Goal: Task Accomplishment & Management: Complete application form

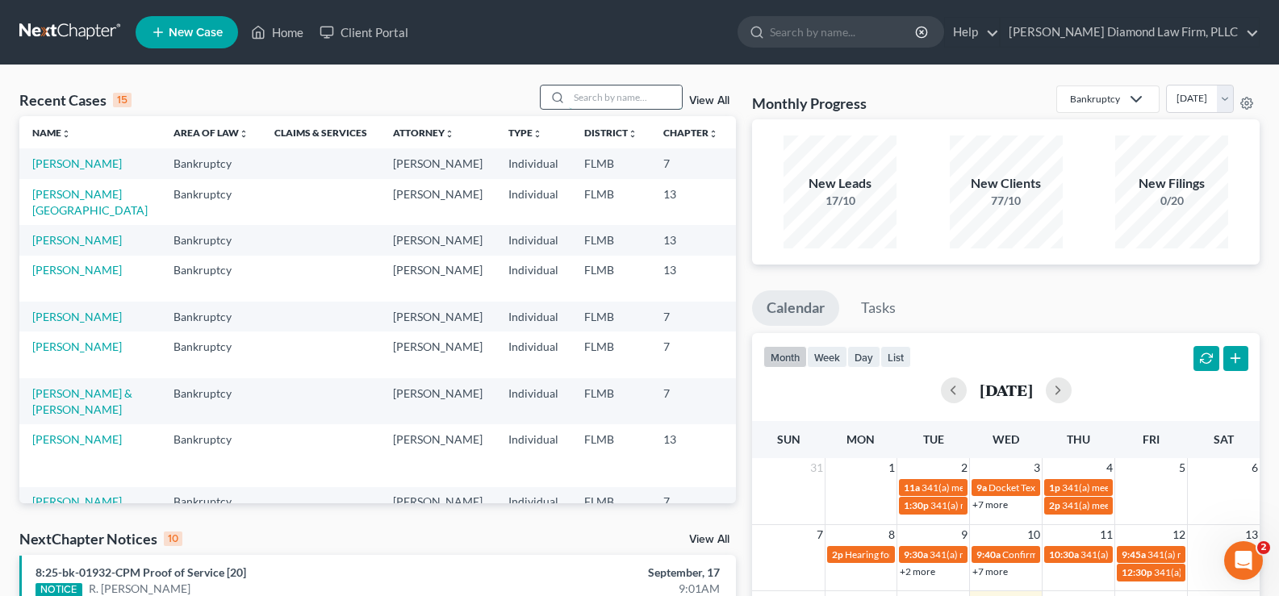
click at [612, 97] on input "search" at bounding box center [625, 97] width 113 height 23
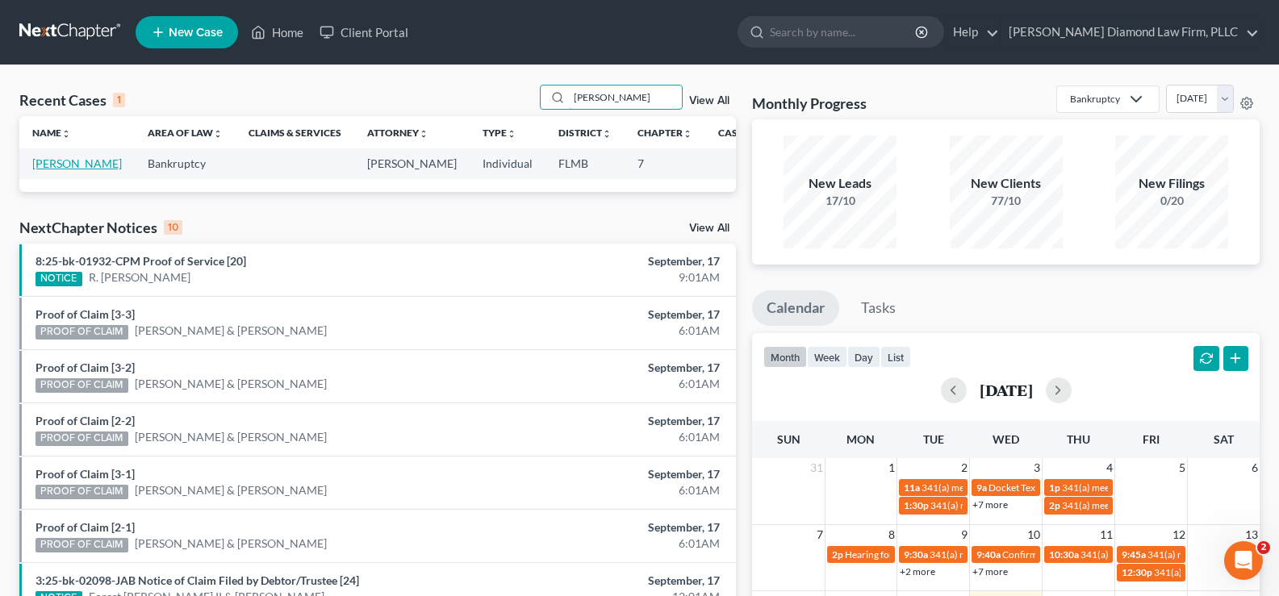
type input "[PERSON_NAME]"
click at [56, 166] on link "[PERSON_NAME]" at bounding box center [77, 164] width 90 height 14
select select "7"
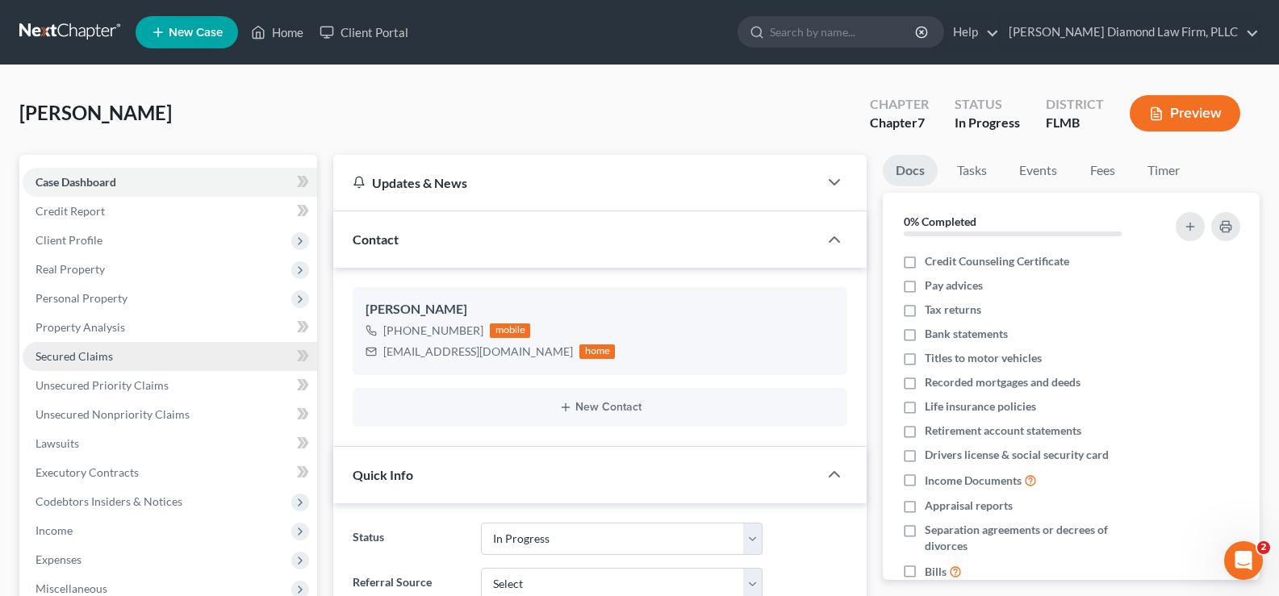
scroll to position [161, 0]
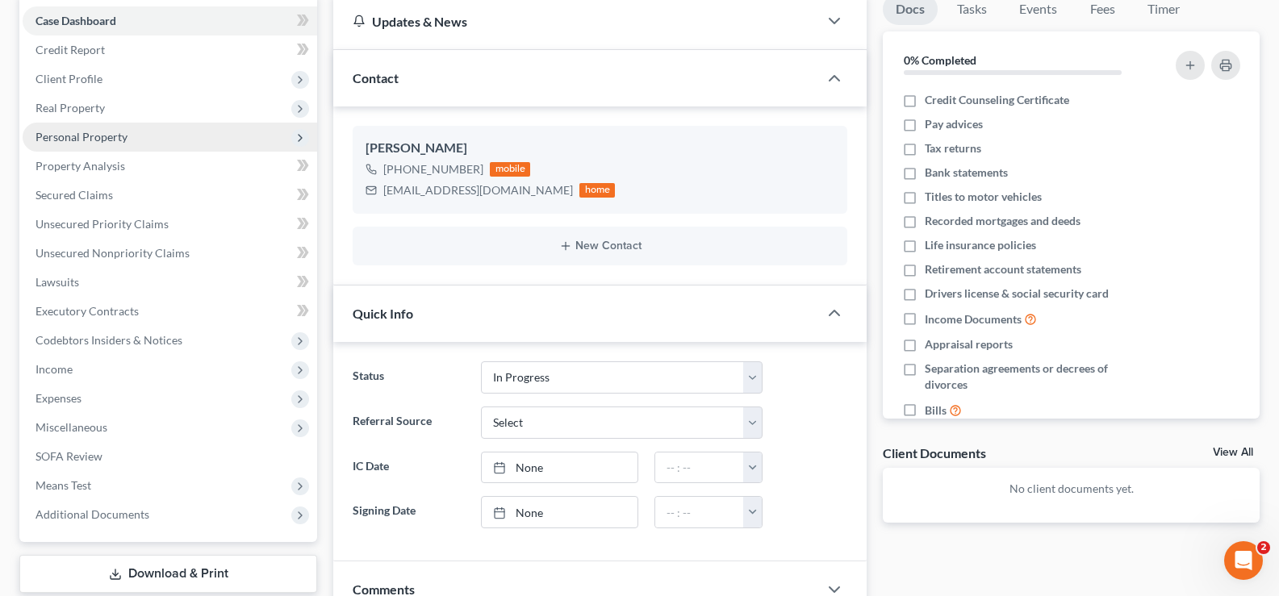
click at [150, 146] on span "Personal Property" at bounding box center [170, 137] width 294 height 29
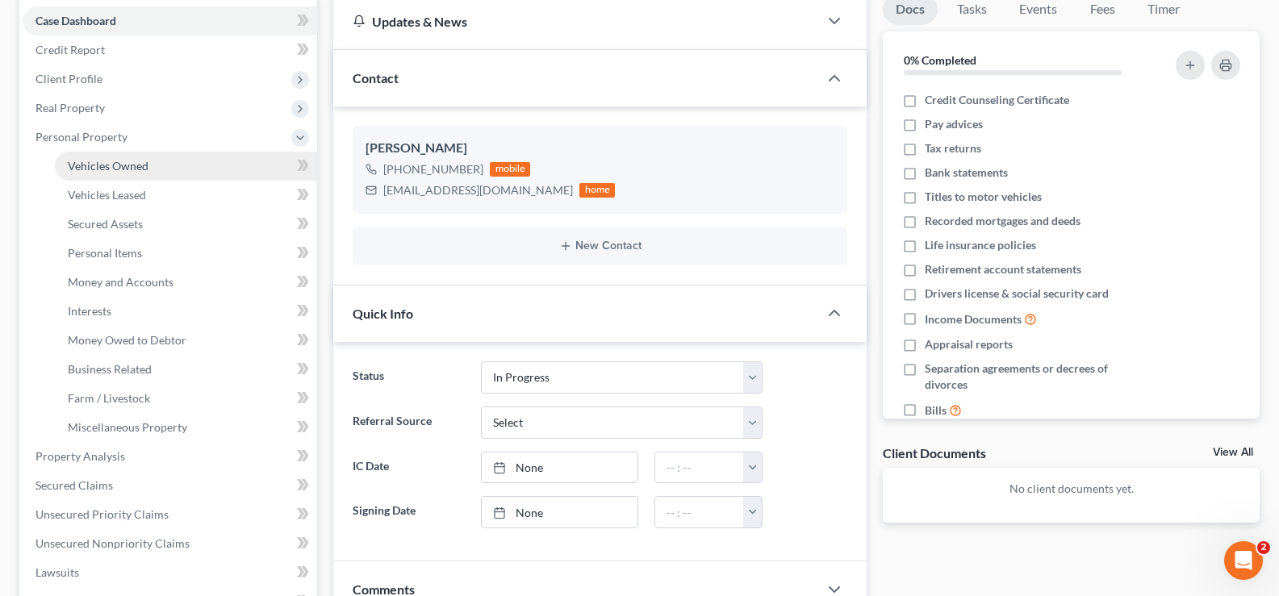
click at [161, 171] on link "Vehicles Owned" at bounding box center [186, 166] width 262 height 29
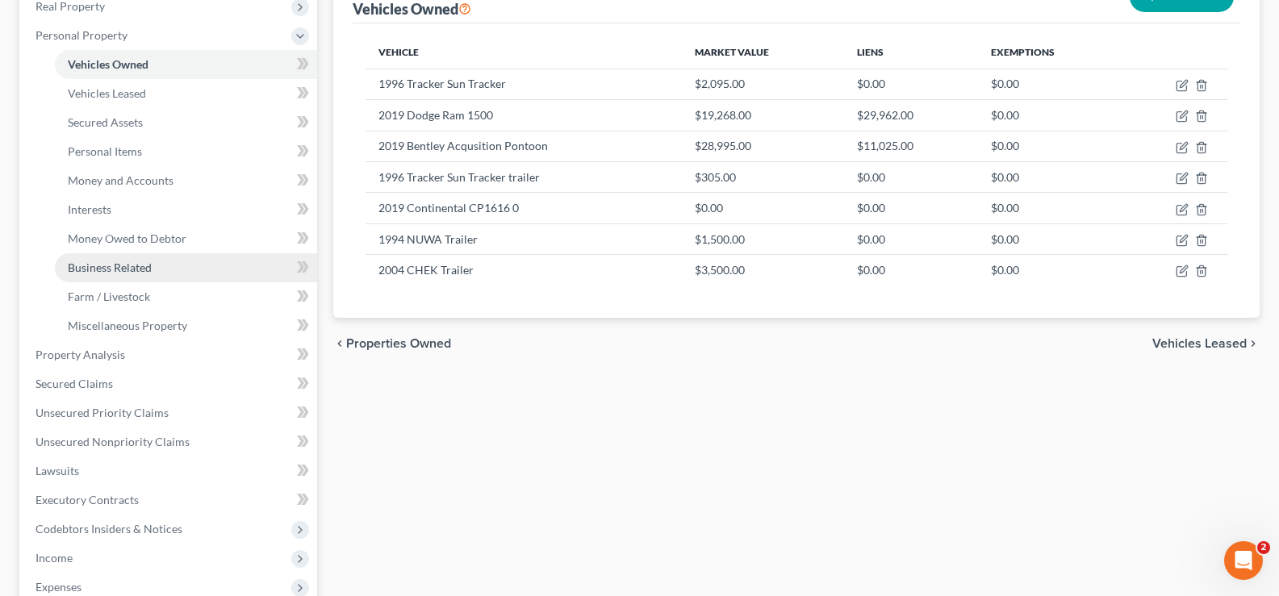
scroll to position [323, 0]
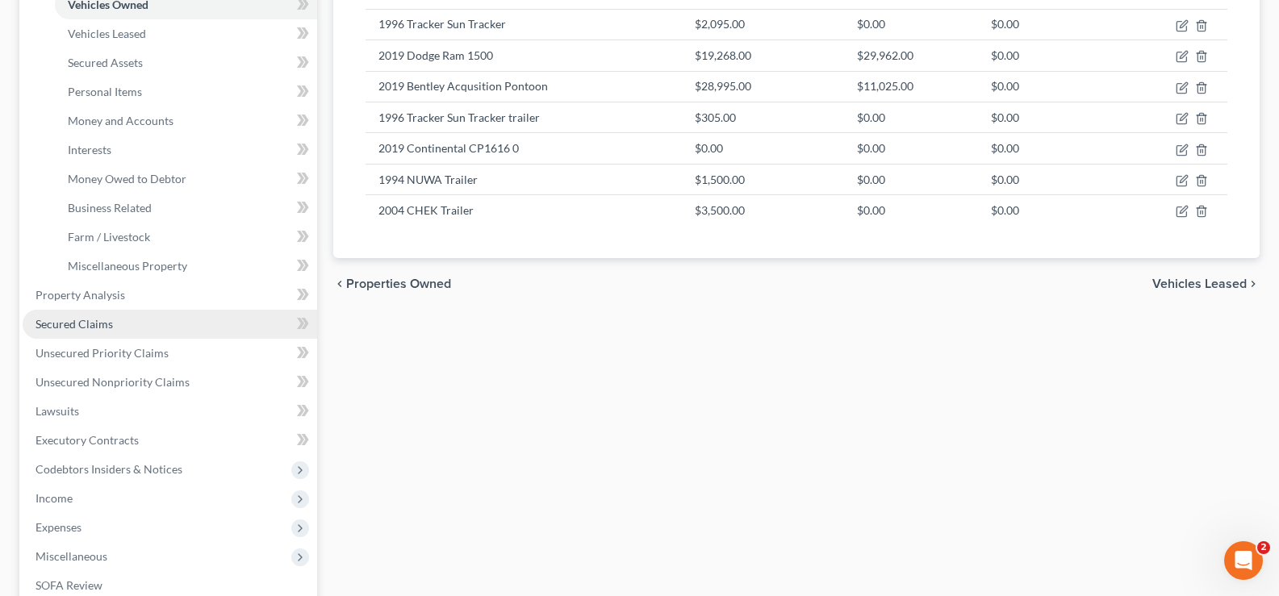
click at [125, 328] on link "Secured Claims" at bounding box center [170, 324] width 294 height 29
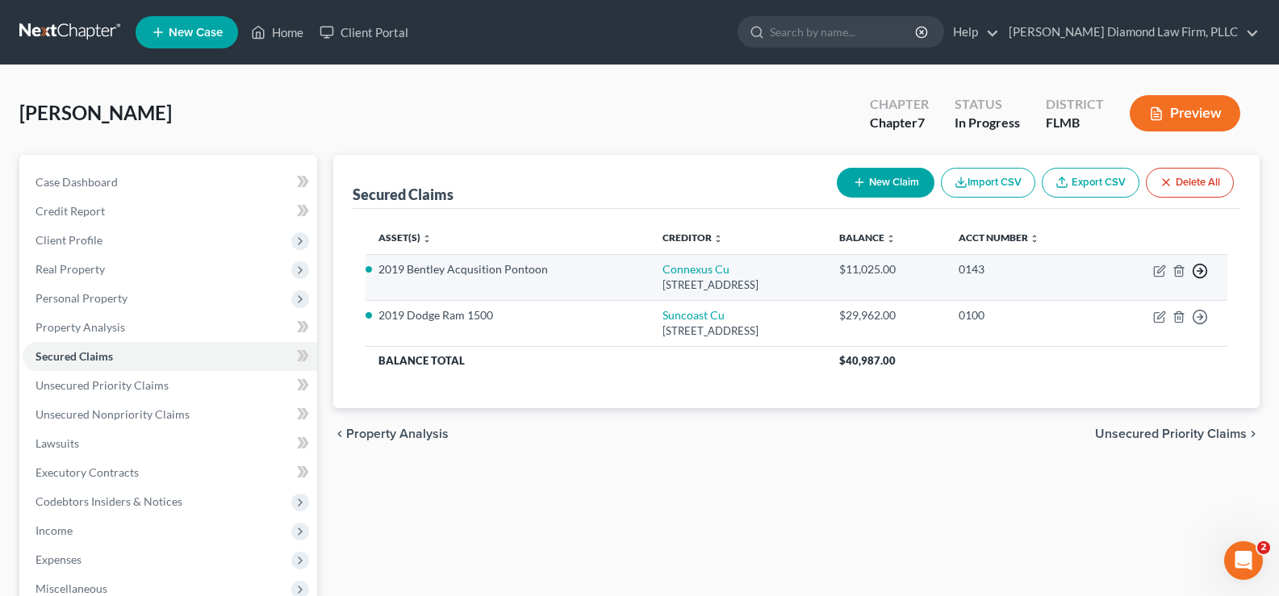
click at [1200, 269] on polyline "button" at bounding box center [1201, 272] width 2 height 6
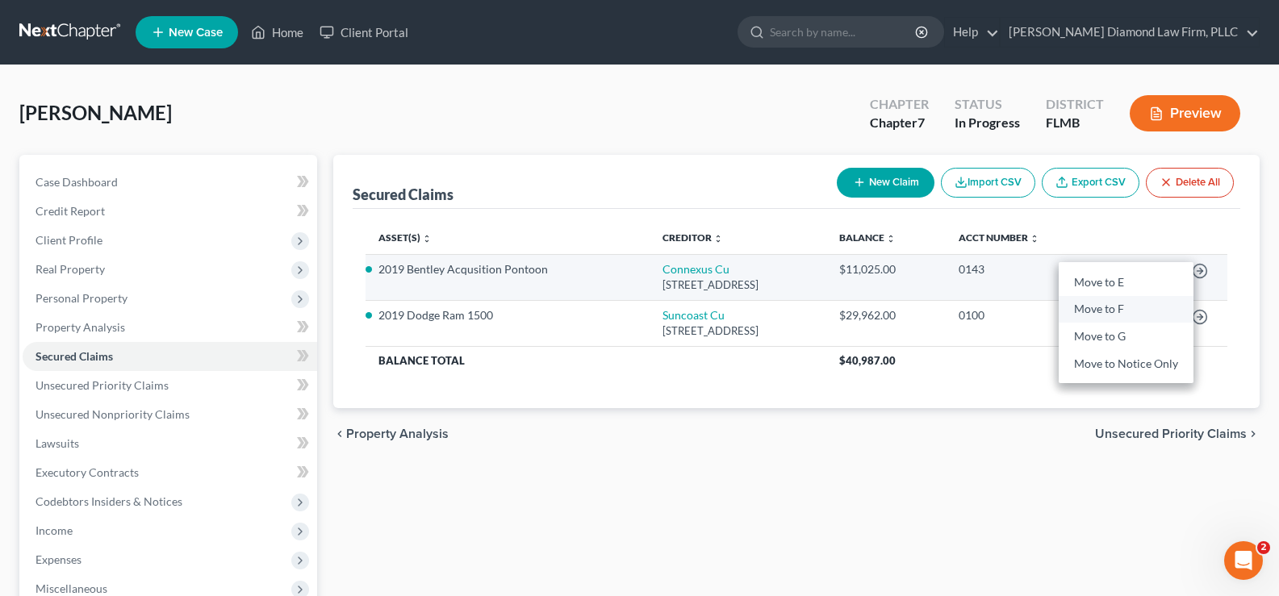
click at [1131, 309] on link "Move to F" at bounding box center [1125, 309] width 135 height 27
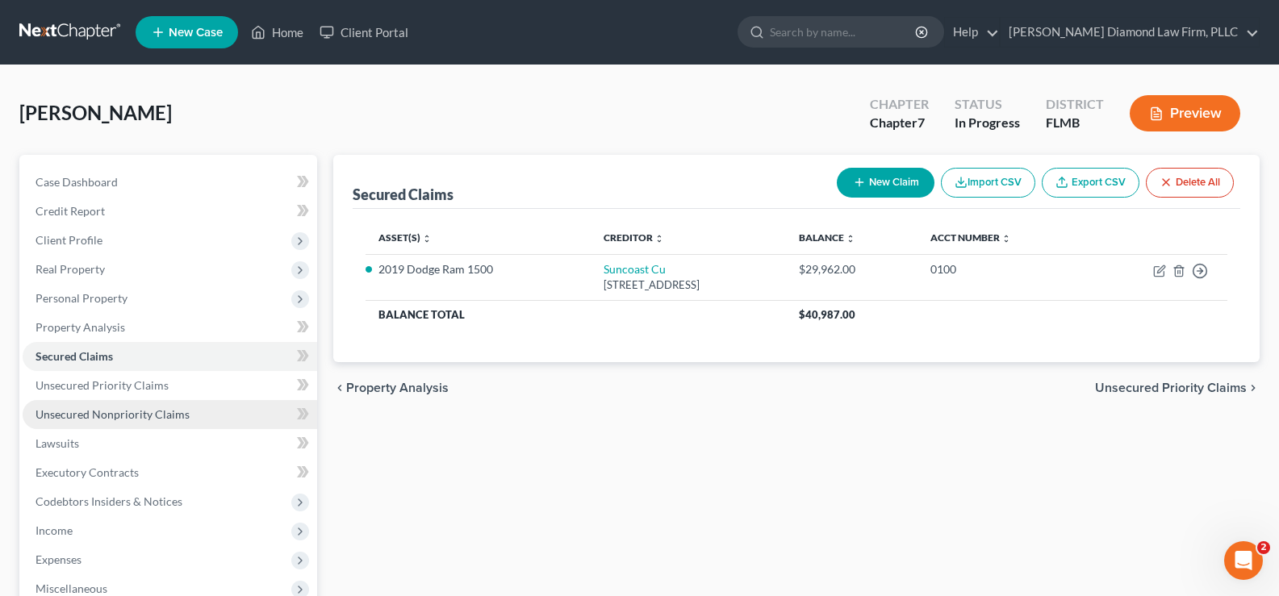
click at [128, 420] on span "Unsecured Nonpriority Claims" at bounding box center [112, 414] width 154 height 14
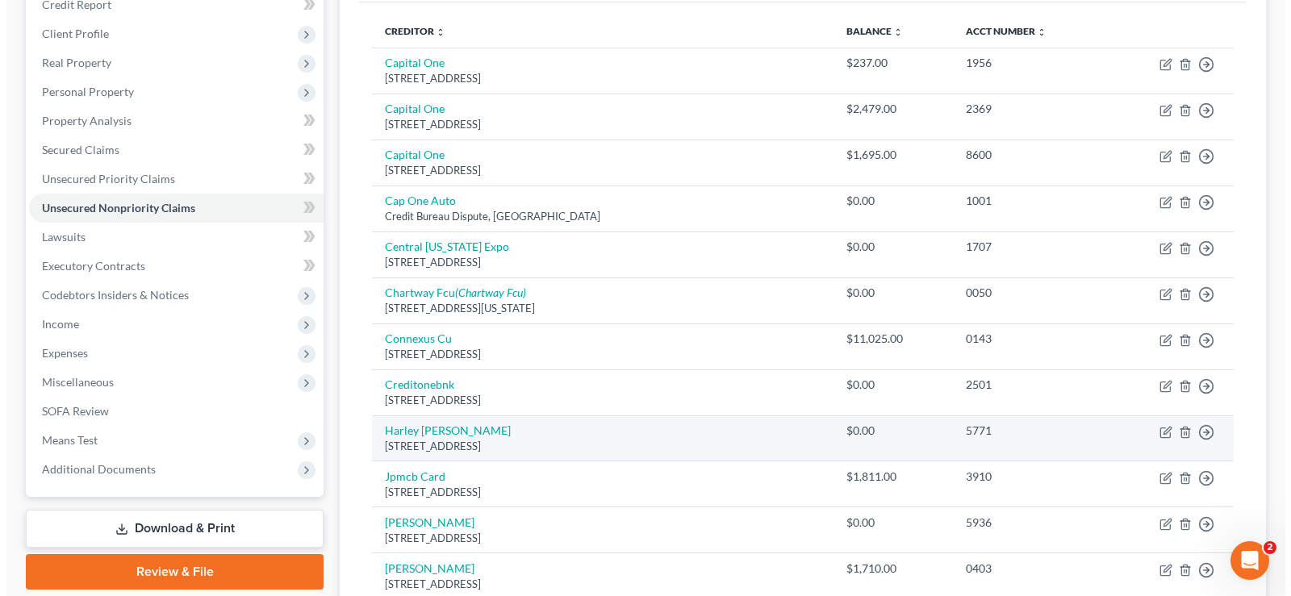
scroll to position [242, 0]
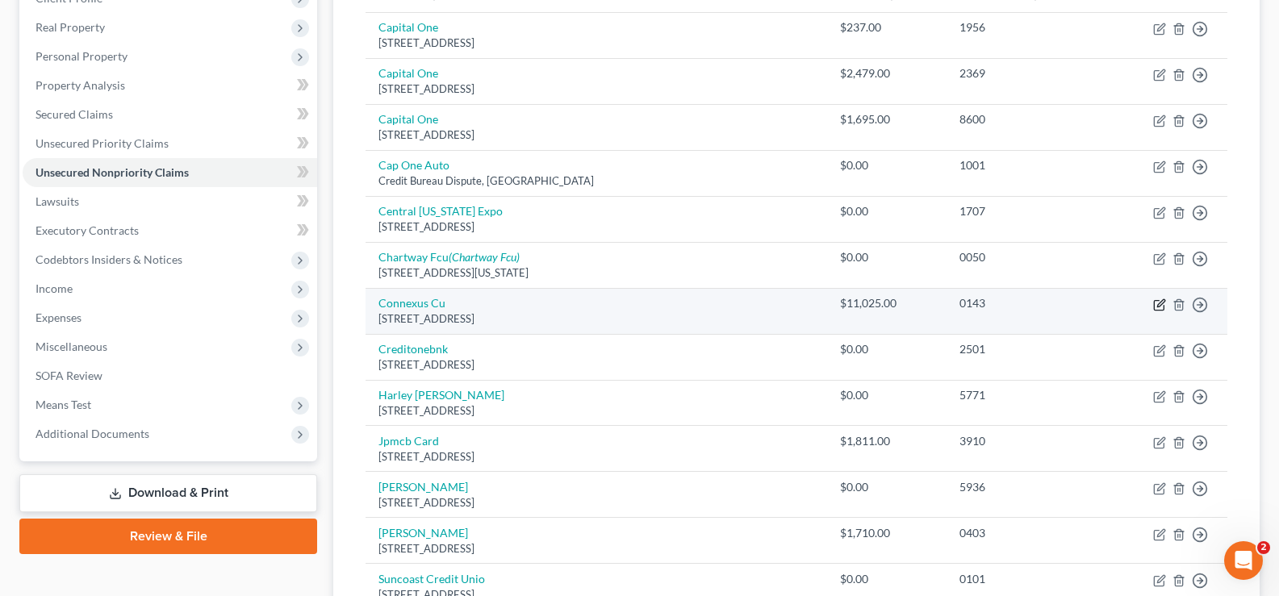
click at [1164, 303] on icon "button" at bounding box center [1159, 304] width 13 height 13
select select "52"
select select "14"
select select "0"
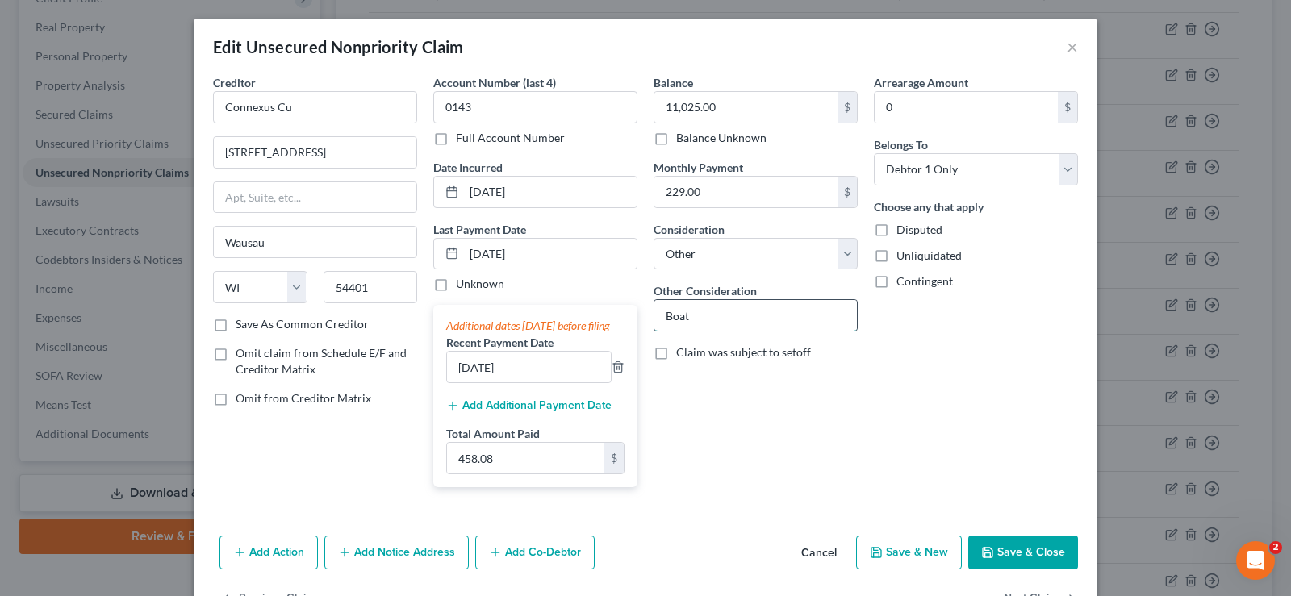
click at [758, 315] on input "Boat" at bounding box center [755, 315] width 202 height 31
drag, startPoint x: 724, startPoint y: 319, endPoint x: 749, endPoint y: 319, distance: 25.8
click at [725, 319] on input "Boat and traier" at bounding box center [755, 315] width 202 height 31
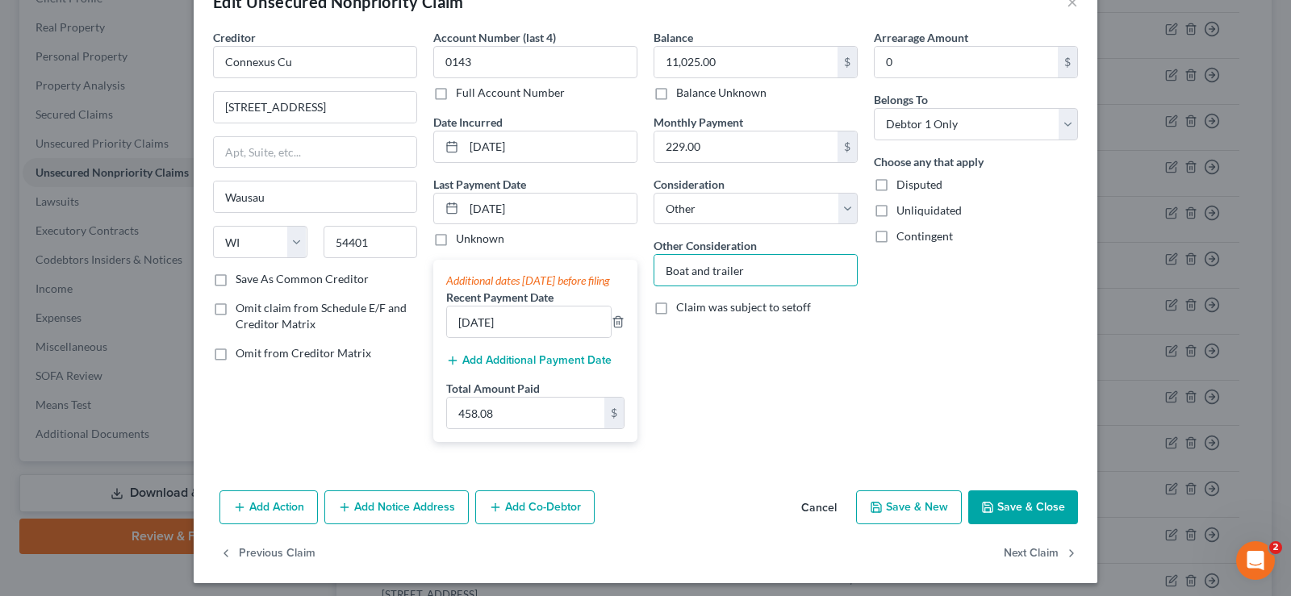
scroll to position [68, 0]
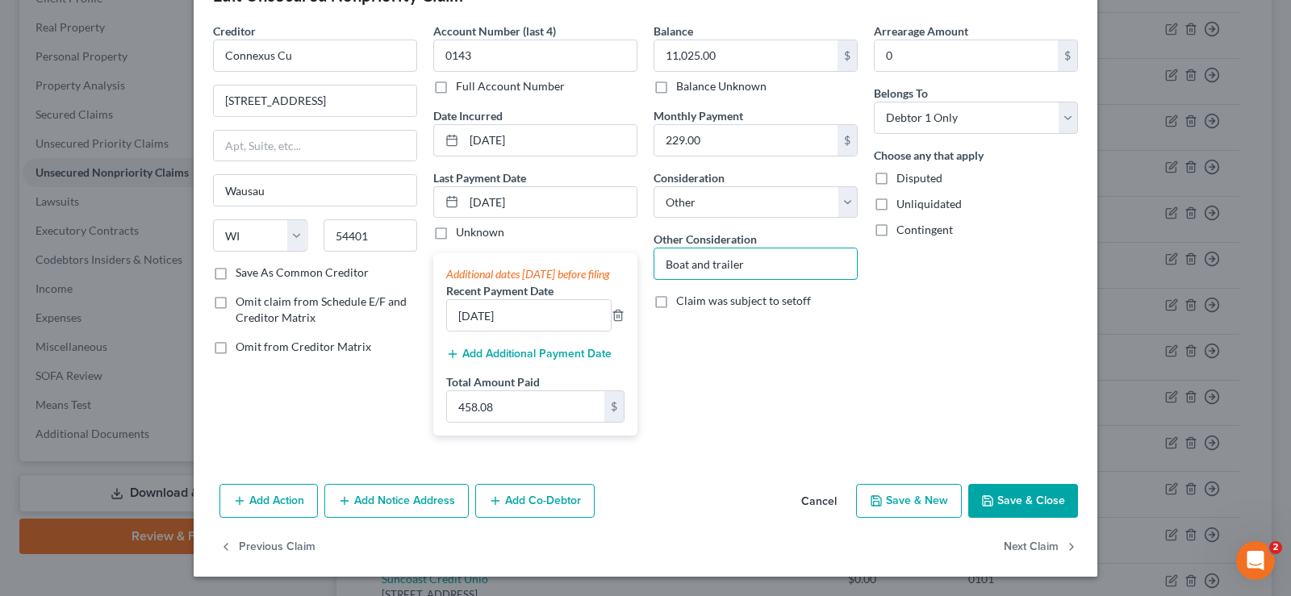
type input "Boat and trailer"
click at [288, 503] on button "Add Action" at bounding box center [268, 501] width 98 height 34
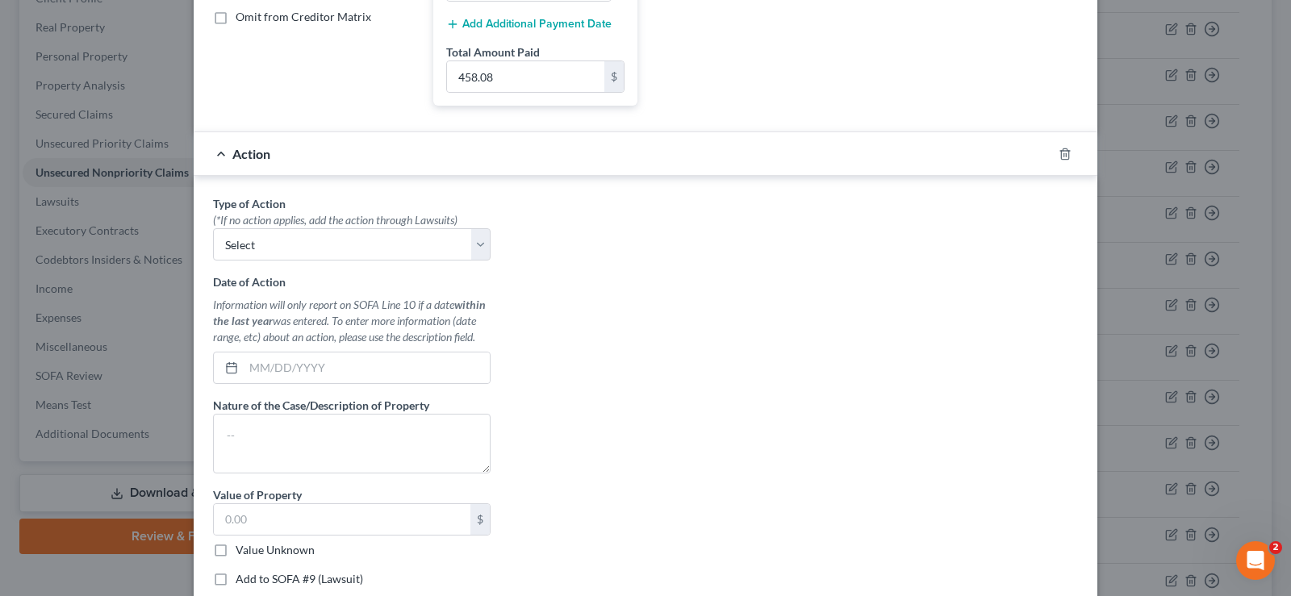
scroll to position [390, 0]
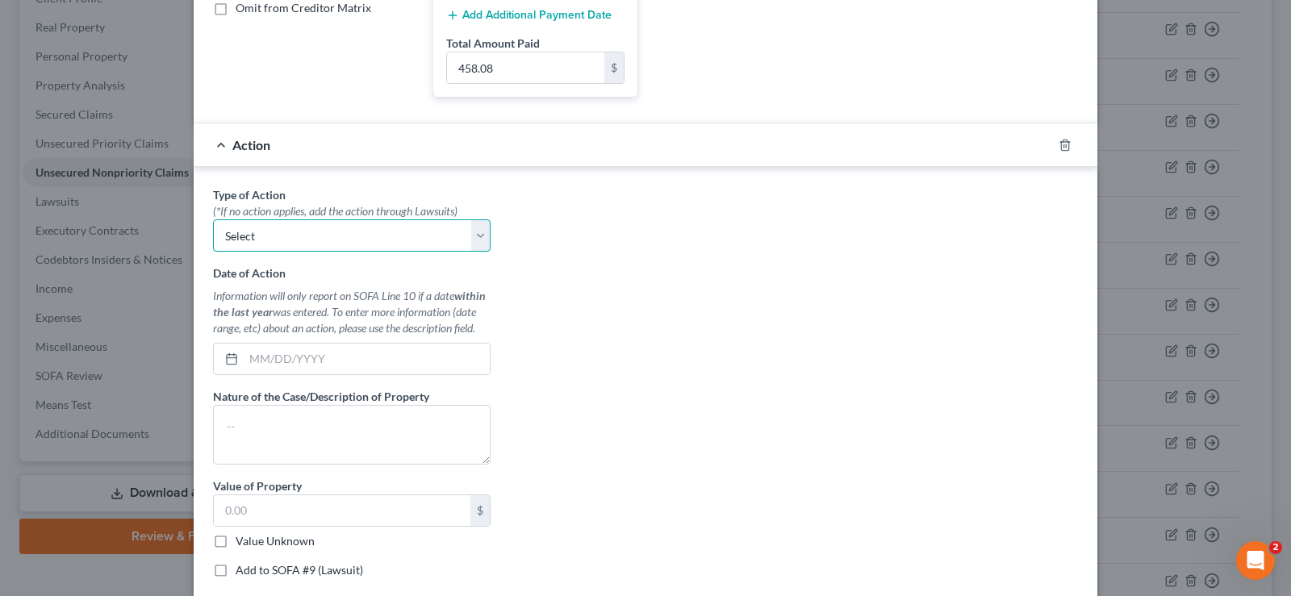
click at [353, 251] on select "Select Repossession Garnishment Foreclosure Personal Injury Attached, Seized, O…" at bounding box center [352, 235] width 278 height 32
select select "0"
click at [213, 236] on select "Select Repossession Garnishment Foreclosure Personal Injury Attached, Seized, O…" at bounding box center [352, 235] width 278 height 32
click at [309, 374] on input "text" at bounding box center [367, 359] width 246 height 31
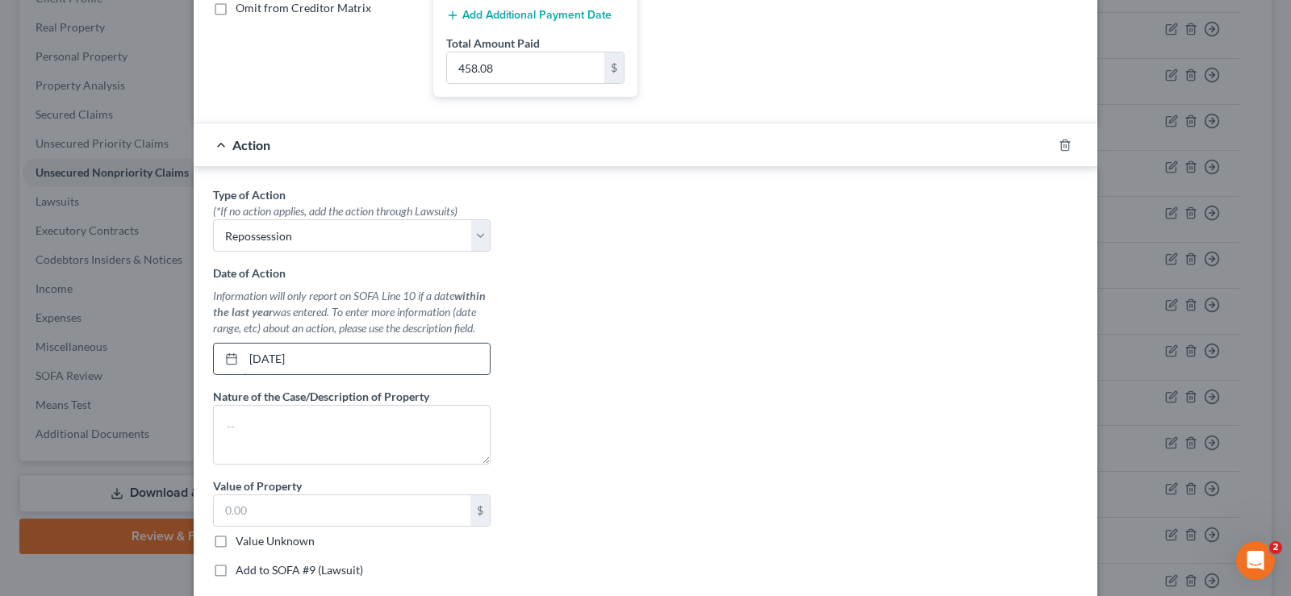
type input "[DATE]"
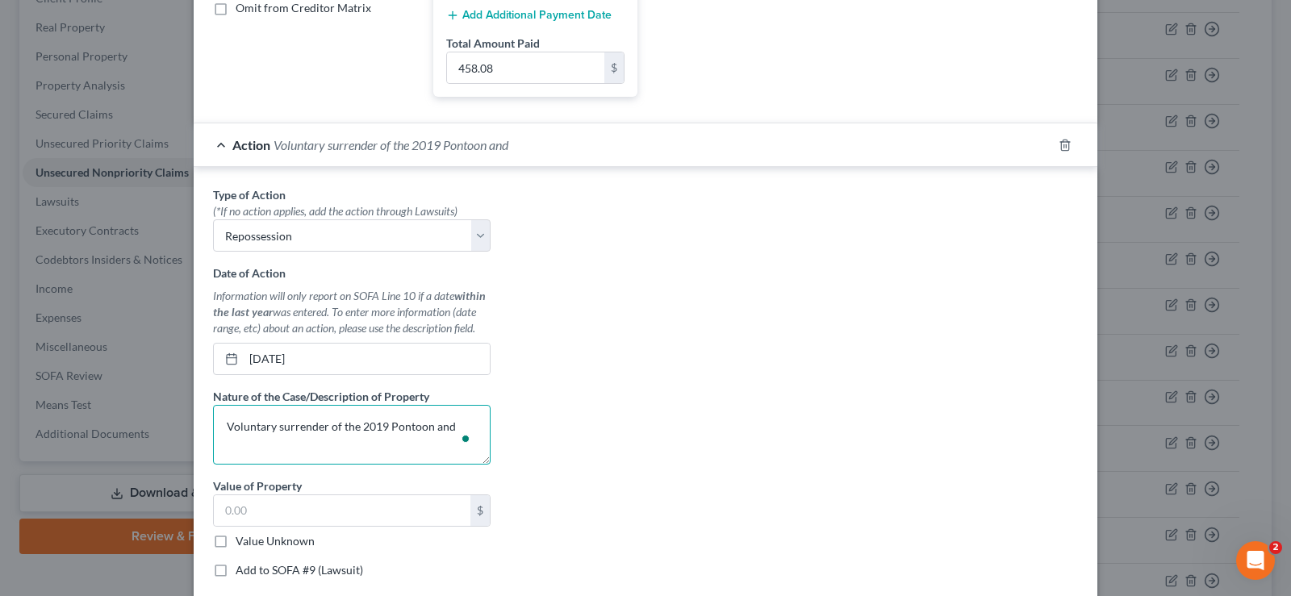
drag, startPoint x: 446, startPoint y: 444, endPoint x: 500, endPoint y: 437, distance: 54.4
click at [446, 444] on textarea "Voluntary surrender of the 2019 Pontoon and" at bounding box center [352, 435] width 278 height 60
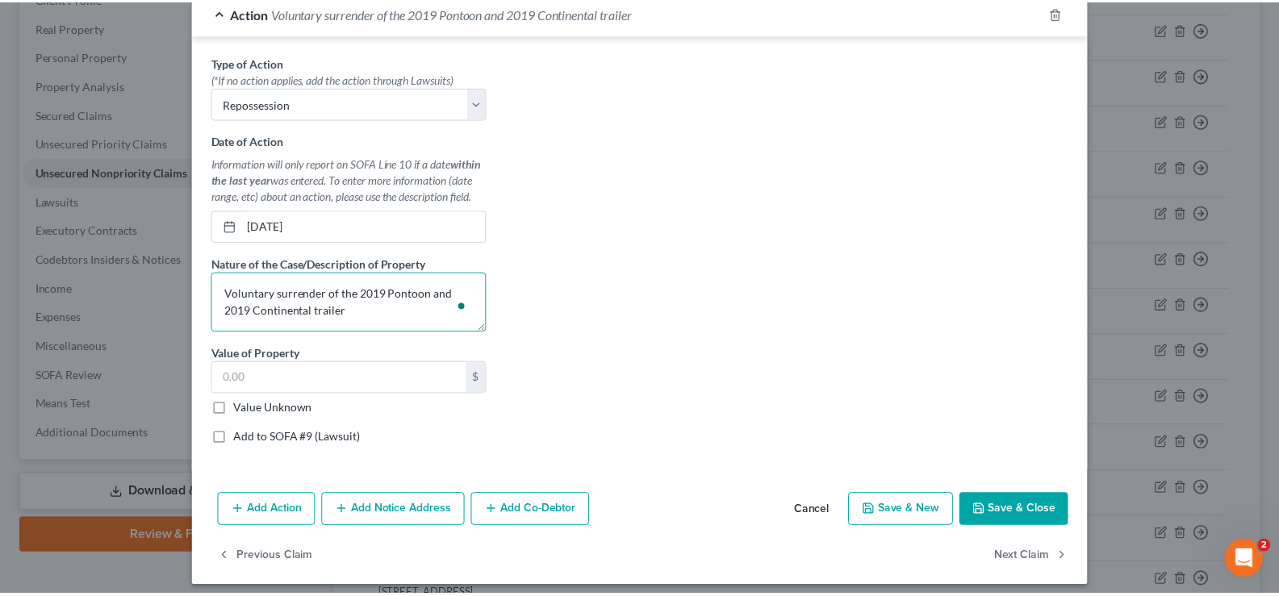
scroll to position [549, 0]
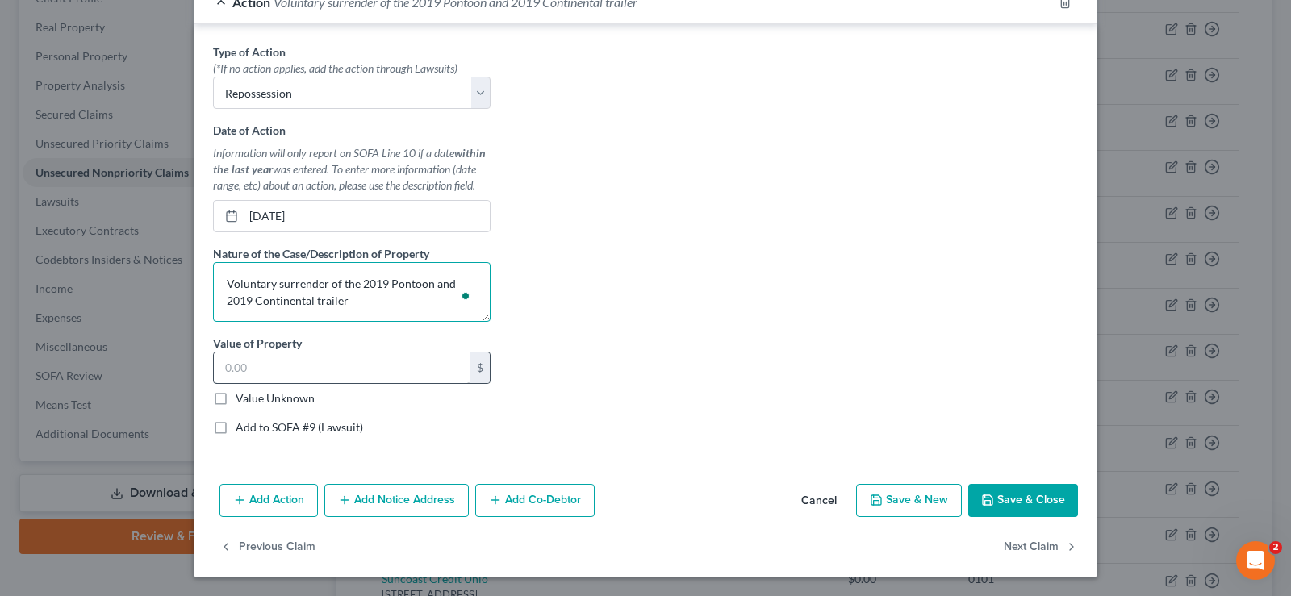
type textarea "Voluntary surrender of the 2019 Pontoon and 2019 Continental trailer"
click at [342, 374] on input "text" at bounding box center [342, 368] width 257 height 31
type input "28,995"
click at [1033, 504] on button "Save & Close" at bounding box center [1023, 501] width 110 height 34
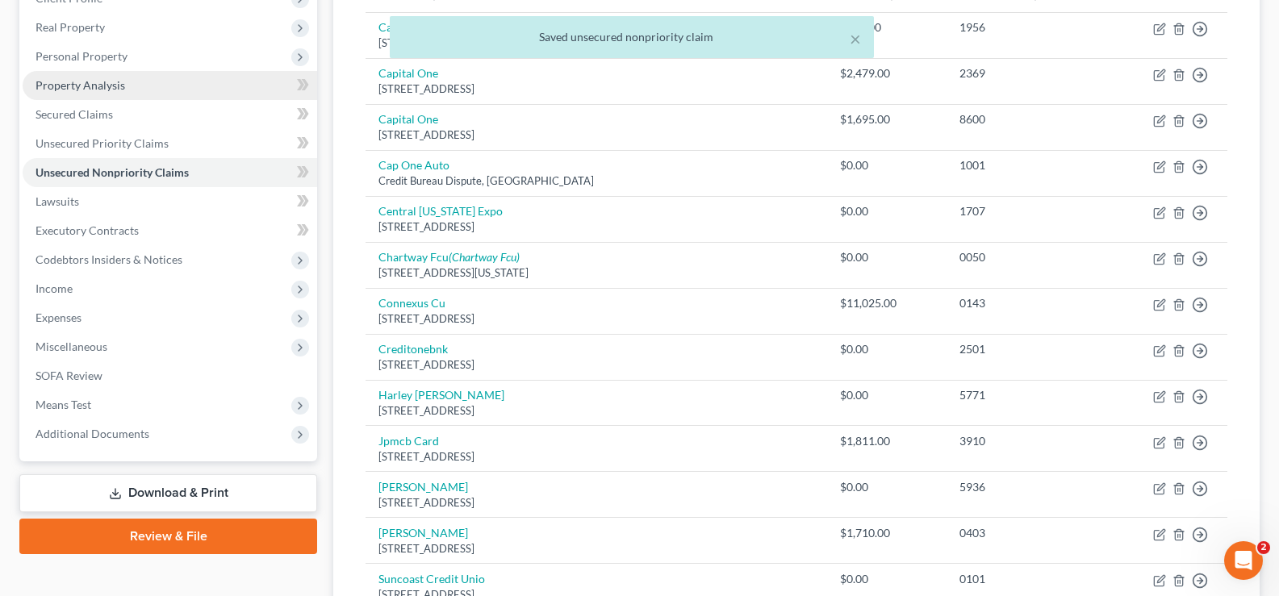
click at [137, 71] on link "Property Analysis" at bounding box center [170, 85] width 294 height 29
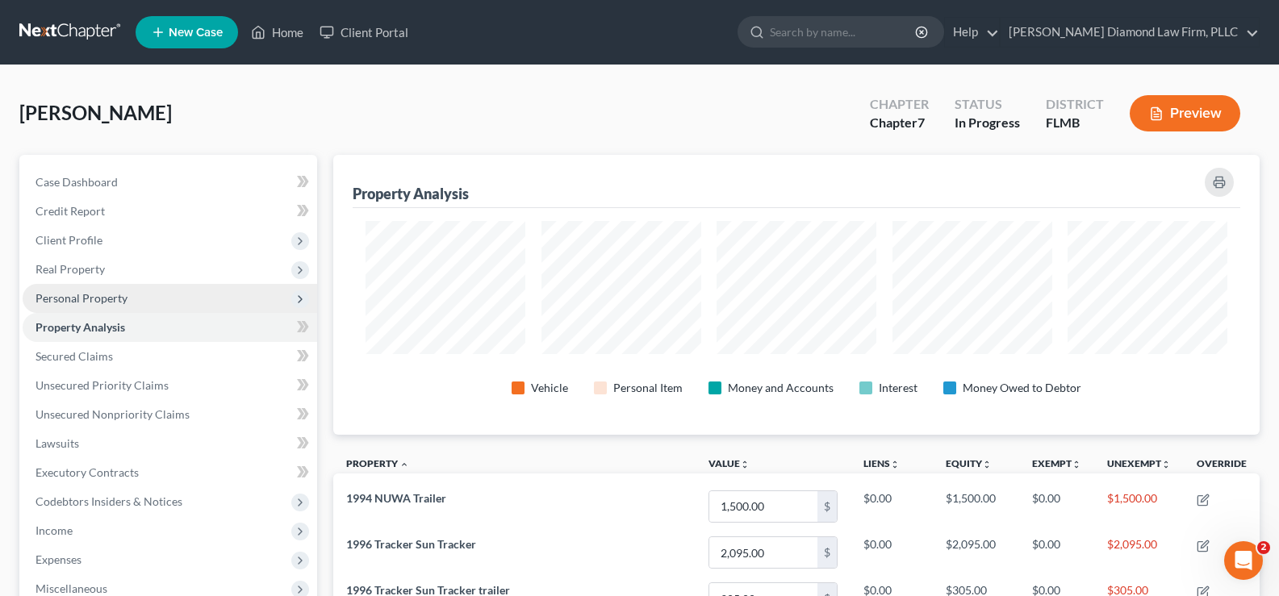
click at [127, 299] on span "Personal Property" at bounding box center [170, 298] width 294 height 29
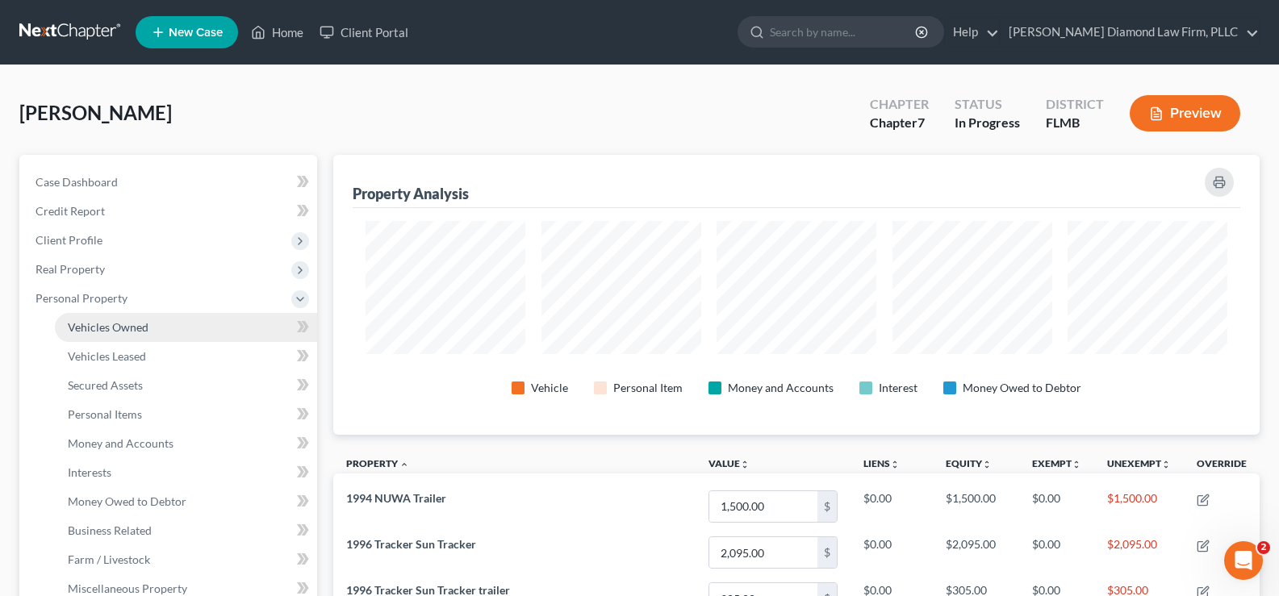
click at [161, 331] on link "Vehicles Owned" at bounding box center [186, 327] width 262 height 29
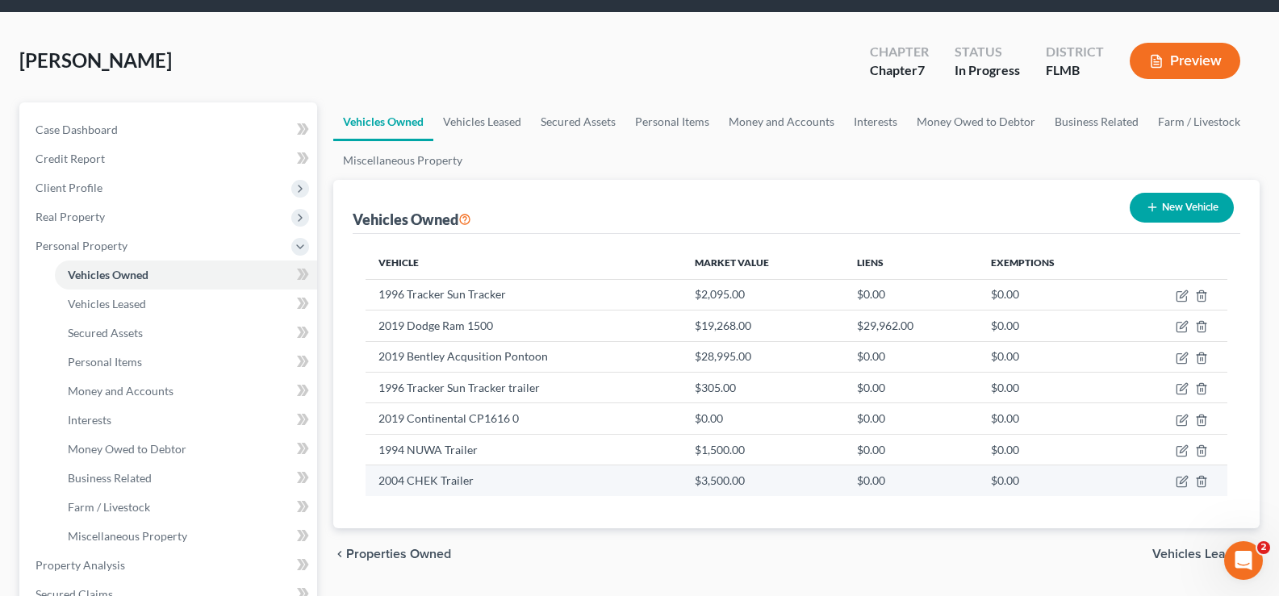
scroll to position [81, 0]
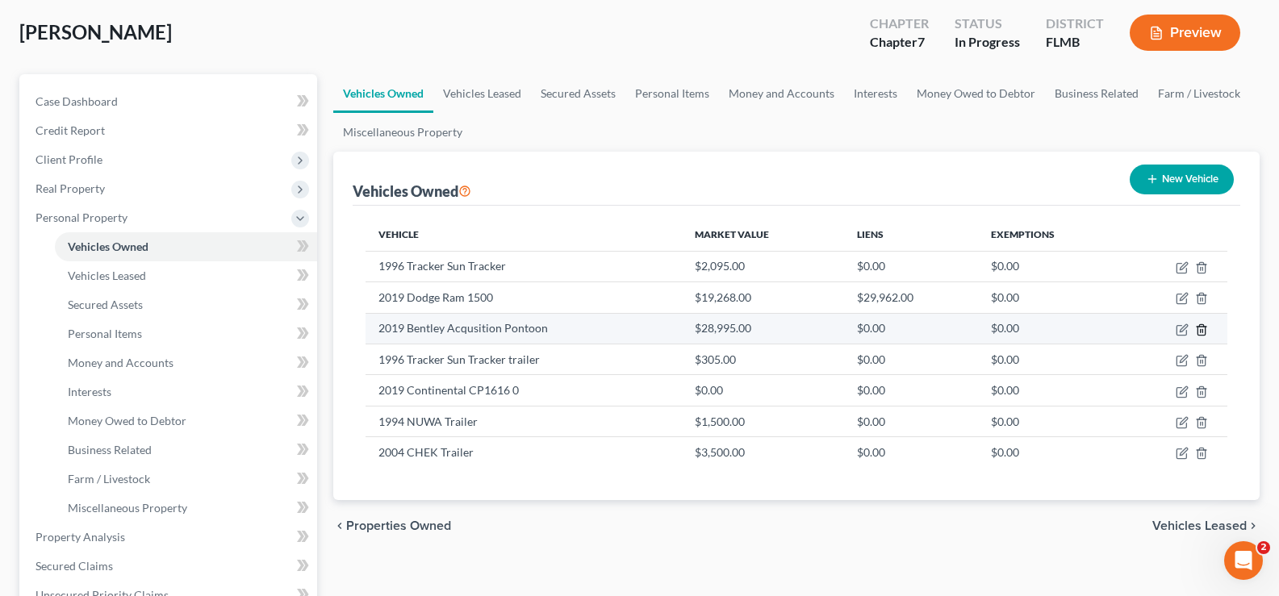
click at [1202, 331] on line "button" at bounding box center [1202, 330] width 0 height 3
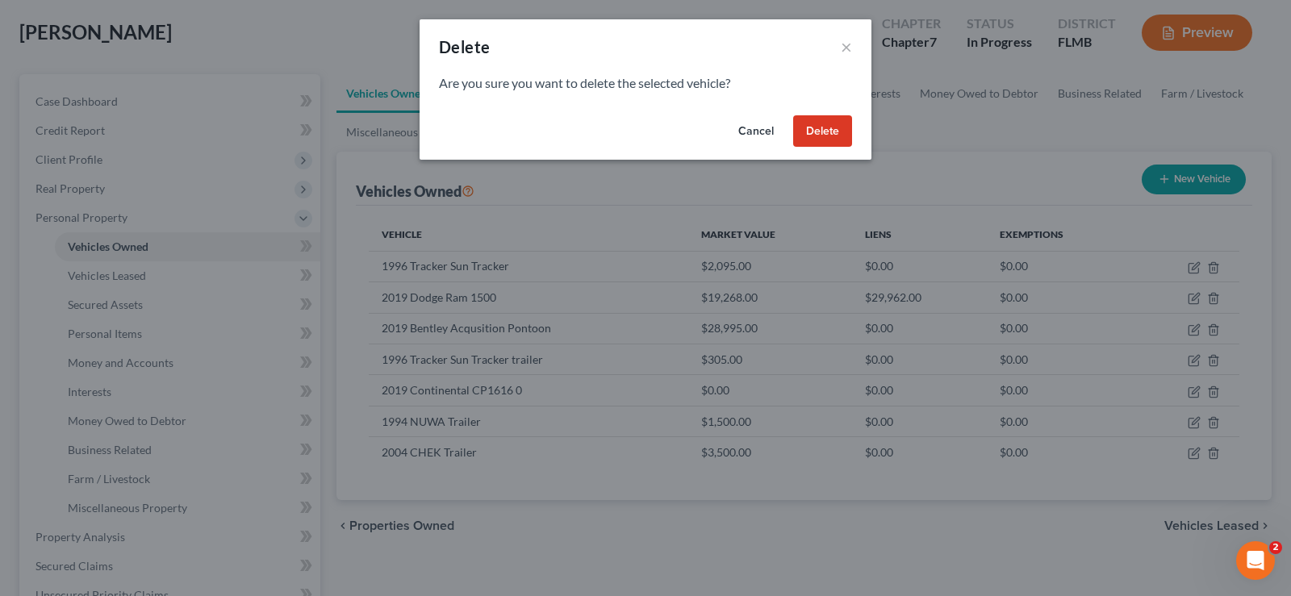
click at [828, 140] on button "Delete" at bounding box center [822, 131] width 59 height 32
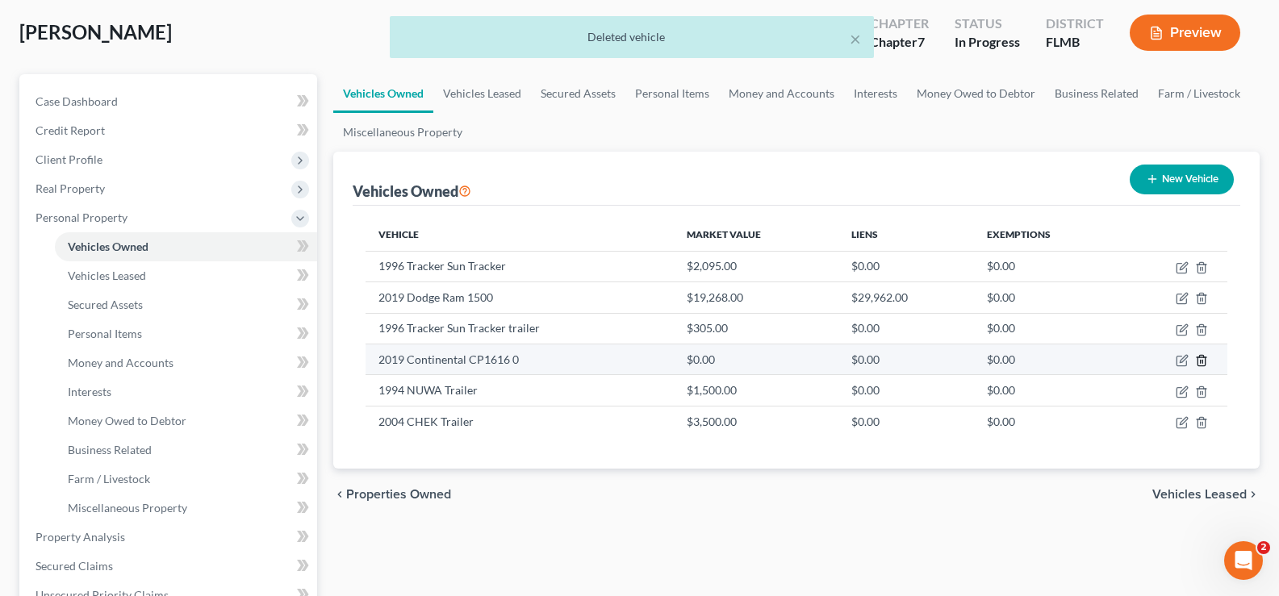
click at [1202, 362] on line "button" at bounding box center [1202, 361] width 0 height 3
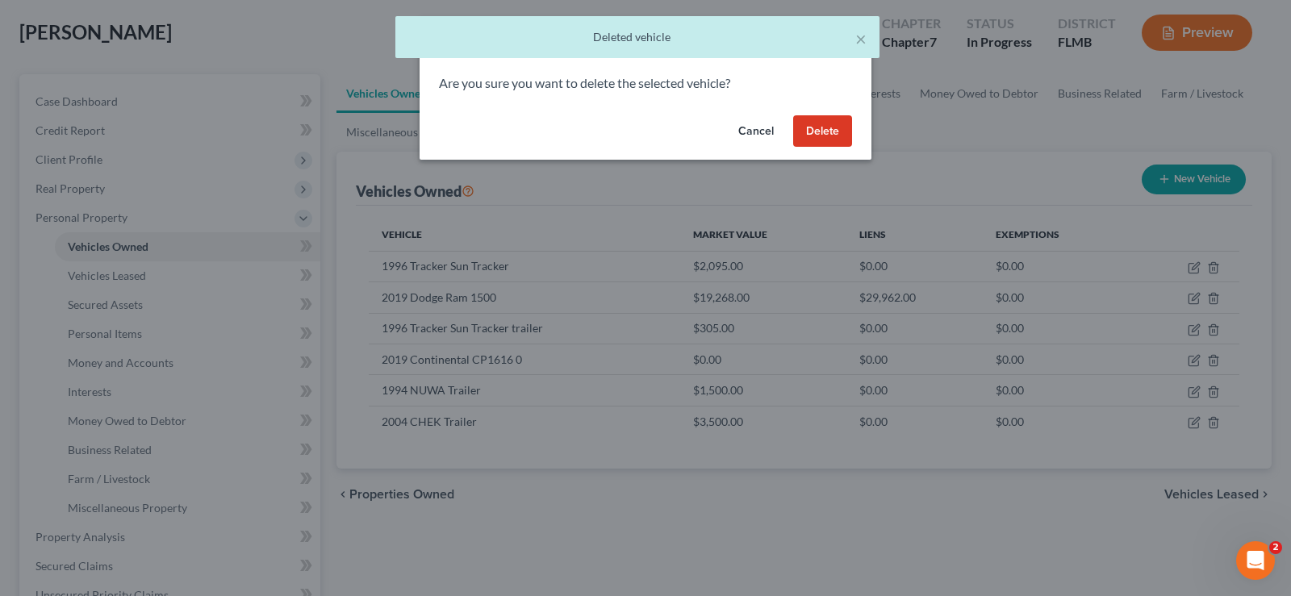
click at [835, 120] on button "Delete" at bounding box center [822, 131] width 59 height 32
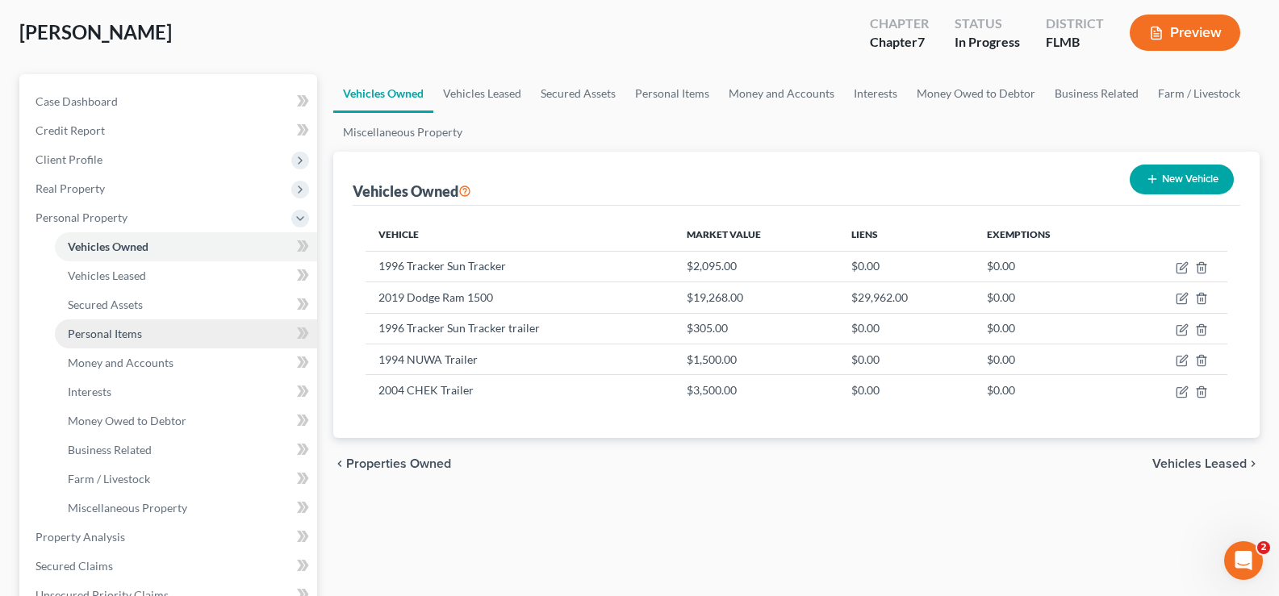
click at [137, 332] on span "Personal Items" at bounding box center [105, 334] width 74 height 14
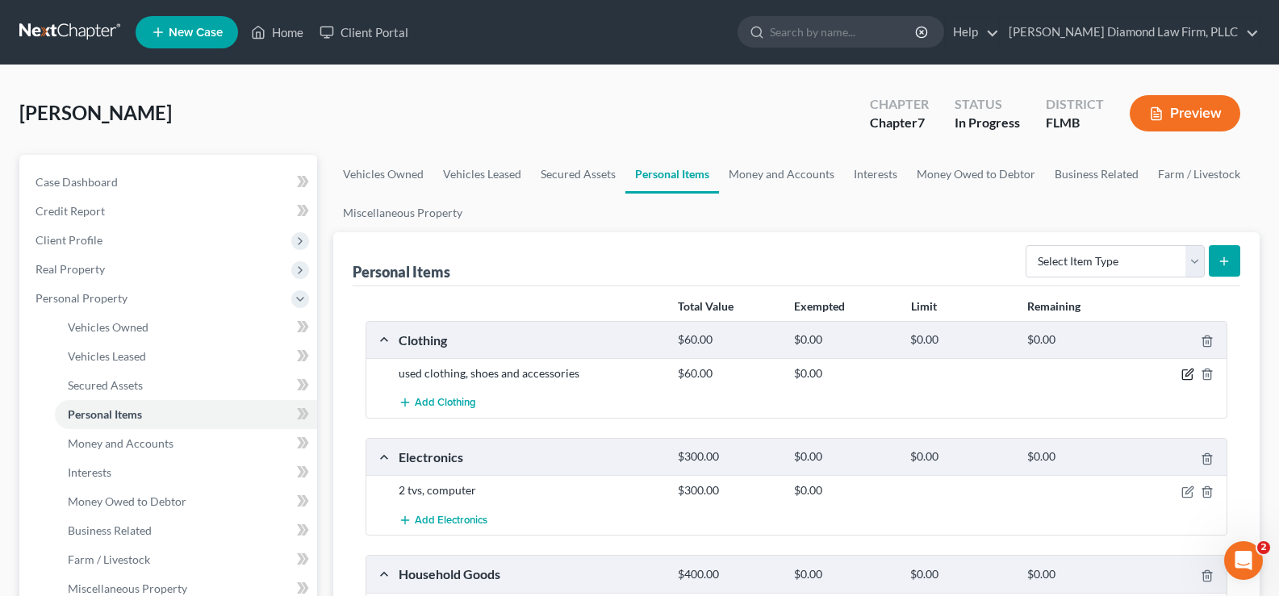
click at [1189, 376] on icon "button" at bounding box center [1187, 374] width 13 height 13
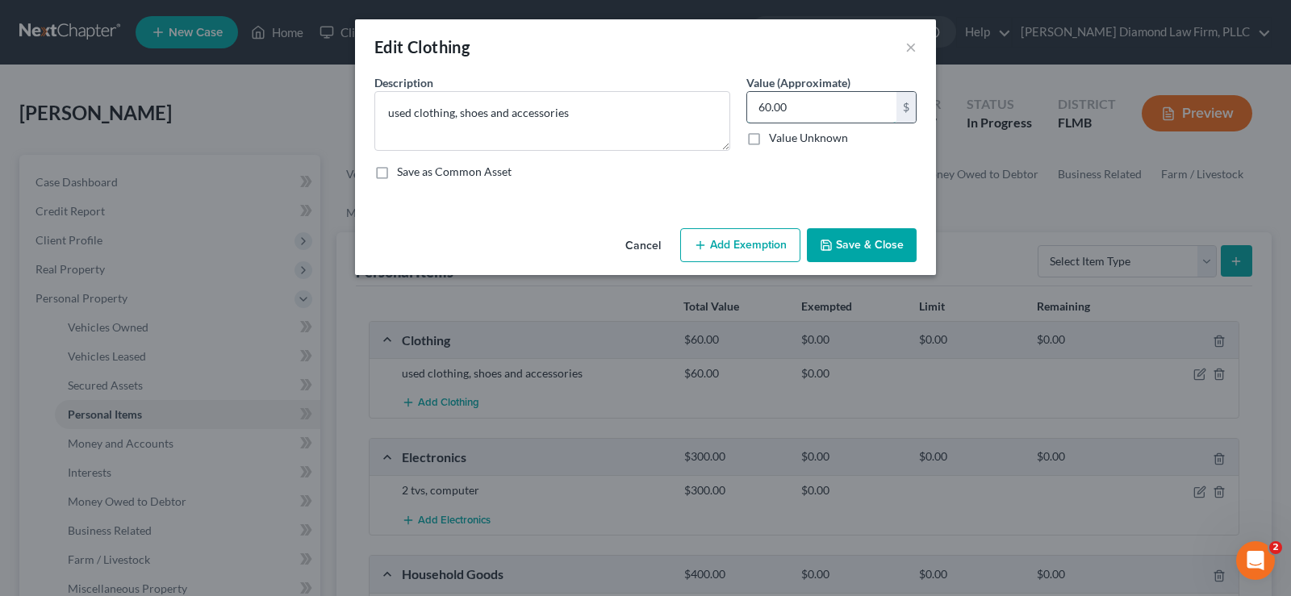
click at [789, 103] on input "60.00" at bounding box center [821, 107] width 149 height 31
type input "100"
click at [756, 253] on button "Add Exemption" at bounding box center [740, 245] width 120 height 34
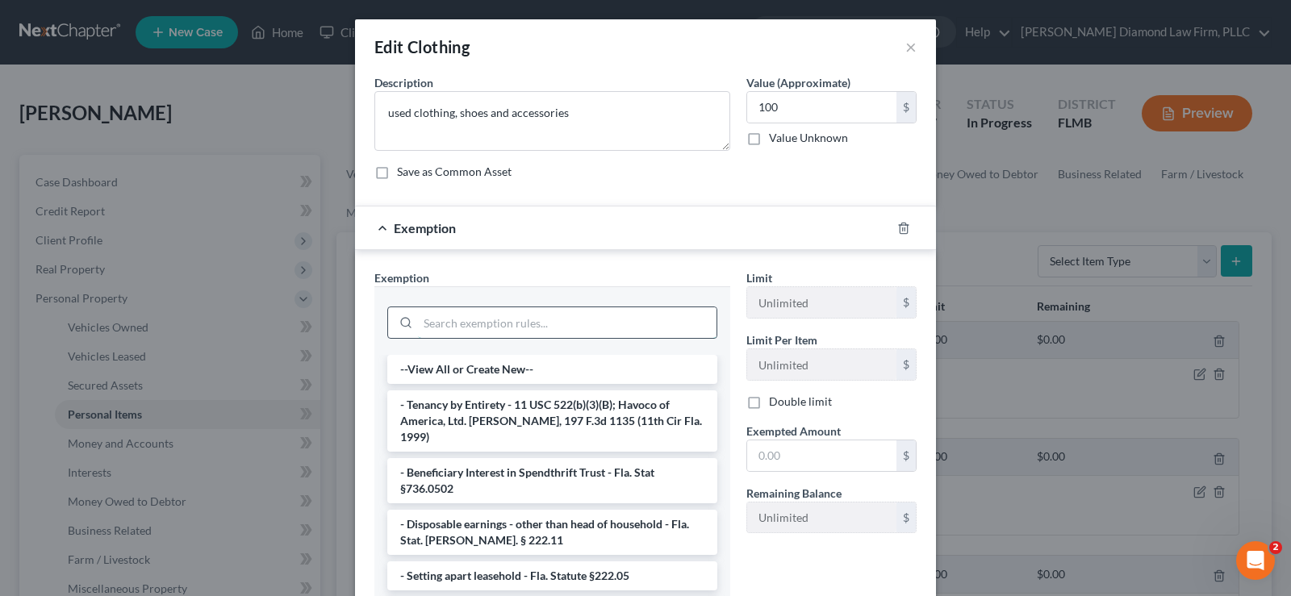
click at [547, 321] on input "search" at bounding box center [567, 322] width 298 height 31
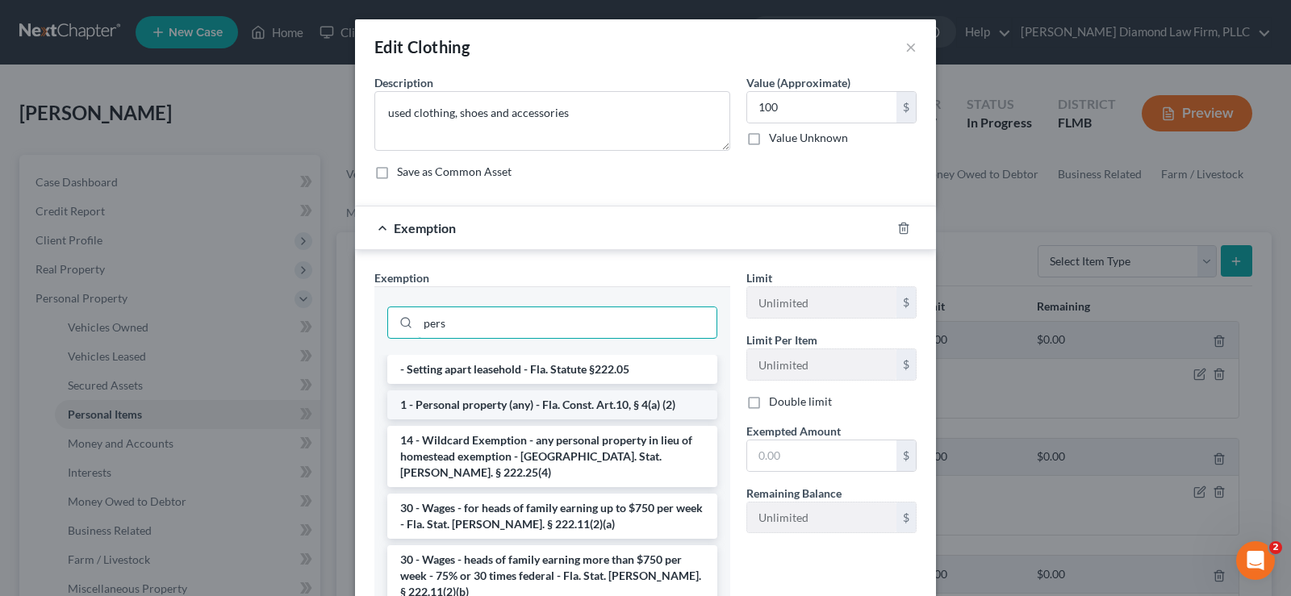
type input "pers"
click at [624, 410] on li "1 - Personal property (any) - Fla. Const. Art.10, § 4(a) (2)" at bounding box center [552, 404] width 330 height 29
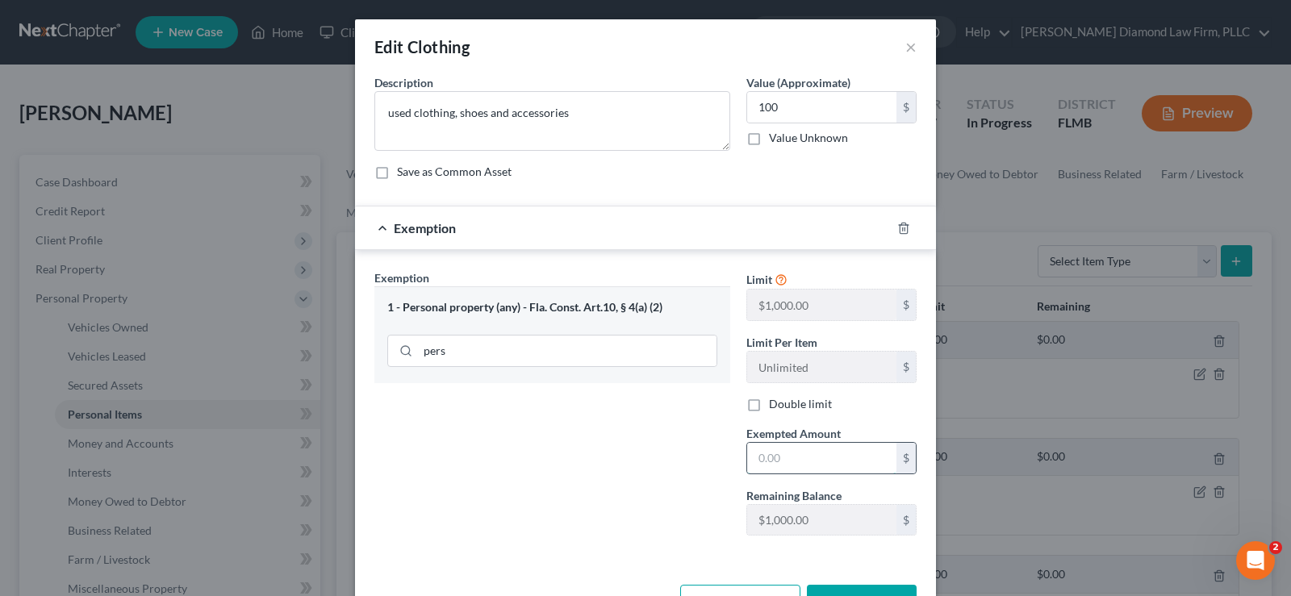
click at [796, 462] on input "text" at bounding box center [821, 458] width 149 height 31
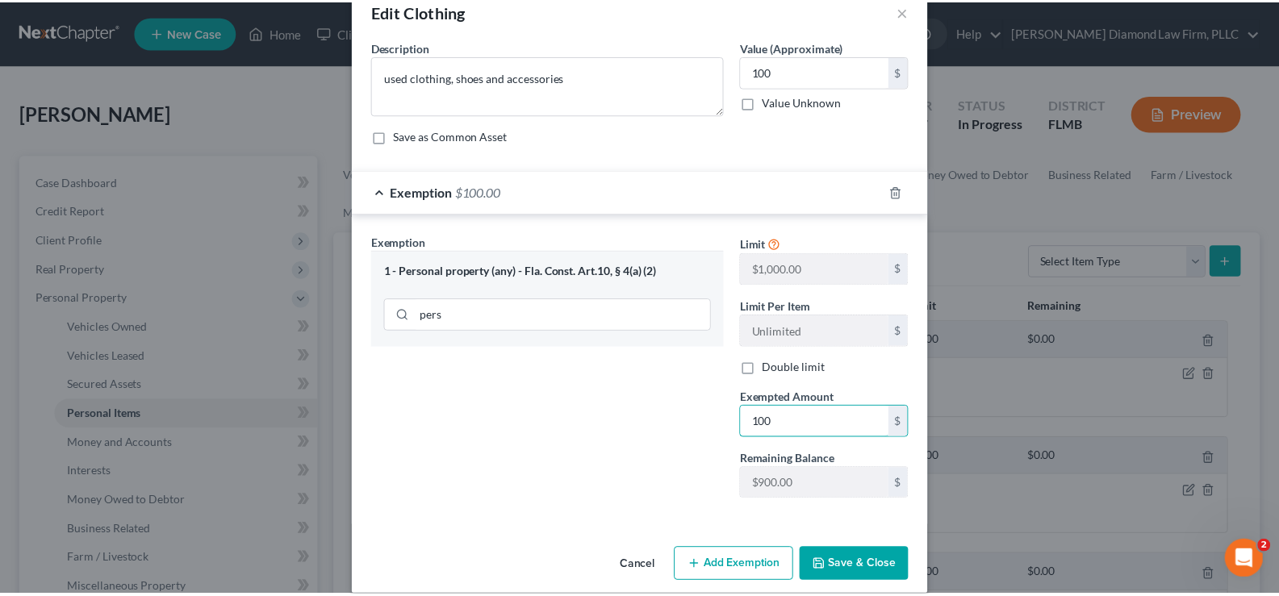
scroll to position [55, 0]
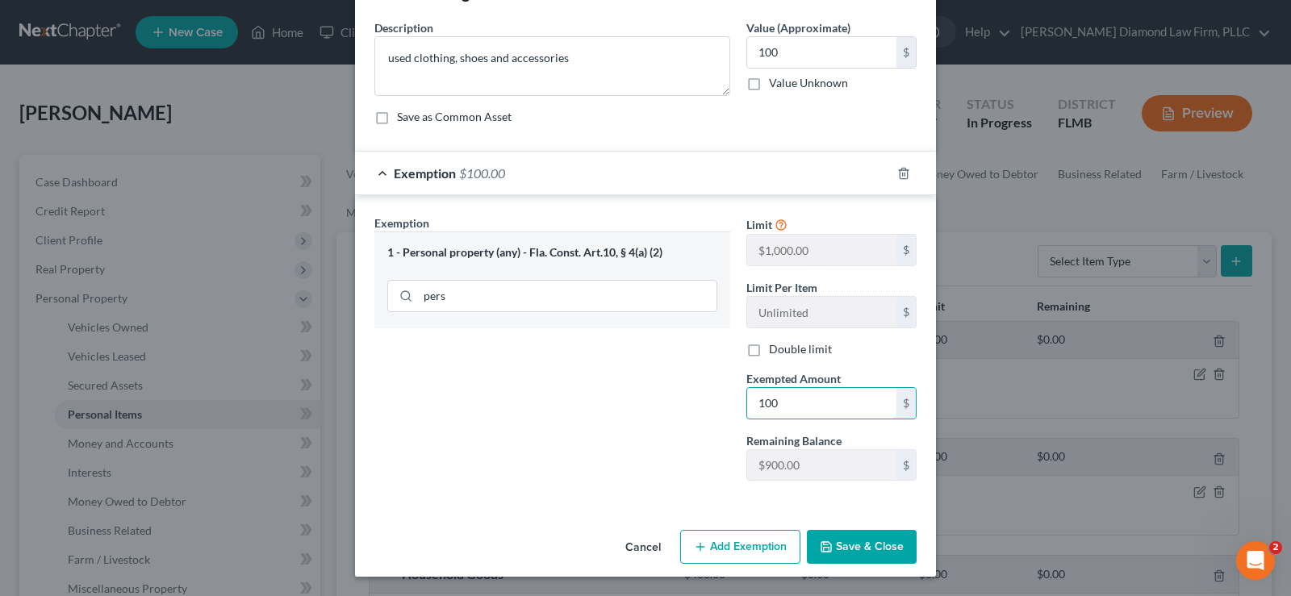
type input "100"
click at [859, 549] on button "Save & Close" at bounding box center [862, 547] width 110 height 34
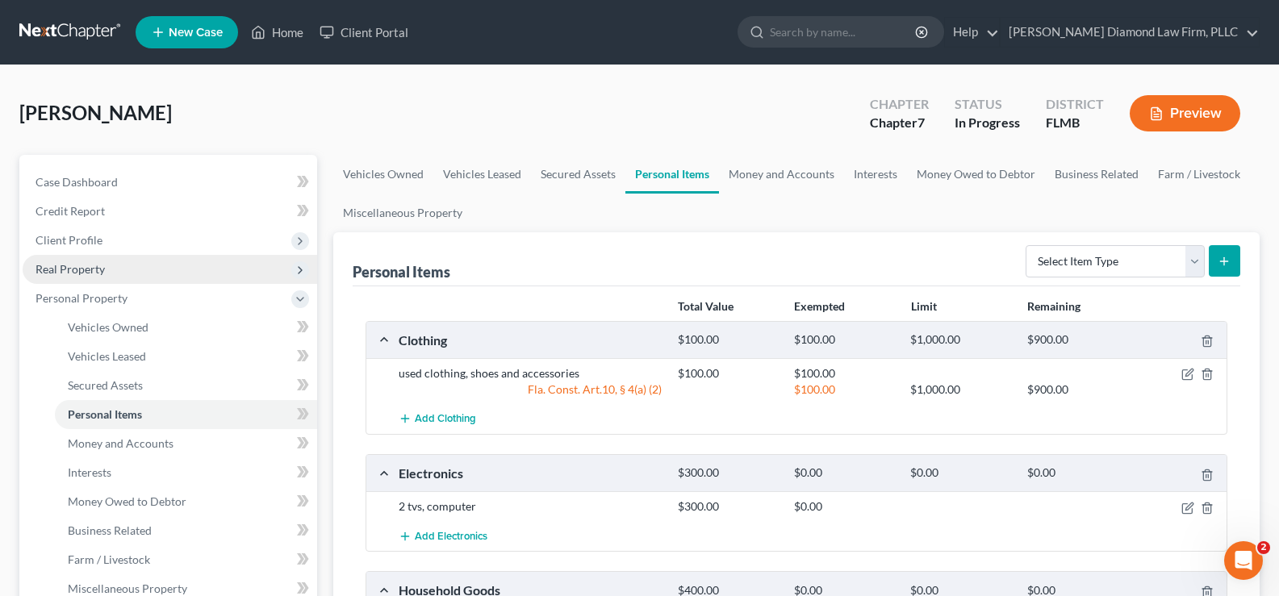
click at [131, 276] on span "Real Property" at bounding box center [170, 269] width 294 height 29
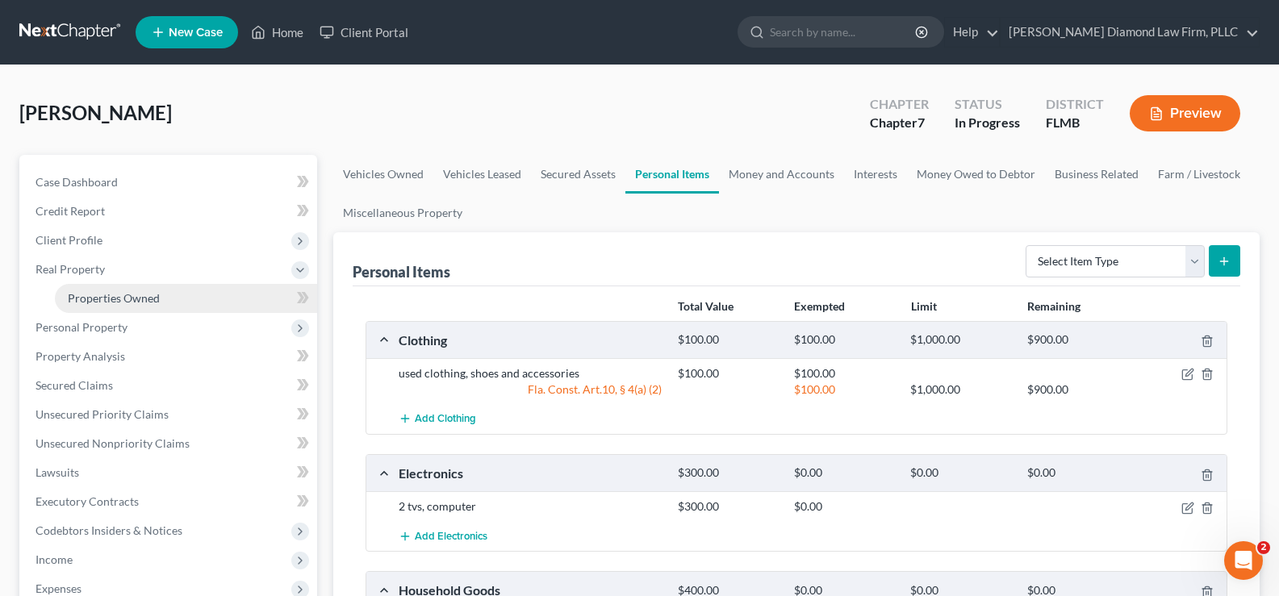
click at [142, 301] on span "Properties Owned" at bounding box center [114, 298] width 92 height 14
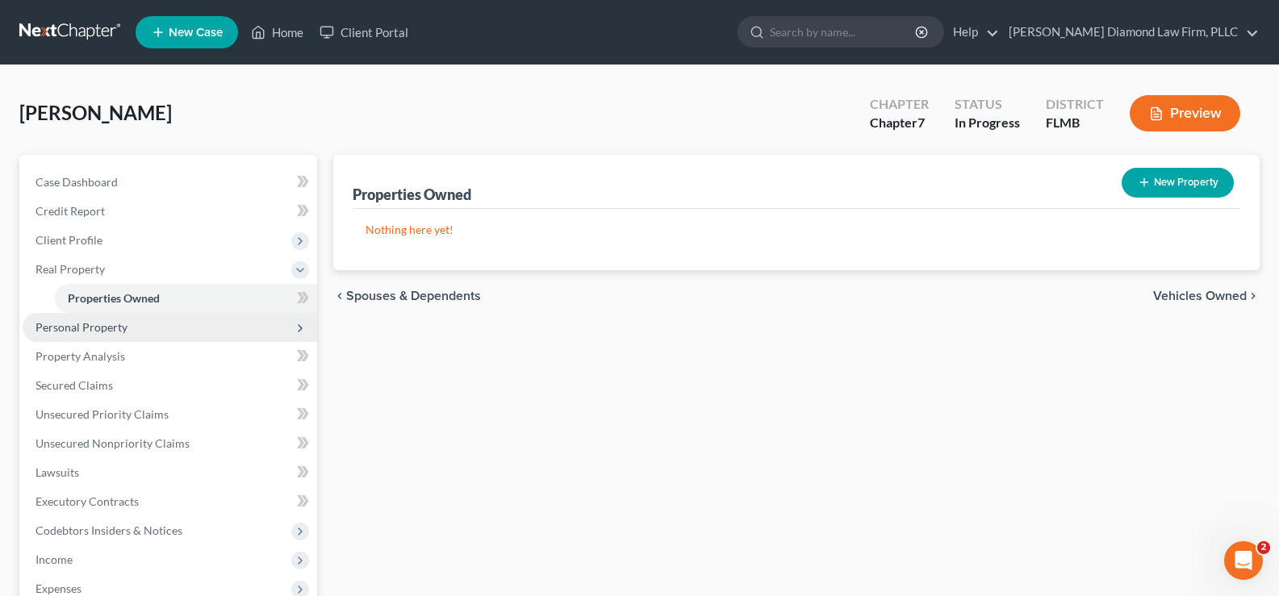
click at [148, 335] on span "Personal Property" at bounding box center [170, 327] width 294 height 29
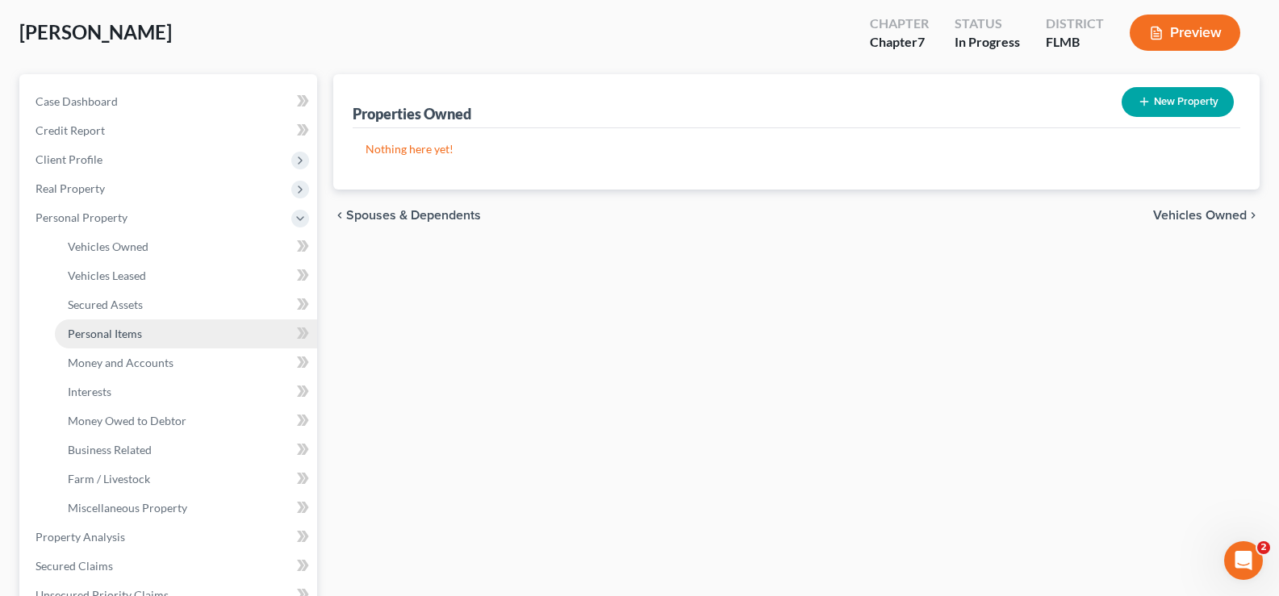
click at [153, 341] on link "Personal Items" at bounding box center [186, 333] width 262 height 29
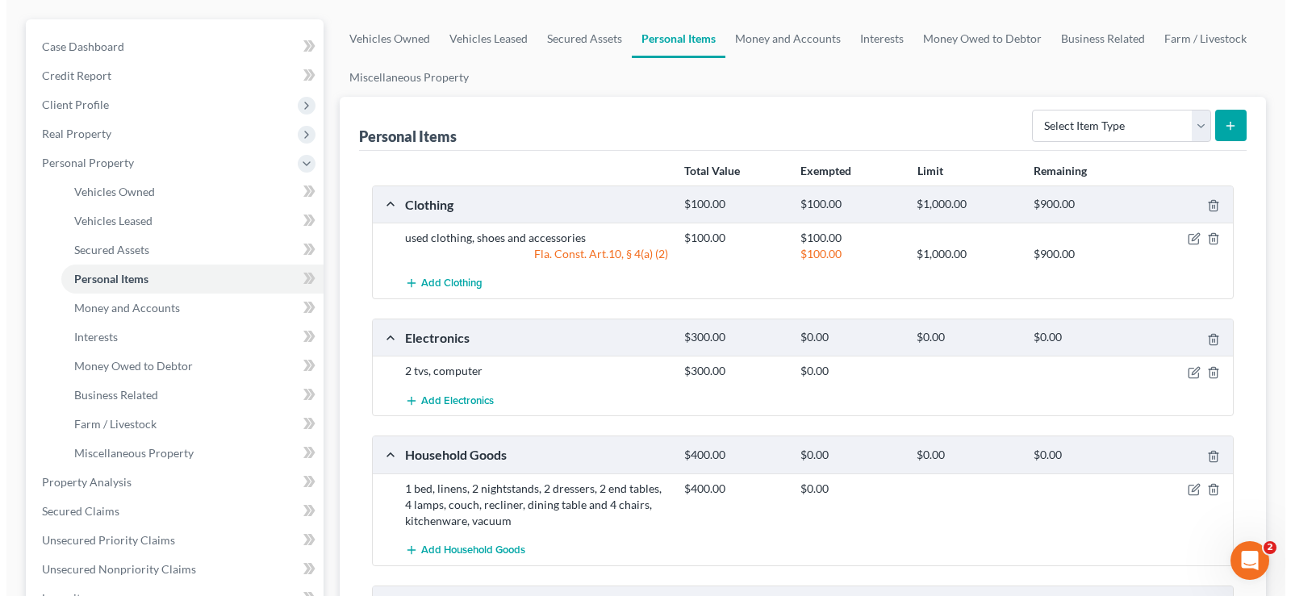
scroll to position [323, 0]
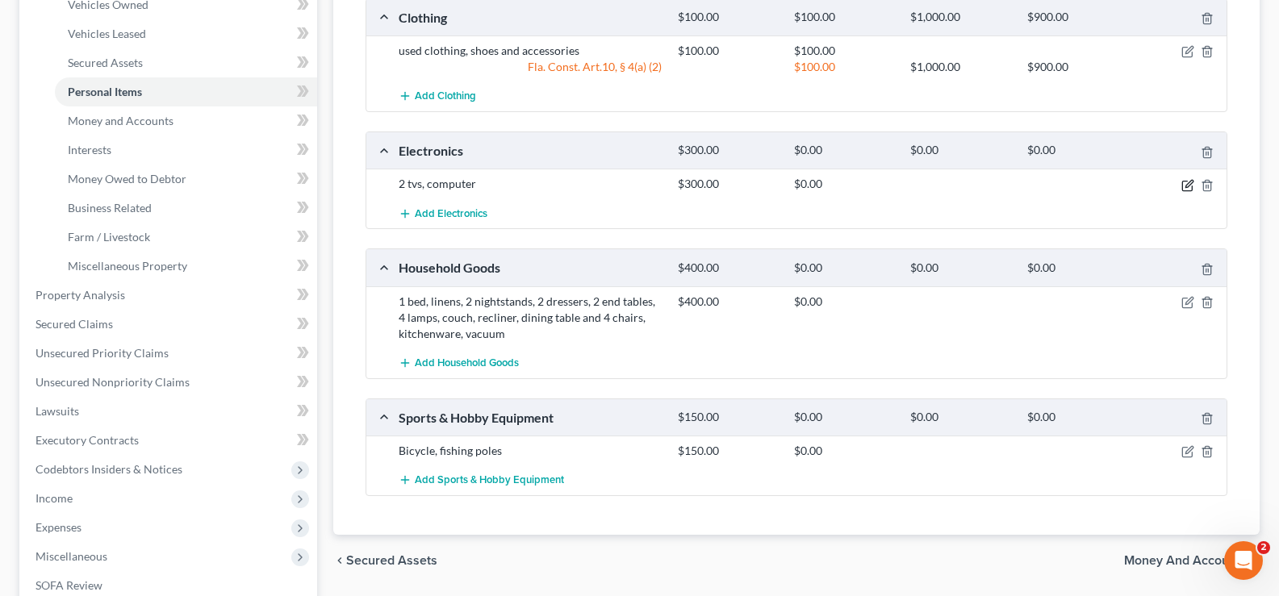
click at [1187, 181] on icon "button" at bounding box center [1187, 186] width 10 height 10
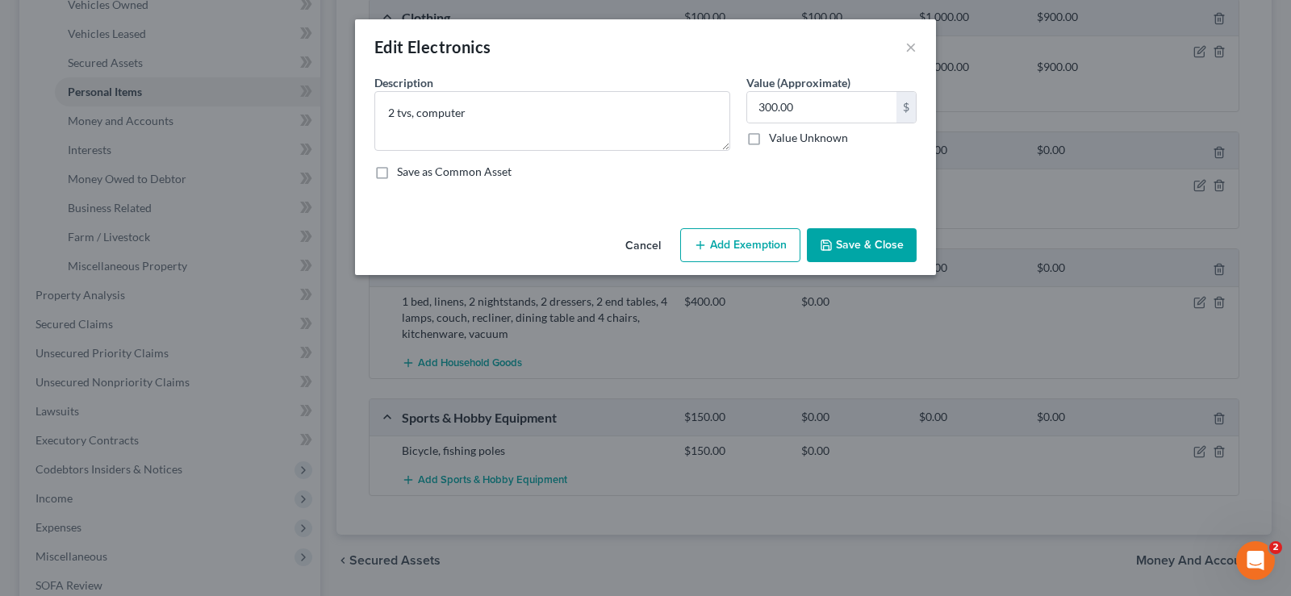
click at [730, 243] on button "Add Exemption" at bounding box center [740, 245] width 120 height 34
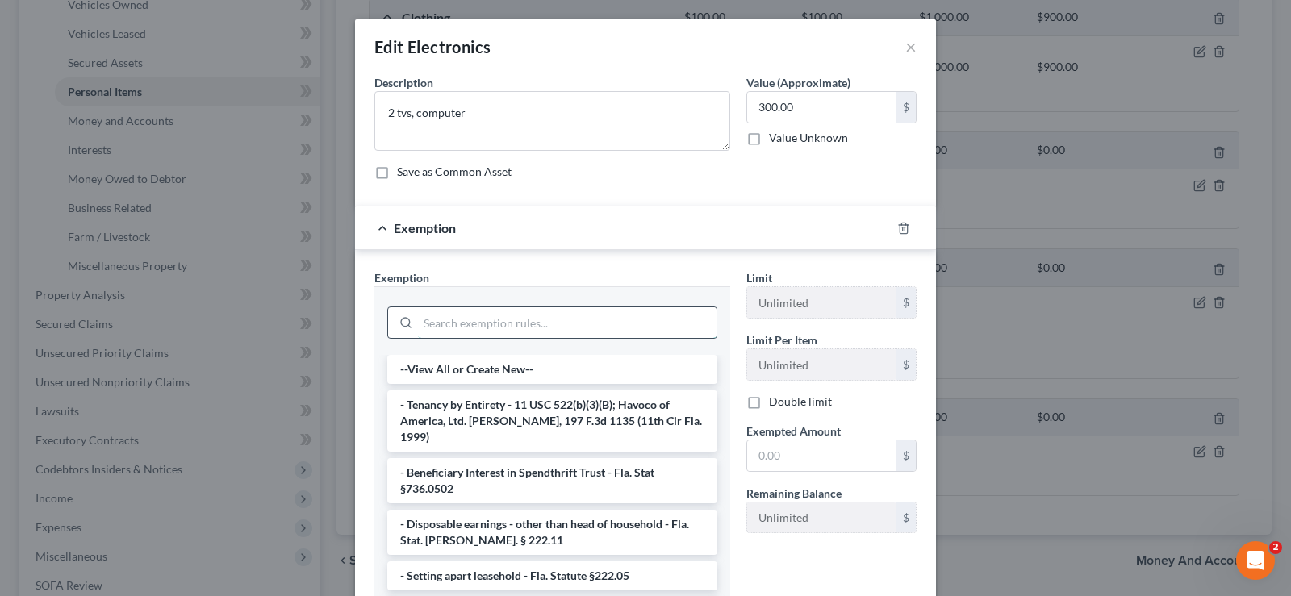
drag, startPoint x: 522, startPoint y: 318, endPoint x: 539, endPoint y: 307, distance: 20.4
click at [521, 318] on input "search" at bounding box center [567, 322] width 298 height 31
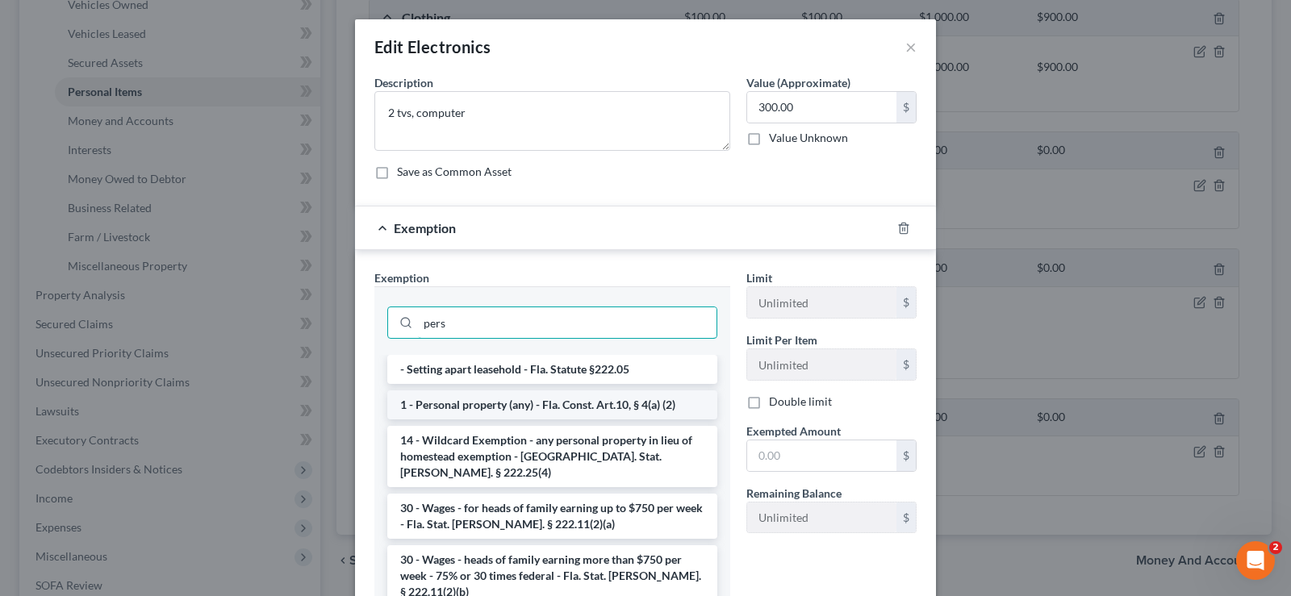
type input "pers"
click at [644, 404] on li "1 - Personal property (any) - Fla. Const. Art.10, § 4(a) (2)" at bounding box center [552, 404] width 330 height 29
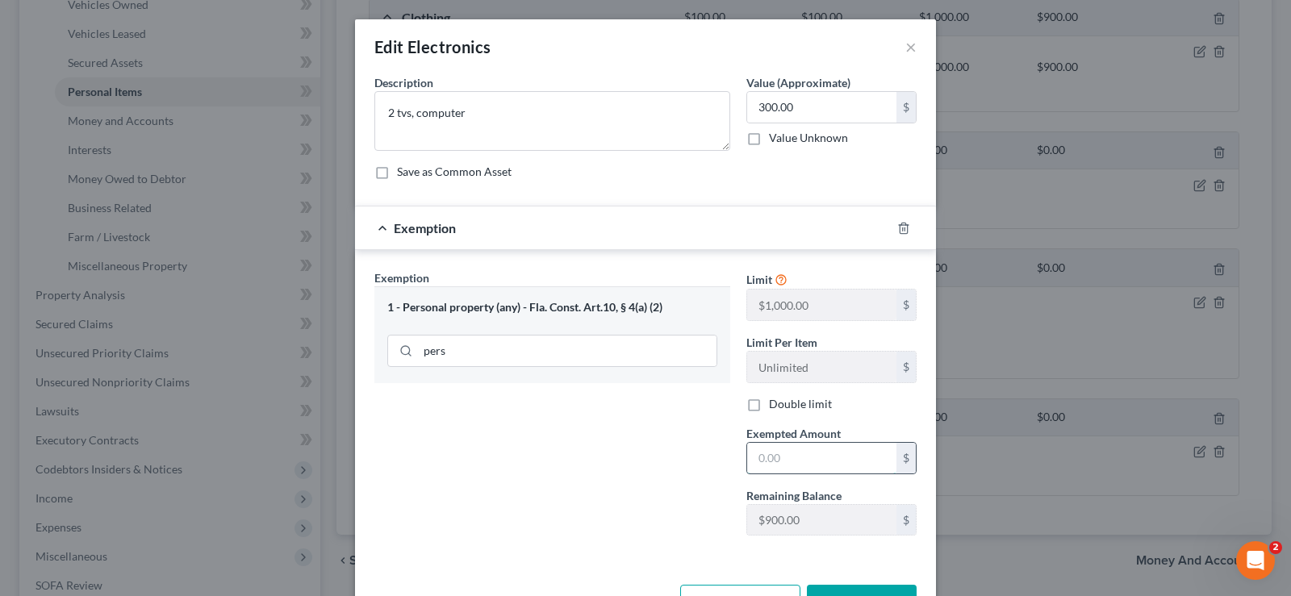
click at [839, 460] on input "text" at bounding box center [821, 458] width 149 height 31
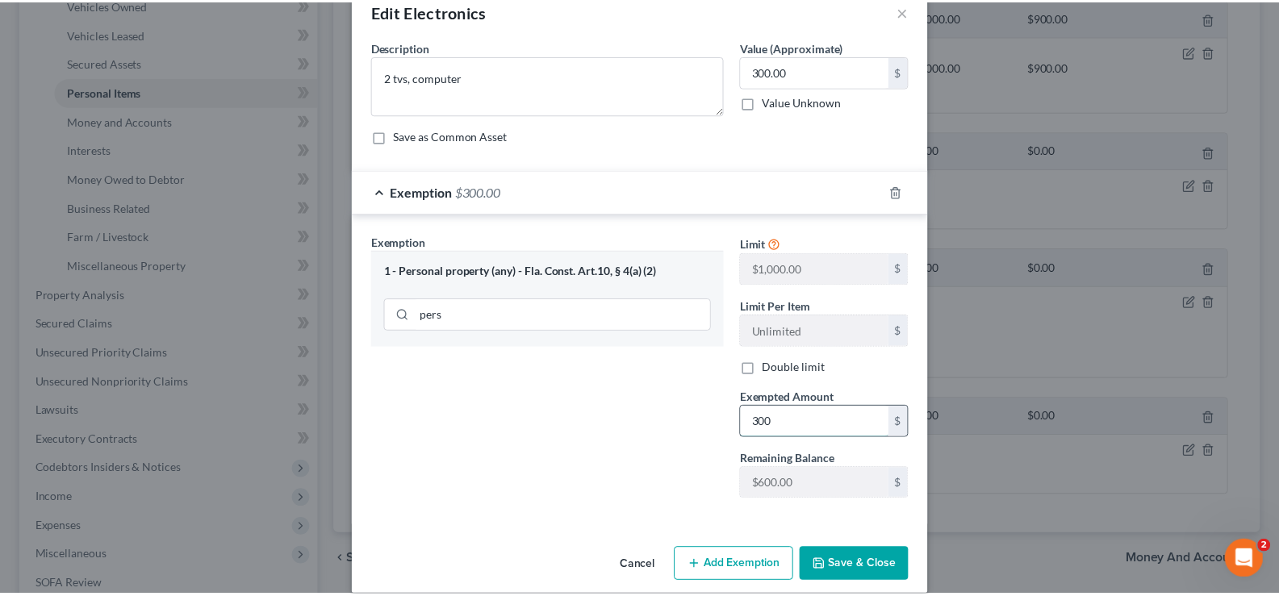
scroll to position [55, 0]
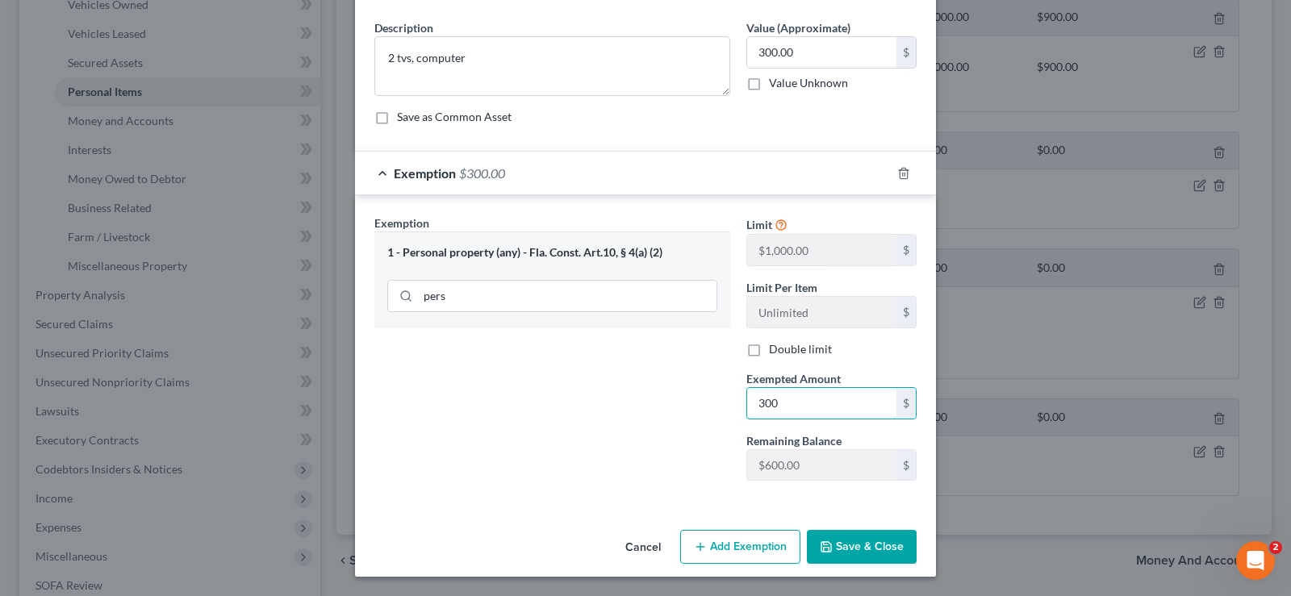
type input "300"
click at [862, 536] on button "Save & Close" at bounding box center [862, 547] width 110 height 34
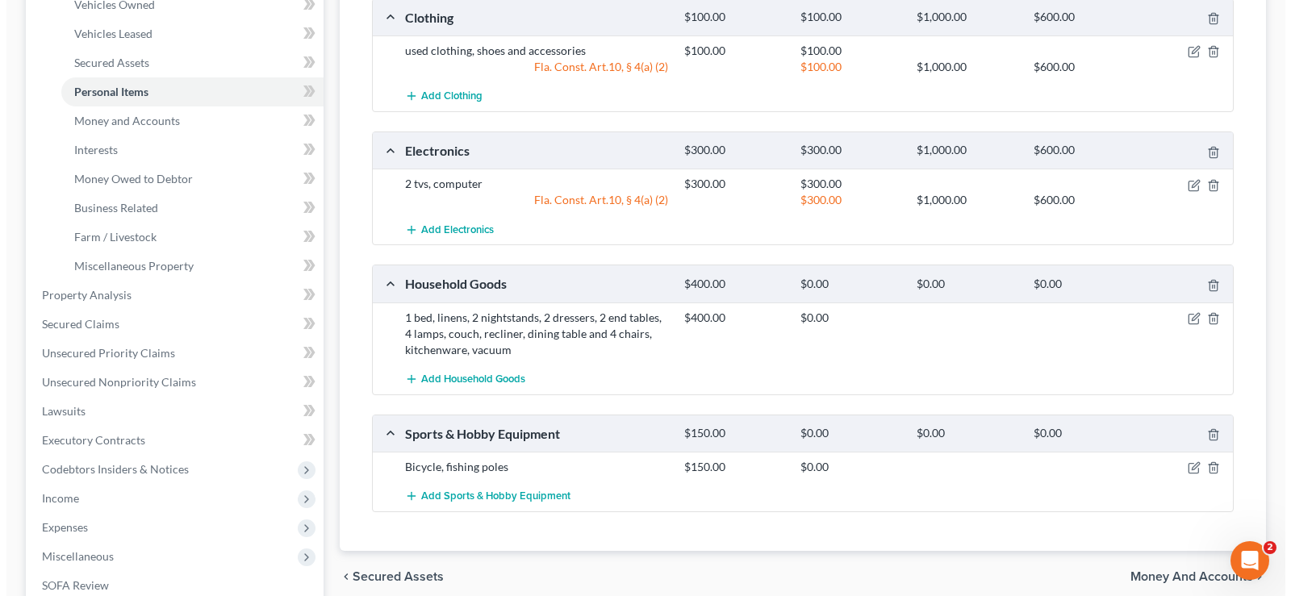
scroll to position [484, 0]
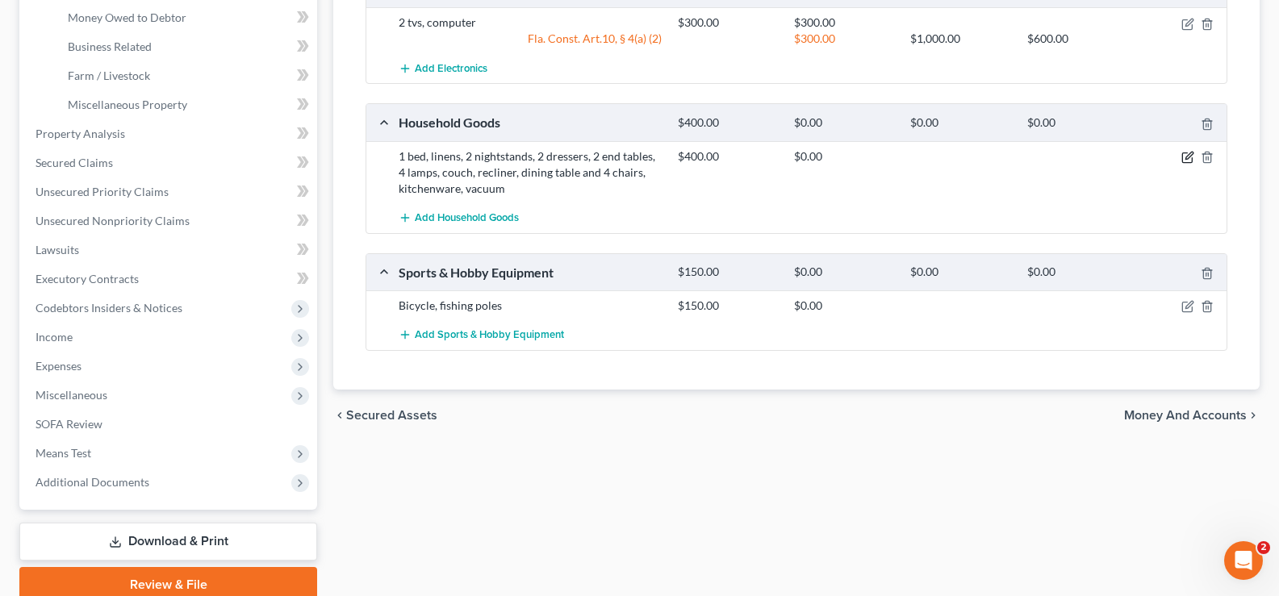
click at [1188, 153] on icon "button" at bounding box center [1187, 157] width 13 height 13
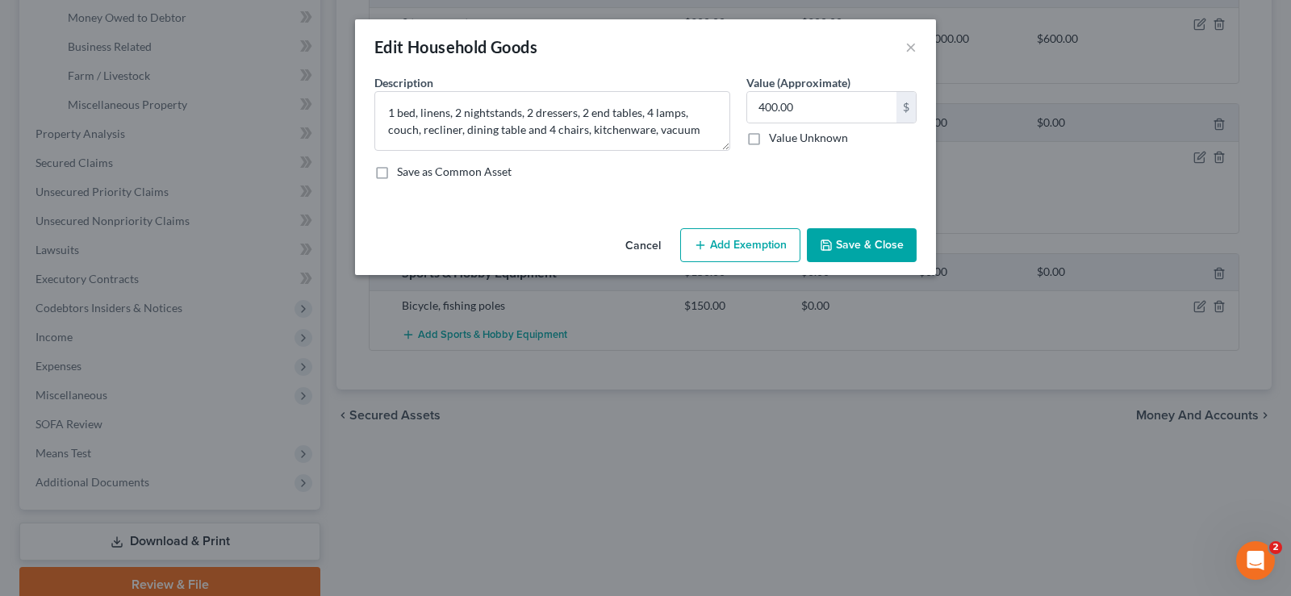
click at [762, 236] on button "Add Exemption" at bounding box center [740, 245] width 120 height 34
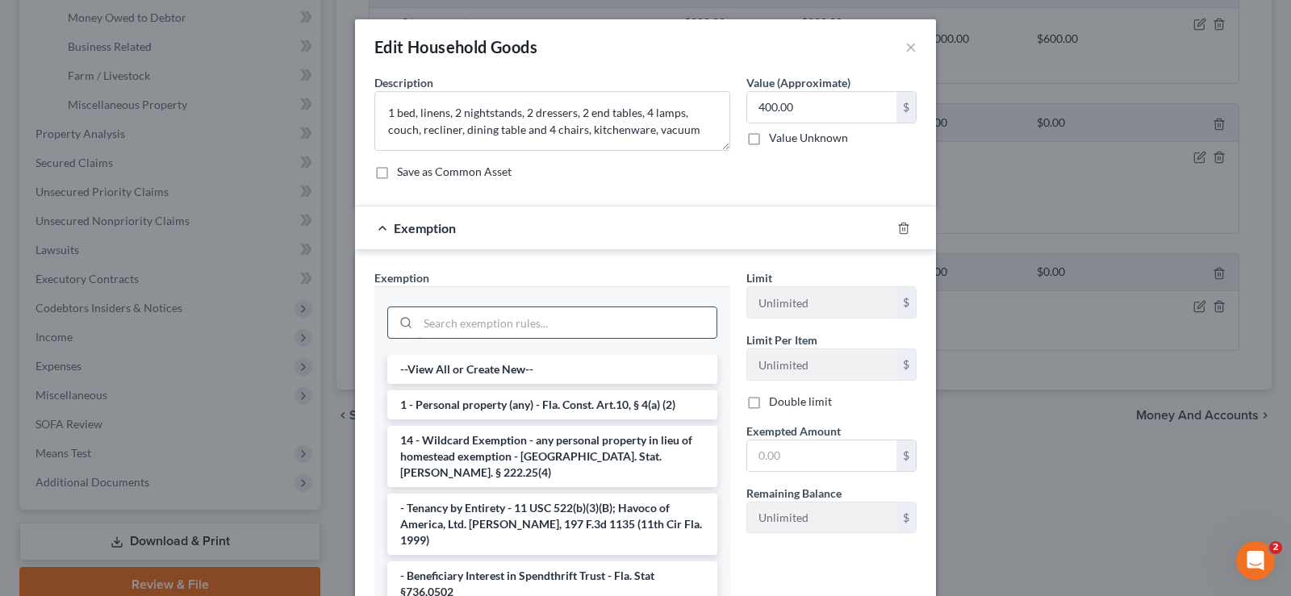
click at [486, 323] on input "search" at bounding box center [567, 322] width 298 height 31
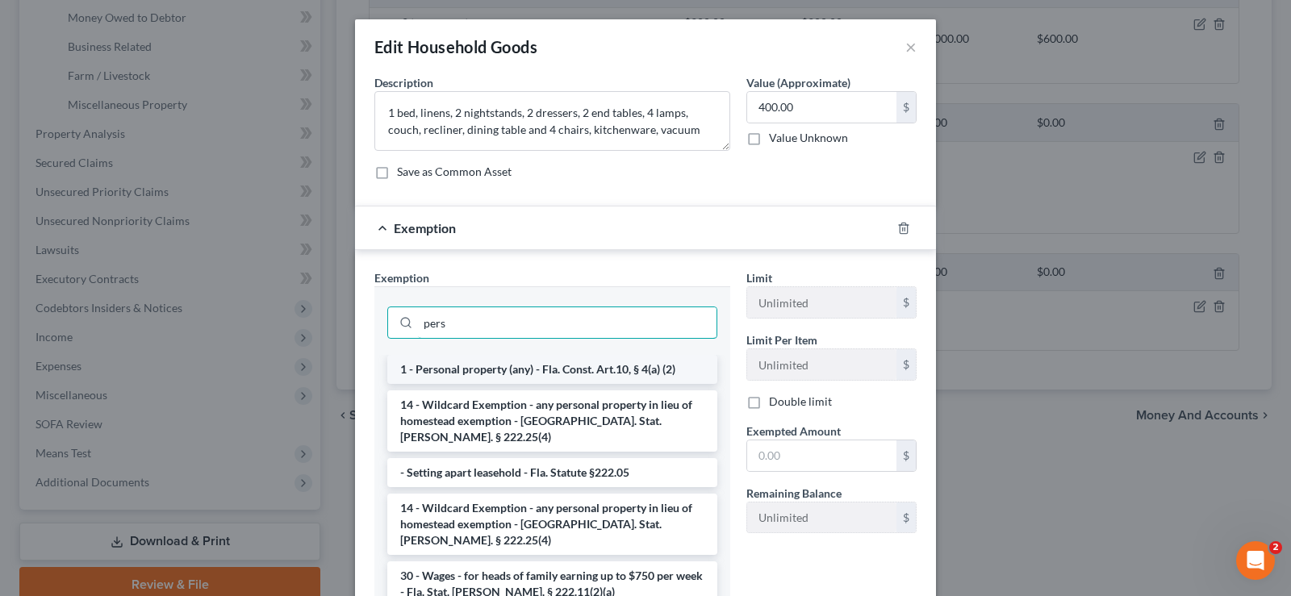
type input "pers"
click at [578, 365] on li "1 - Personal property (any) - Fla. Const. Art.10, § 4(a) (2)" at bounding box center [552, 369] width 330 height 29
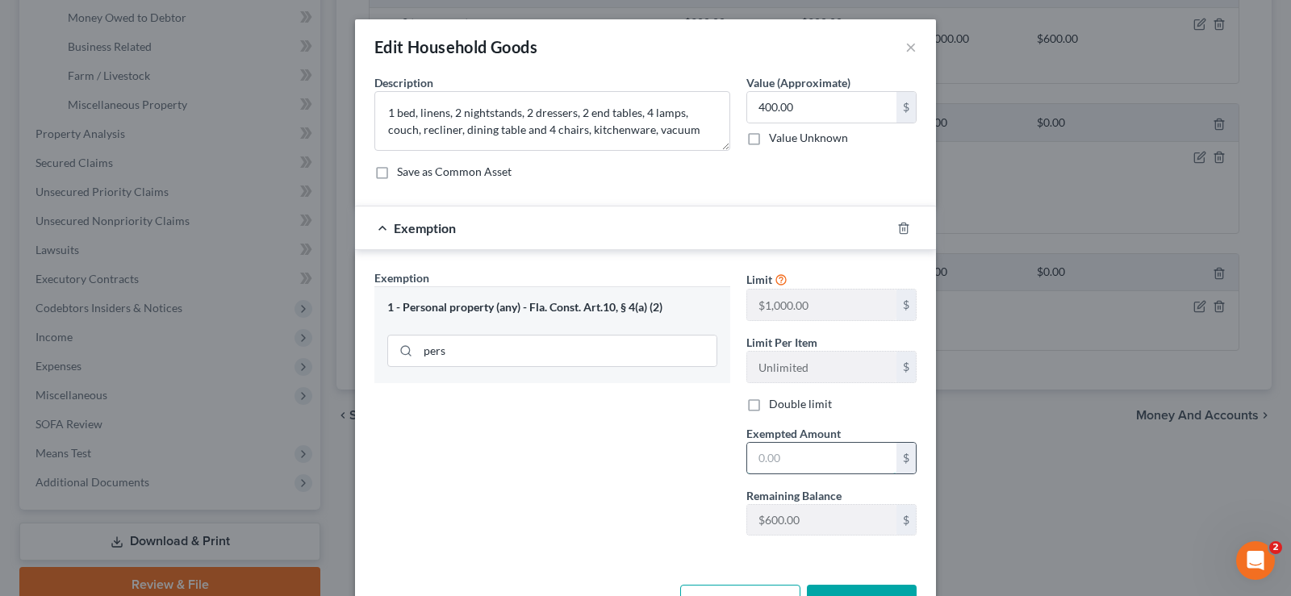
click at [770, 451] on input "text" at bounding box center [821, 458] width 149 height 31
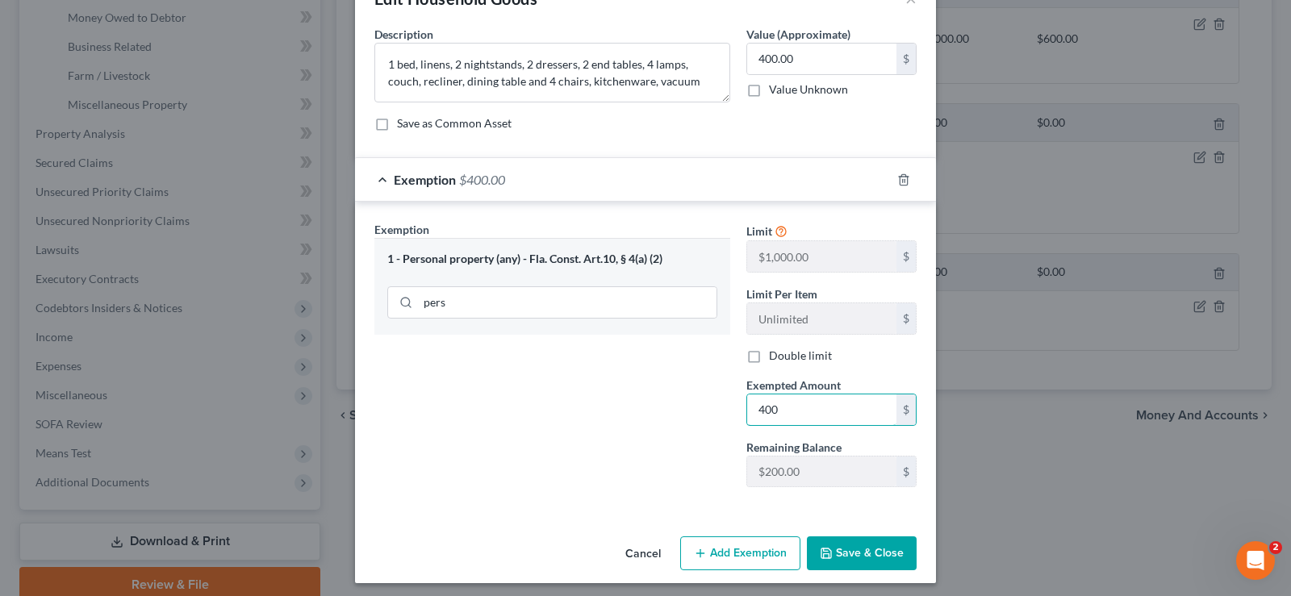
scroll to position [55, 0]
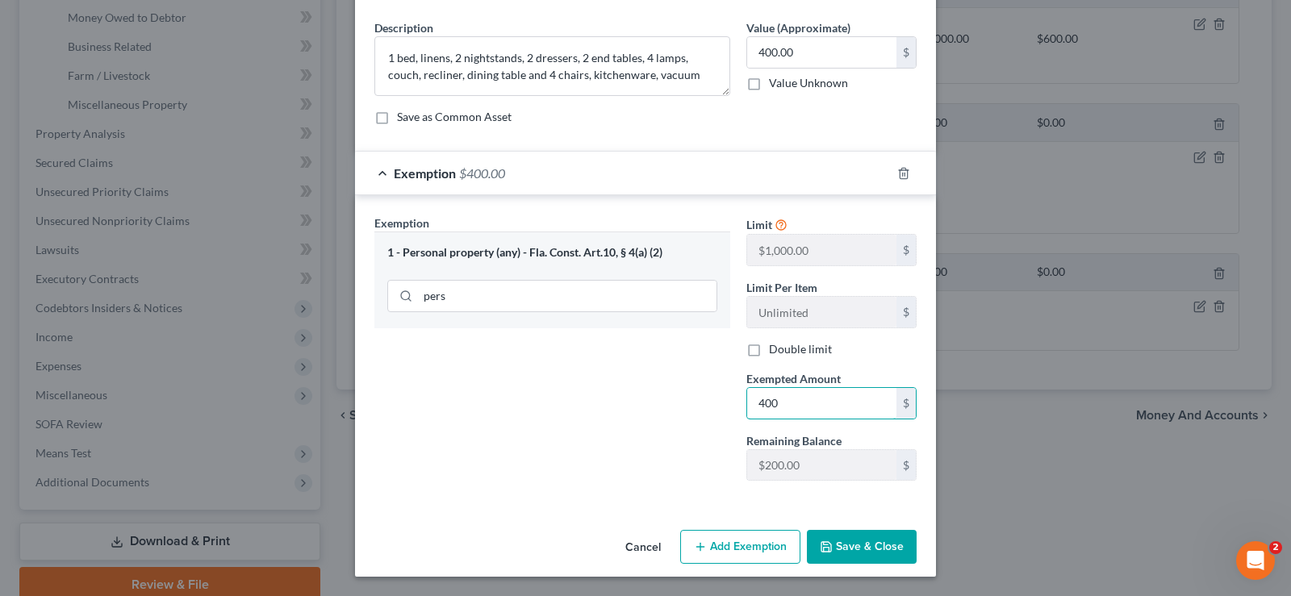
type input "400"
click at [865, 542] on button "Save & Close" at bounding box center [862, 547] width 110 height 34
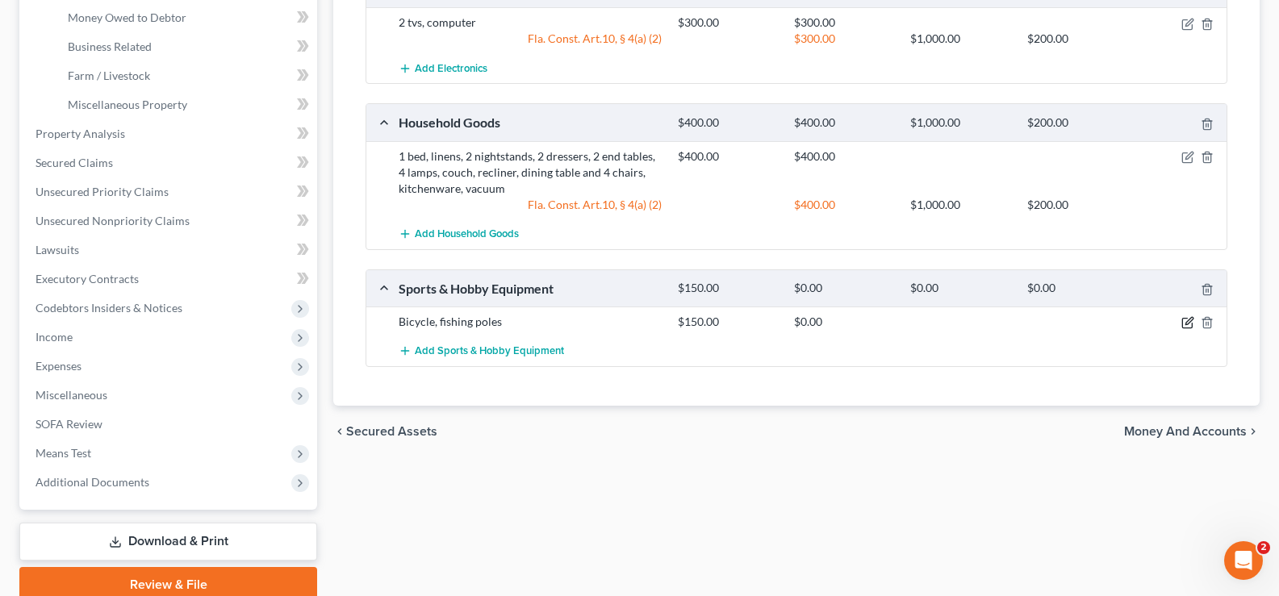
click at [1187, 322] on icon "button" at bounding box center [1188, 321] width 7 height 7
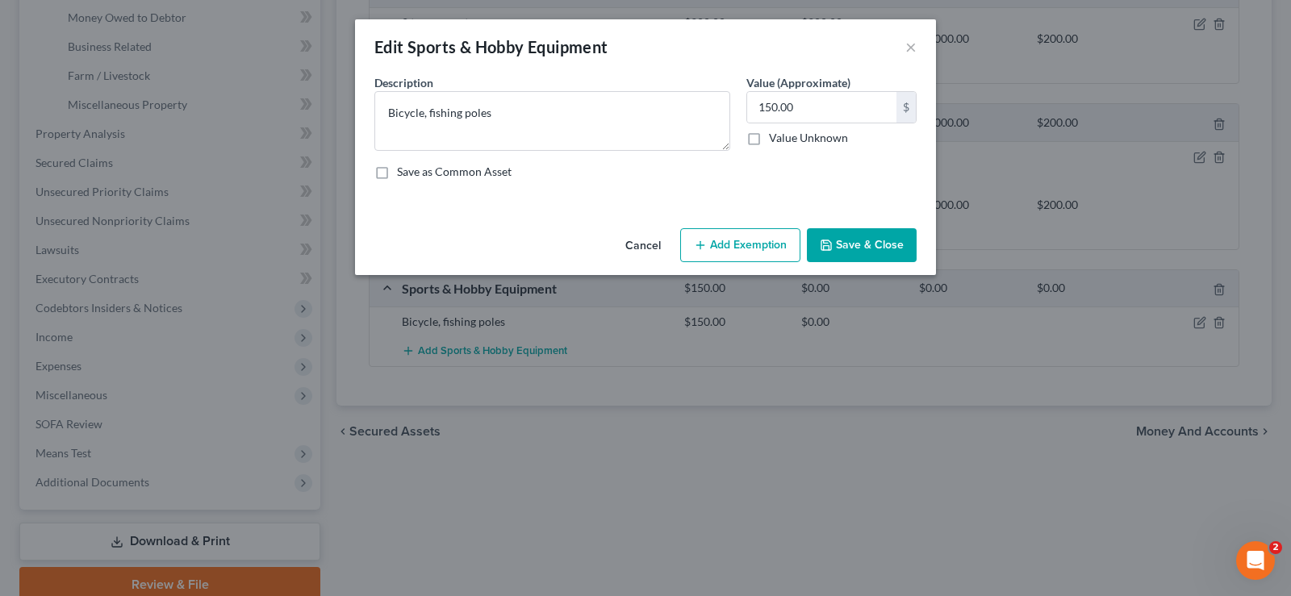
click at [716, 237] on button "Add Exemption" at bounding box center [740, 245] width 120 height 34
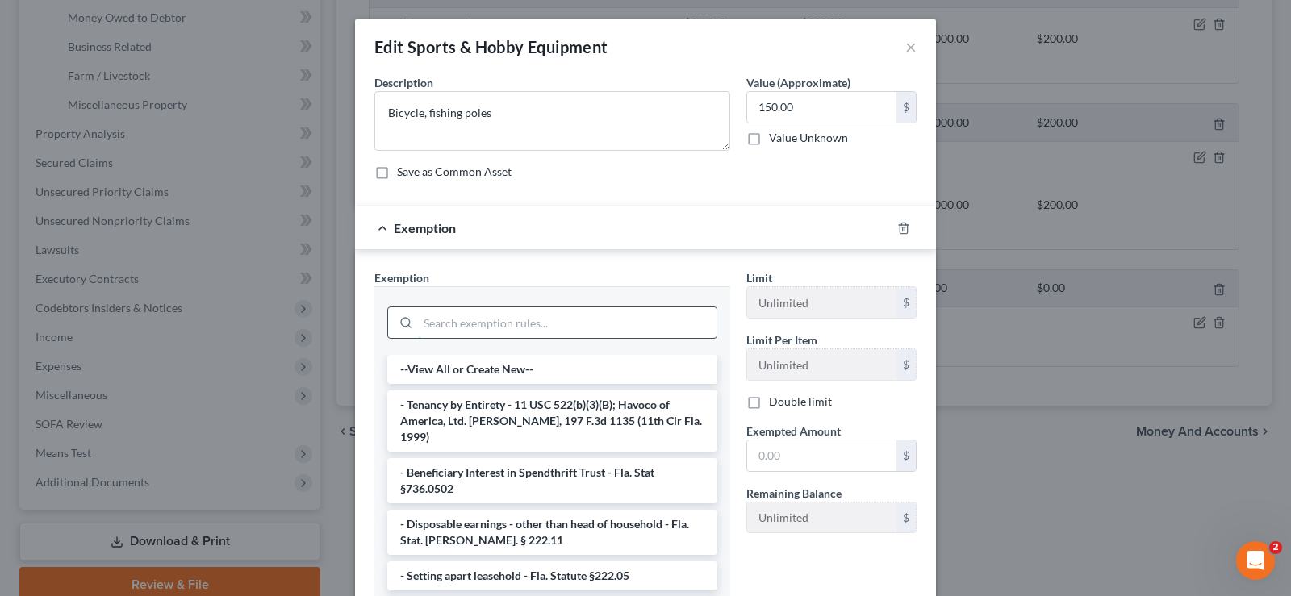
click at [538, 317] on input "search" at bounding box center [567, 322] width 298 height 31
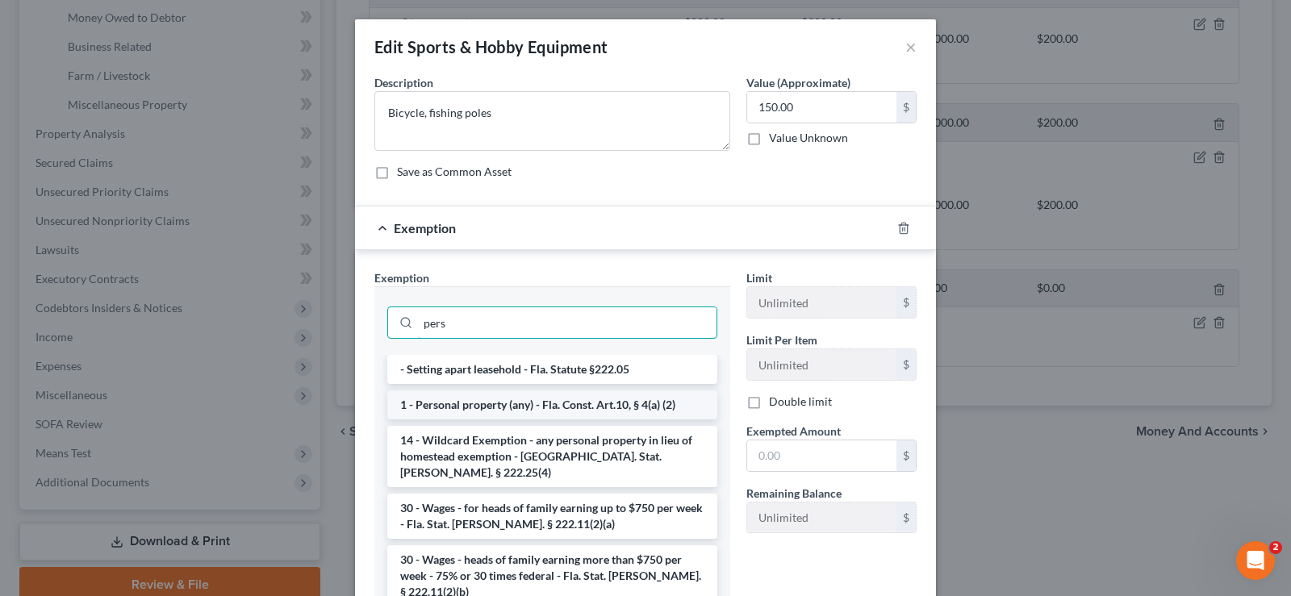
type input "pers"
click at [638, 398] on li "1 - Personal property (any) - Fla. Const. Art.10, § 4(a) (2)" at bounding box center [552, 404] width 330 height 29
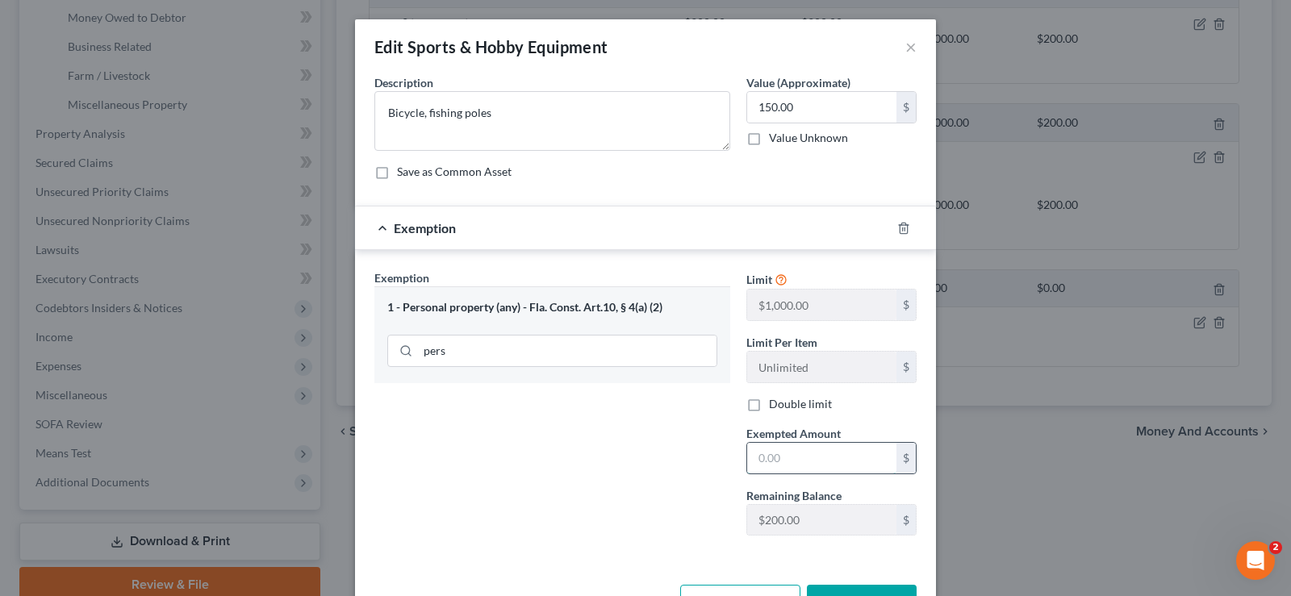
click at [812, 457] on input "text" at bounding box center [821, 458] width 149 height 31
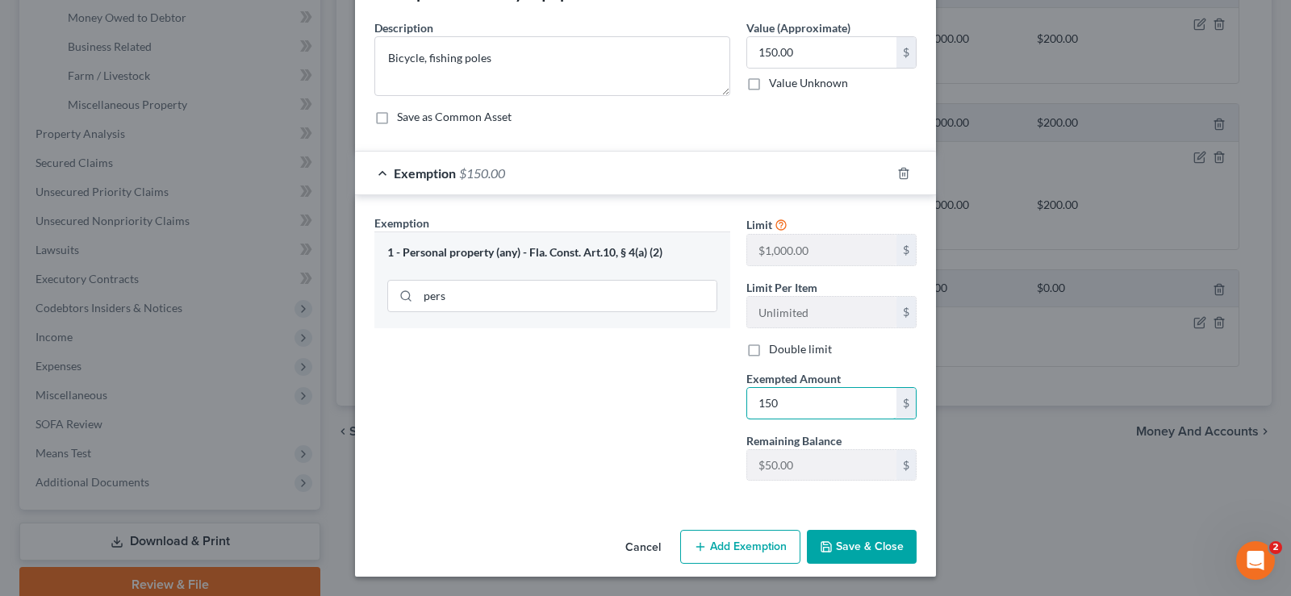
type input "150"
click at [863, 549] on button "Save & Close" at bounding box center [862, 547] width 110 height 34
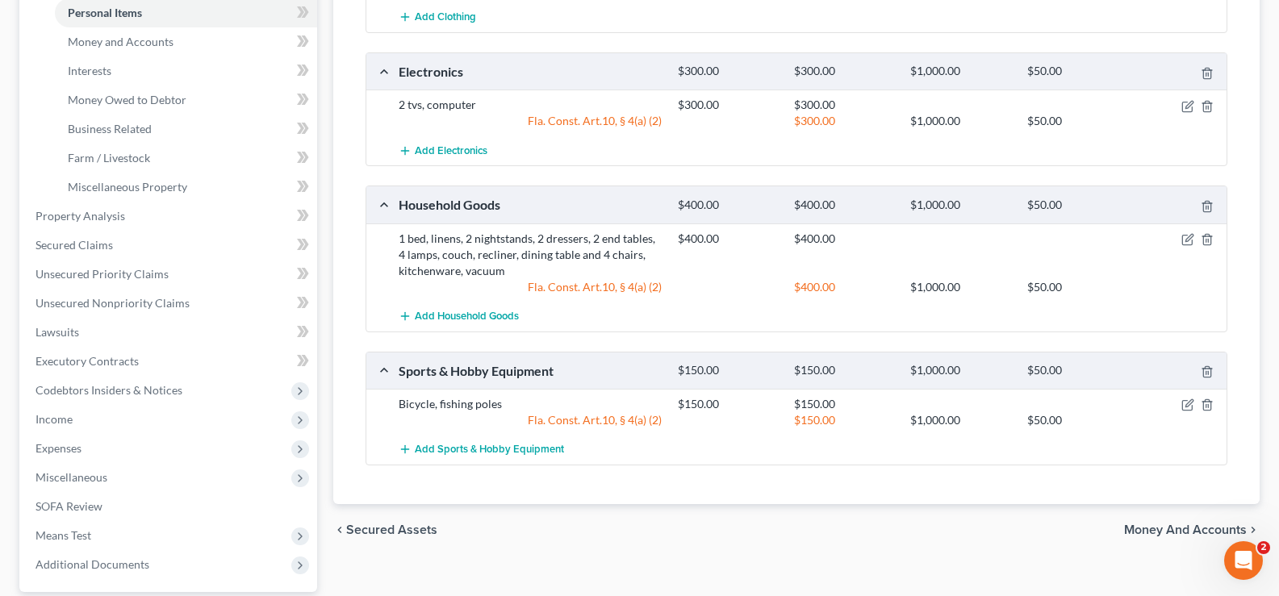
scroll to position [403, 0]
click at [164, 42] on span "Money and Accounts" at bounding box center [121, 40] width 106 height 14
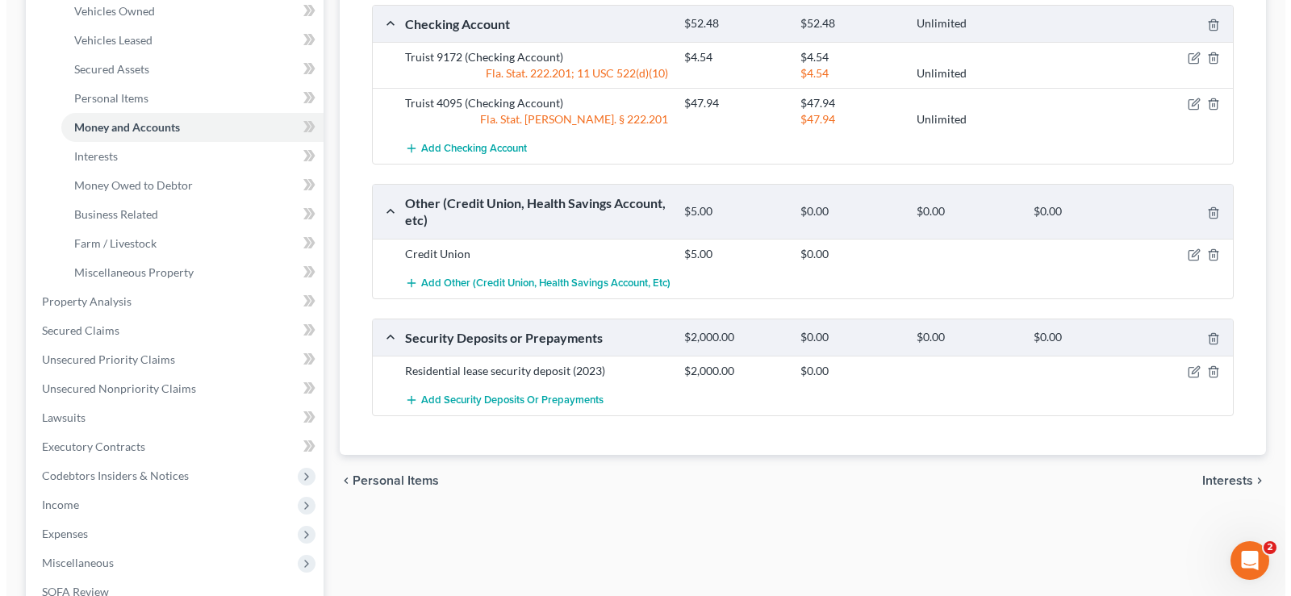
scroll to position [323, 0]
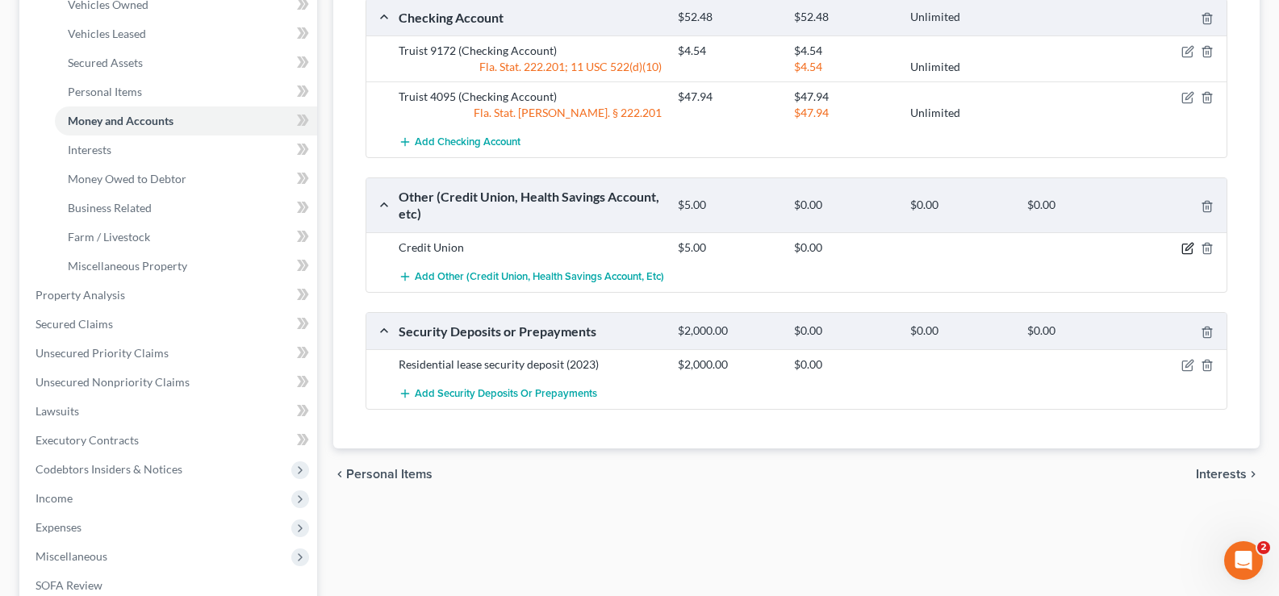
click at [1185, 248] on icon "button" at bounding box center [1187, 248] width 13 height 13
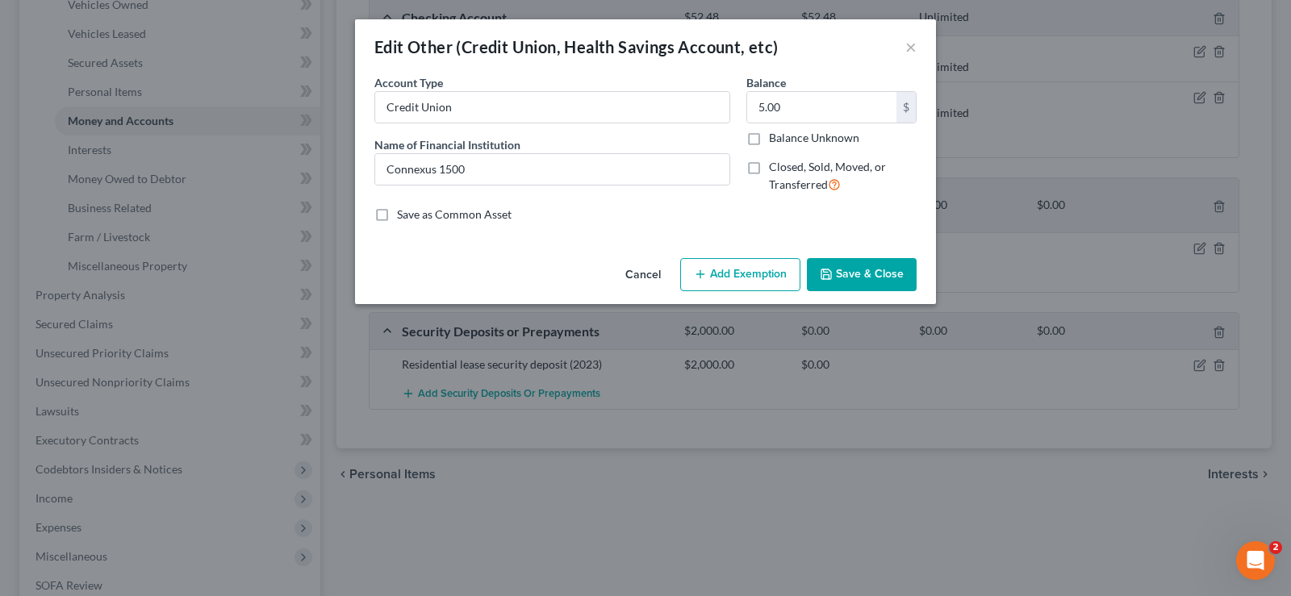
click at [750, 278] on button "Add Exemption" at bounding box center [740, 275] width 120 height 34
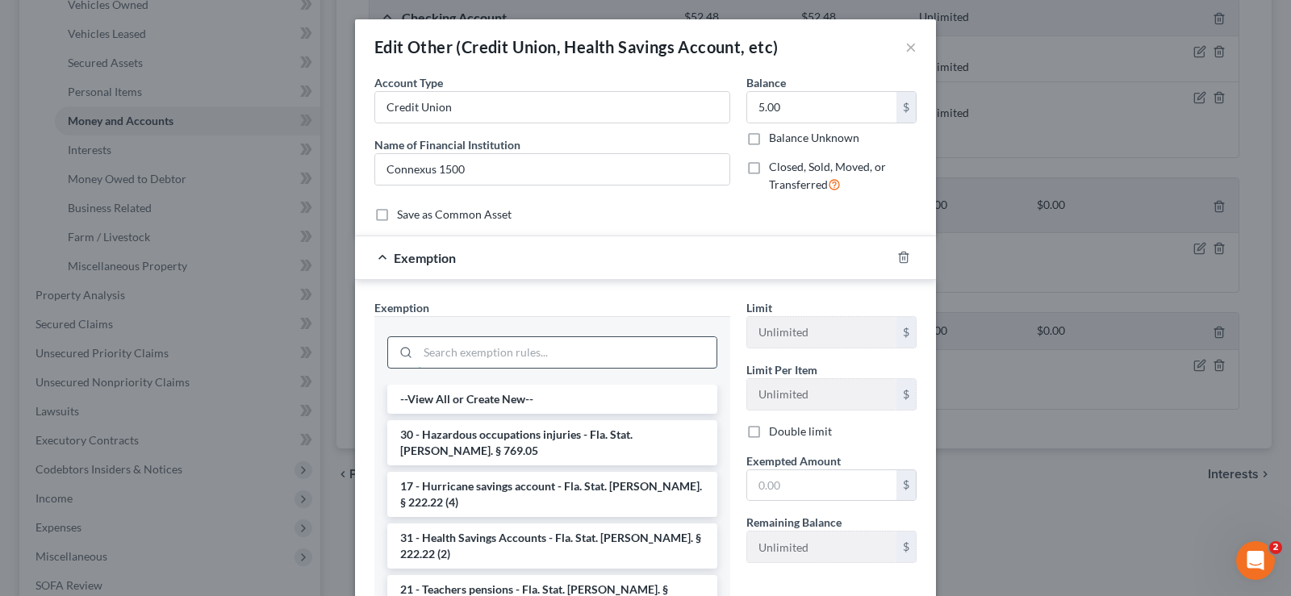
click at [466, 359] on input "search" at bounding box center [567, 352] width 298 height 31
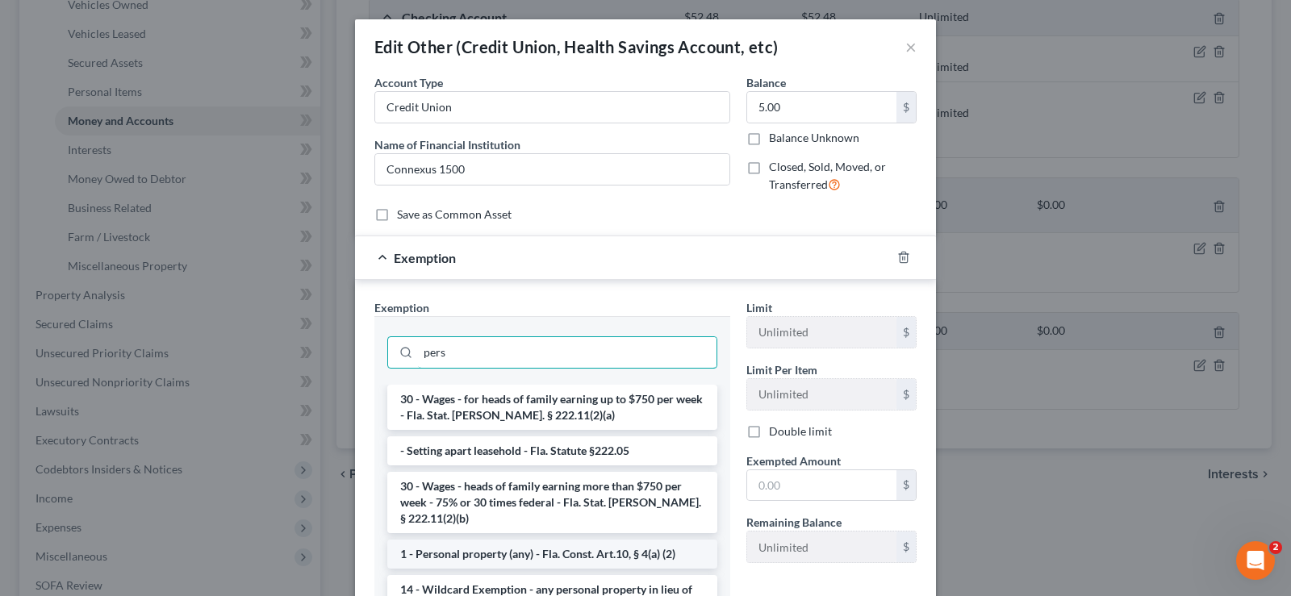
type input "pers"
click at [596, 543] on li "1 - Personal property (any) - Fla. Const. Art.10, § 4(a) (2)" at bounding box center [552, 554] width 330 height 29
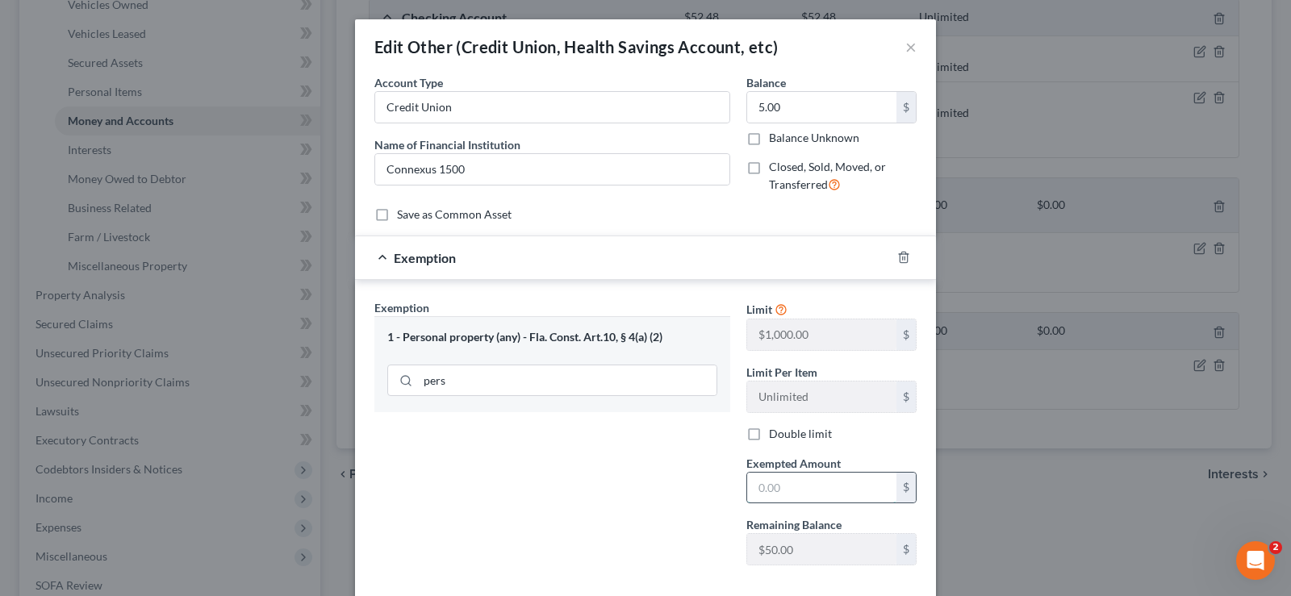
click at [792, 486] on input "text" at bounding box center [821, 488] width 149 height 31
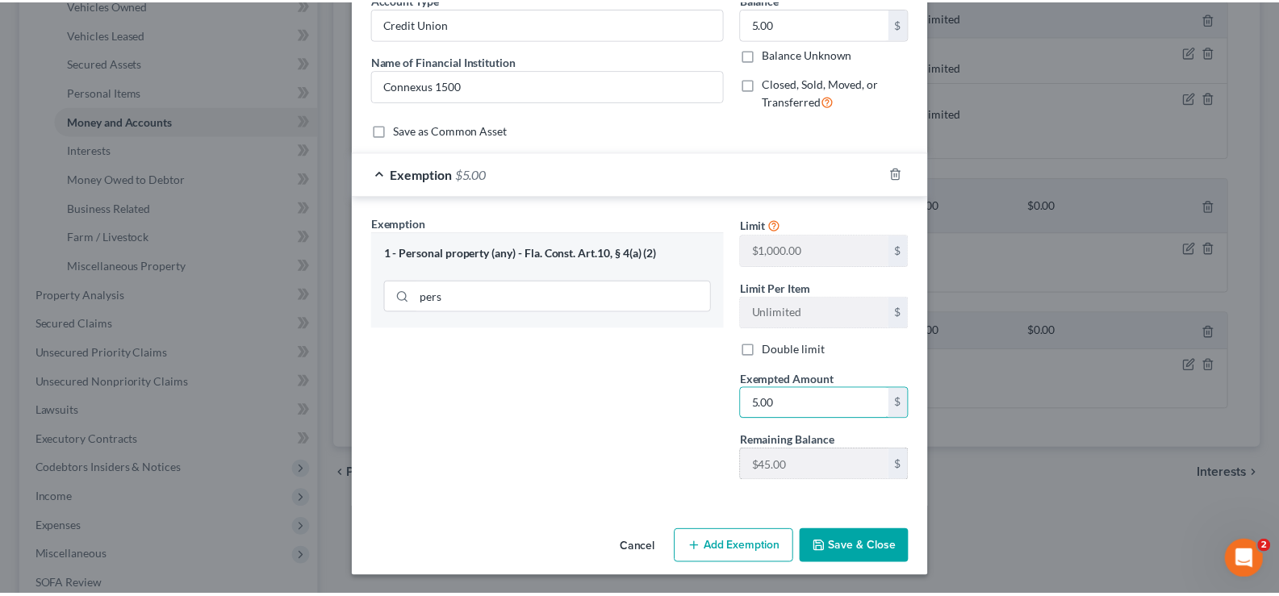
scroll to position [85, 0]
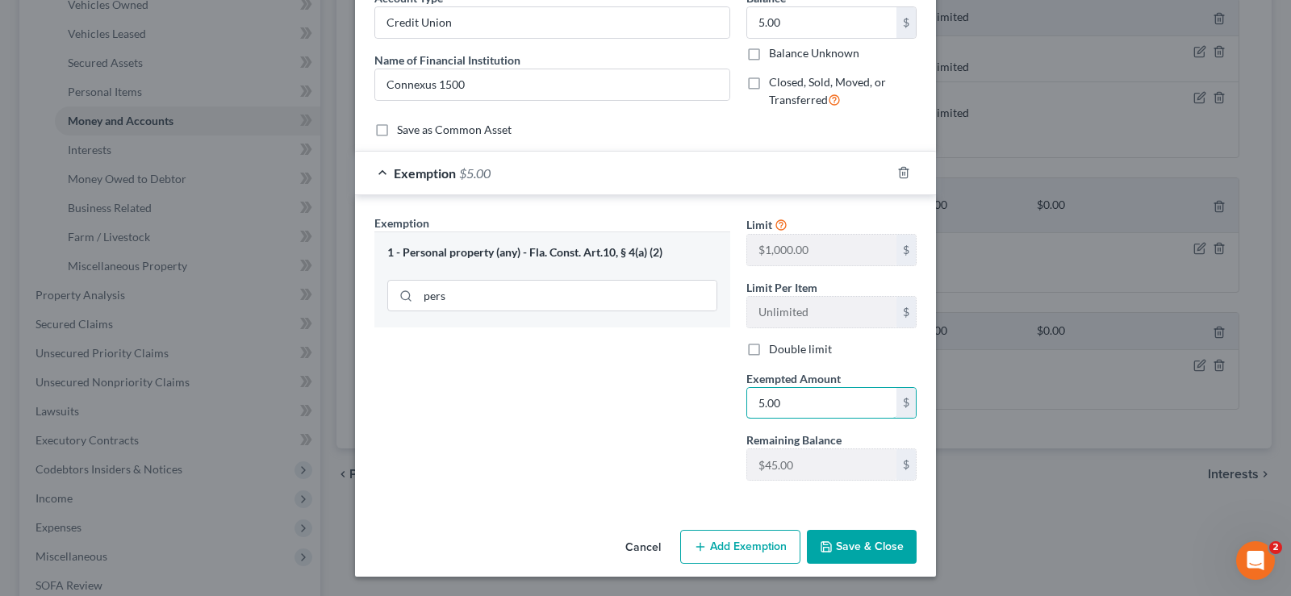
type input "5.00"
click at [863, 532] on button "Save & Close" at bounding box center [862, 547] width 110 height 34
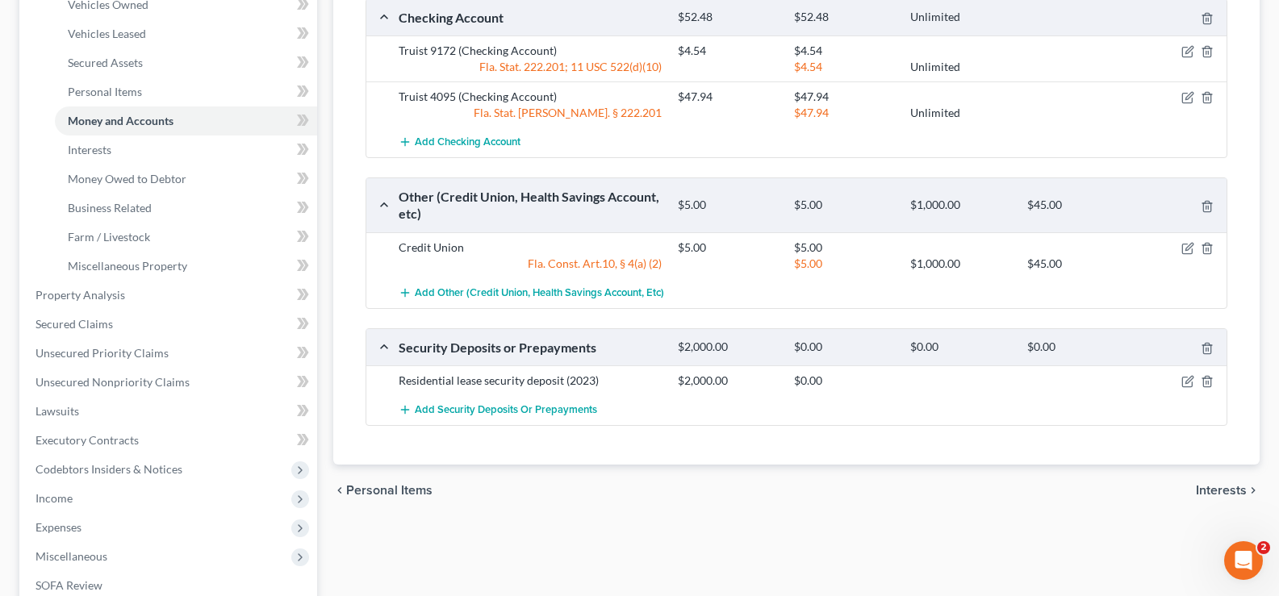
scroll to position [161, 0]
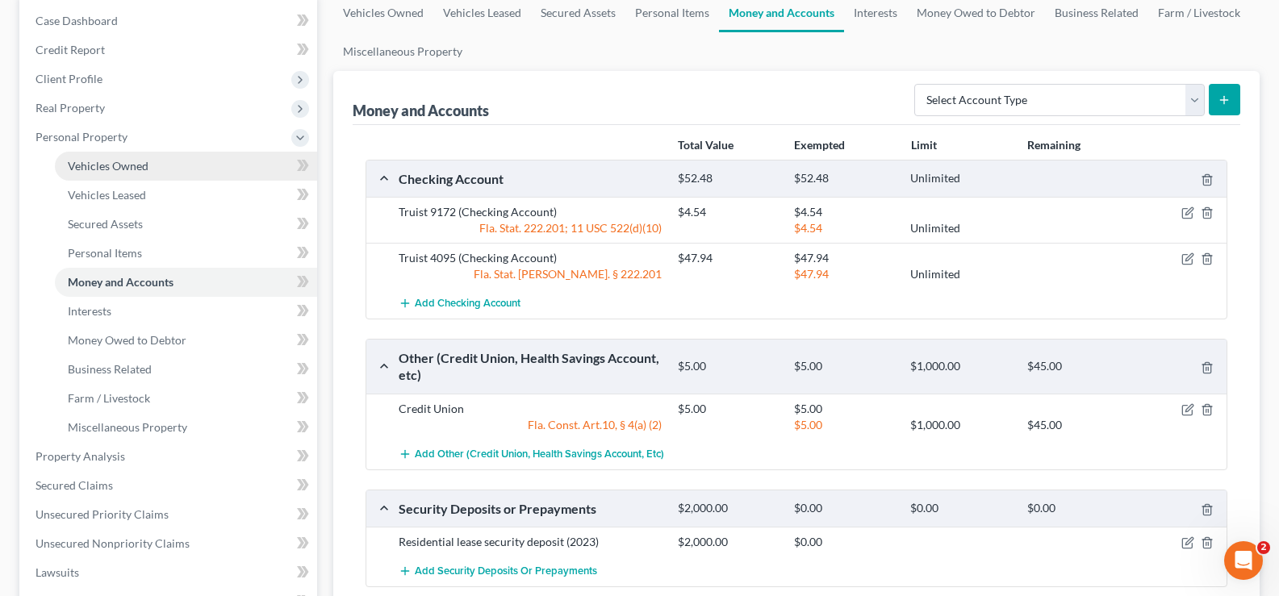
click at [163, 173] on link "Vehicles Owned" at bounding box center [186, 166] width 262 height 29
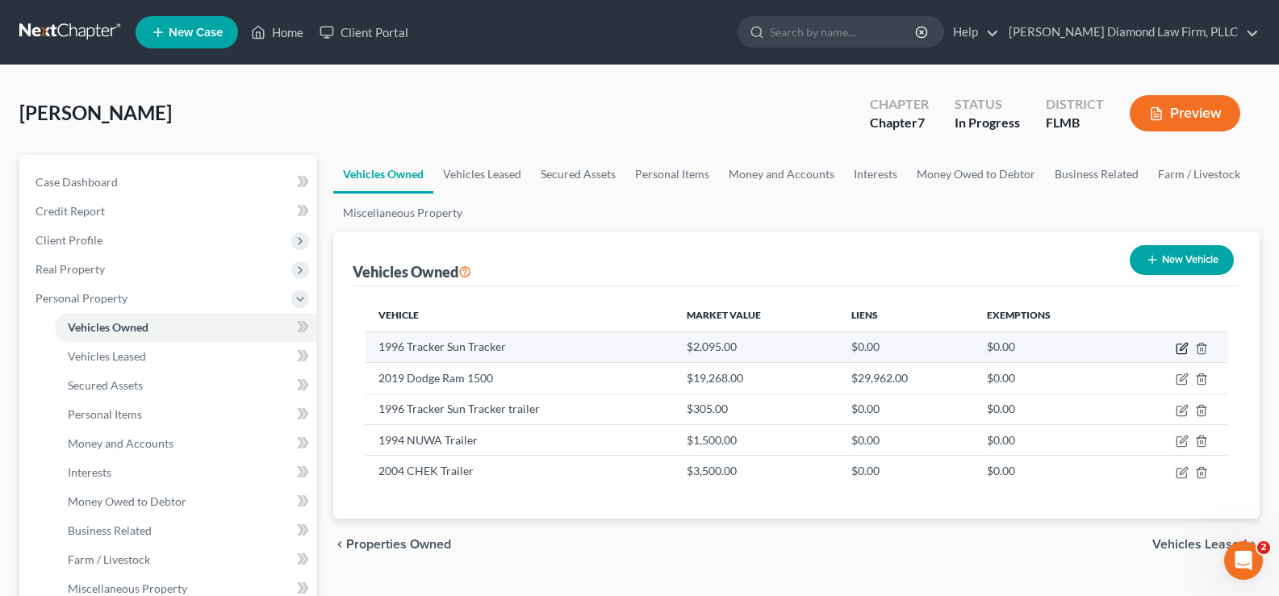
click at [1183, 345] on icon "button" at bounding box center [1182, 346] width 7 height 7
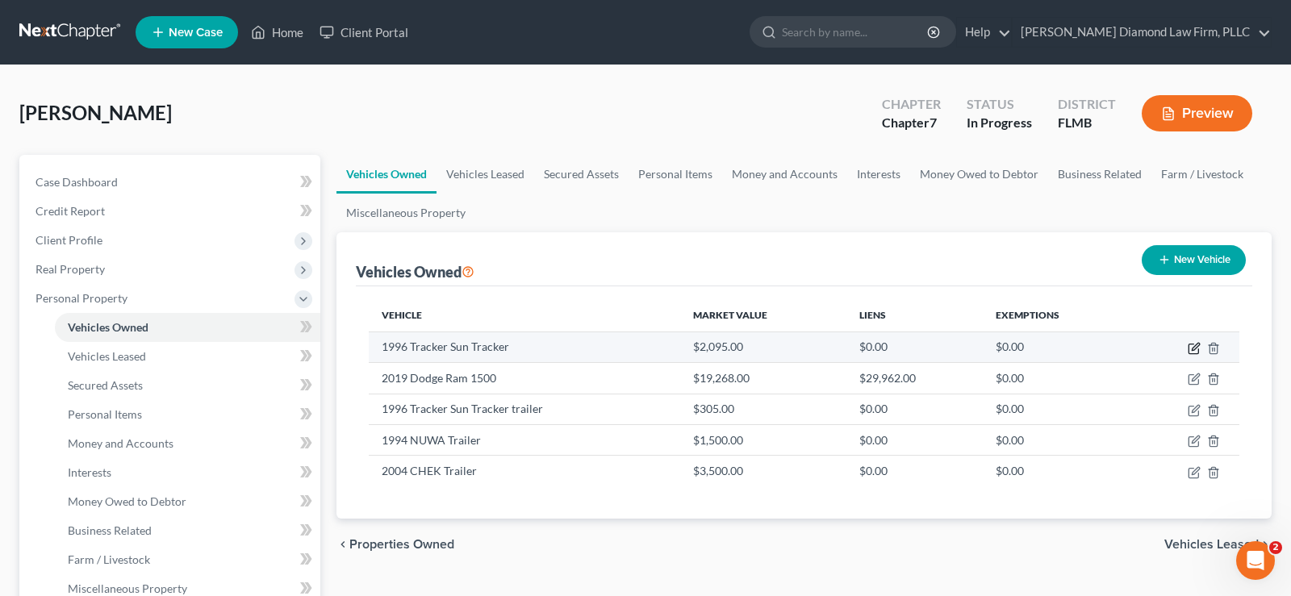
select select "0"
select select "30"
select select "2"
select select "0"
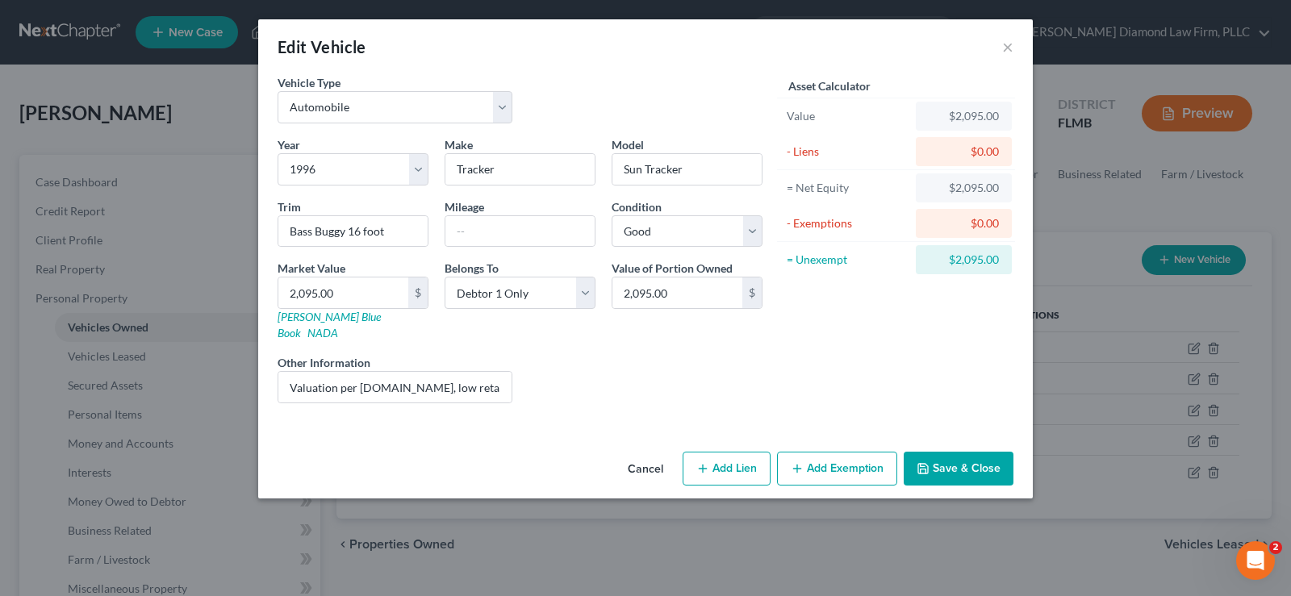
click at [817, 456] on button "Add Exemption" at bounding box center [837, 469] width 120 height 34
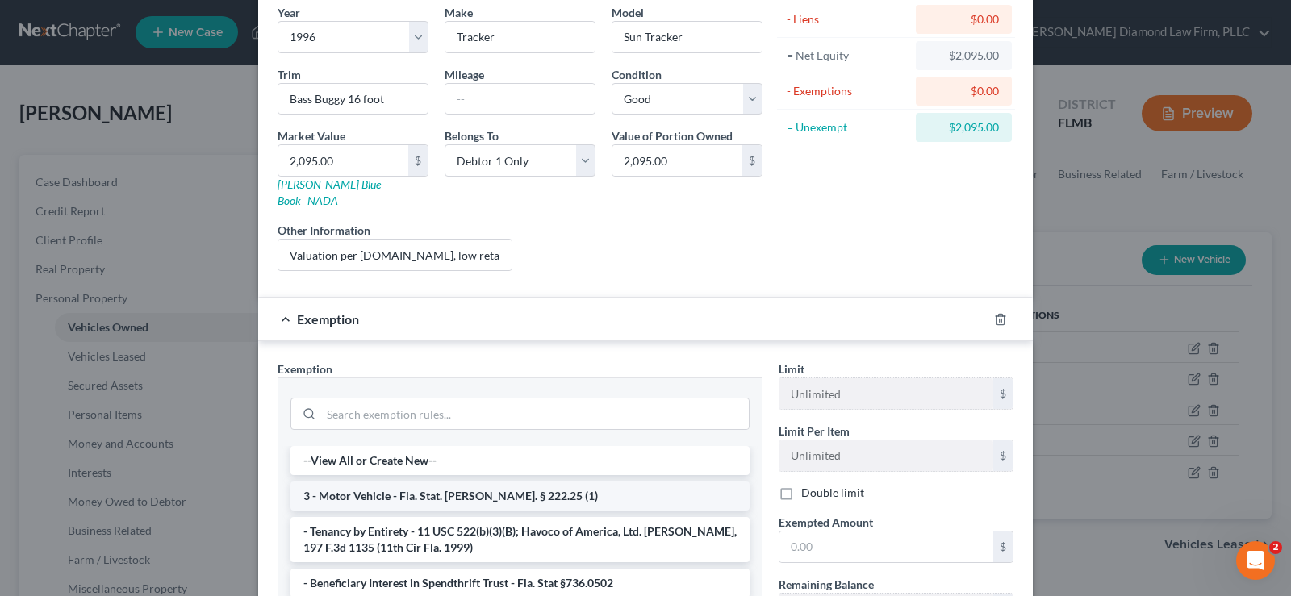
scroll to position [161, 0]
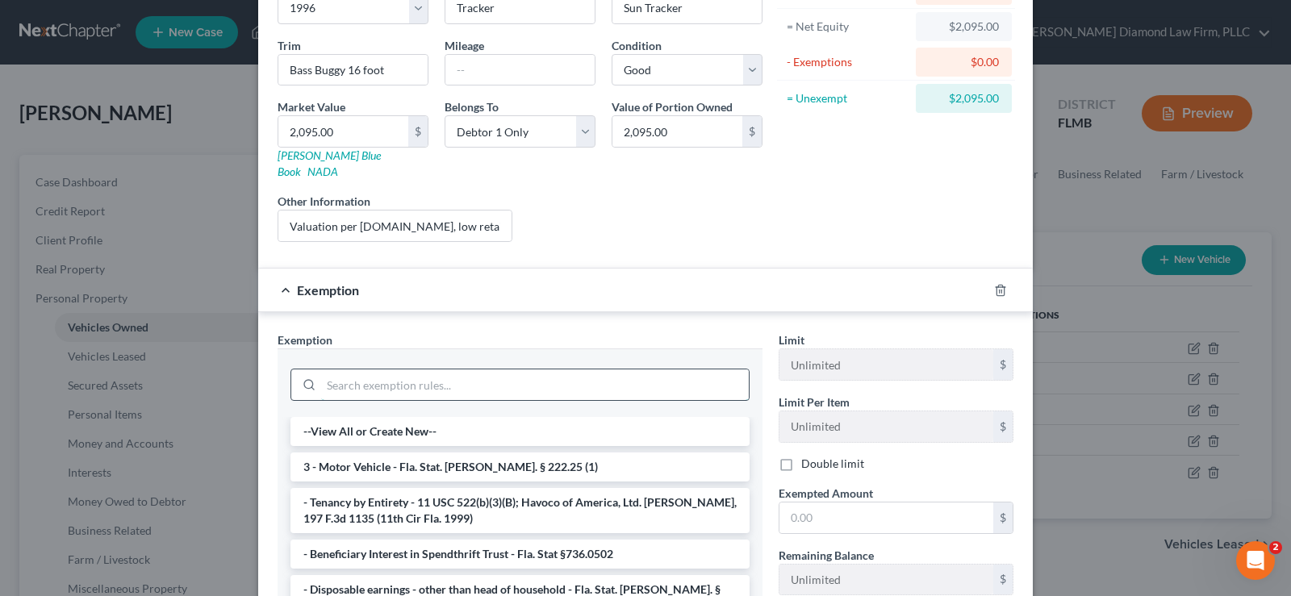
click at [418, 369] on input "search" at bounding box center [535, 384] width 428 height 31
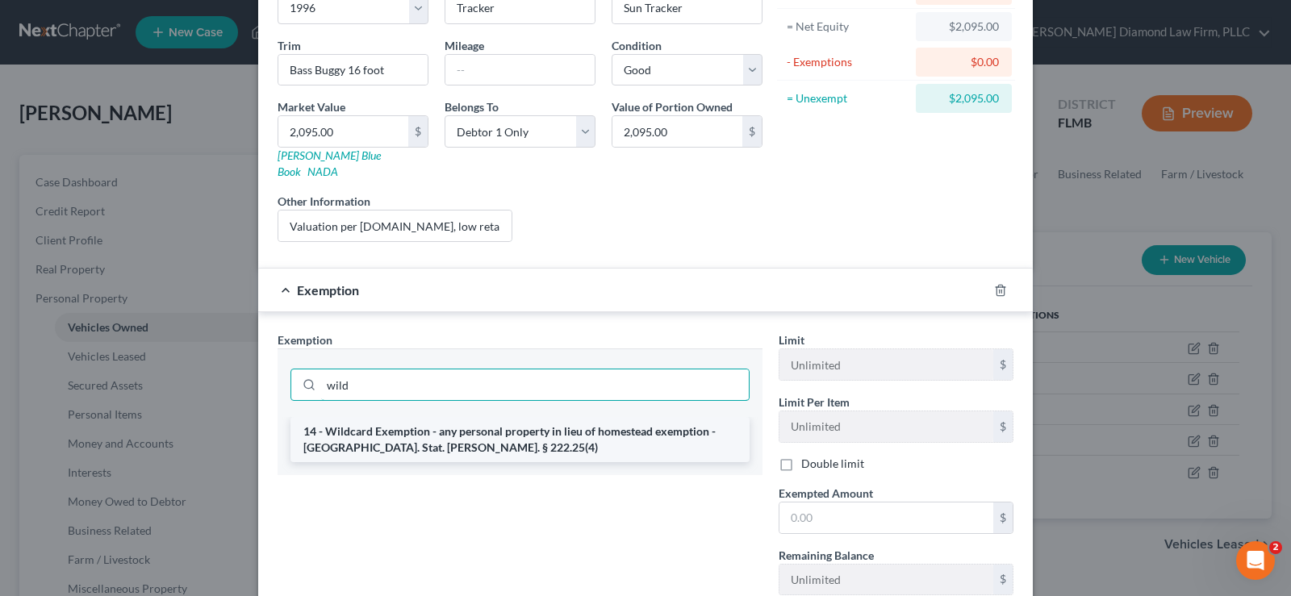
type input "wild"
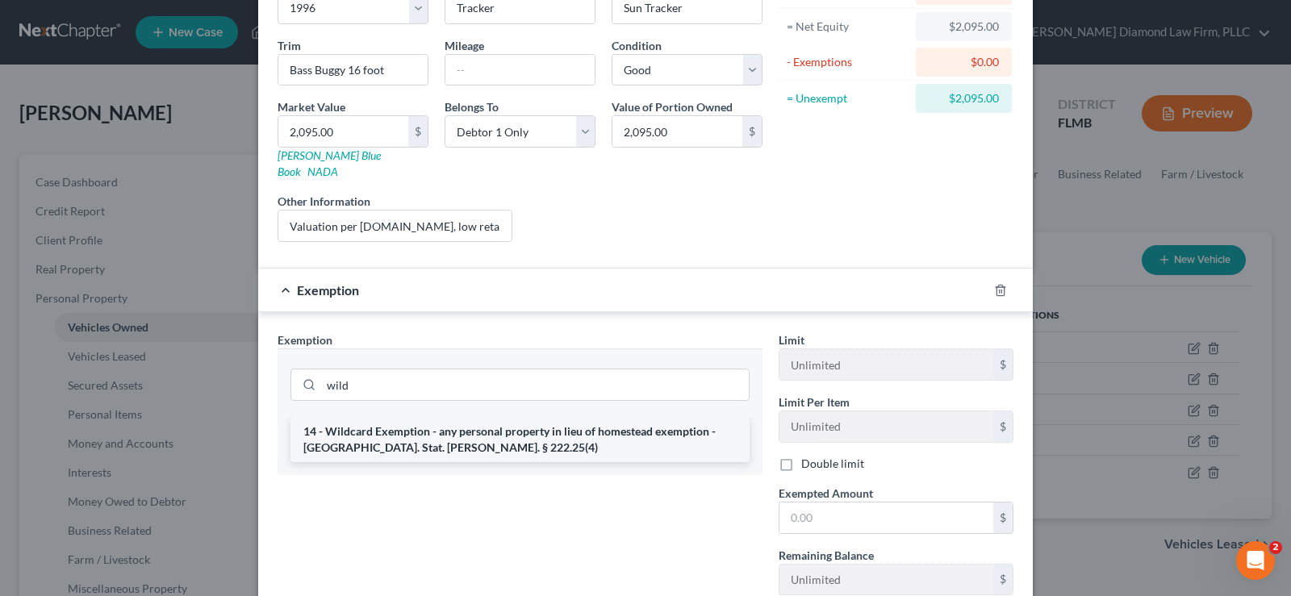
click at [470, 418] on li "14 - Wildcard Exemption - any personal property in lieu of homestead exemption …" at bounding box center [519, 439] width 459 height 45
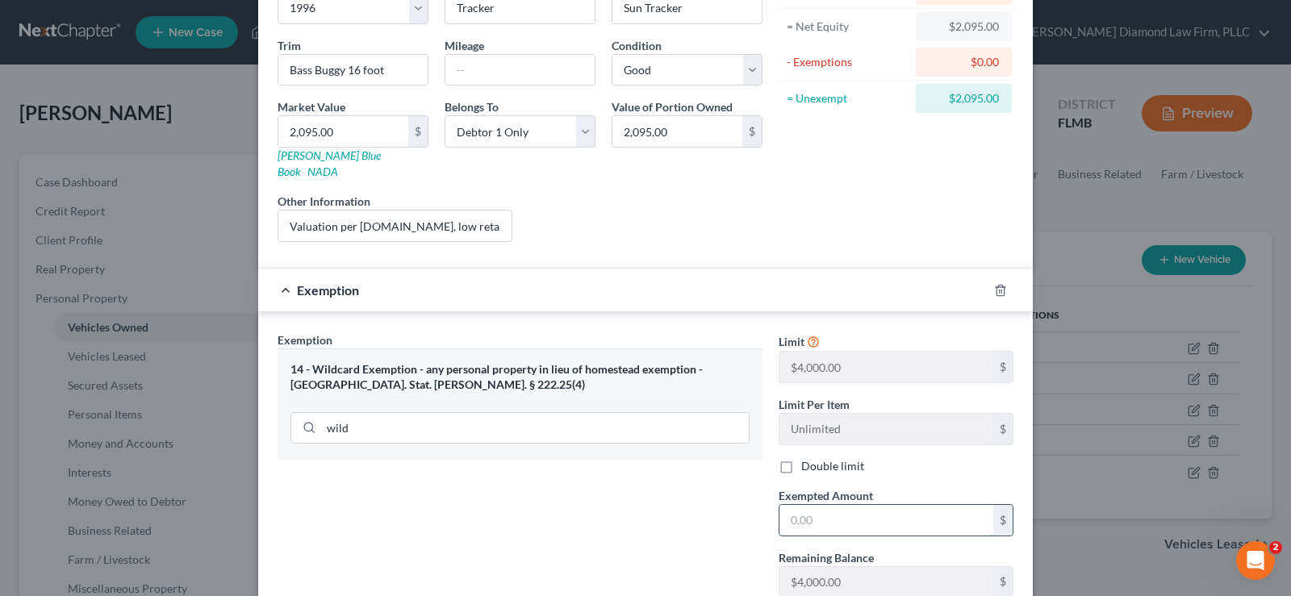
click at [859, 514] on input "text" at bounding box center [886, 520] width 214 height 31
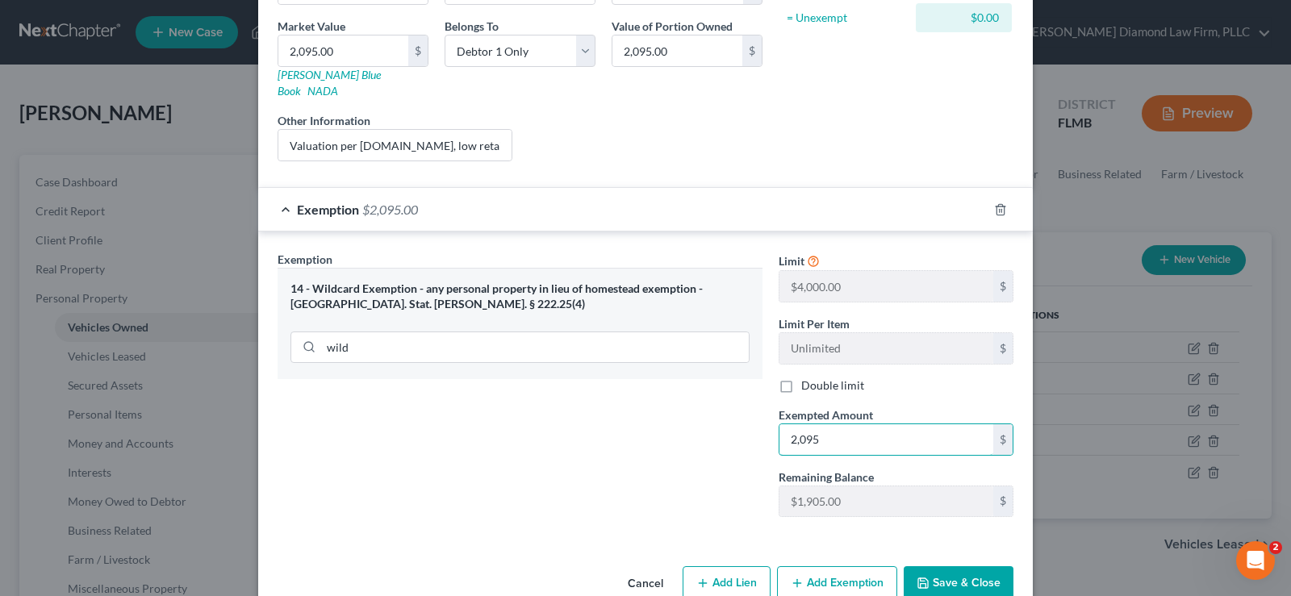
scroll to position [262, 0]
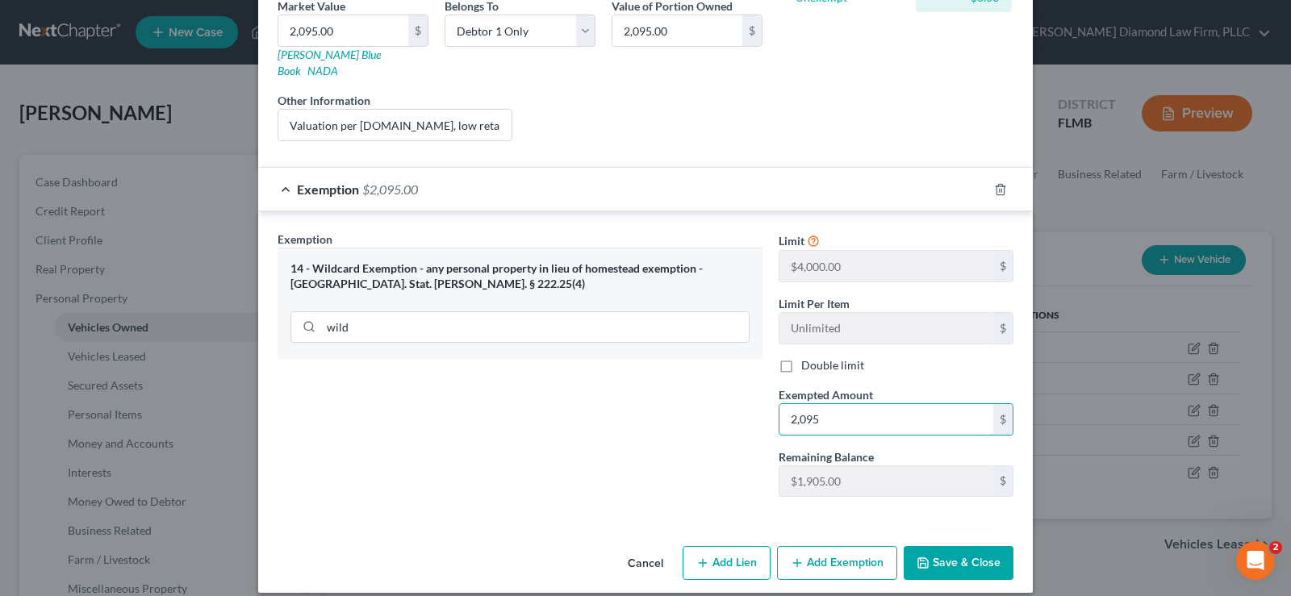
type input "2,095"
click at [962, 546] on button "Save & Close" at bounding box center [959, 563] width 110 height 34
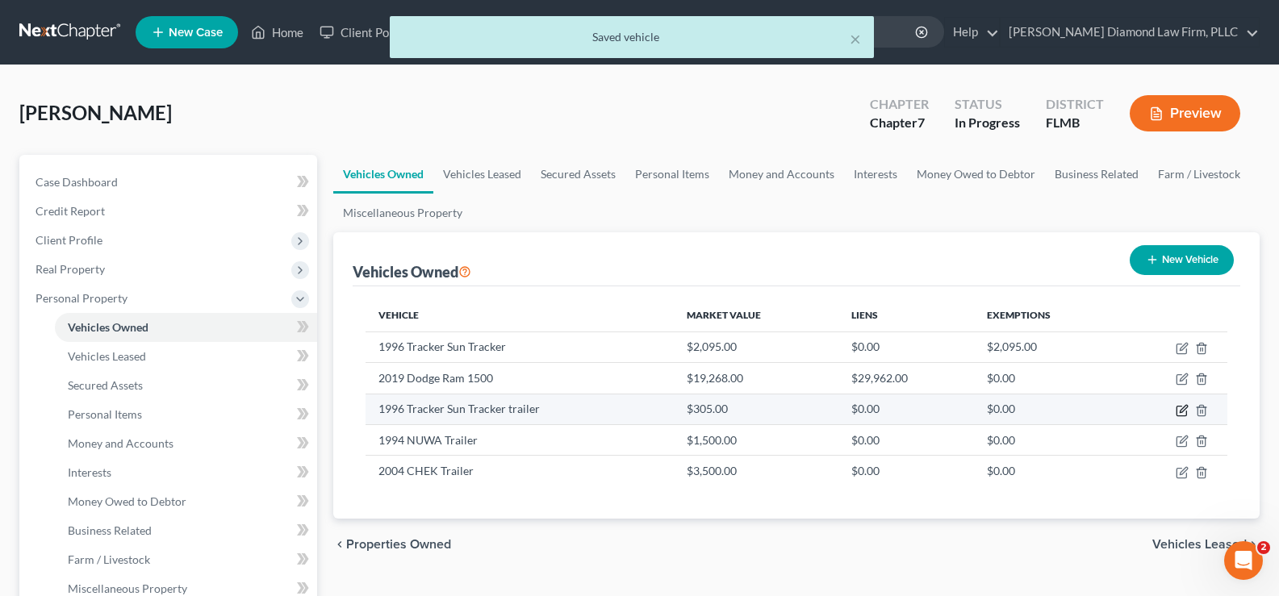
click at [1180, 412] on icon "button" at bounding box center [1182, 408] width 7 height 7
select select "2"
select select "30"
select select "2"
select select "0"
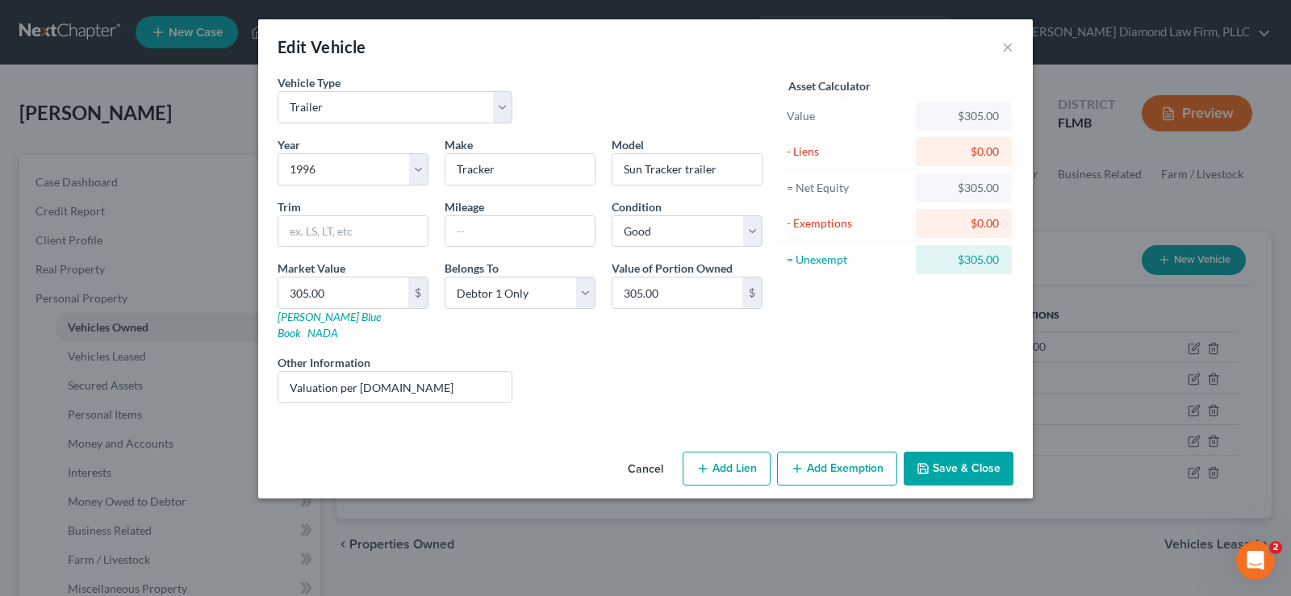
click at [841, 452] on button "Add Exemption" at bounding box center [837, 469] width 120 height 34
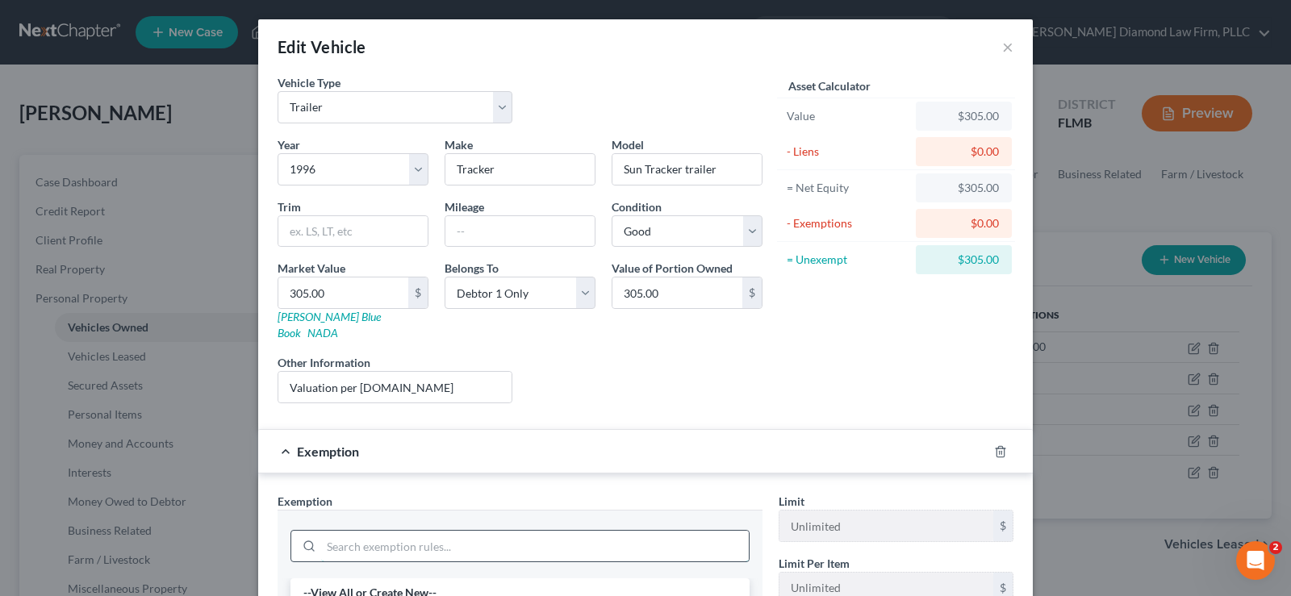
click at [421, 531] on input "search" at bounding box center [535, 546] width 428 height 31
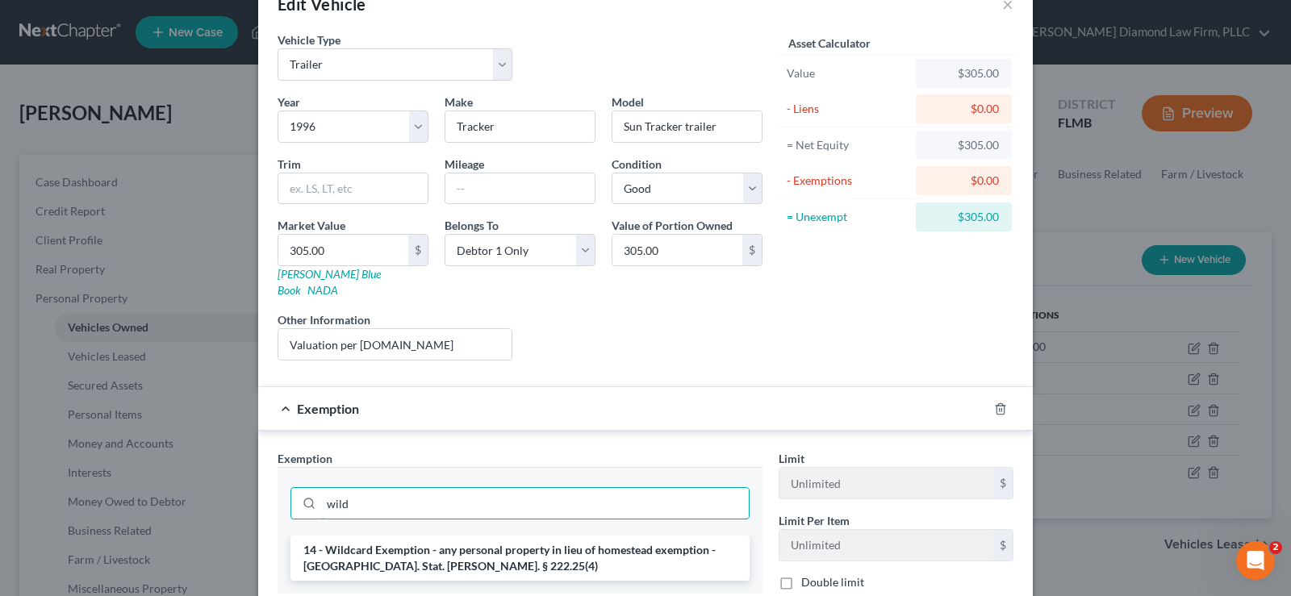
scroll to position [81, 0]
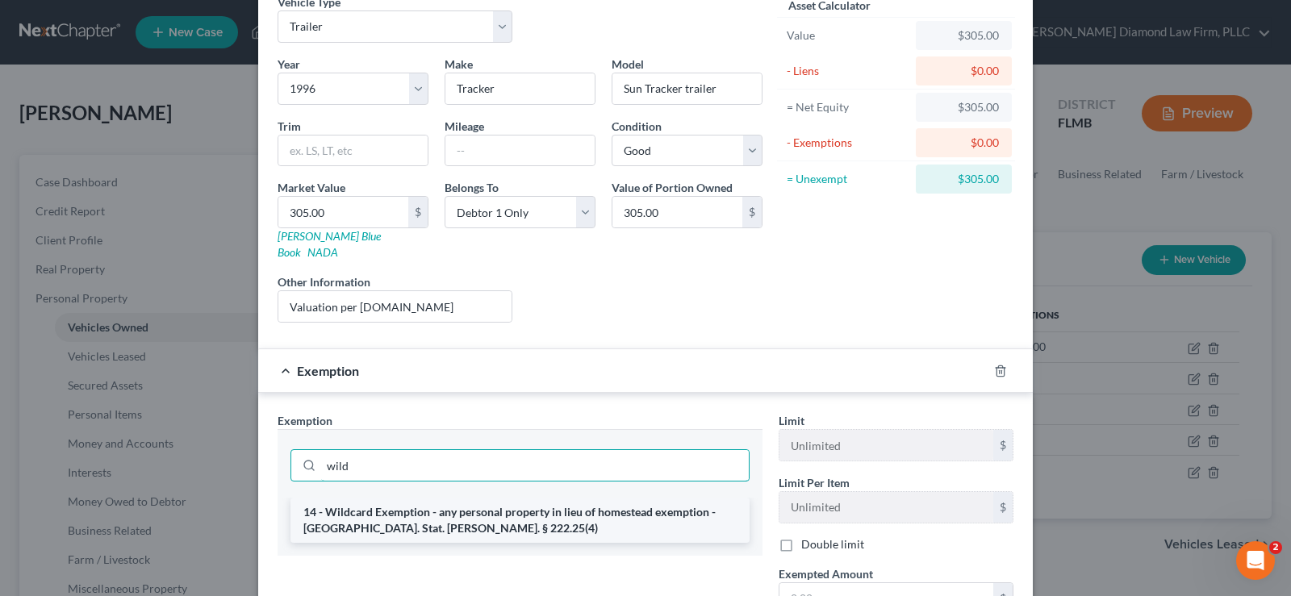
type input "wild"
drag, startPoint x: 583, startPoint y: 500, endPoint x: 591, endPoint y: 502, distance: 8.2
click at [584, 500] on li "14 - Wildcard Exemption - any personal property in lieu of homestead exemption …" at bounding box center [519, 520] width 459 height 45
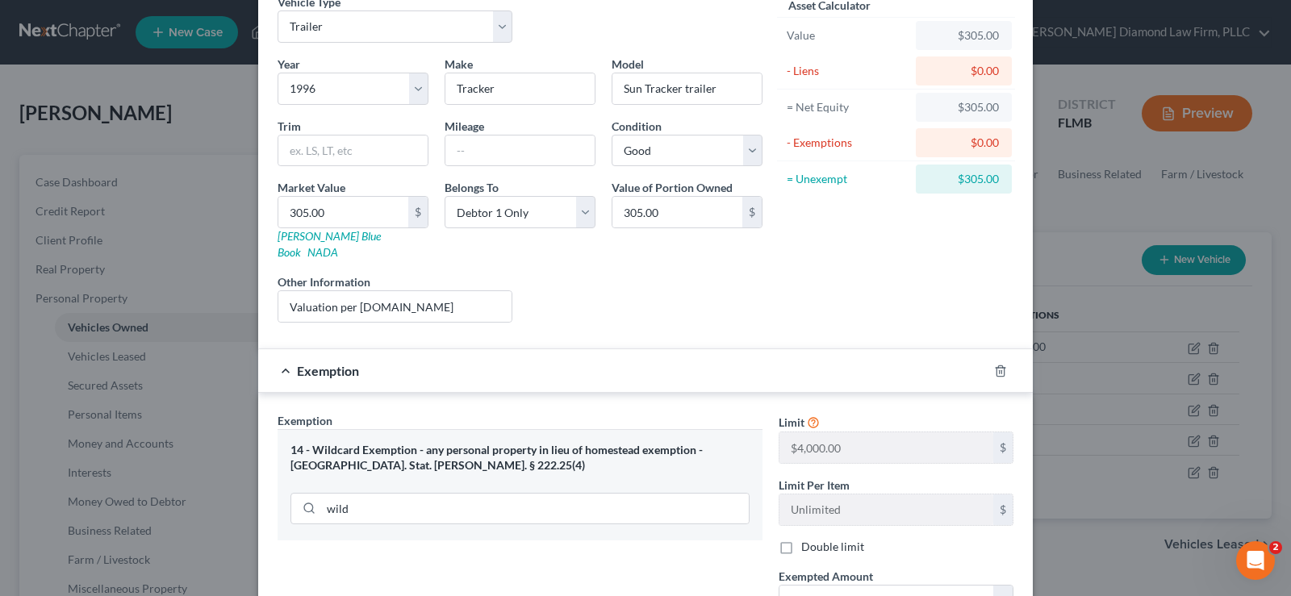
scroll to position [161, 0]
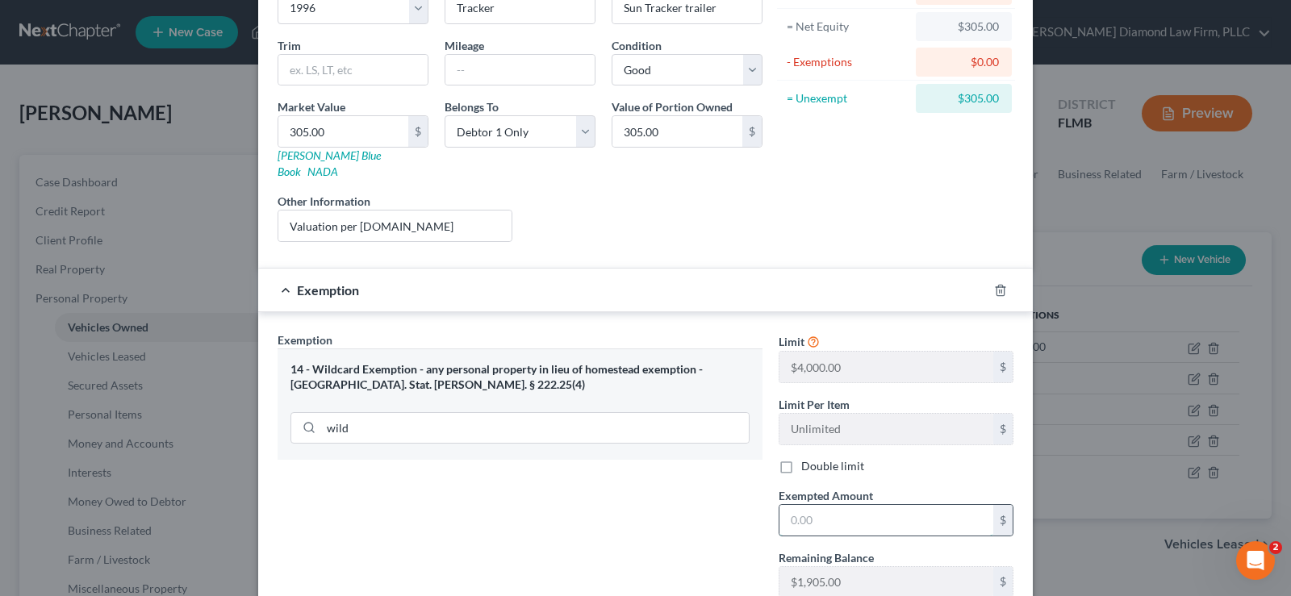
click at [872, 511] on input "text" at bounding box center [886, 520] width 214 height 31
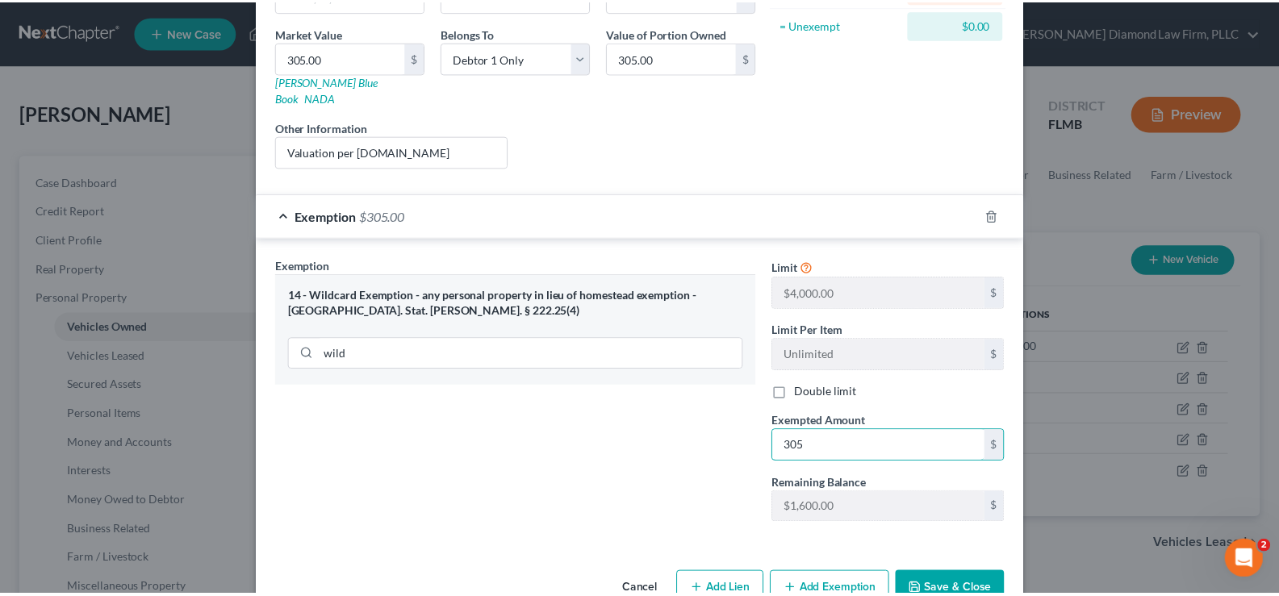
scroll to position [262, 0]
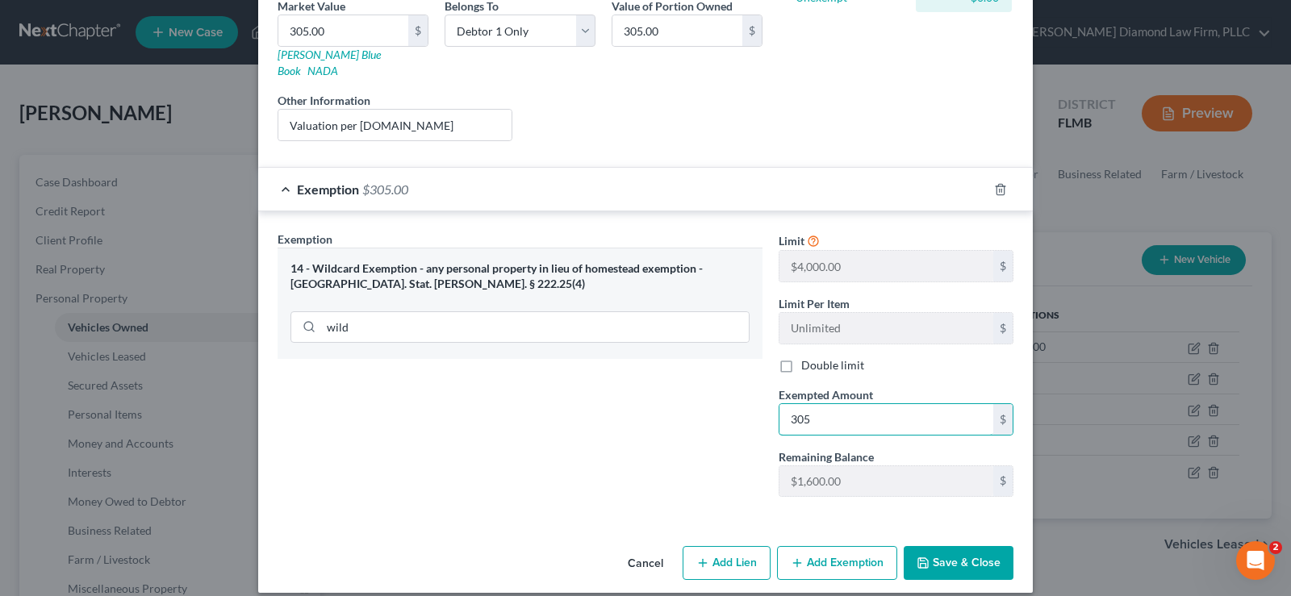
type input "305"
click at [963, 547] on button "Save & Close" at bounding box center [959, 563] width 110 height 34
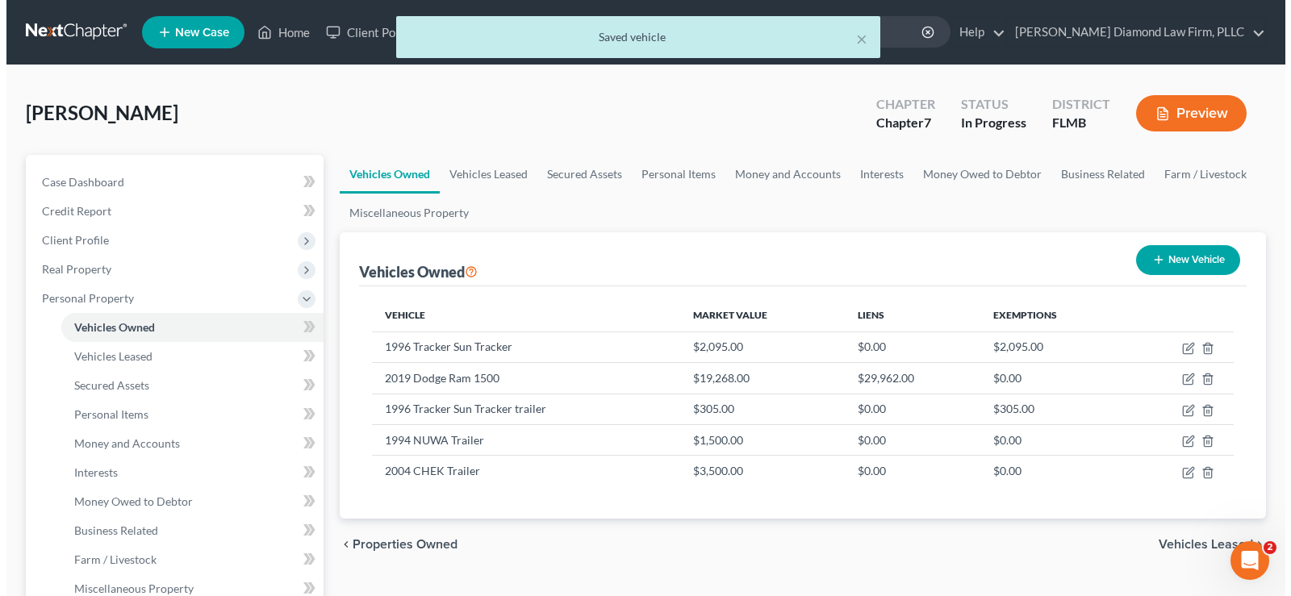
scroll to position [81, 0]
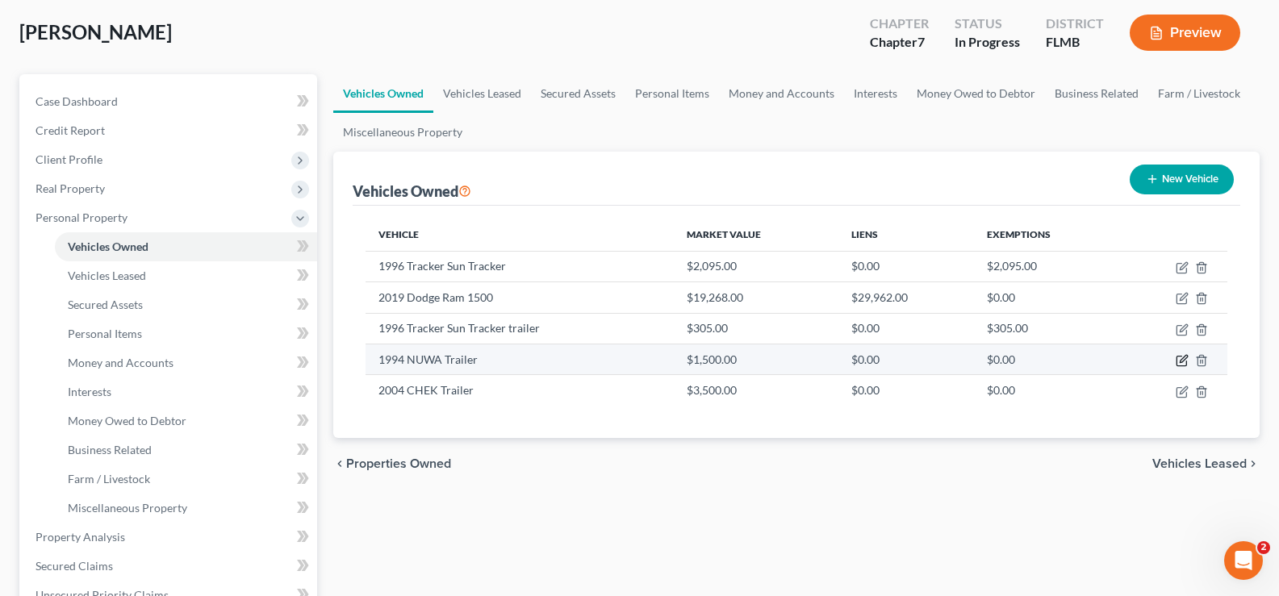
click at [1184, 361] on icon "button" at bounding box center [1182, 358] width 7 height 7
select select "2"
select select "32"
select select "2"
select select "0"
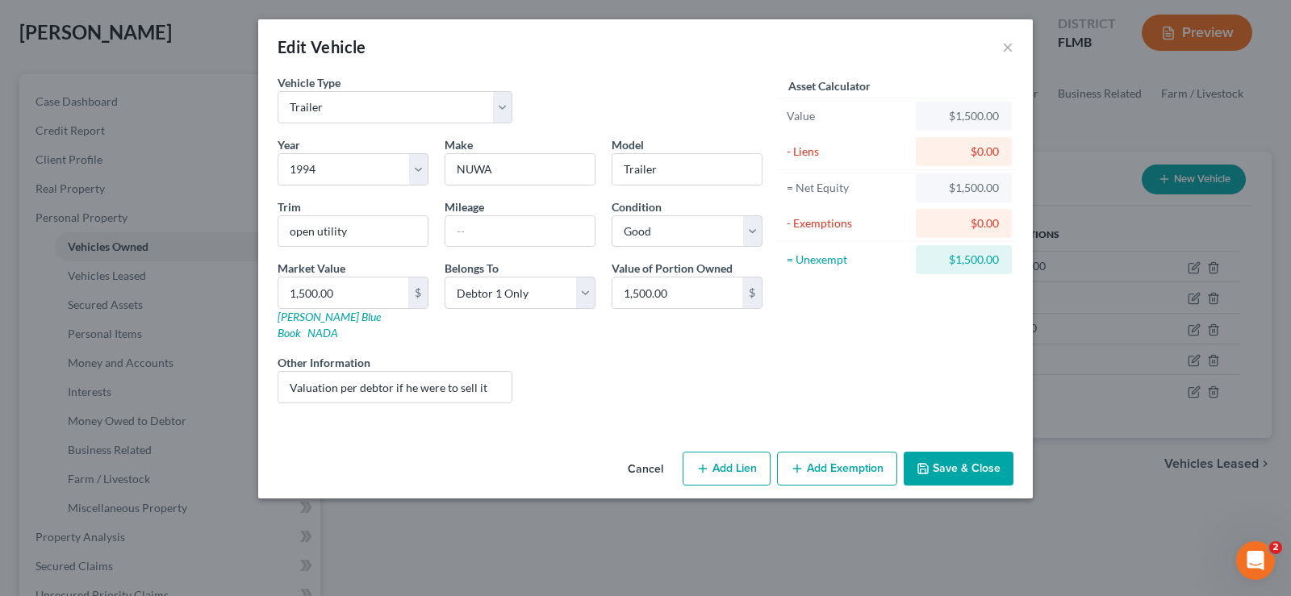
click at [823, 453] on button "Add Exemption" at bounding box center [837, 469] width 120 height 34
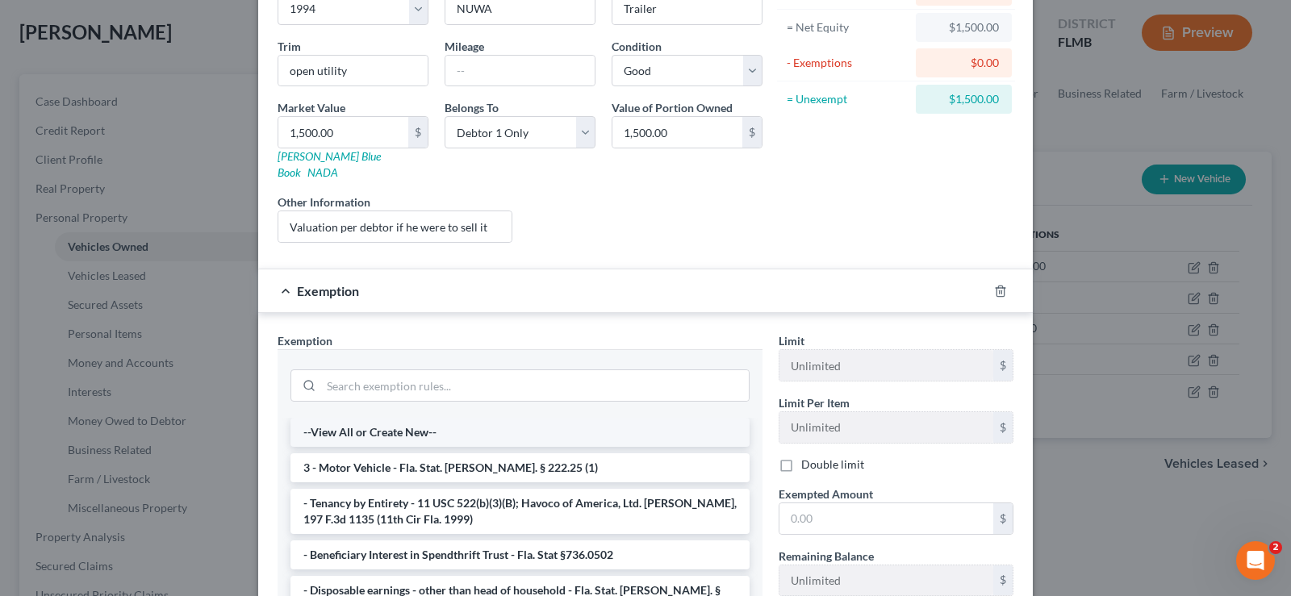
scroll to position [161, 0]
click at [447, 369] on input "search" at bounding box center [535, 384] width 428 height 31
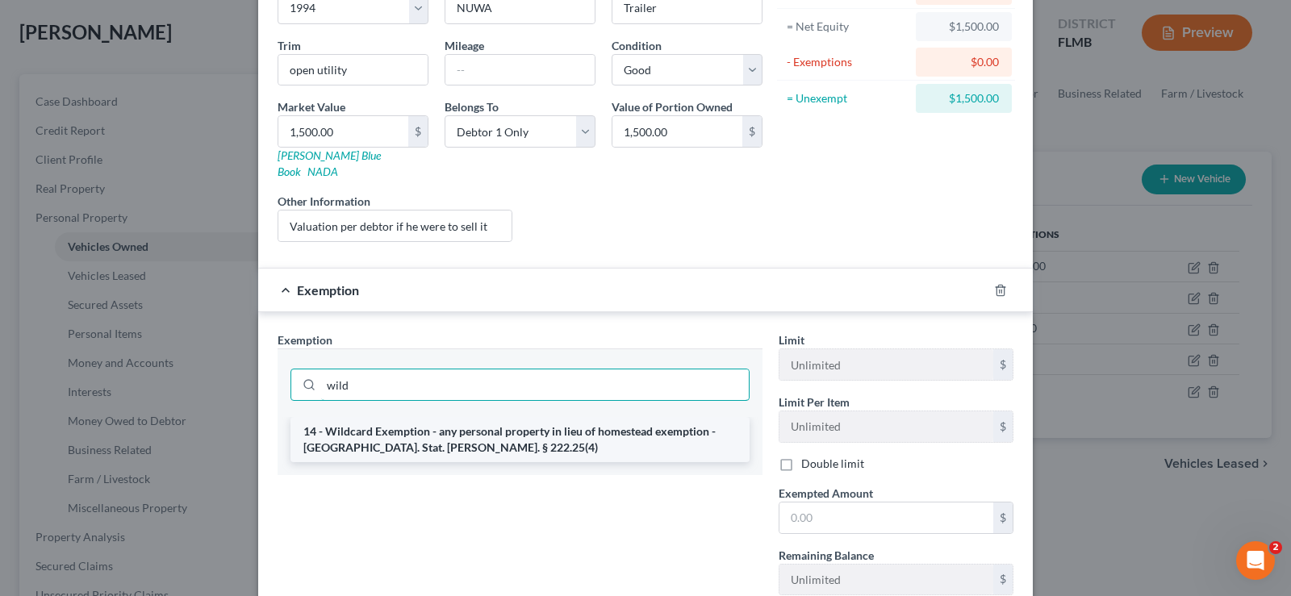
type input "wild"
click at [554, 419] on li "14 - Wildcard Exemption - any personal property in lieu of homestead exemption …" at bounding box center [519, 439] width 459 height 45
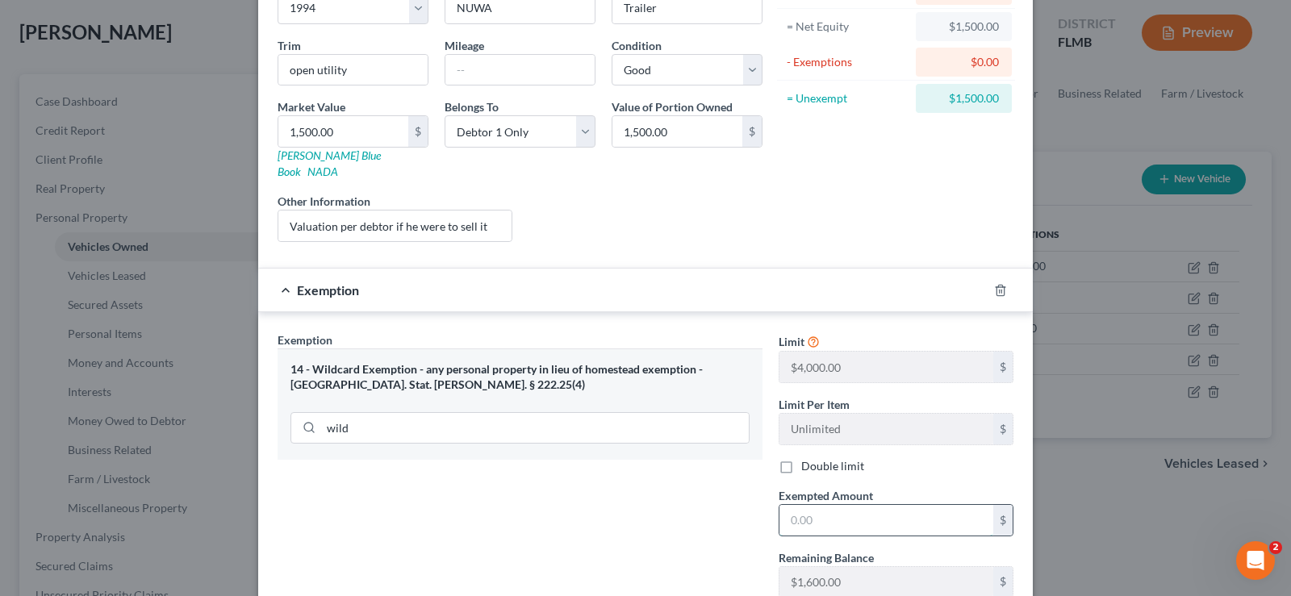
click at [870, 507] on input "text" at bounding box center [886, 520] width 214 height 31
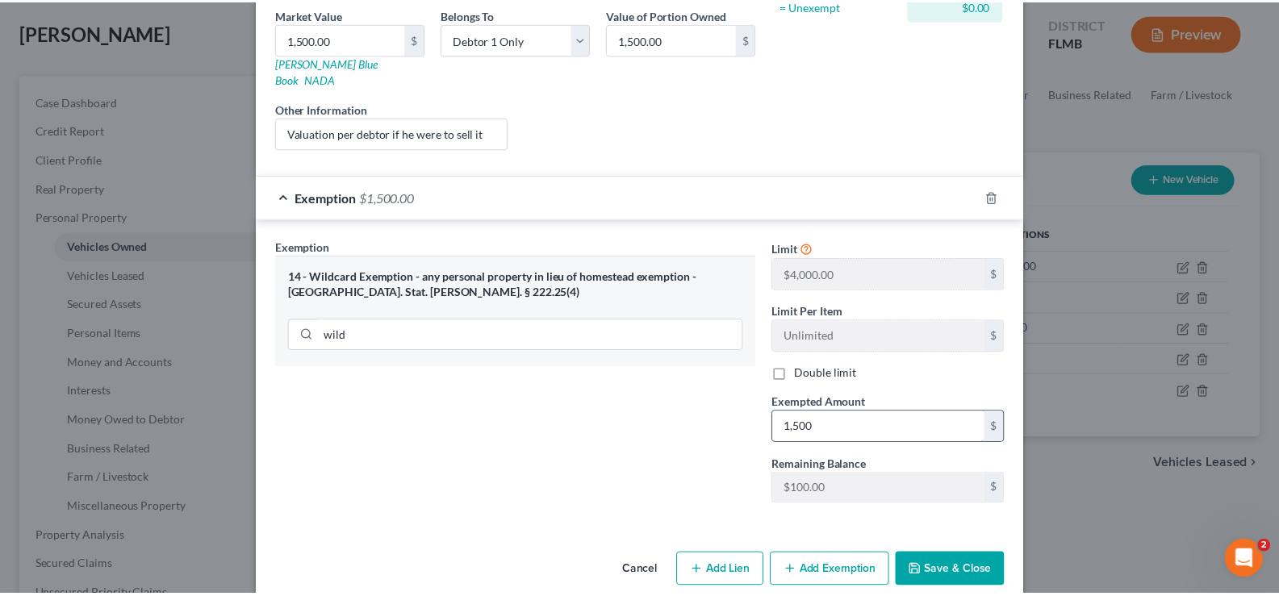
scroll to position [262, 0]
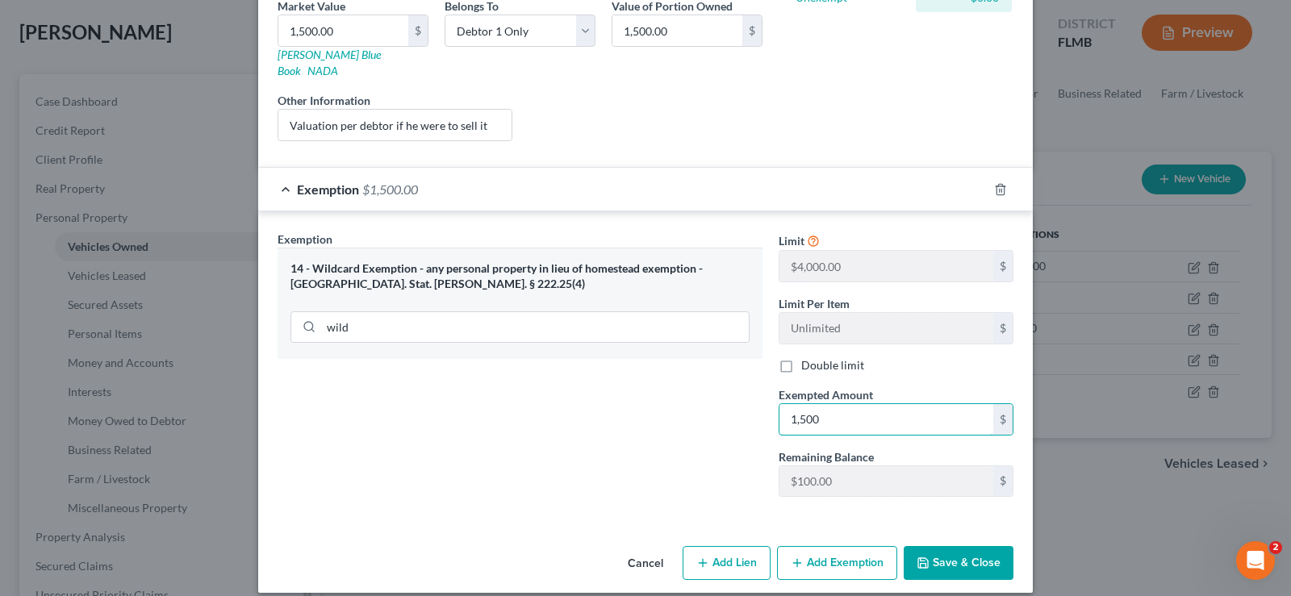
type input "1,500"
click at [958, 546] on button "Save & Close" at bounding box center [959, 563] width 110 height 34
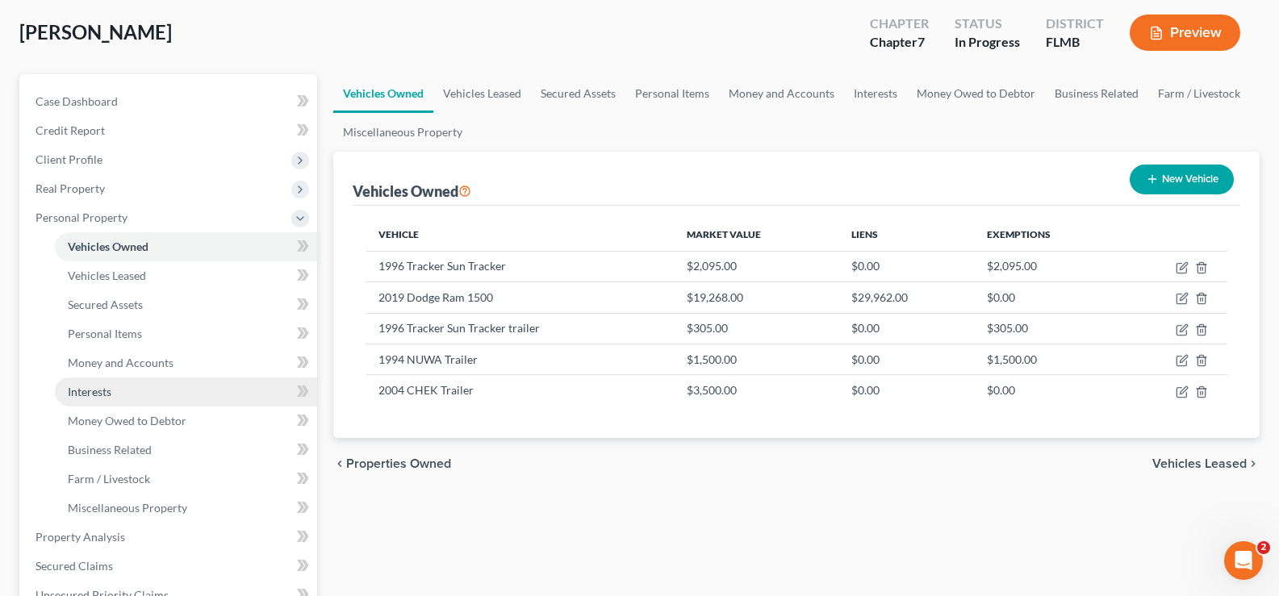
click at [138, 394] on link "Interests" at bounding box center [186, 392] width 262 height 29
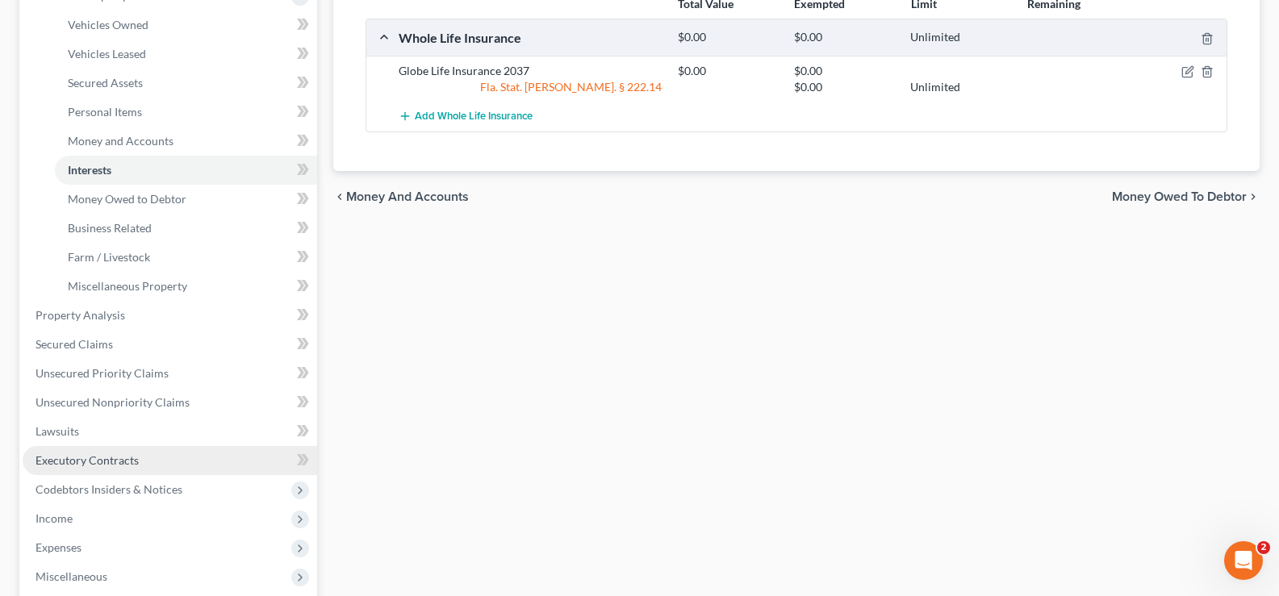
scroll to position [323, 0]
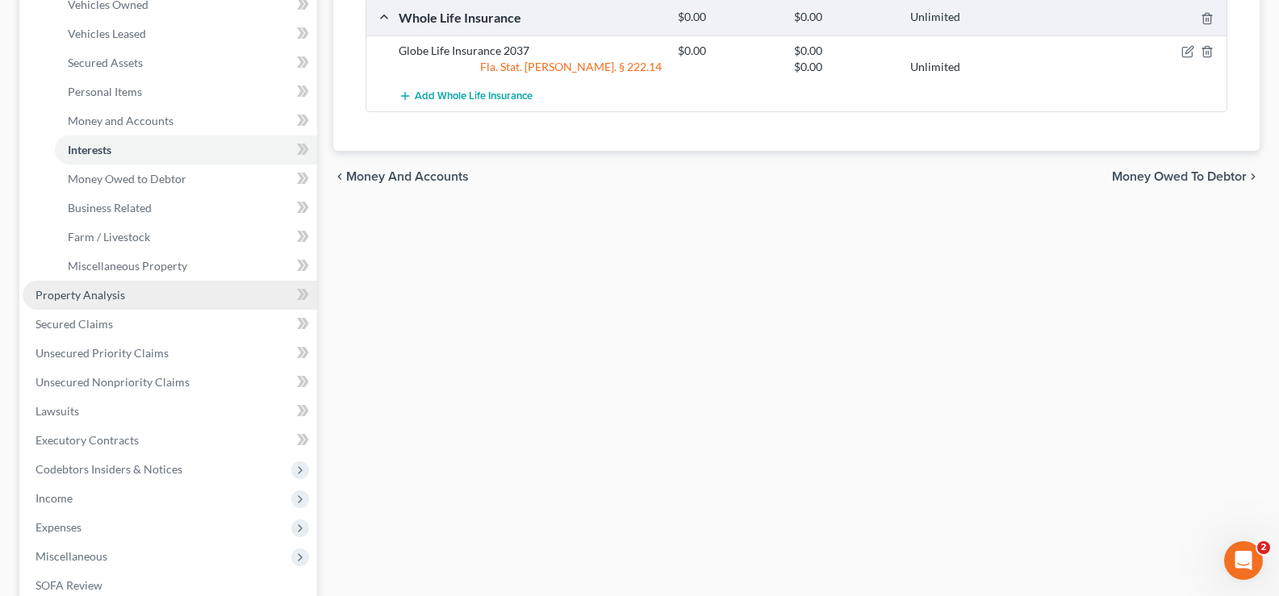
click at [127, 302] on link "Property Analysis" at bounding box center [170, 295] width 294 height 29
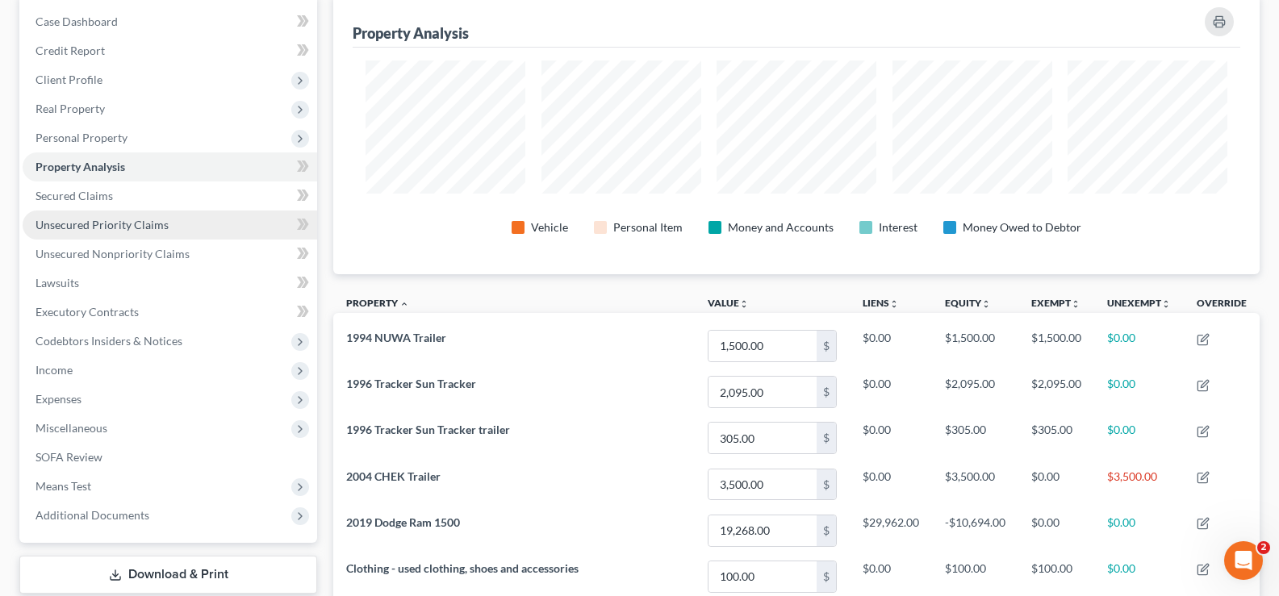
scroll to position [81, 0]
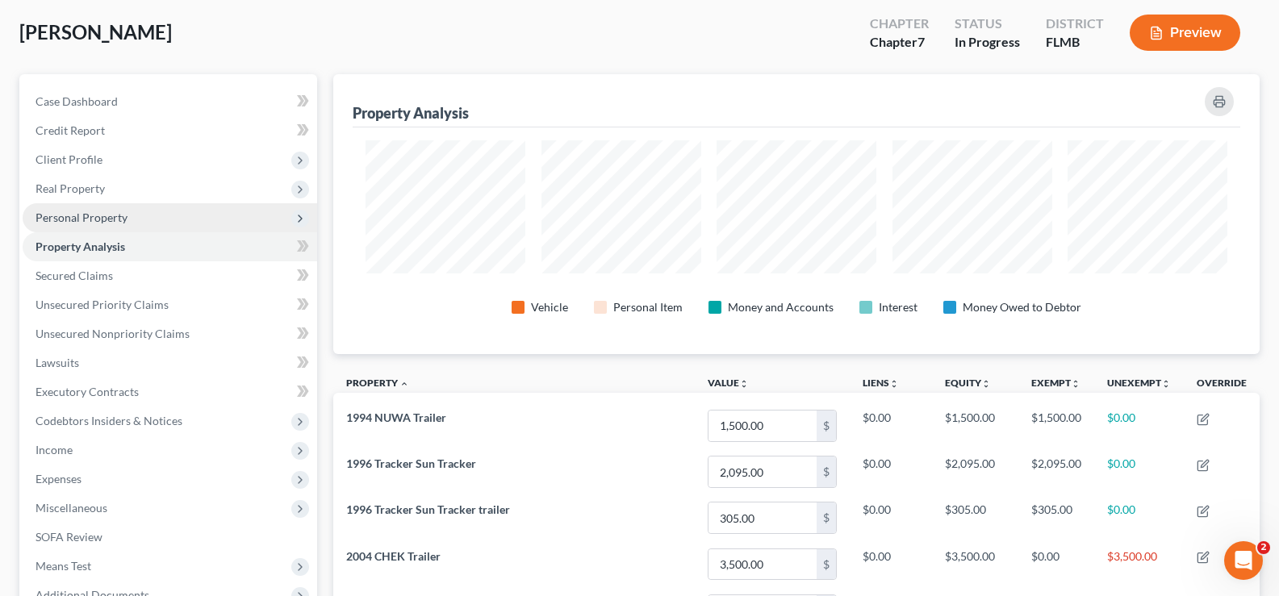
click at [128, 218] on span "Personal Property" at bounding box center [170, 217] width 294 height 29
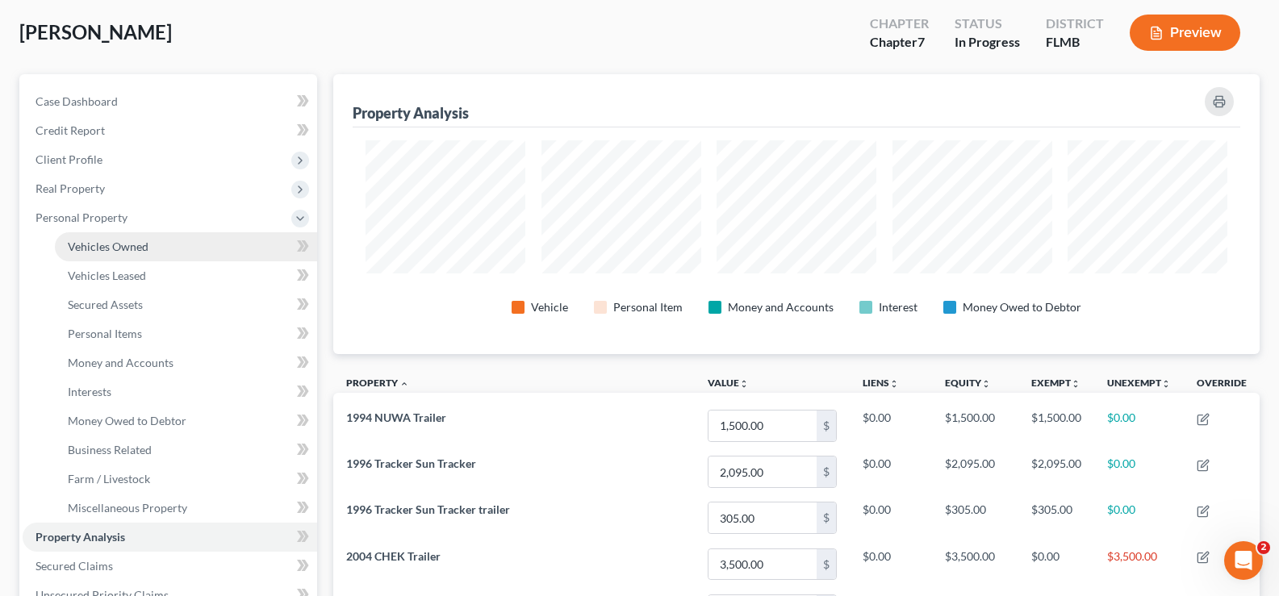
click at [189, 240] on link "Vehicles Owned" at bounding box center [186, 246] width 262 height 29
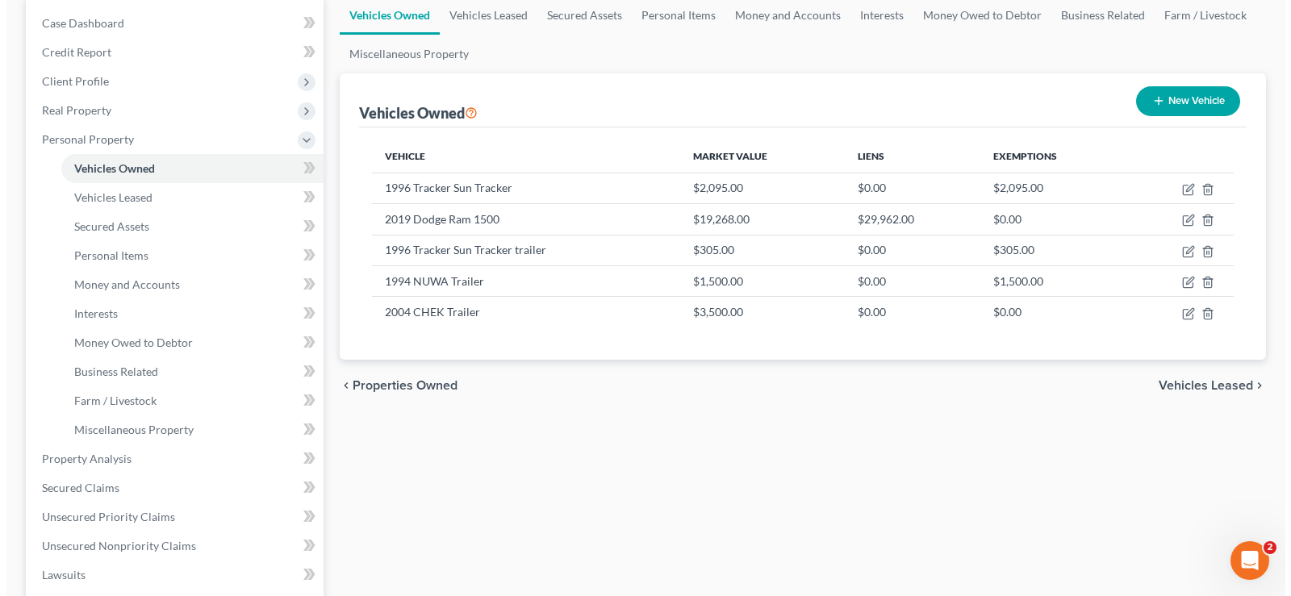
scroll to position [161, 0]
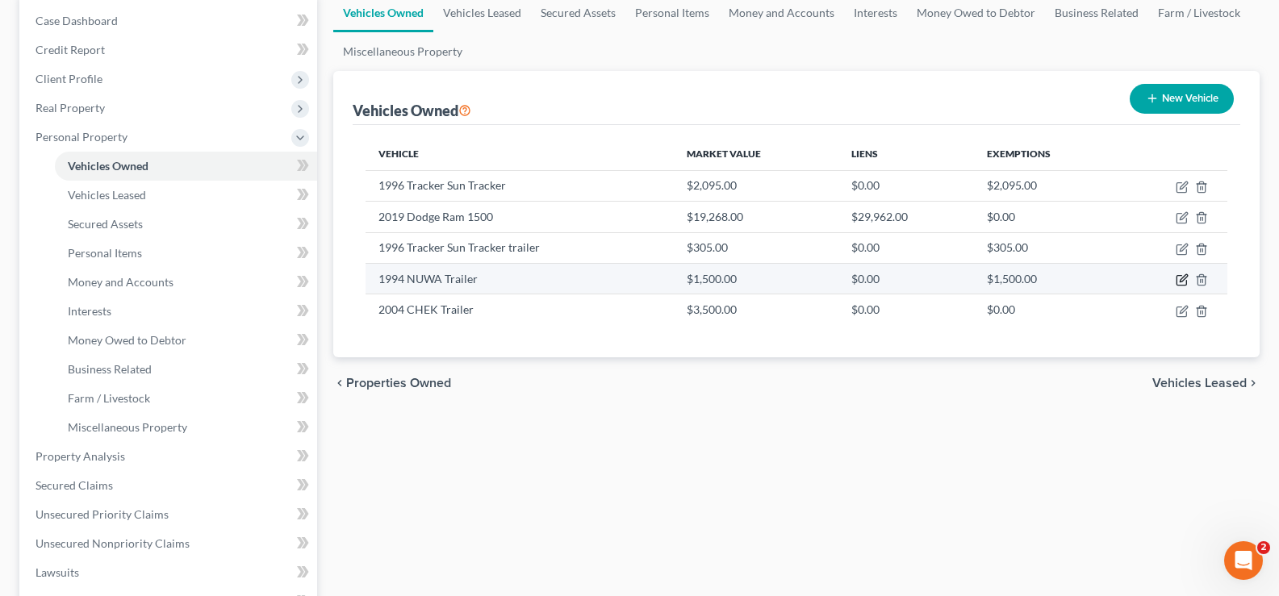
click at [1181, 278] on icon "button" at bounding box center [1181, 279] width 13 height 13
select select "2"
select select "32"
select select "2"
select select "0"
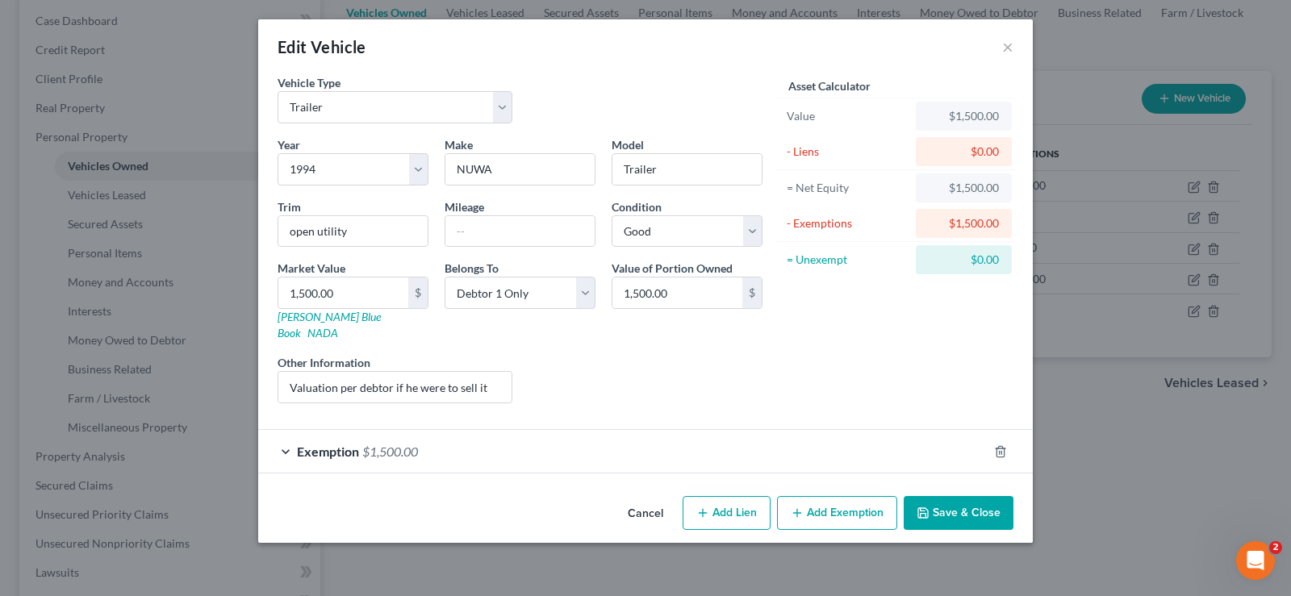
click at [524, 441] on div "Exemption $1,500.00" at bounding box center [622, 451] width 729 height 43
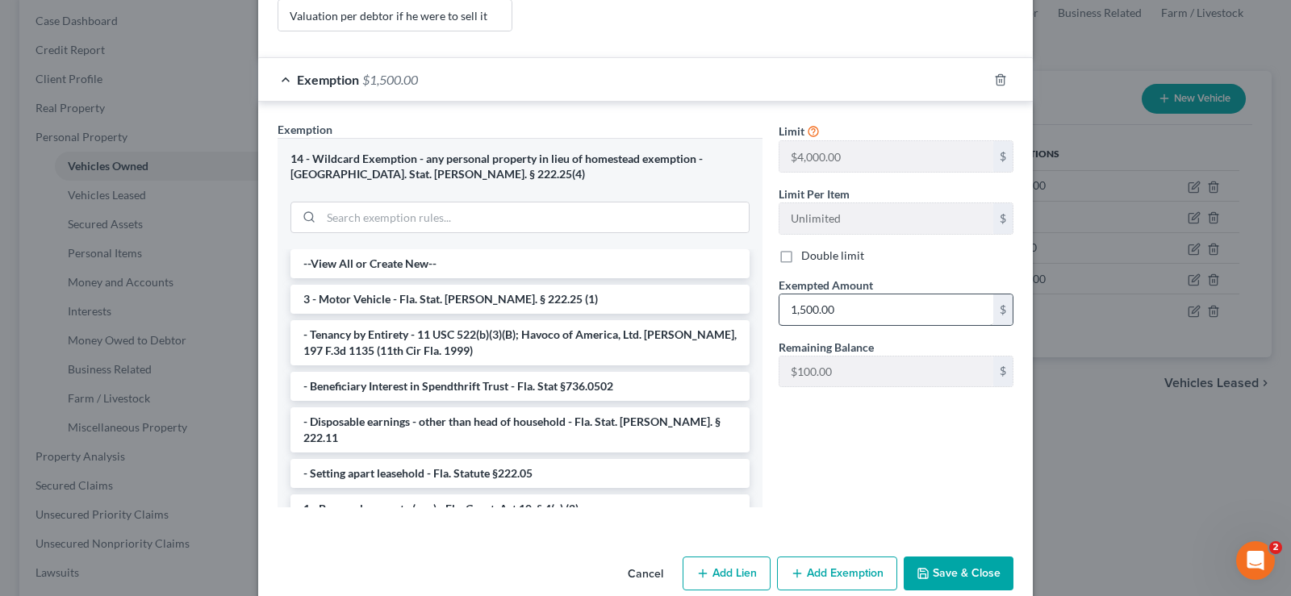
scroll to position [382, 0]
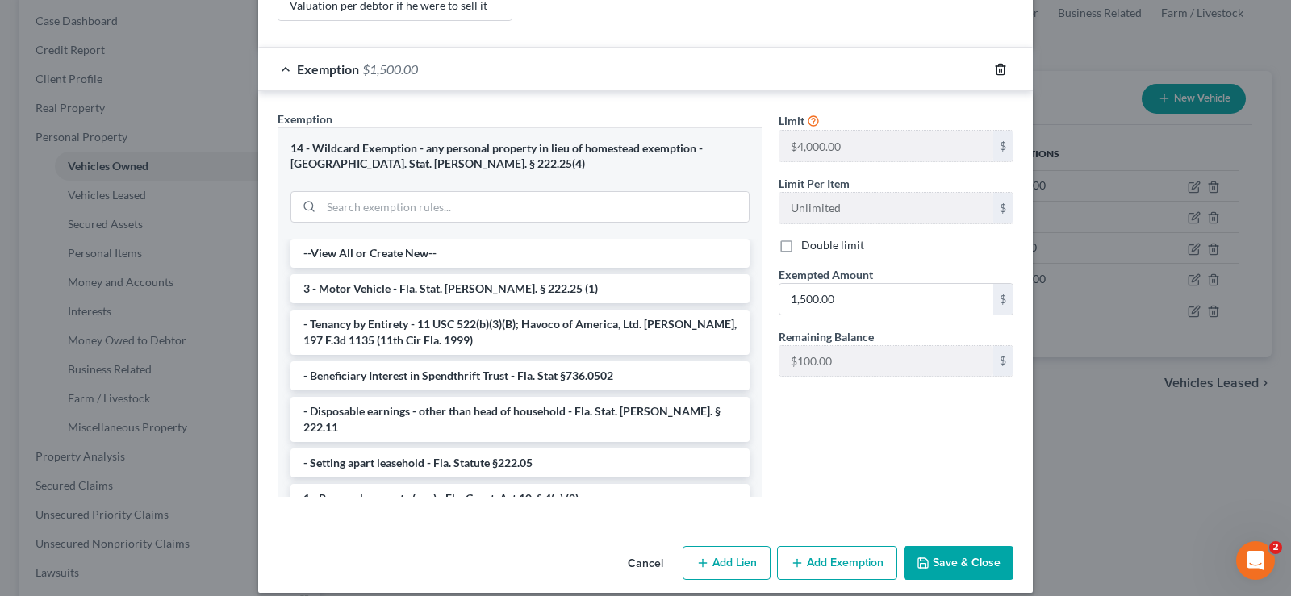
click at [995, 63] on icon "button" at bounding box center [1000, 69] width 13 height 13
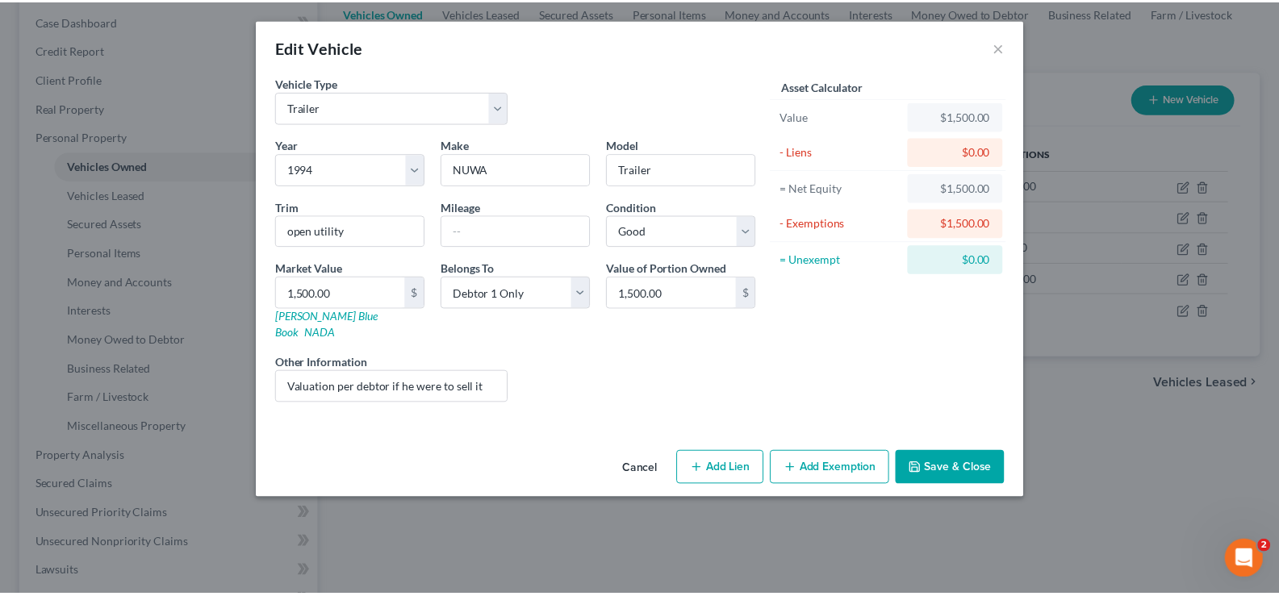
scroll to position [0, 0]
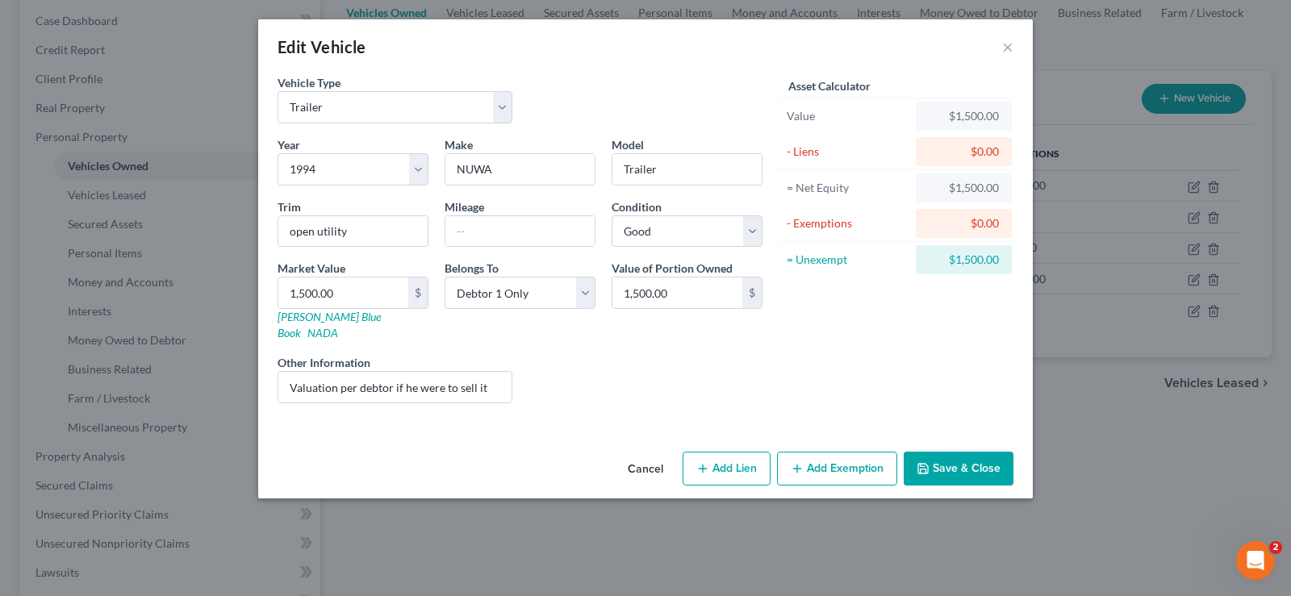
click at [958, 452] on button "Save & Close" at bounding box center [959, 469] width 110 height 34
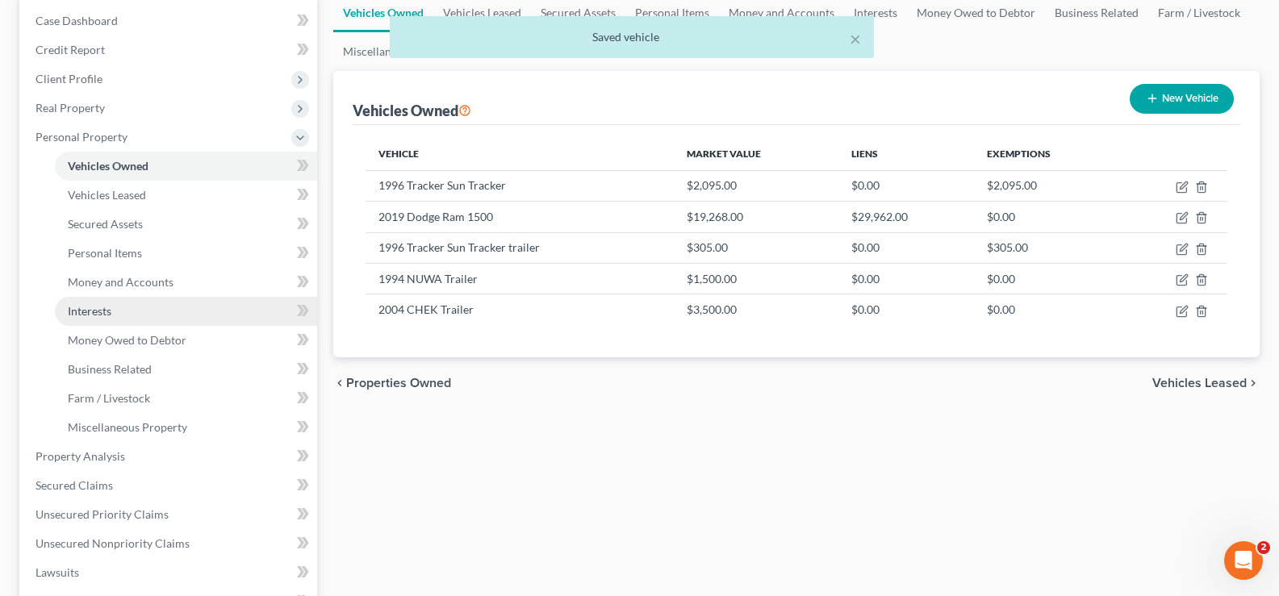
click at [132, 306] on link "Interests" at bounding box center [186, 311] width 262 height 29
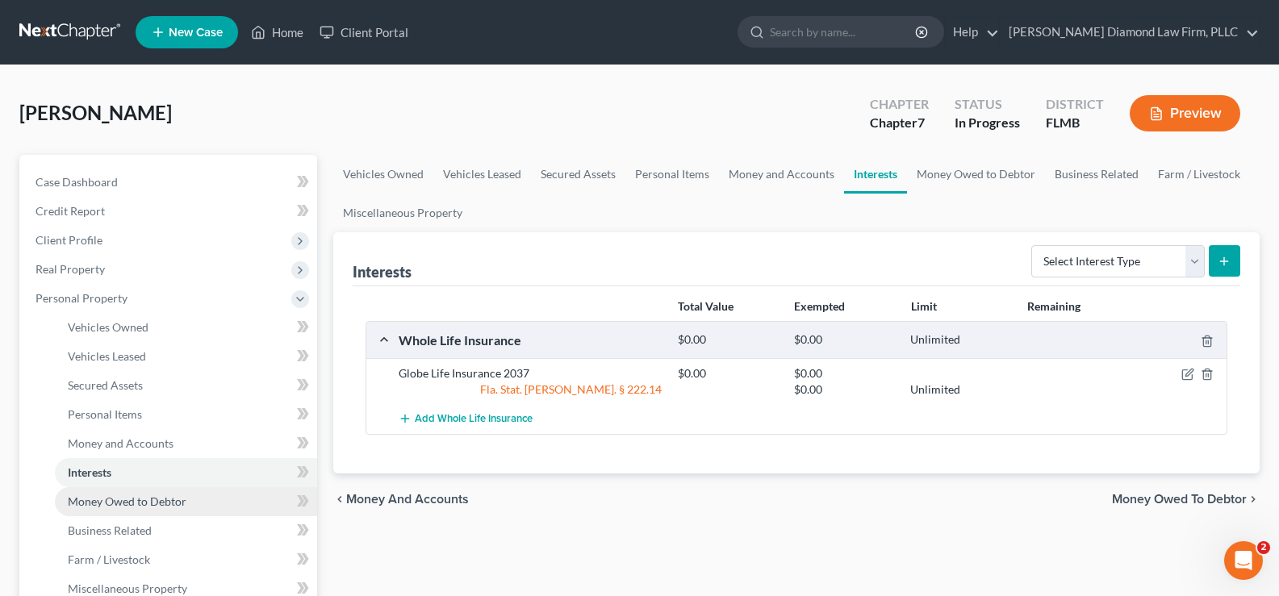
click at [169, 505] on span "Money Owed to Debtor" at bounding box center [127, 502] width 119 height 14
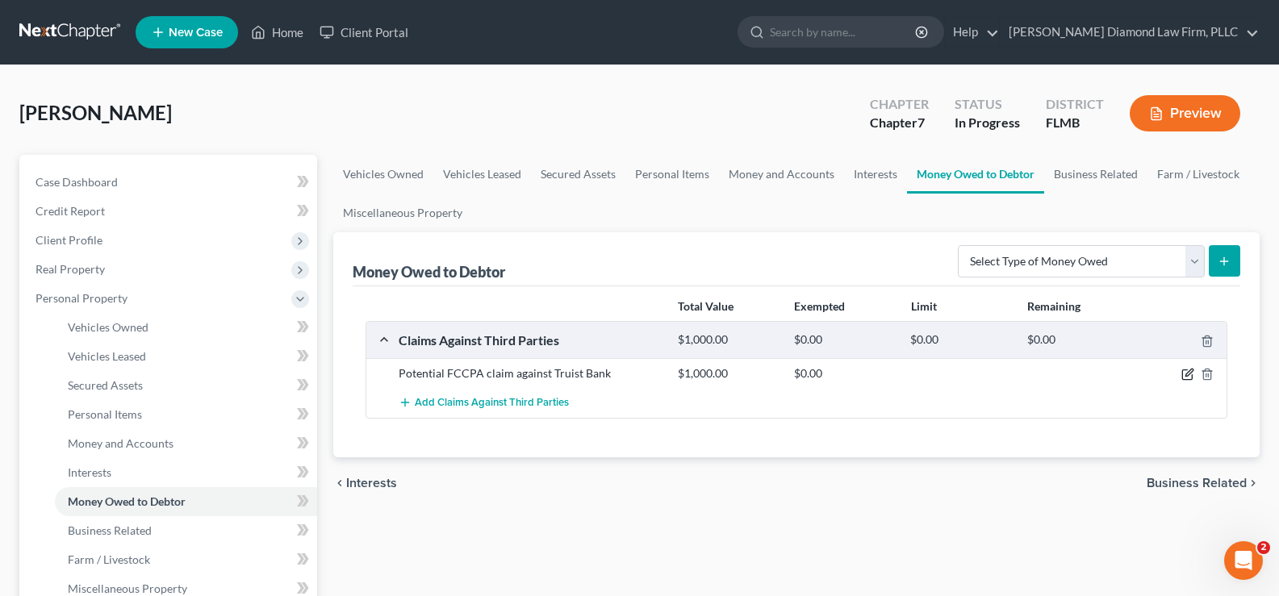
click at [1190, 374] on icon "button" at bounding box center [1188, 372] width 7 height 7
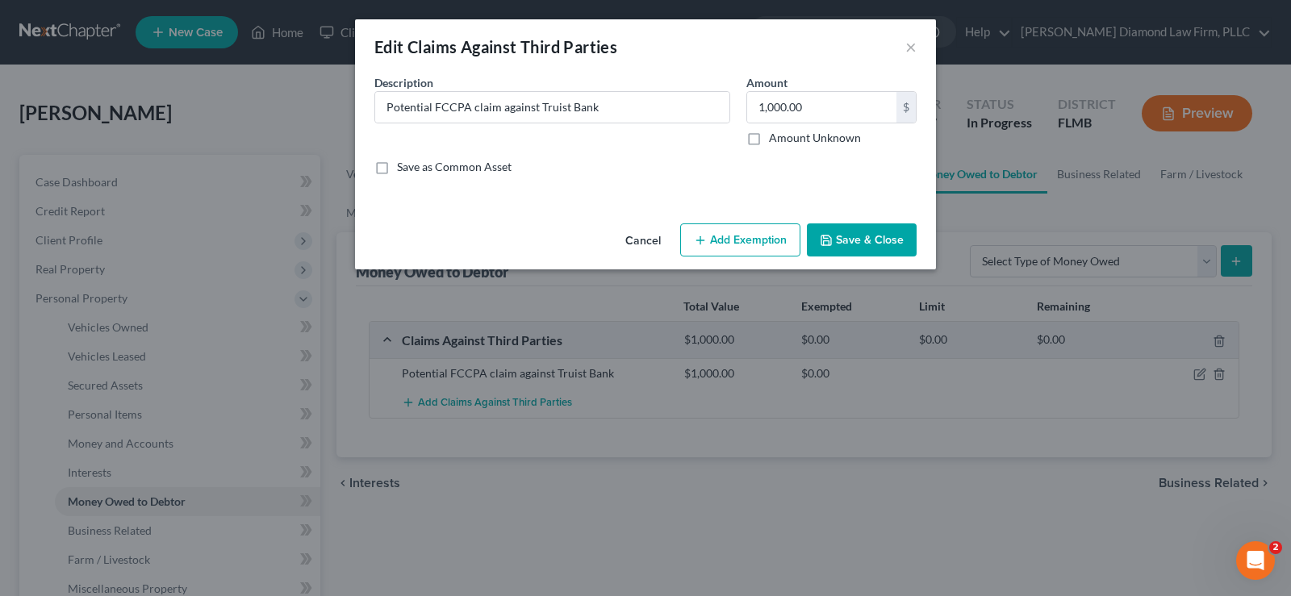
click at [768, 240] on button "Add Exemption" at bounding box center [740, 240] width 120 height 34
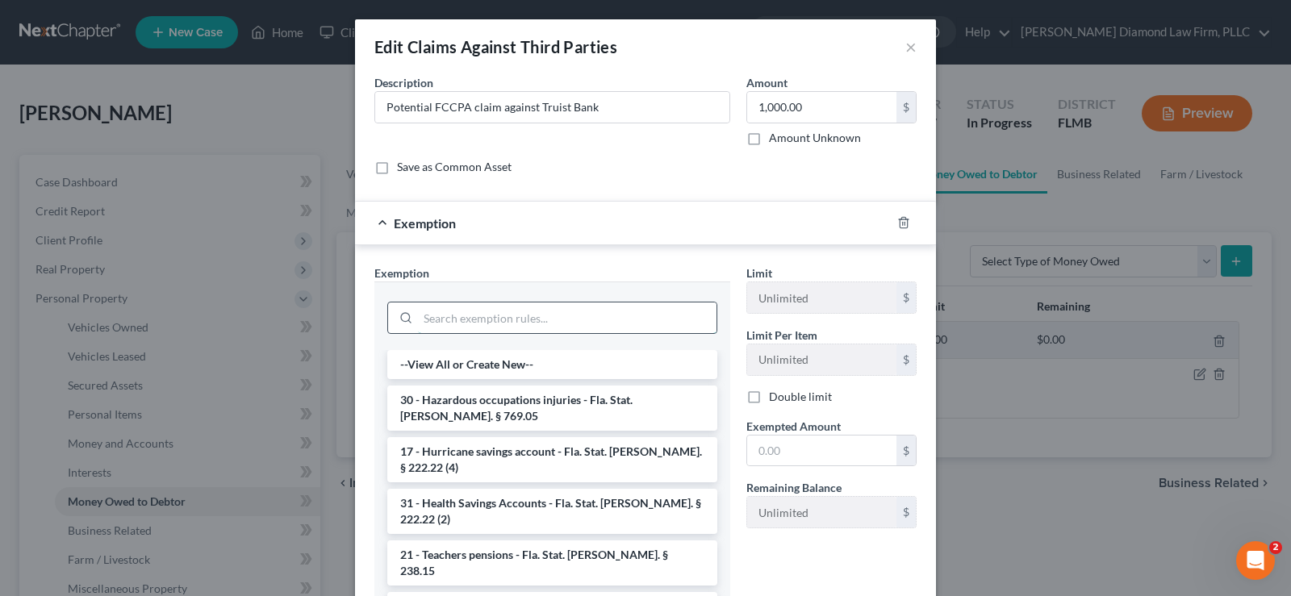
click at [524, 315] on input "search" at bounding box center [567, 318] width 298 height 31
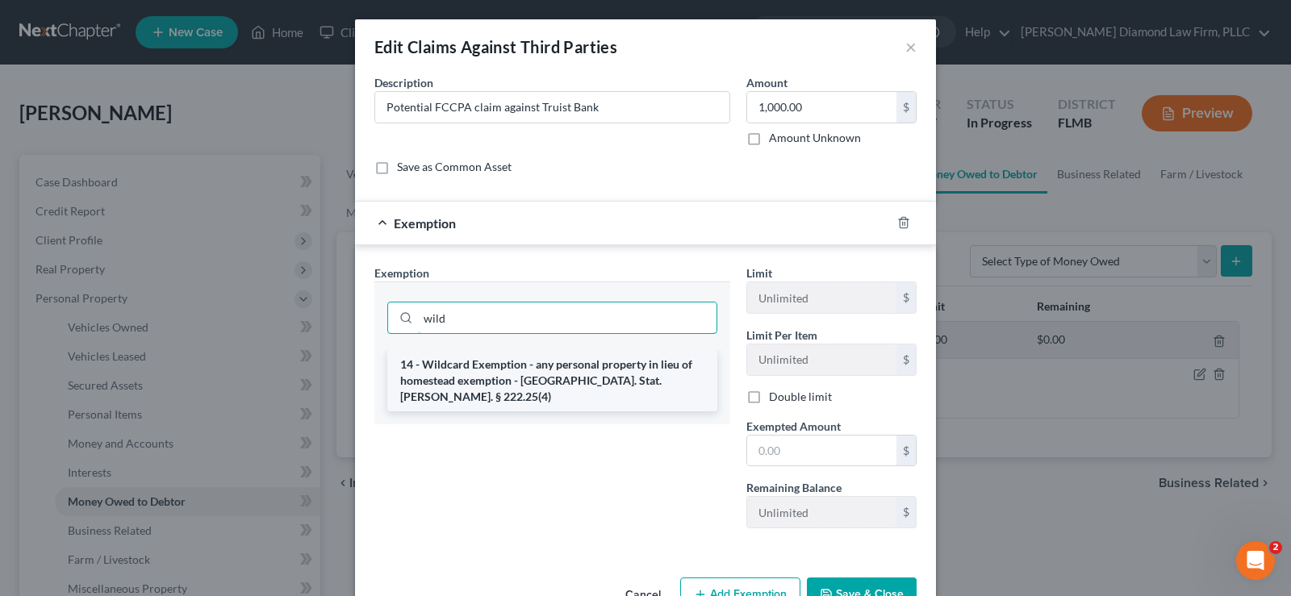
type input "wild"
click at [564, 378] on li "14 - Wildcard Exemption - any personal property in lieu of homestead exemption …" at bounding box center [552, 380] width 330 height 61
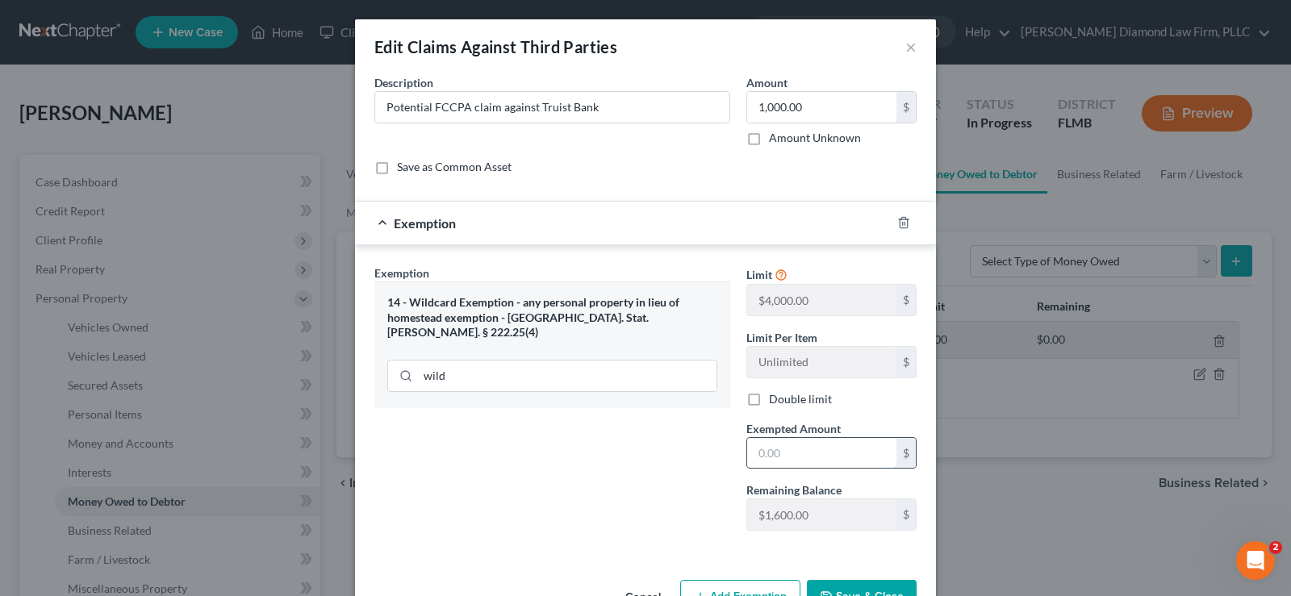
click at [782, 457] on input "text" at bounding box center [821, 453] width 149 height 31
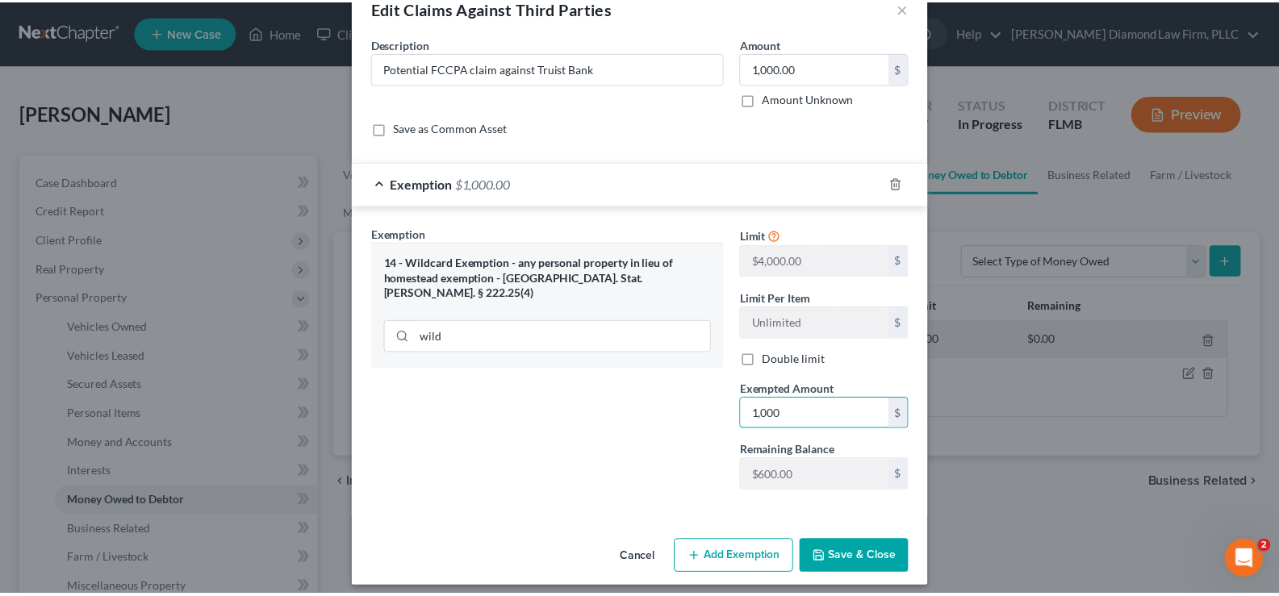
scroll to position [50, 0]
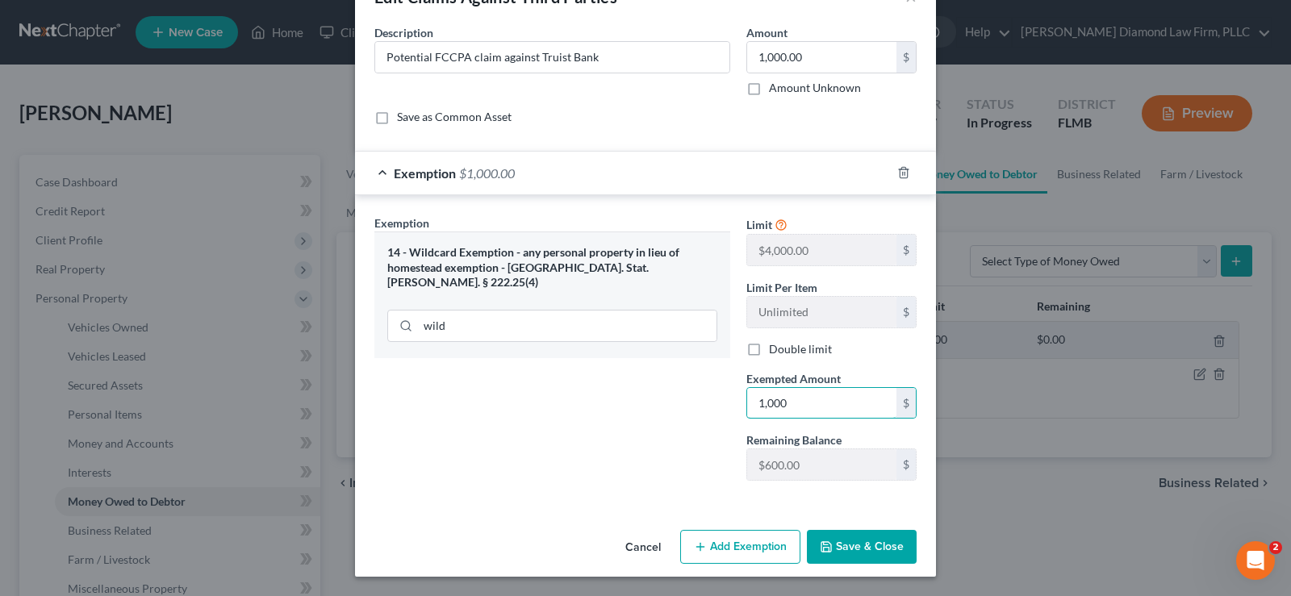
type input "1,000"
click at [849, 558] on button "Save & Close" at bounding box center [862, 547] width 110 height 34
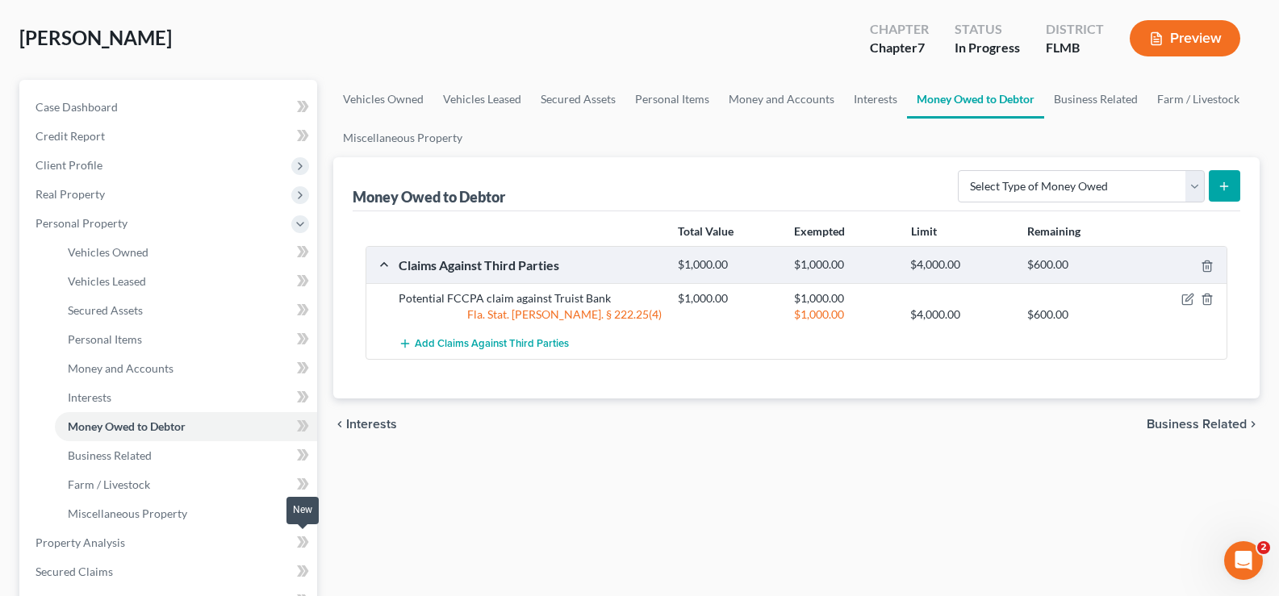
scroll to position [161, 0]
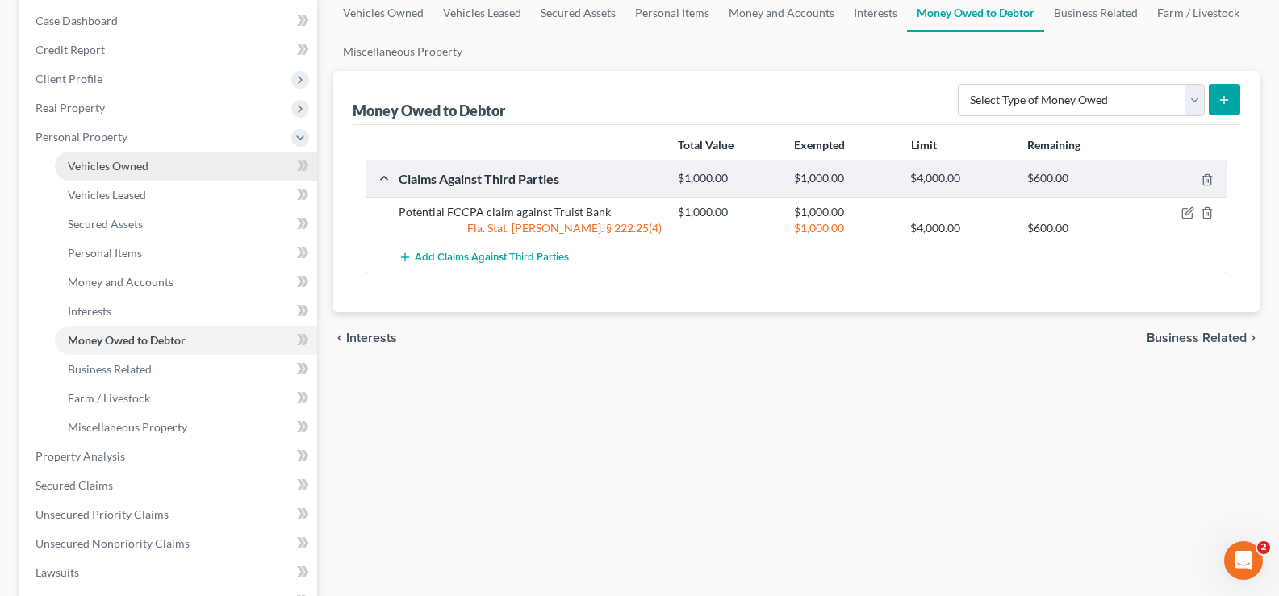
click at [143, 170] on span "Vehicles Owned" at bounding box center [108, 166] width 81 height 14
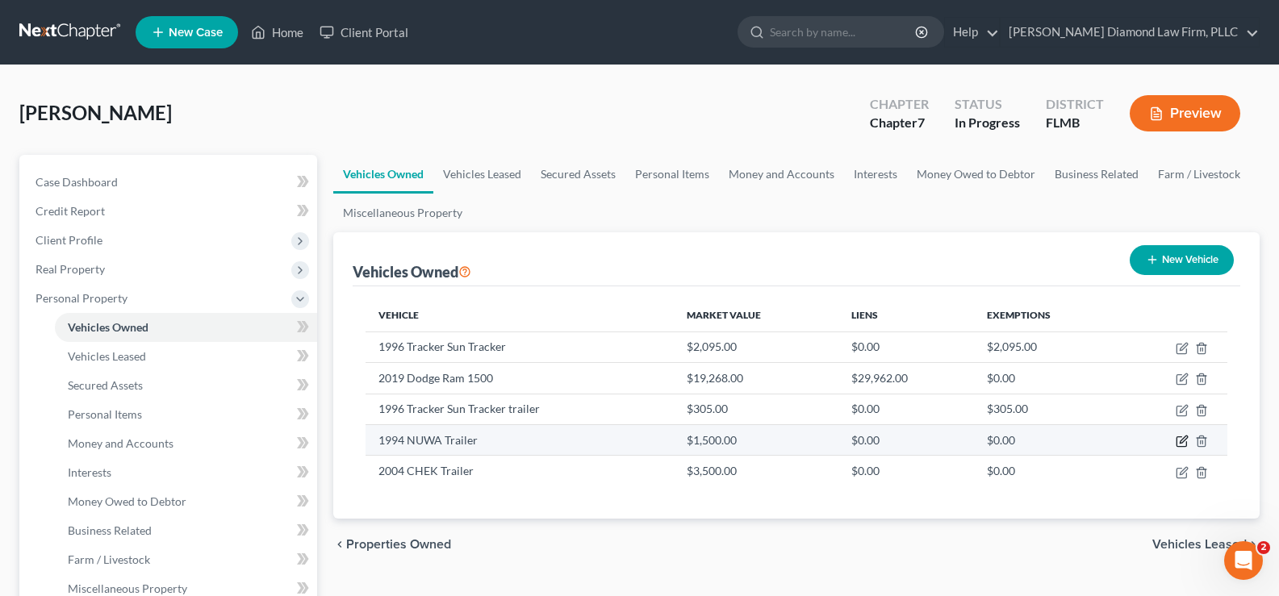
click at [1184, 440] on icon "button" at bounding box center [1182, 439] width 7 height 7
select select "2"
select select "32"
select select "2"
select select "0"
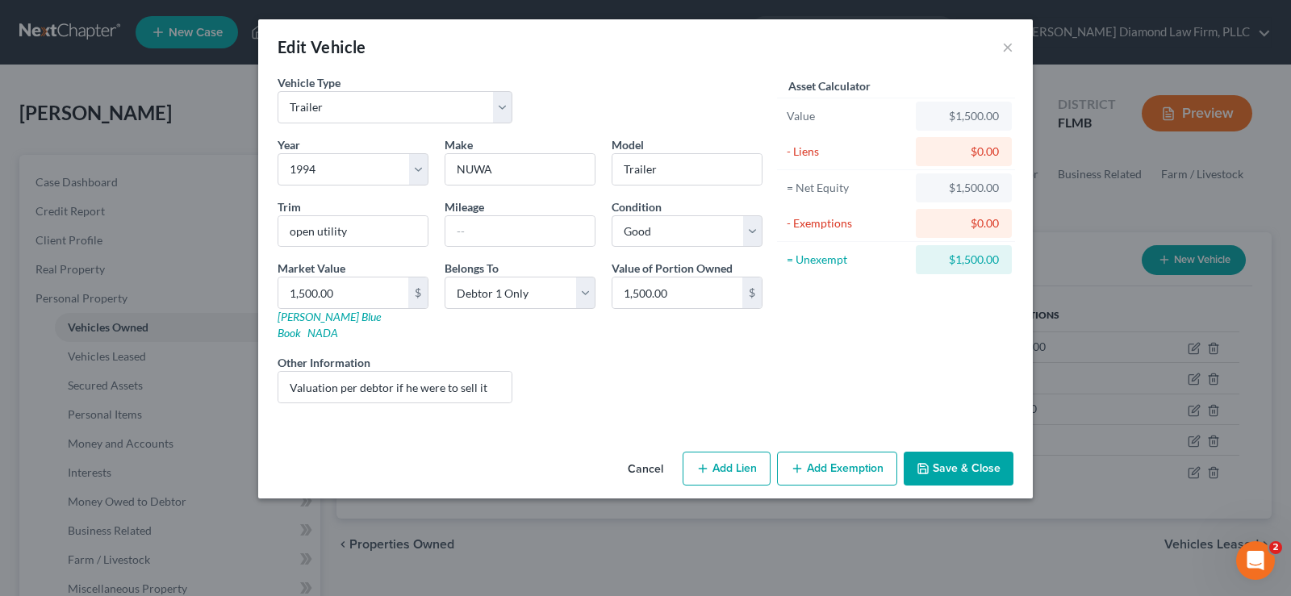
click at [843, 452] on button "Add Exemption" at bounding box center [837, 469] width 120 height 34
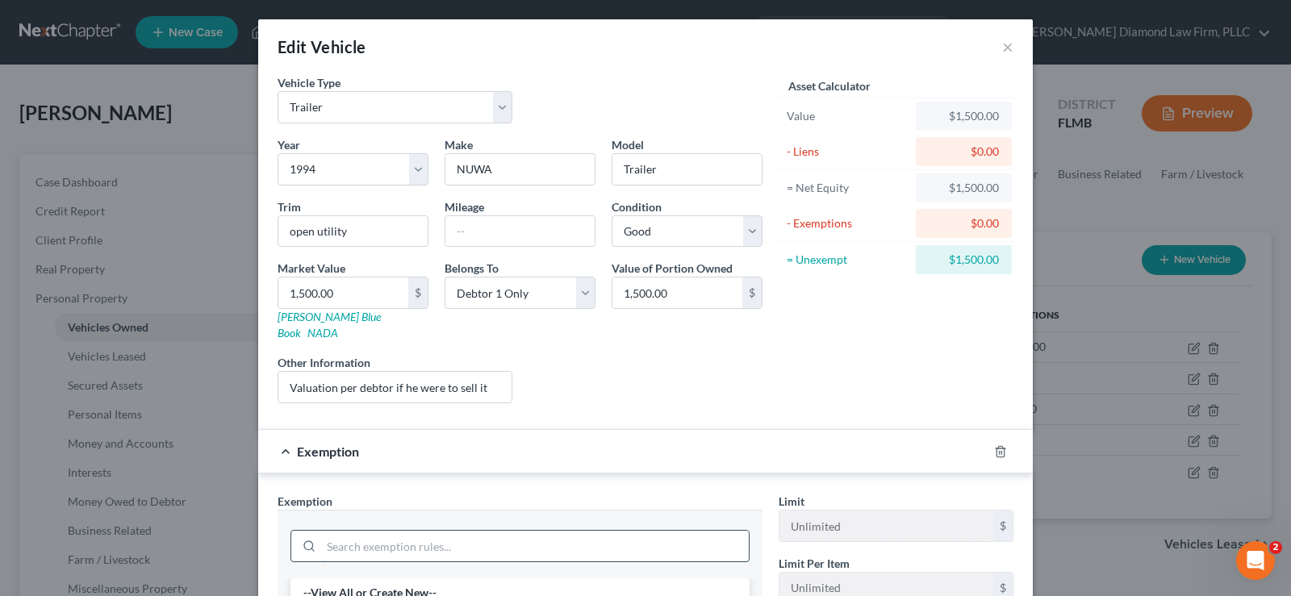
click at [407, 531] on input "search" at bounding box center [535, 546] width 428 height 31
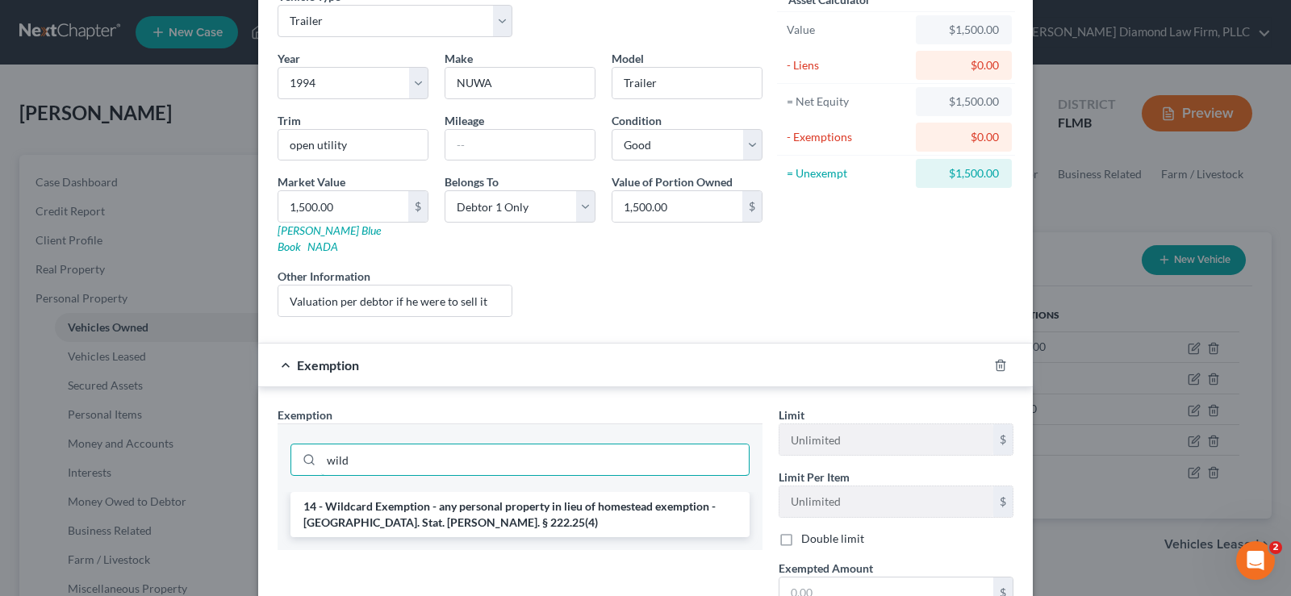
scroll to position [161, 0]
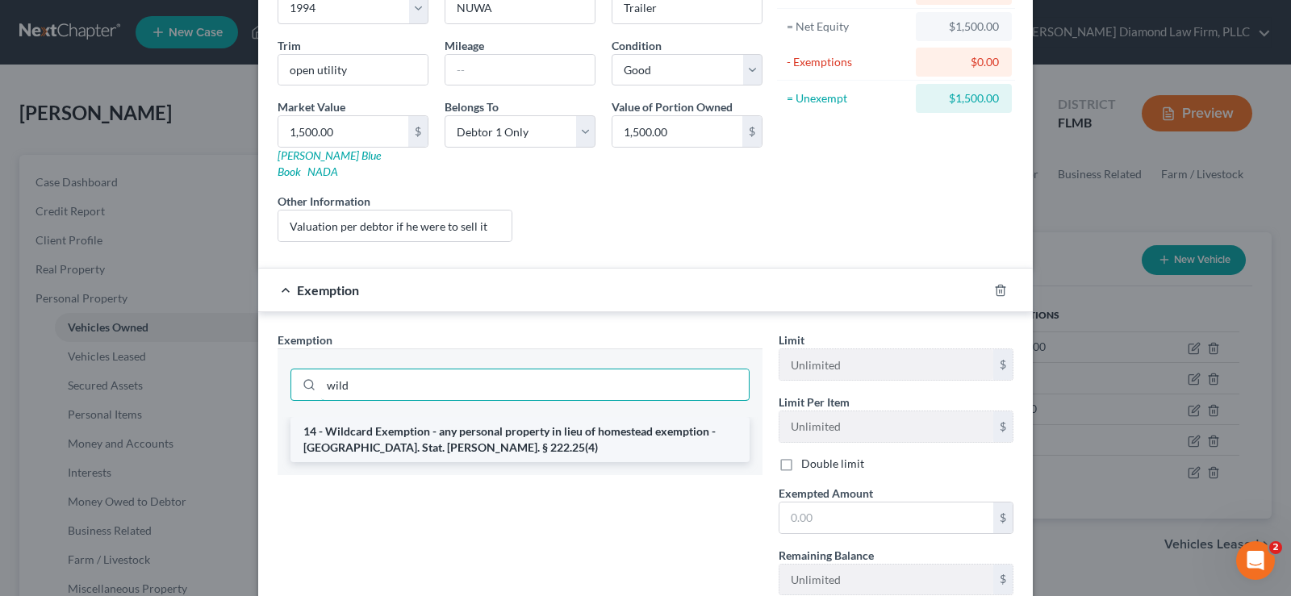
type input "wild"
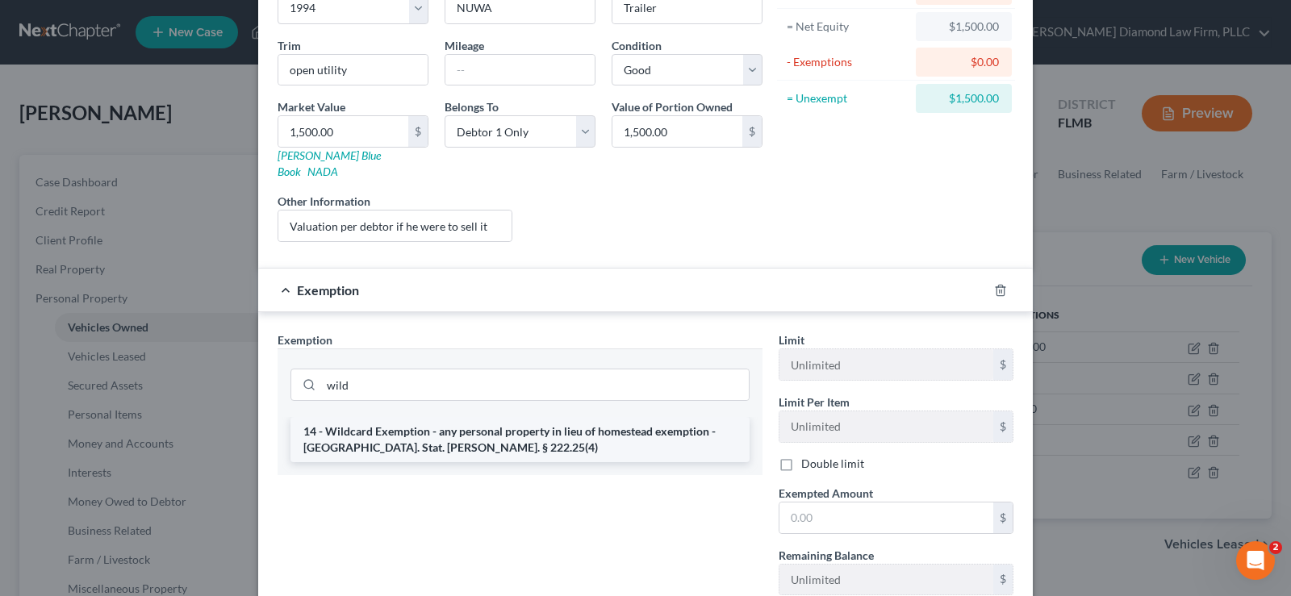
click at [588, 417] on li "14 - Wildcard Exemption - any personal property in lieu of homestead exemption …" at bounding box center [519, 439] width 459 height 45
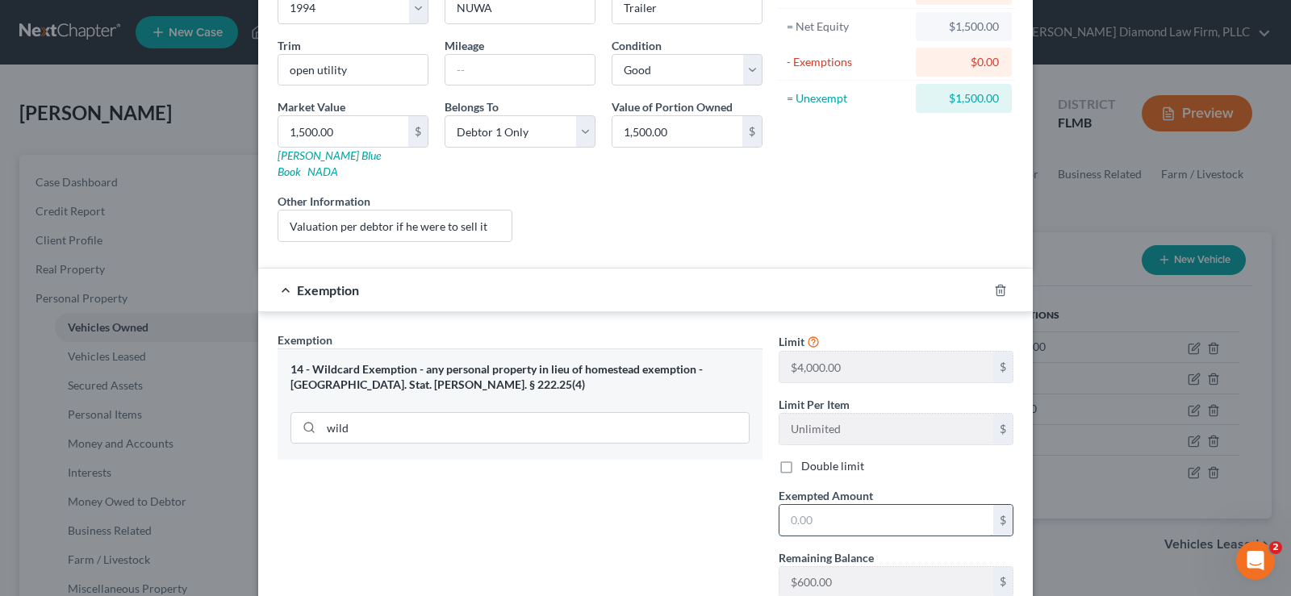
click at [883, 516] on input "text" at bounding box center [886, 520] width 214 height 31
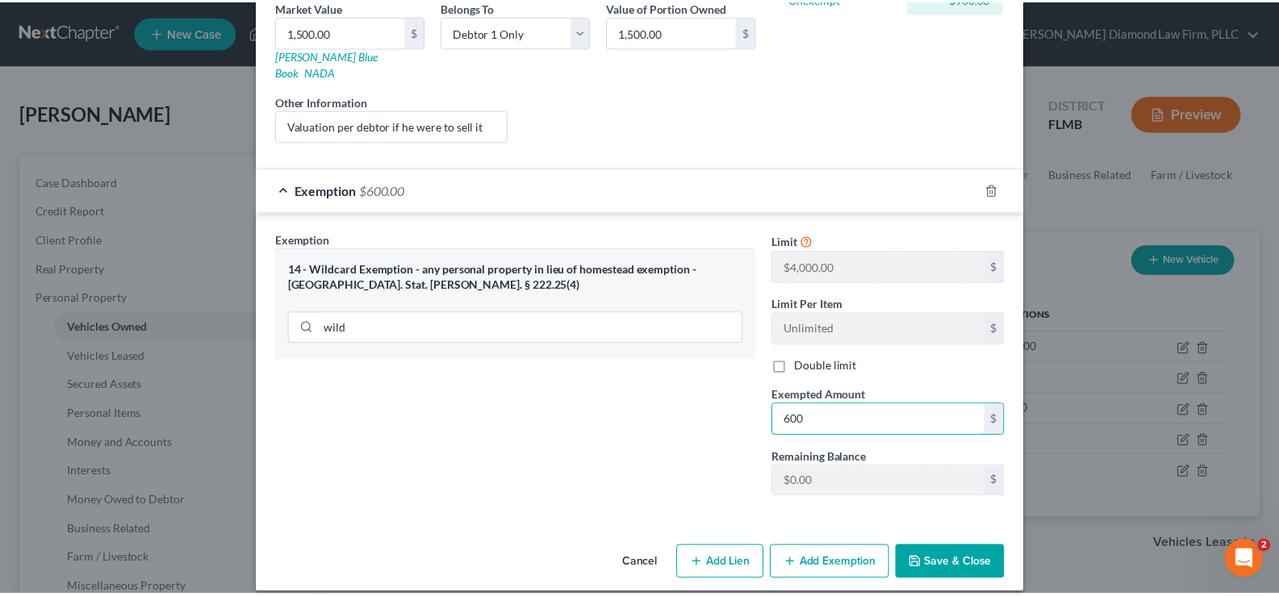
scroll to position [262, 0]
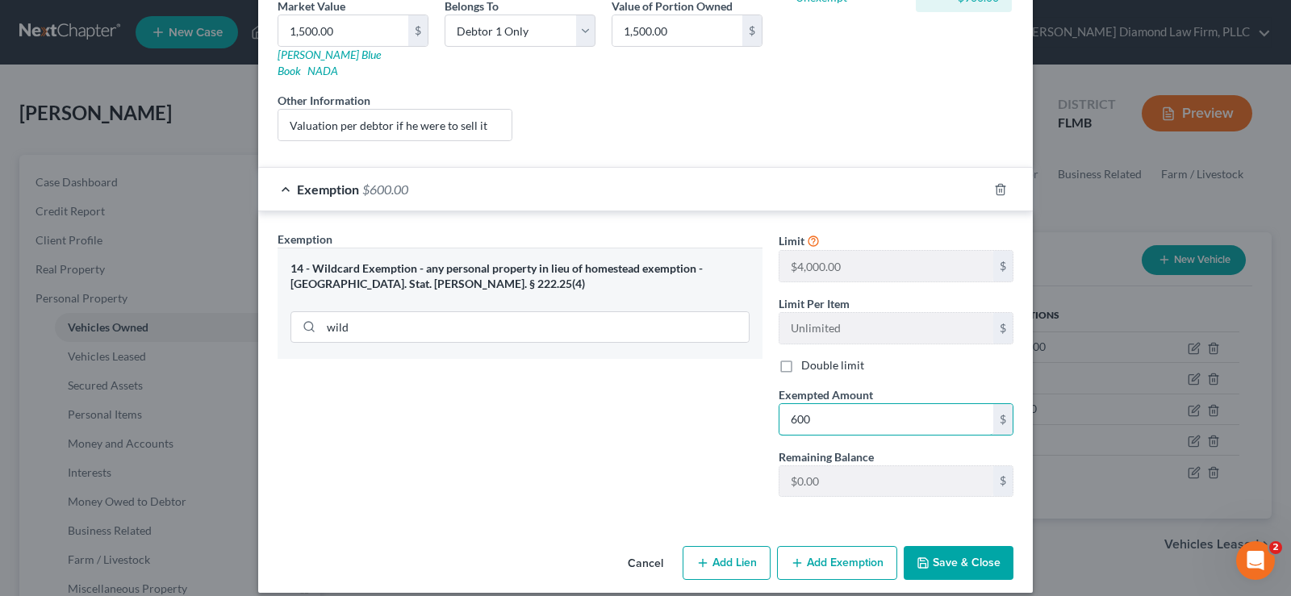
type input "600"
click at [973, 546] on button "Save & Close" at bounding box center [959, 563] width 110 height 34
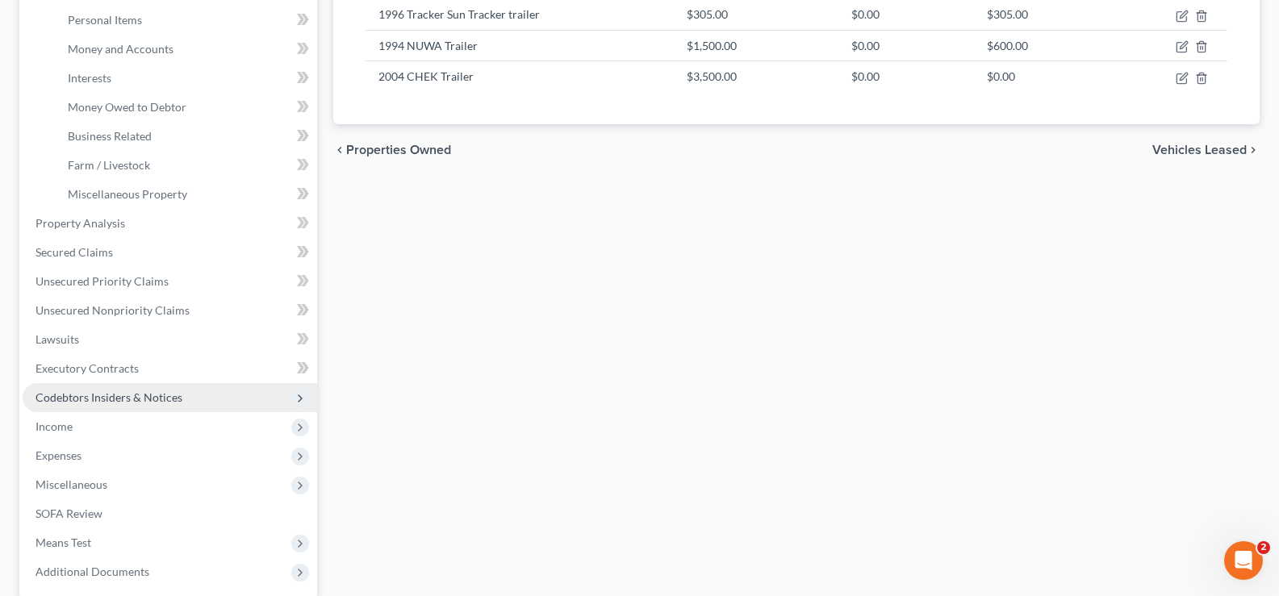
scroll to position [403, 0]
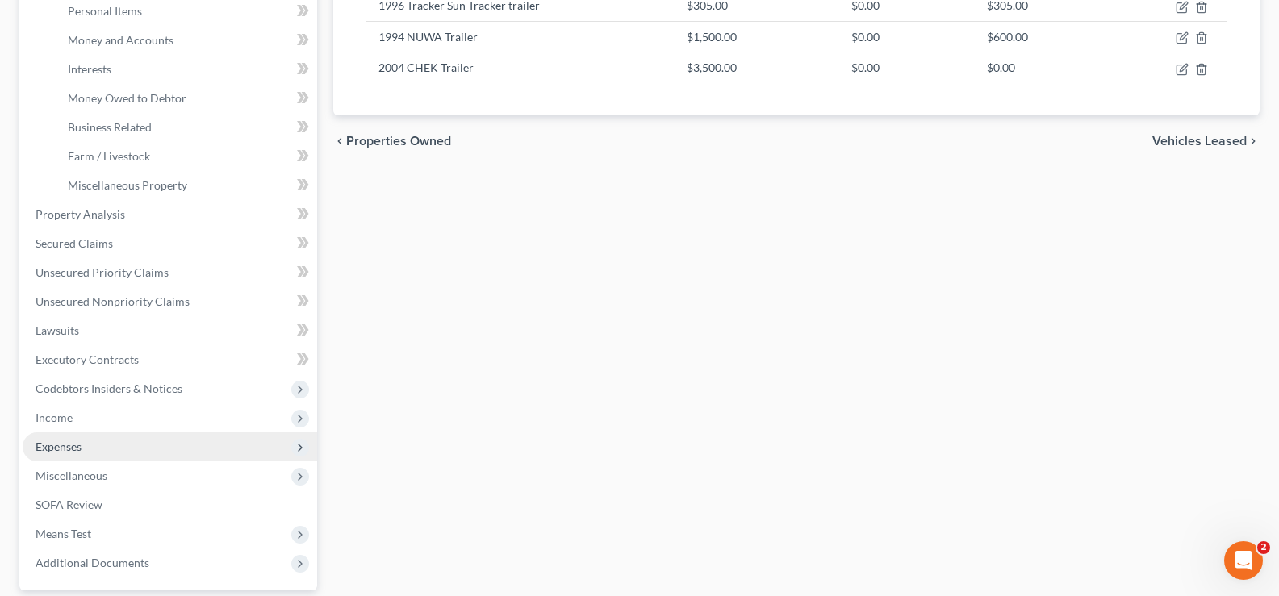
click at [95, 450] on span "Expenses" at bounding box center [170, 446] width 294 height 29
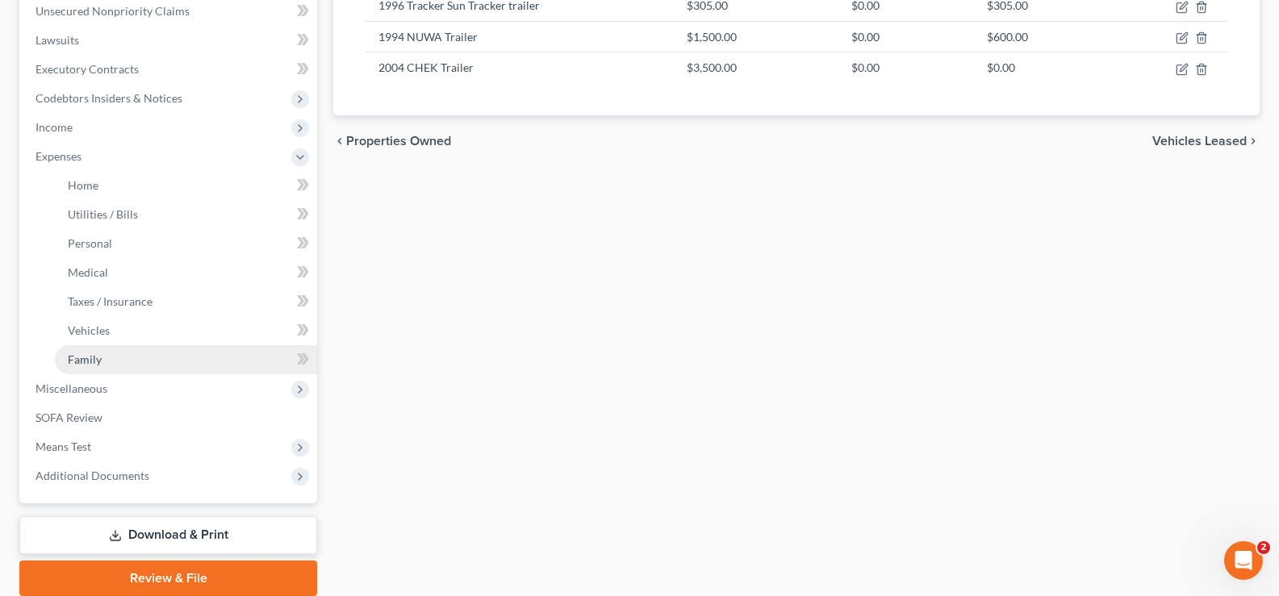
click at [152, 357] on link "Family" at bounding box center [186, 359] width 262 height 29
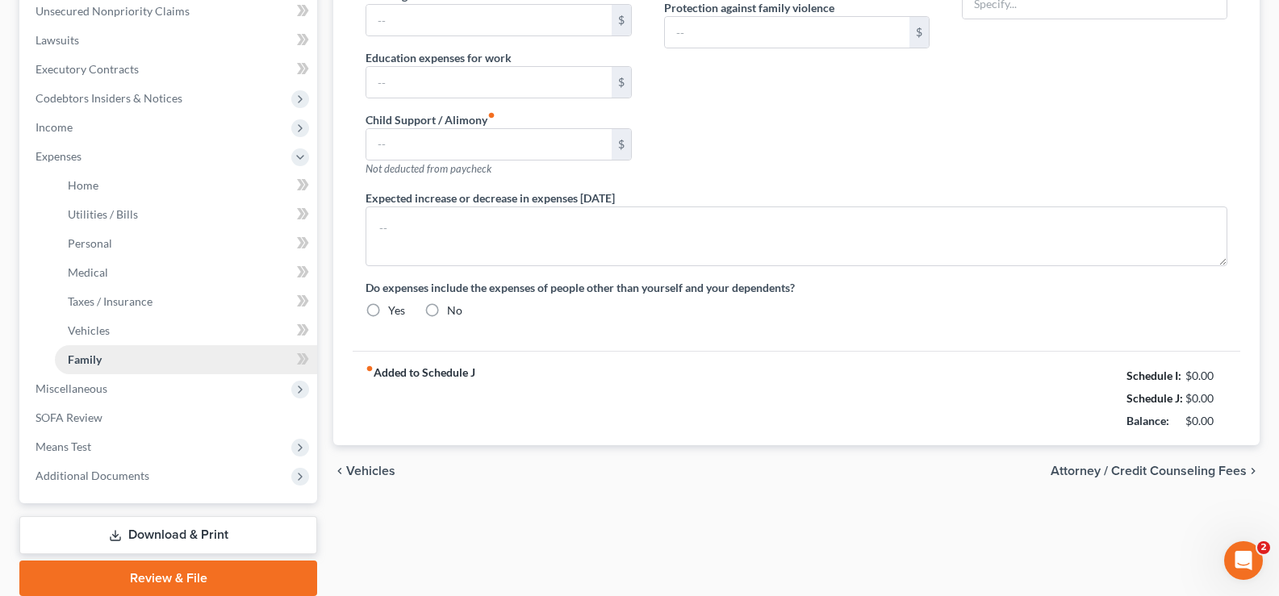
type input "0.00"
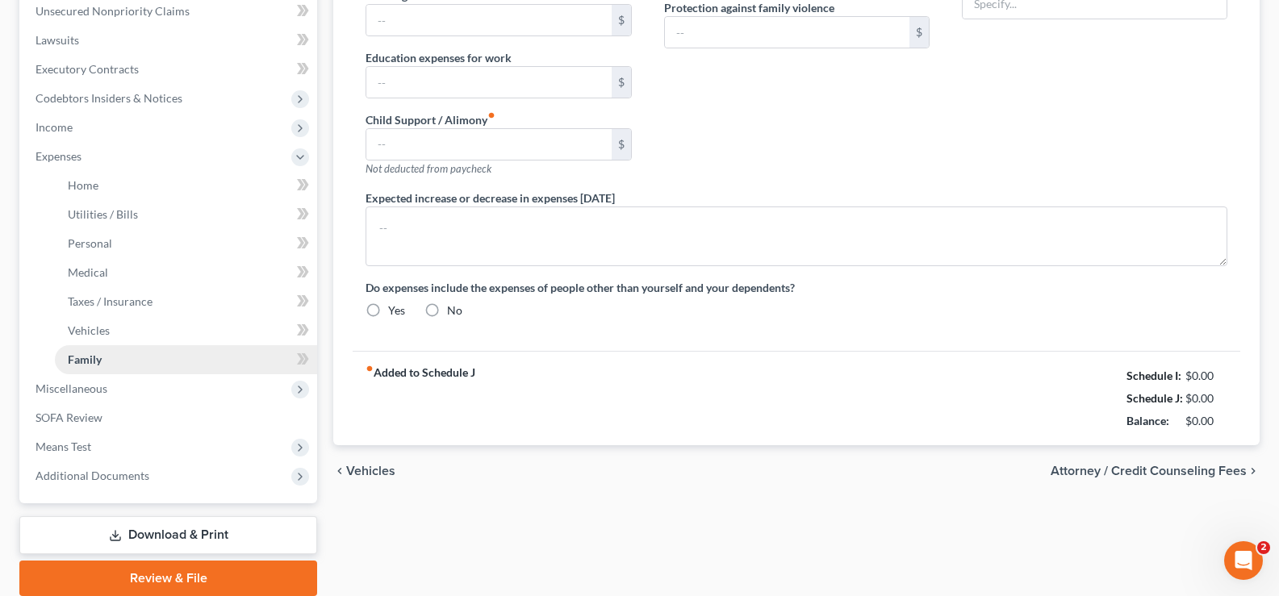
type input "0.00"
type input "150.00"
type input "0.00"
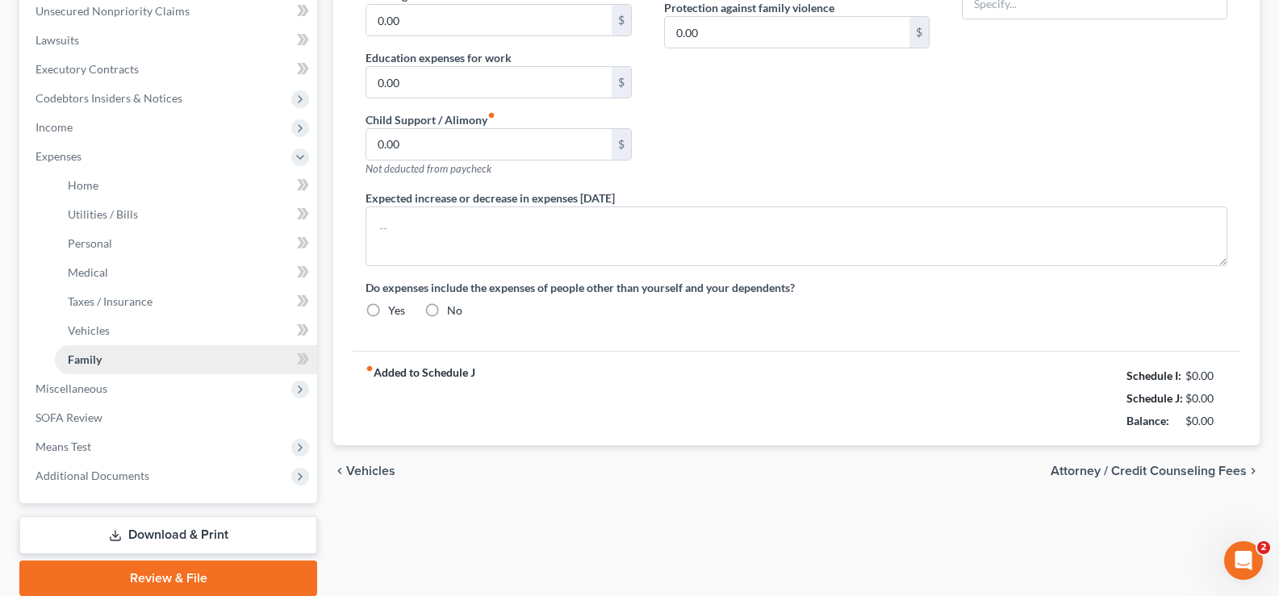
radio input "true"
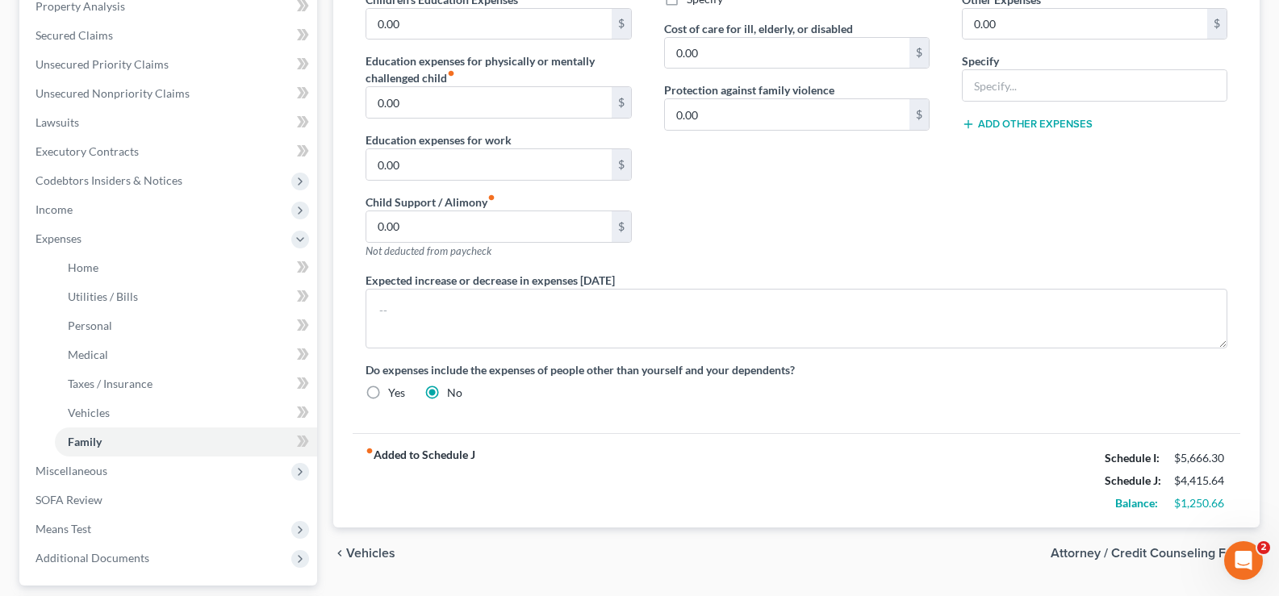
scroll to position [323, 0]
click at [133, 407] on link "Vehicles" at bounding box center [186, 411] width 262 height 29
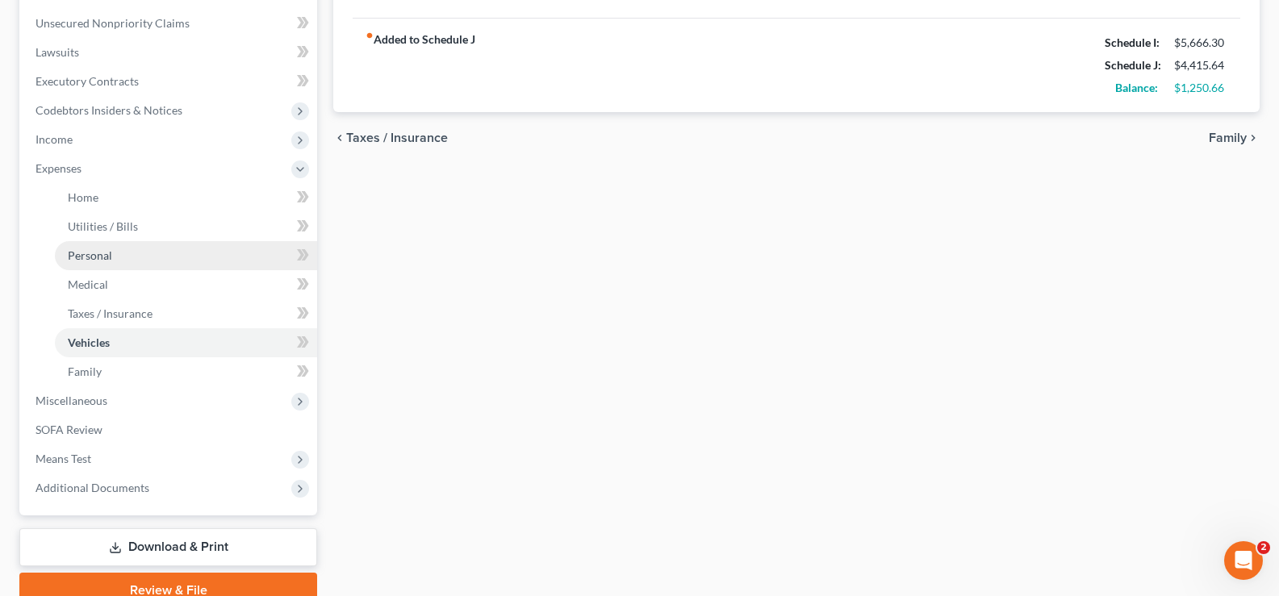
scroll to position [403, 0]
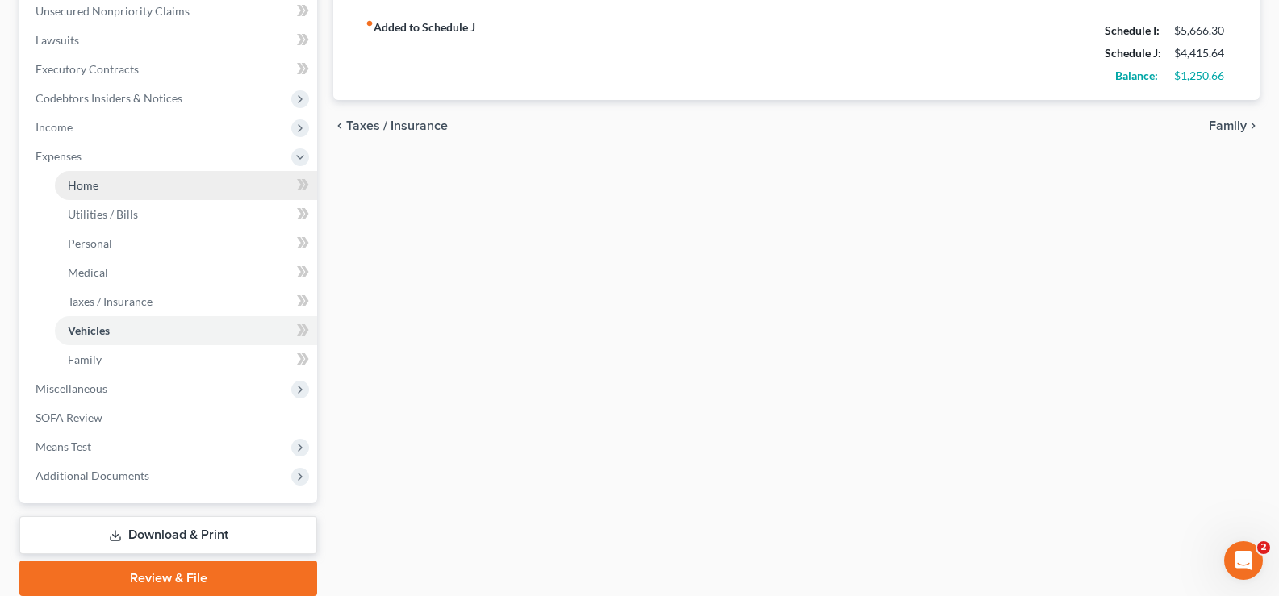
click at [127, 190] on link "Home" at bounding box center [186, 185] width 262 height 29
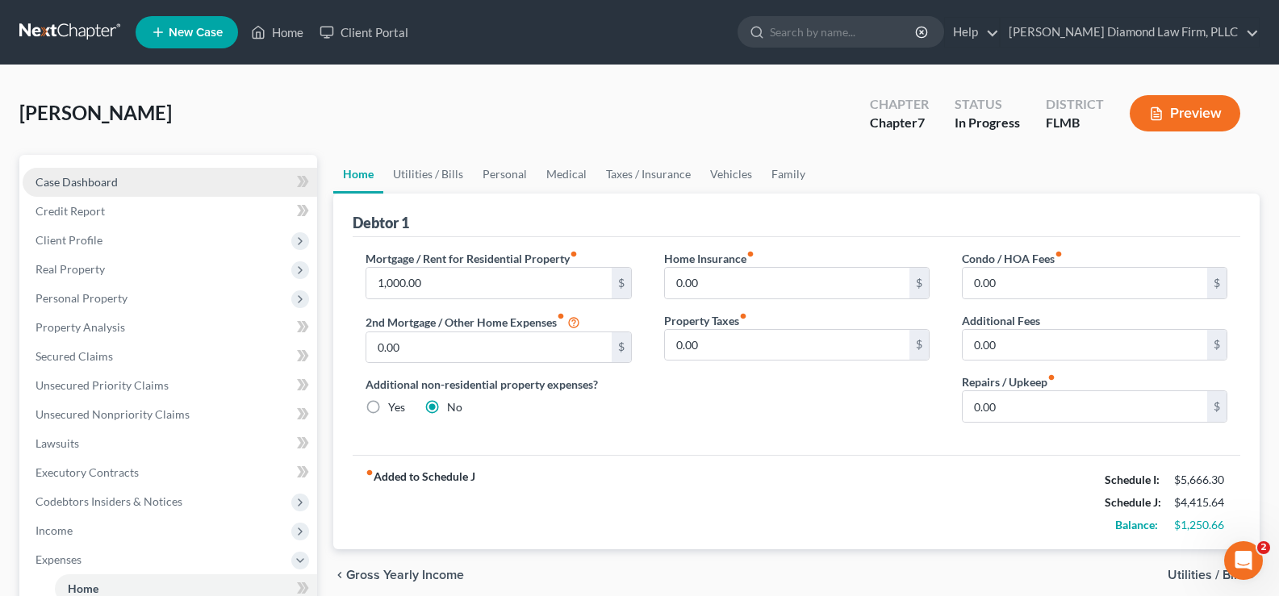
click at [159, 182] on link "Case Dashboard" at bounding box center [170, 182] width 294 height 29
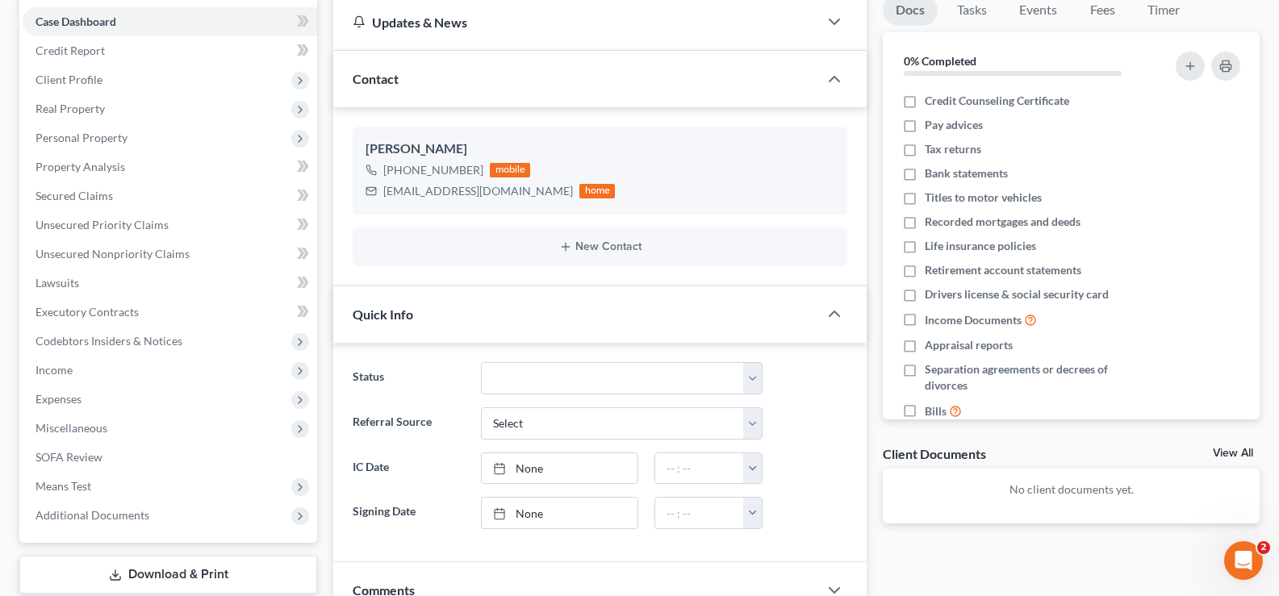
scroll to position [161, 0]
click at [691, 373] on select "Discharged Discharge Litigation Dismissal Notice Dismissed Filed Filed / Pre 34…" at bounding box center [622, 377] width 282 height 32
select select "19"
click at [481, 361] on select "Discharged Discharge Litigation Dismissal Notice Dismissed Filed Filed / Pre 34…" at bounding box center [622, 377] width 282 height 32
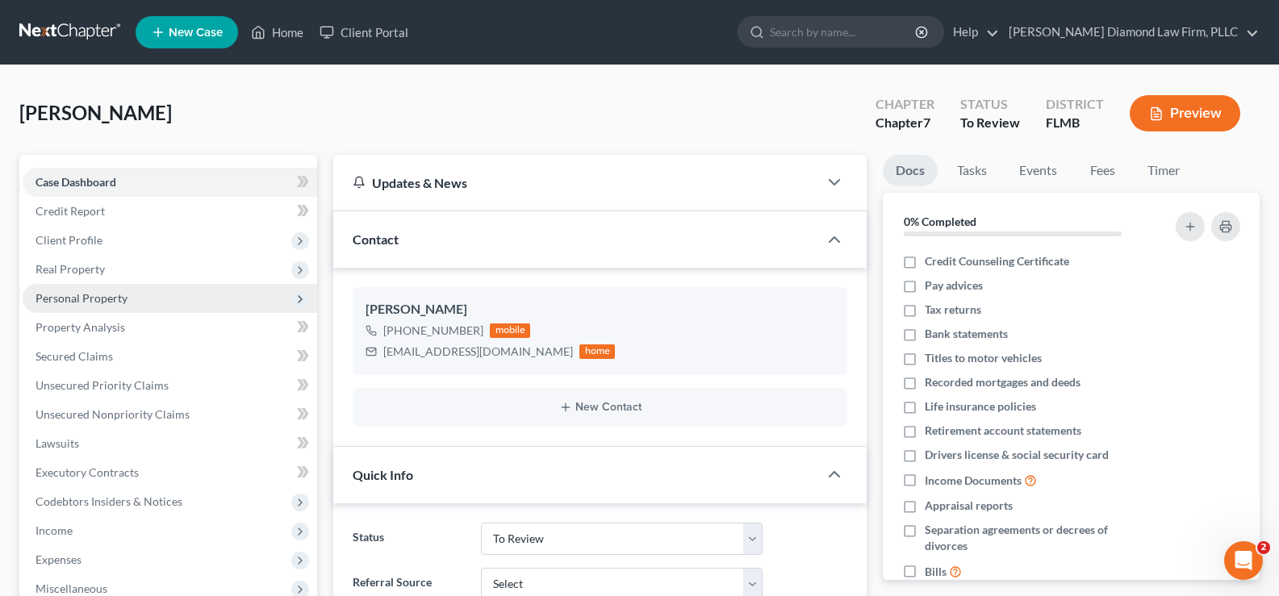
click at [134, 307] on span "Personal Property" at bounding box center [170, 298] width 294 height 29
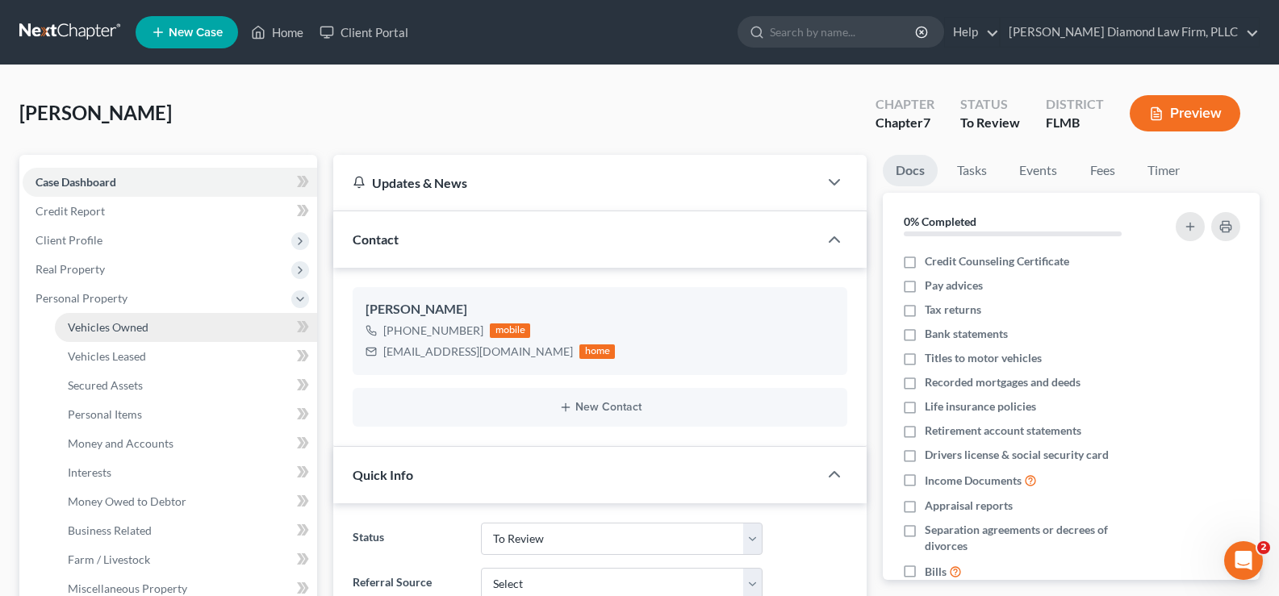
click at [148, 330] on link "Vehicles Owned" at bounding box center [186, 327] width 262 height 29
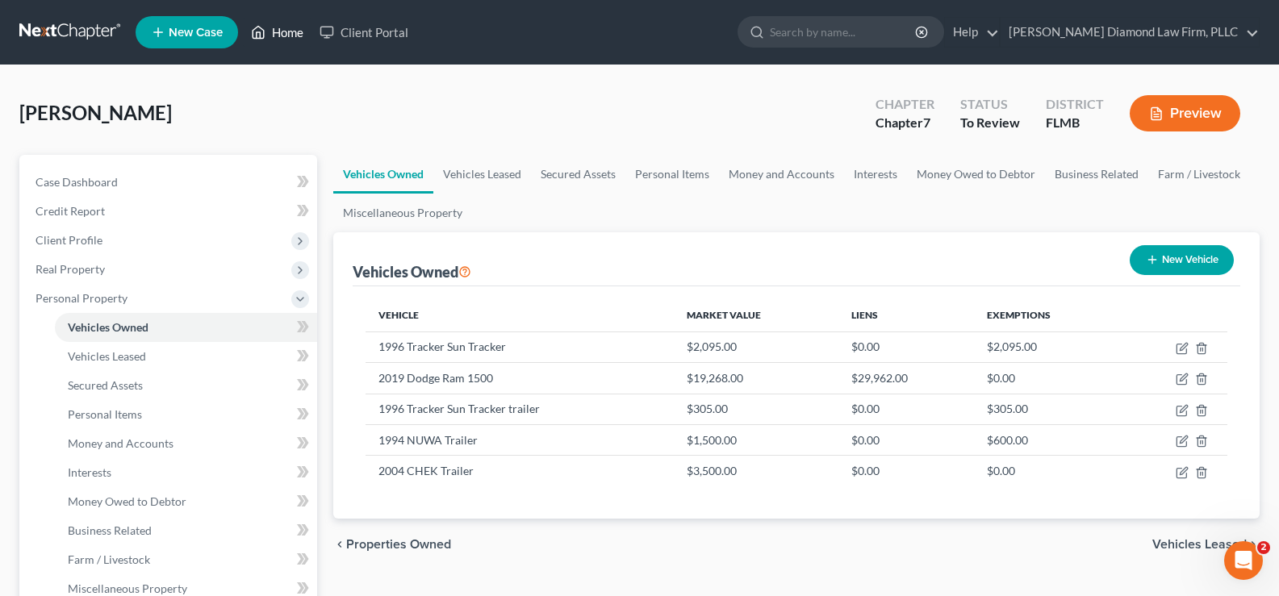
click at [285, 35] on link "Home" at bounding box center [277, 32] width 69 height 29
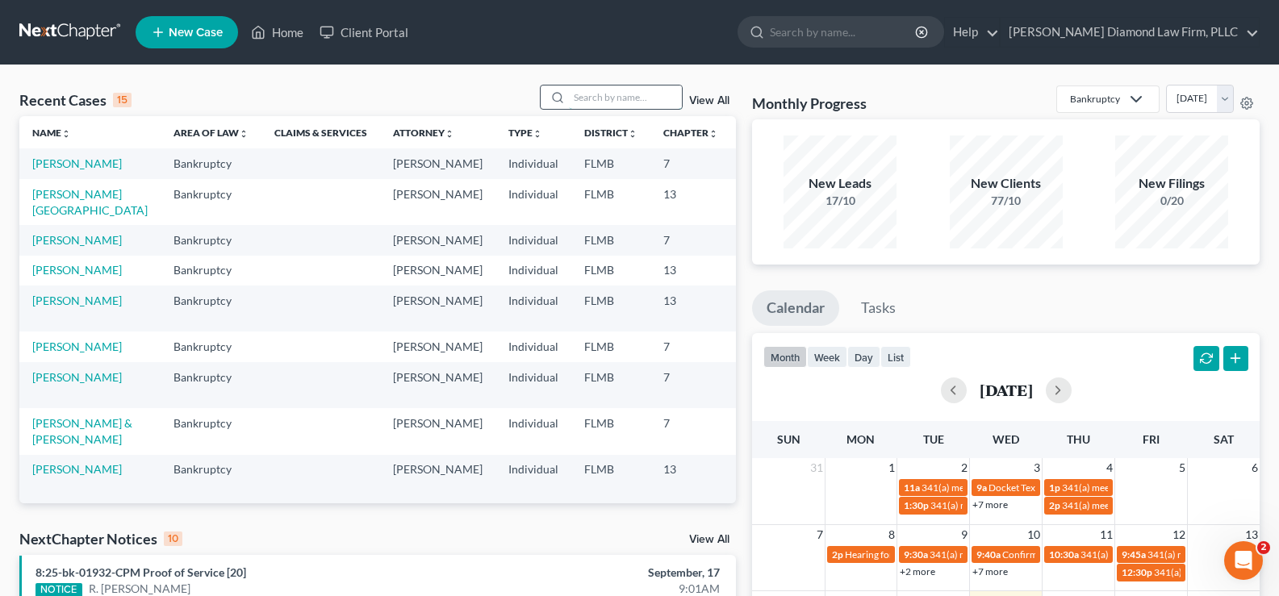
click at [616, 96] on input "search" at bounding box center [625, 97] width 113 height 23
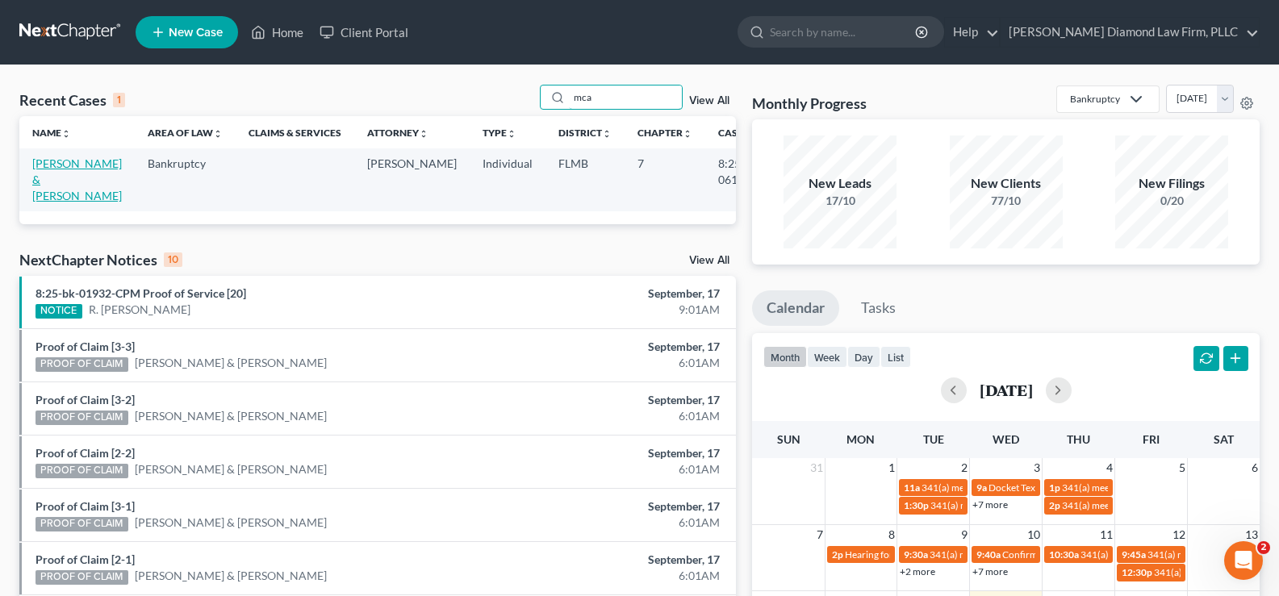
type input "mca"
click at [60, 183] on link "[PERSON_NAME] & [PERSON_NAME]" at bounding box center [77, 180] width 90 height 46
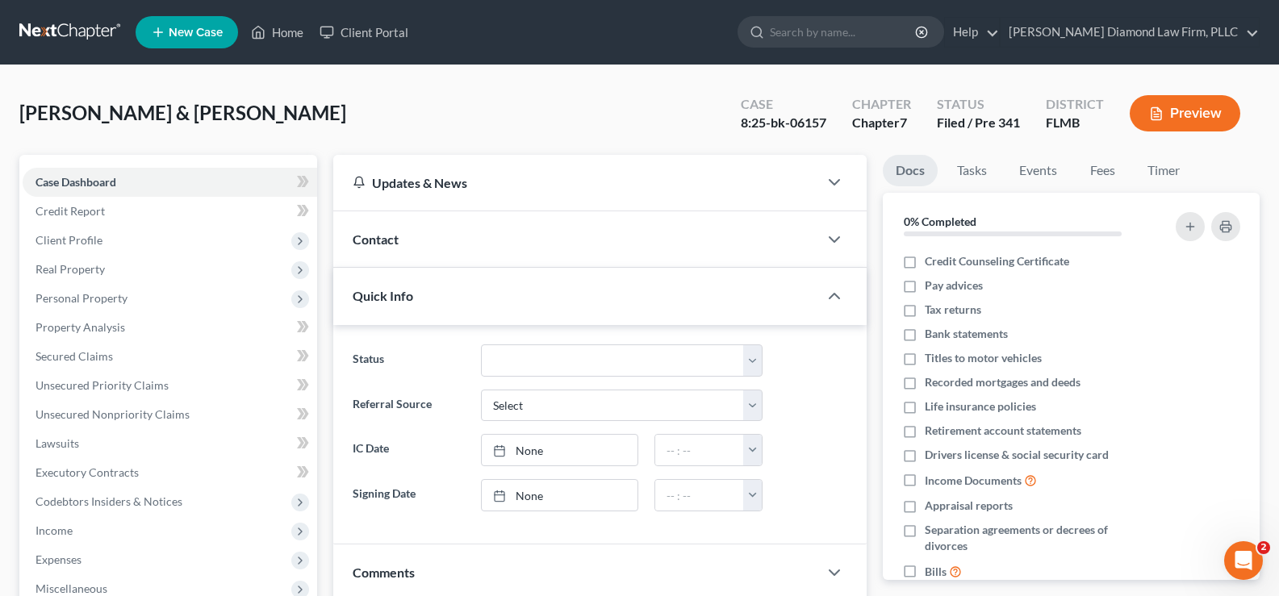
scroll to position [156, 0]
click at [291, 29] on link "Home" at bounding box center [277, 32] width 69 height 29
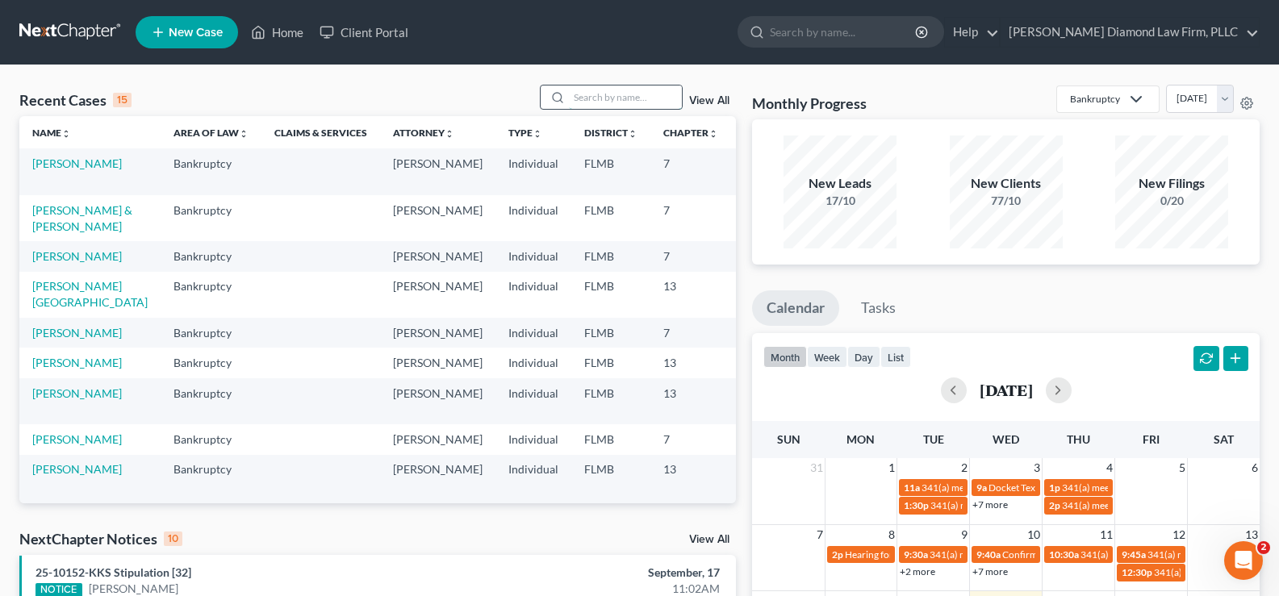
click at [603, 93] on input "search" at bounding box center [625, 97] width 113 height 23
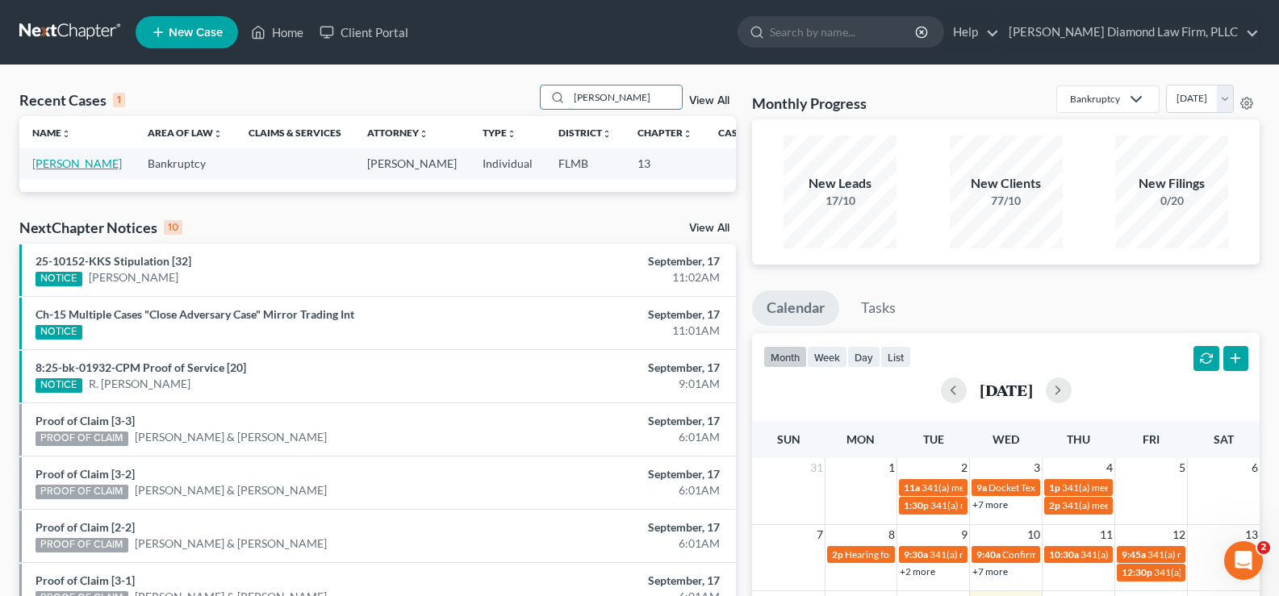
type input "[PERSON_NAME]"
click at [56, 170] on link "[PERSON_NAME]" at bounding box center [77, 164] width 90 height 14
select select "7"
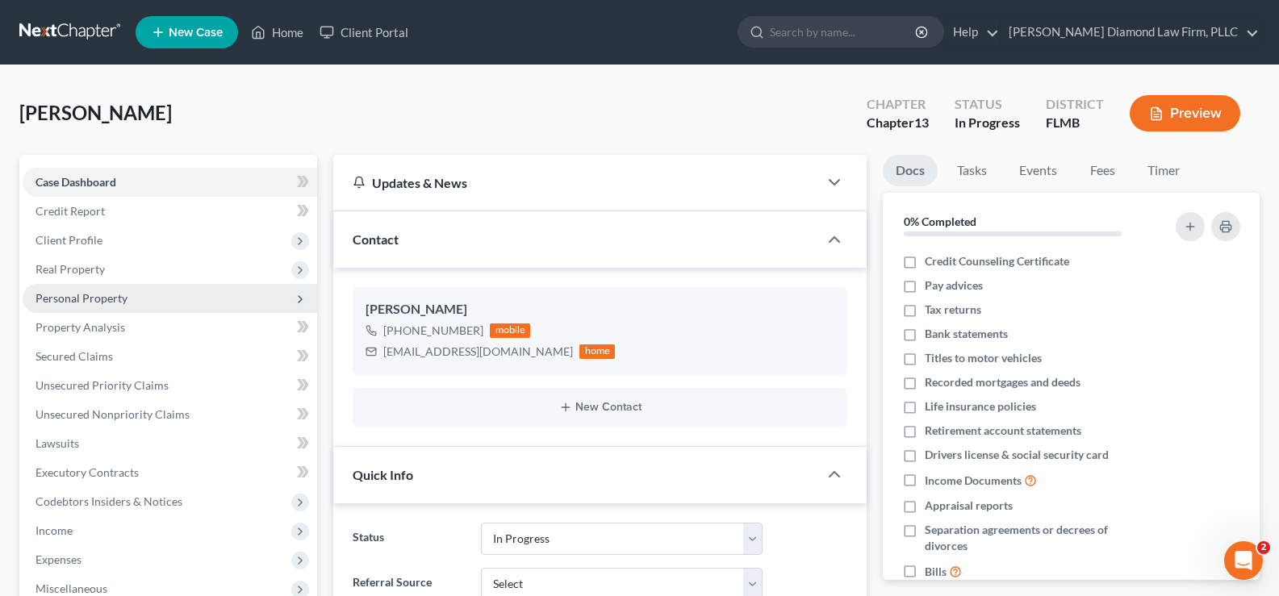
click at [131, 297] on span "Personal Property" at bounding box center [170, 298] width 294 height 29
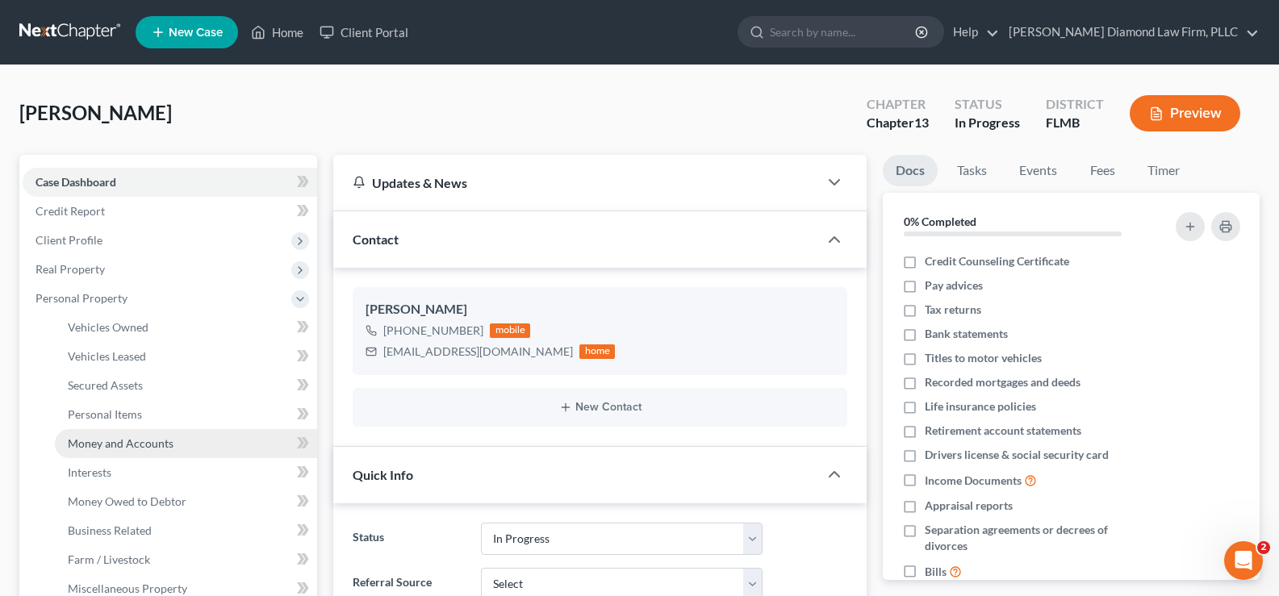
click at [155, 449] on span "Money and Accounts" at bounding box center [121, 443] width 106 height 14
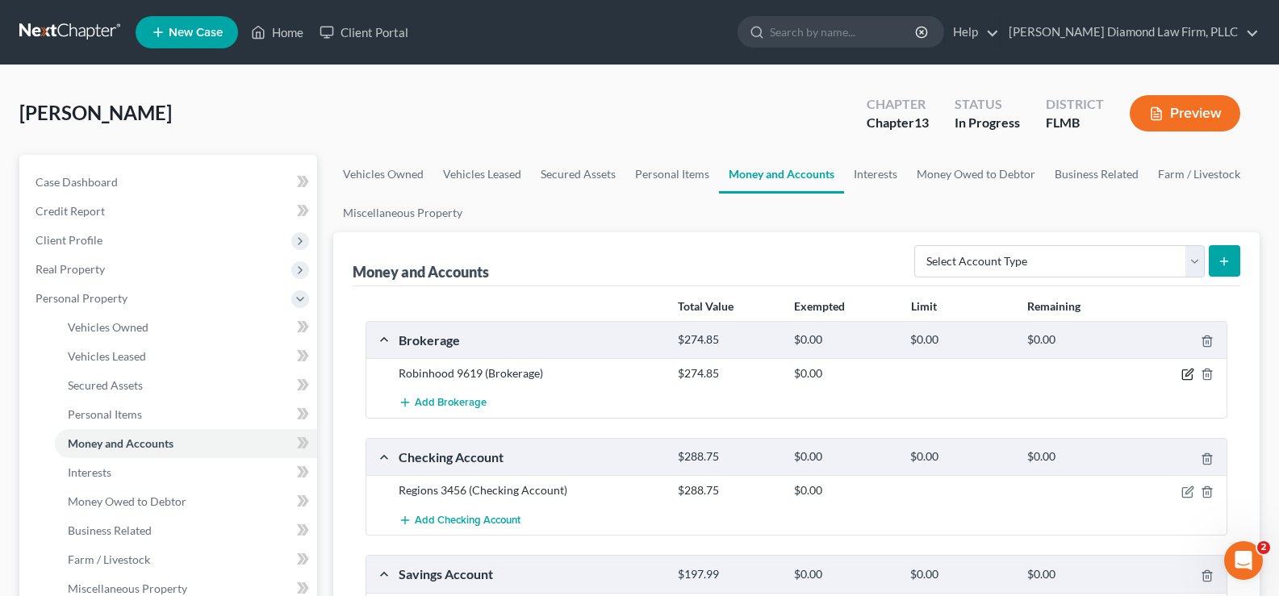
click at [1190, 373] on icon "button" at bounding box center [1187, 374] width 13 height 13
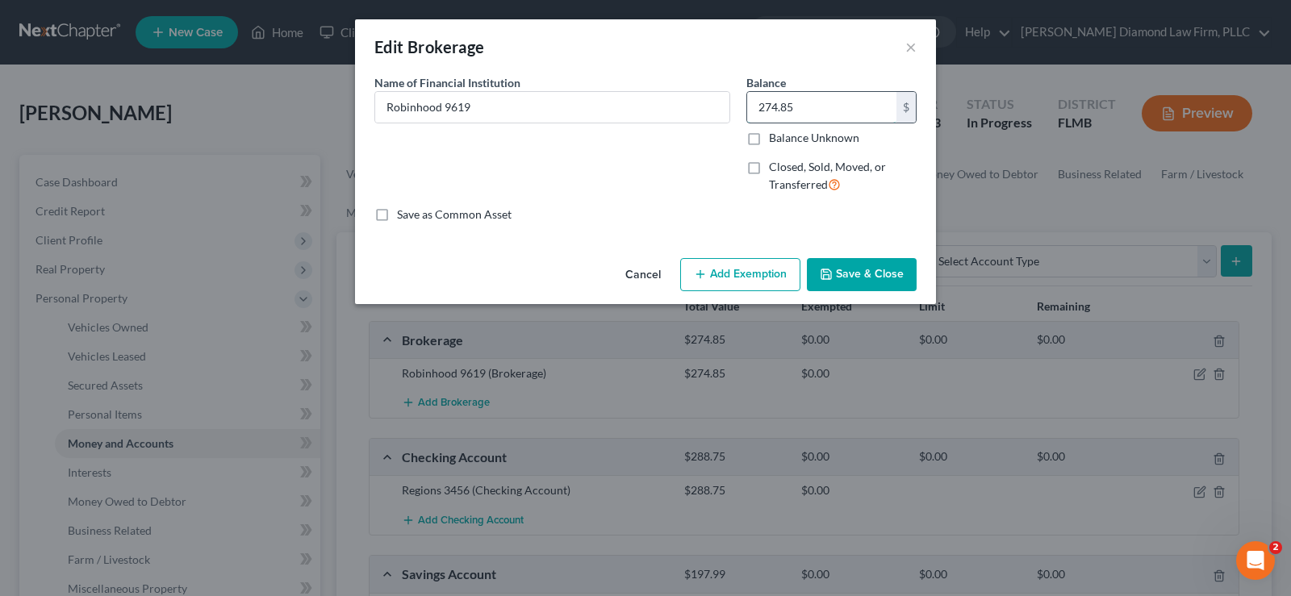
click at [822, 107] on input "274.85" at bounding box center [821, 107] width 149 height 31
type input "272.80"
click at [870, 265] on button "Save & Close" at bounding box center [862, 275] width 110 height 34
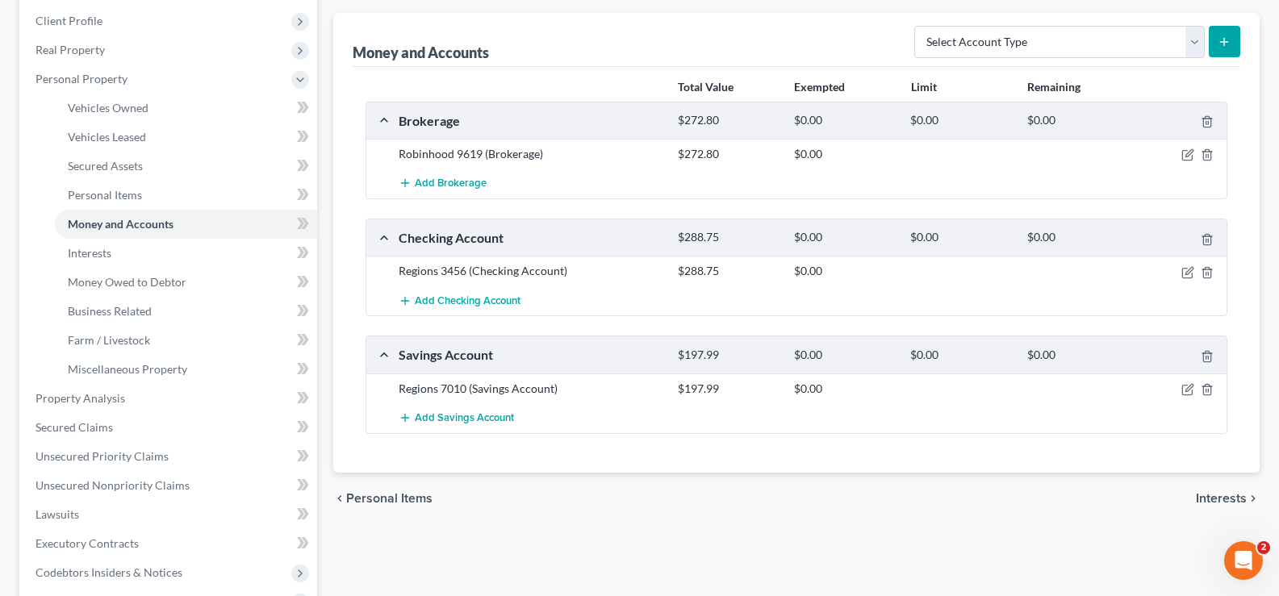
scroll to position [242, 0]
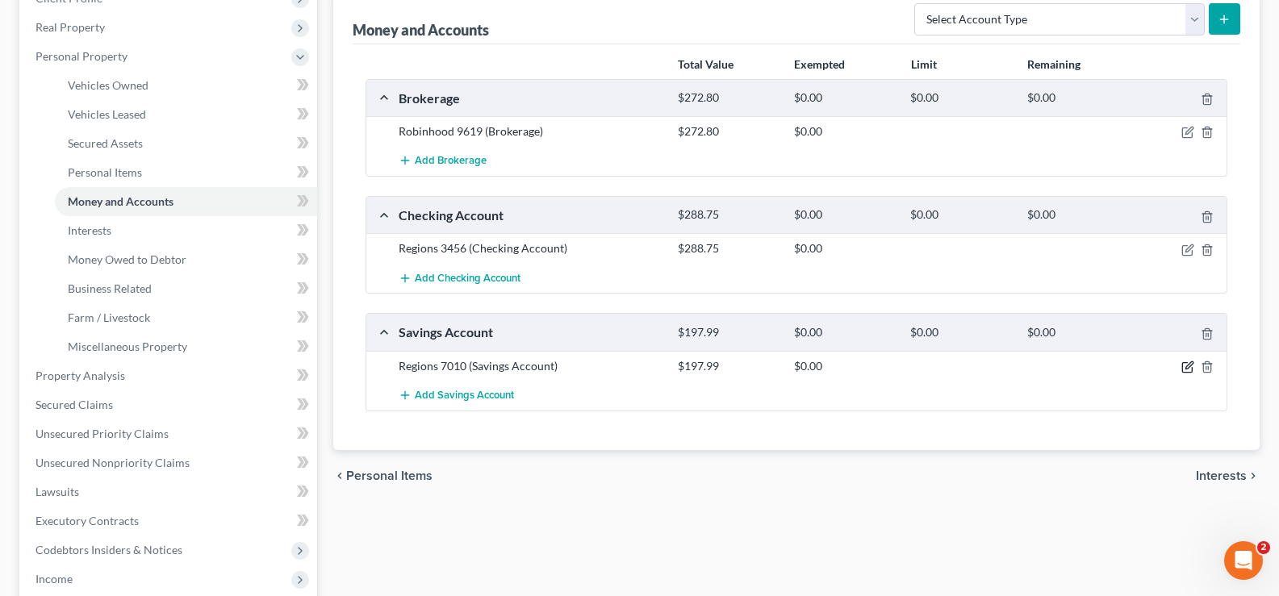
click at [1189, 365] on icon "button" at bounding box center [1187, 367] width 13 height 13
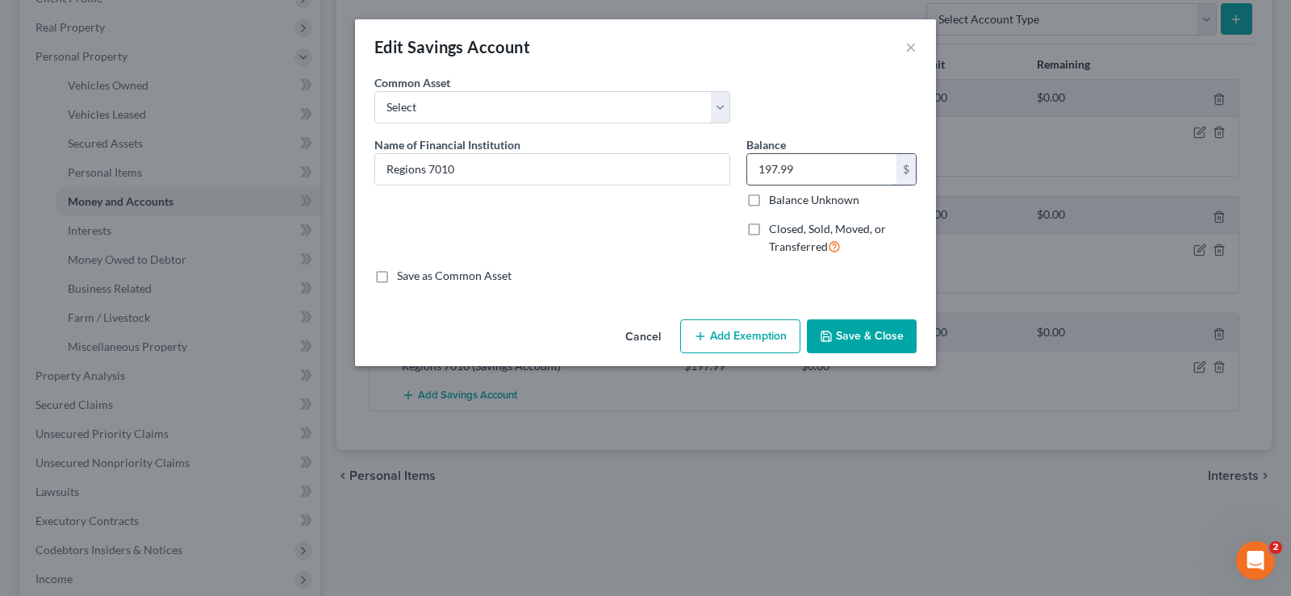
click at [797, 175] on input "197.99" at bounding box center [821, 169] width 149 height 31
type input "202.99"
click at [882, 333] on button "Save & Close" at bounding box center [862, 336] width 110 height 34
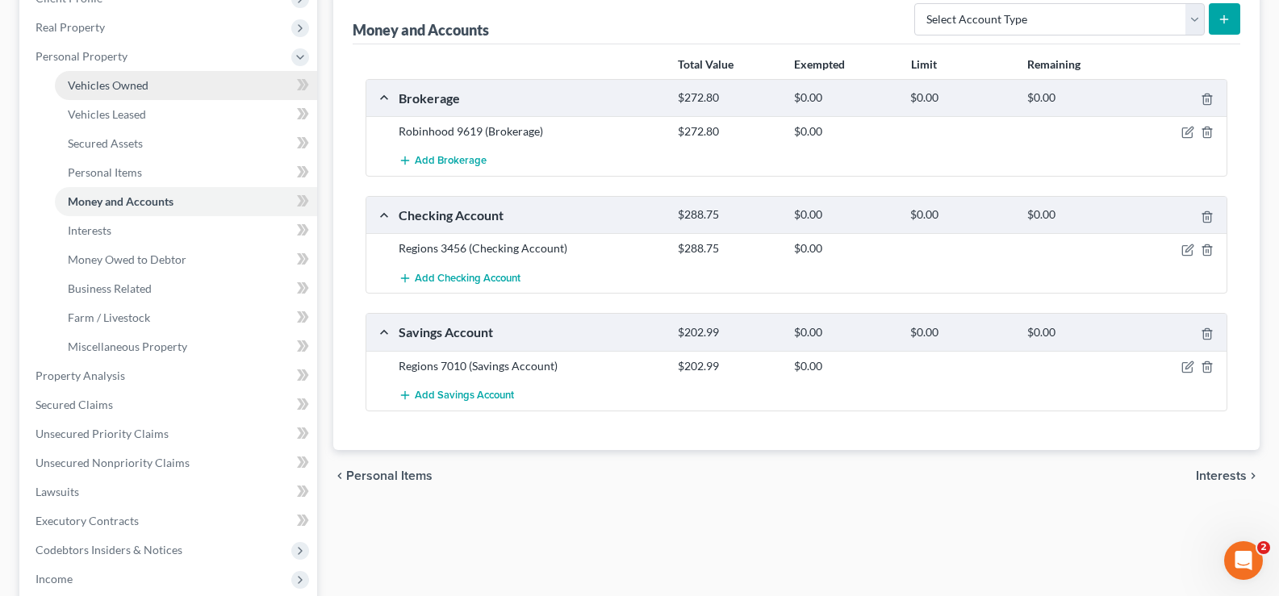
click at [144, 83] on span "Vehicles Owned" at bounding box center [108, 85] width 81 height 14
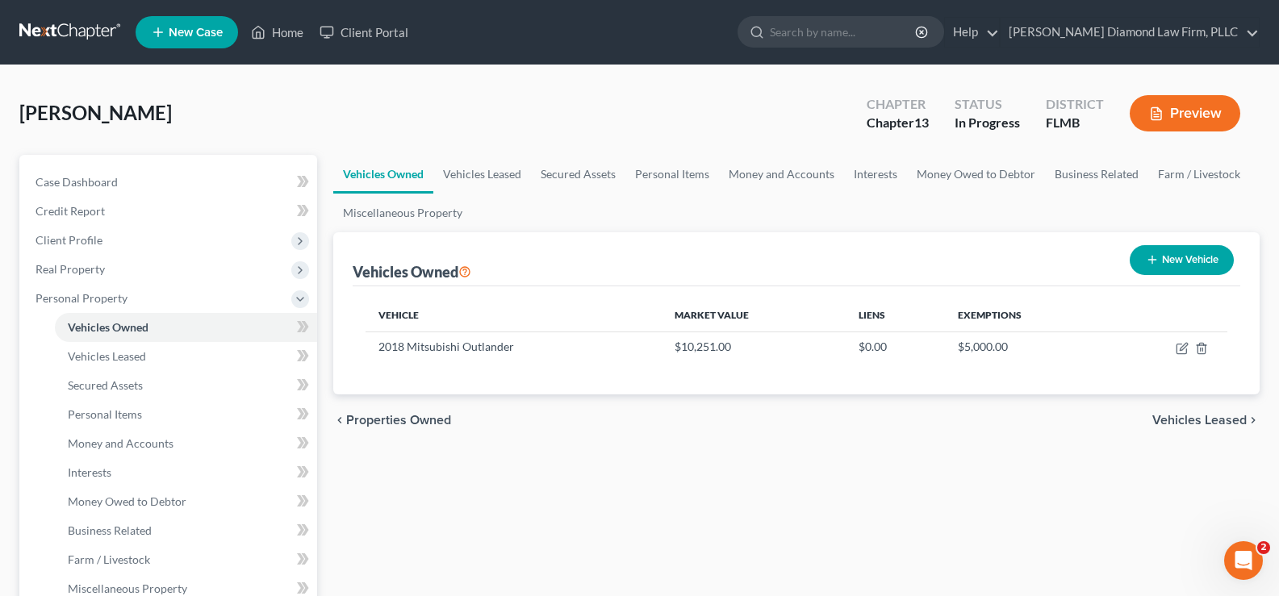
click at [1179, 257] on button "New Vehicle" at bounding box center [1181, 260] width 104 height 30
select select "0"
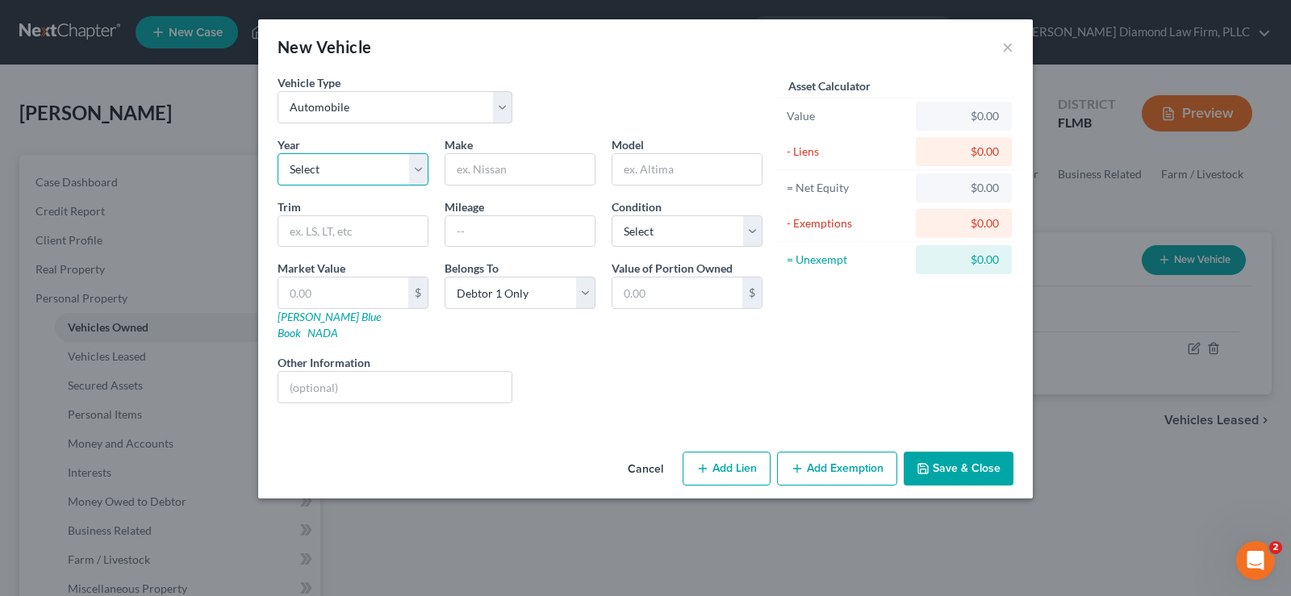
click at [359, 172] on select "Select 2026 2025 2024 2023 2022 2021 2020 2019 2018 2017 2016 2015 2014 2013 20…" at bounding box center [353, 169] width 151 height 32
select select "22"
click at [278, 153] on select "Select 2026 2025 2024 2023 2022 2021 2020 2019 2018 2017 2016 2015 2014 2013 20…" at bounding box center [353, 169] width 151 height 32
click at [530, 171] on input "text" at bounding box center [519, 169] width 149 height 31
type input "Chevy"
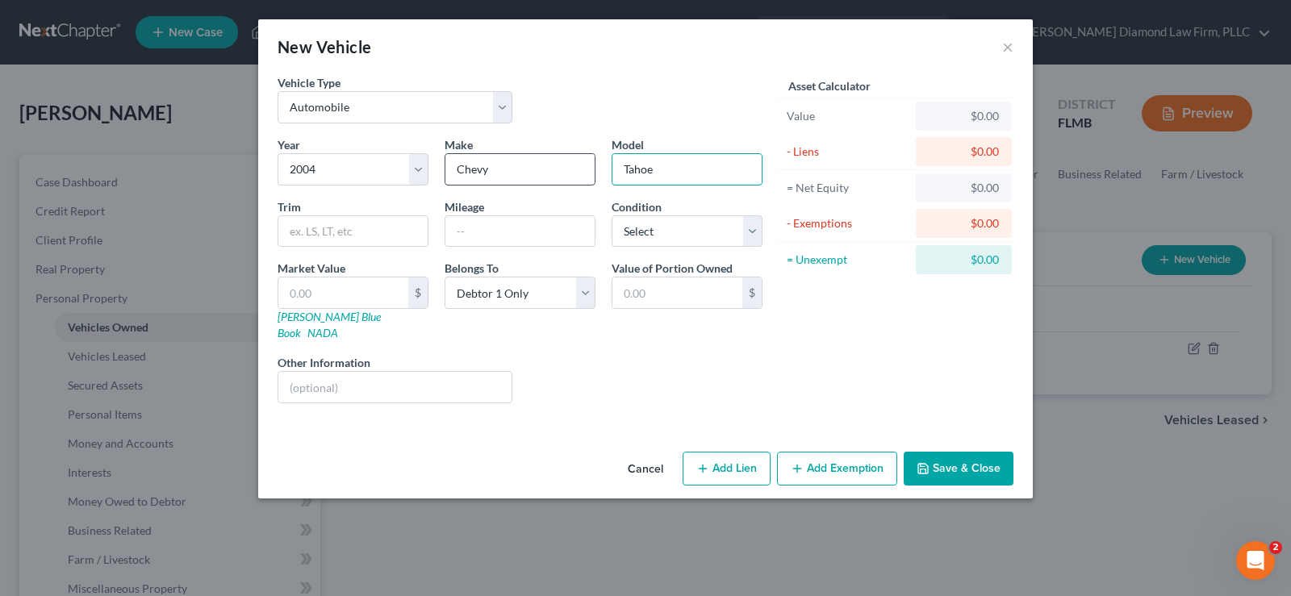
type input "Tahoe"
click at [492, 230] on input "text" at bounding box center [519, 231] width 149 height 31
type input "NA"
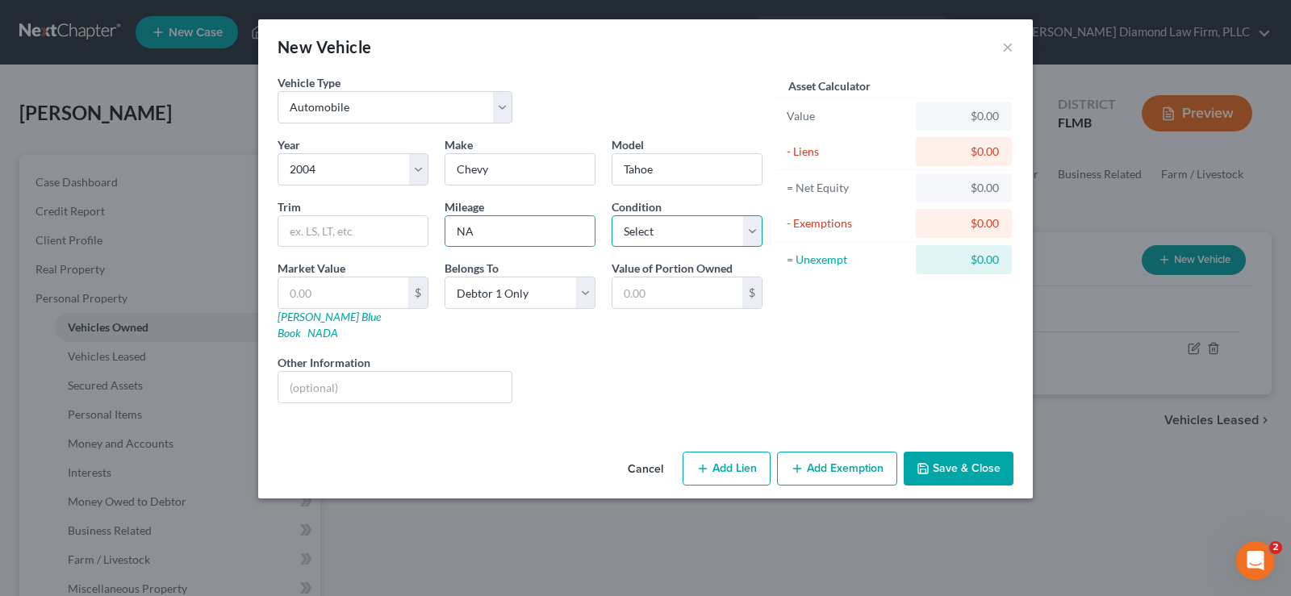
click at [641, 232] on select "Select Excellent Very Good Good Fair Poor" at bounding box center [687, 231] width 151 height 32
select select "4"
click at [612, 215] on select "Select Excellent Very Good Good Fair Poor" at bounding box center [687, 231] width 151 height 32
click at [332, 296] on input "text" at bounding box center [343, 293] width 130 height 31
type input "1"
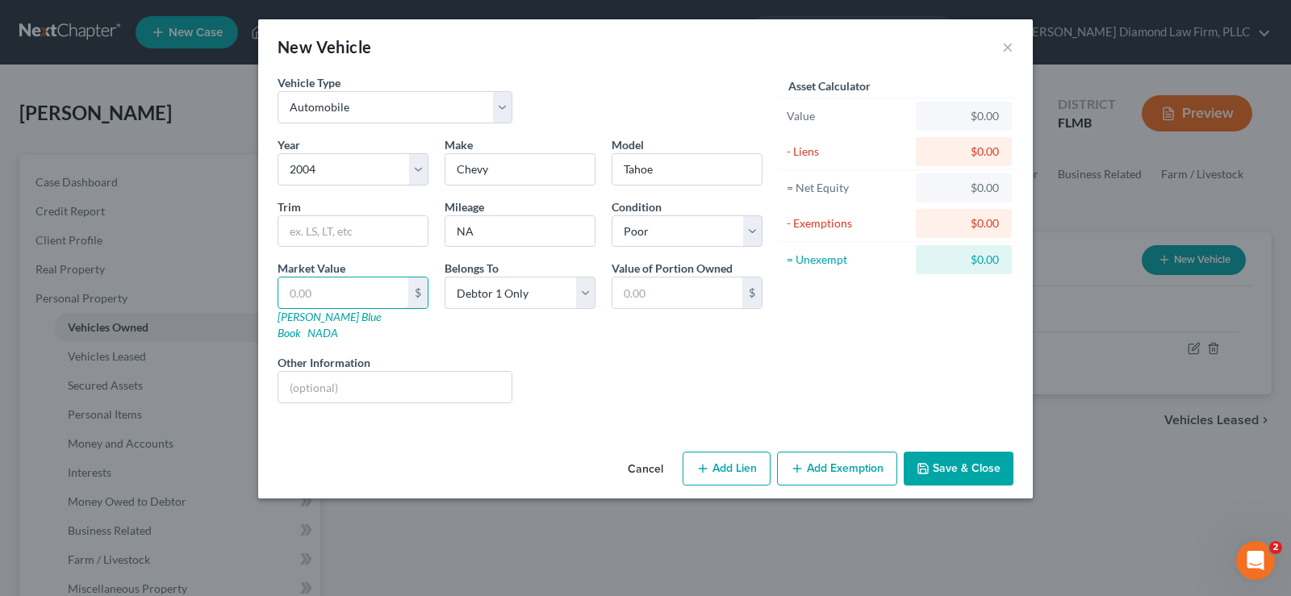
type input "1.00"
type input "10"
type input "10.00"
type input "100"
type input "100.00"
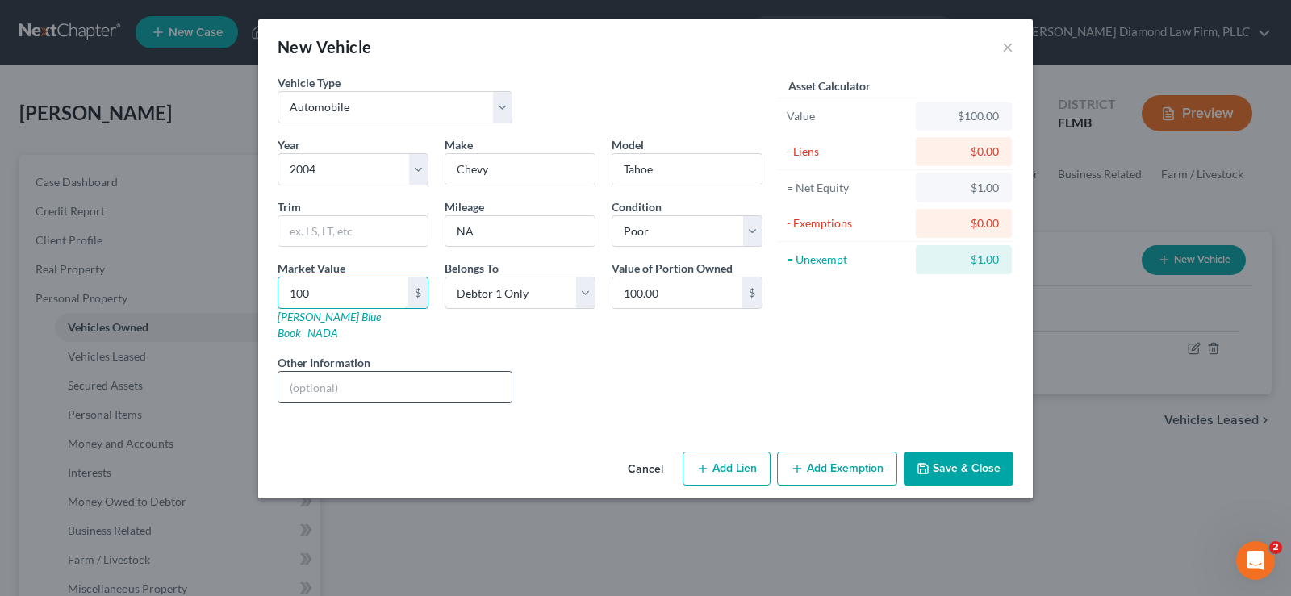
type input "100"
click at [298, 372] on input "text" at bounding box center [394, 387] width 233 height 31
type input "The vehicle has not been running for 2 years and is only worth parts"
click at [968, 452] on button "Save & Close" at bounding box center [959, 469] width 110 height 34
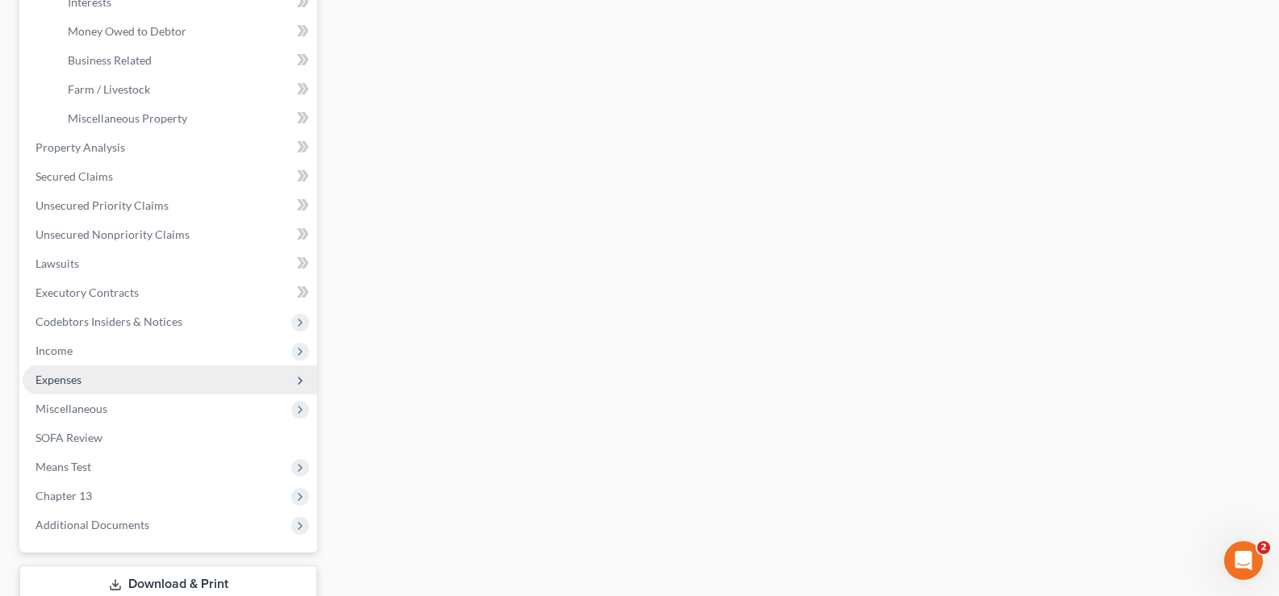
scroll to position [484, 0]
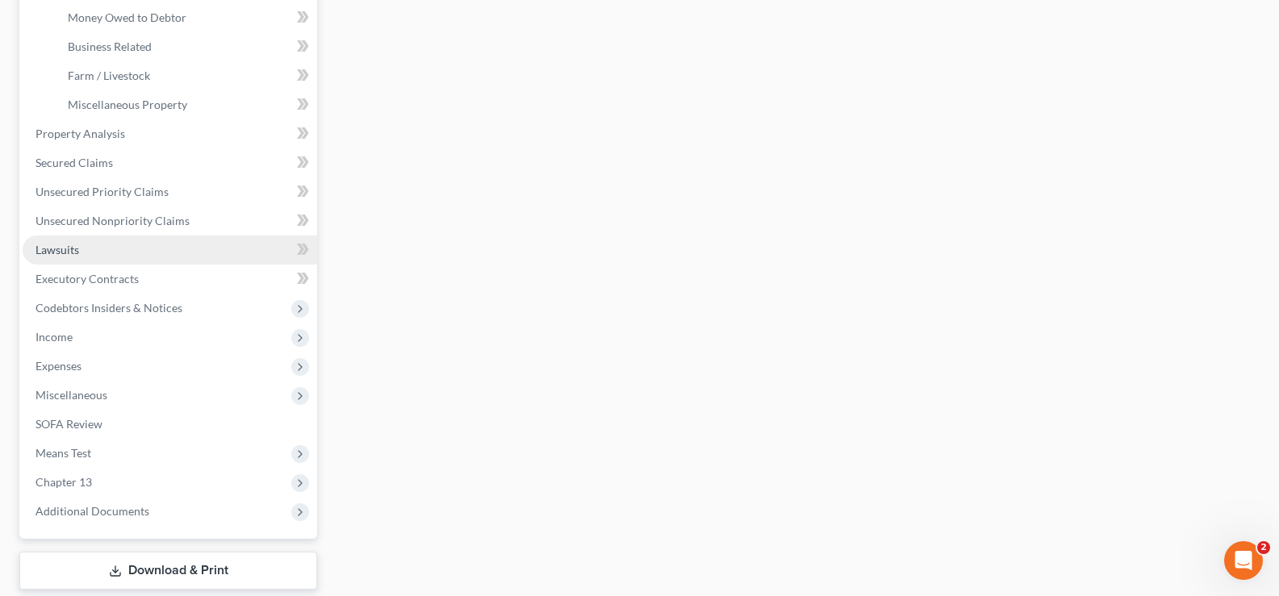
click at [64, 250] on span "Lawsuits" at bounding box center [57, 250] width 44 height 14
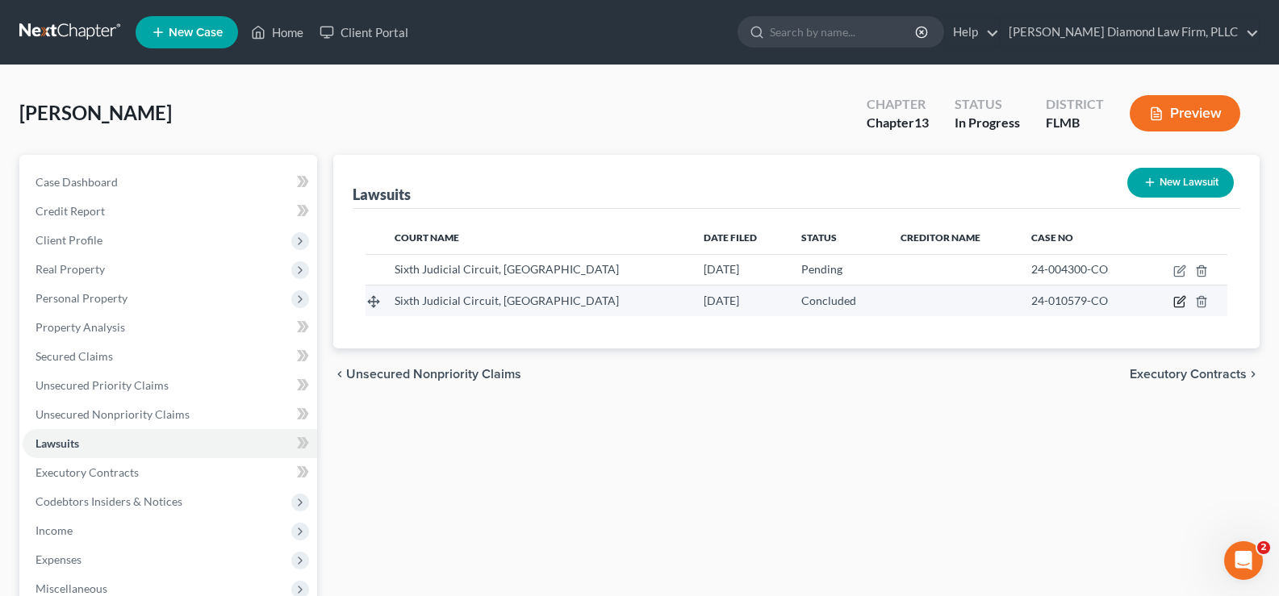
click at [1183, 299] on icon "button" at bounding box center [1180, 300] width 7 height 7
select select "9"
select select "2"
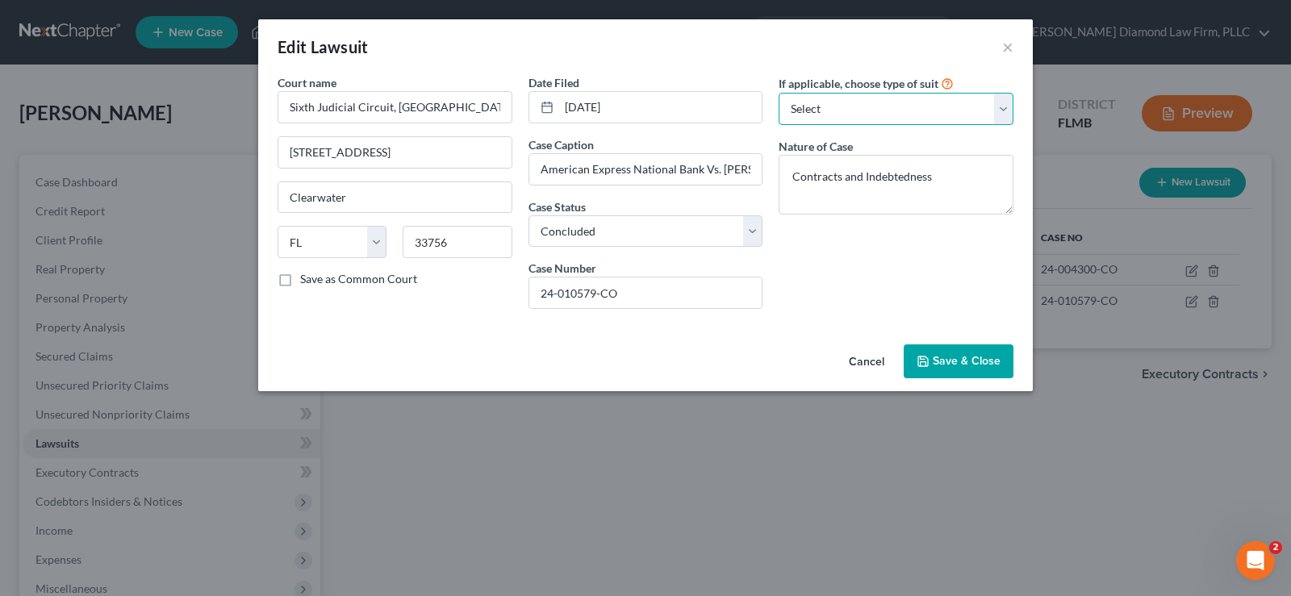
click at [904, 114] on select "Select Repossession Garnishment Foreclosure Attached, Seized, Or Levied Other" at bounding box center [895, 109] width 235 height 32
select select "1"
click at [778, 93] on select "Select Repossession Garnishment Foreclosure Attached, Seized, Or Levied Other" at bounding box center [895, 109] width 235 height 32
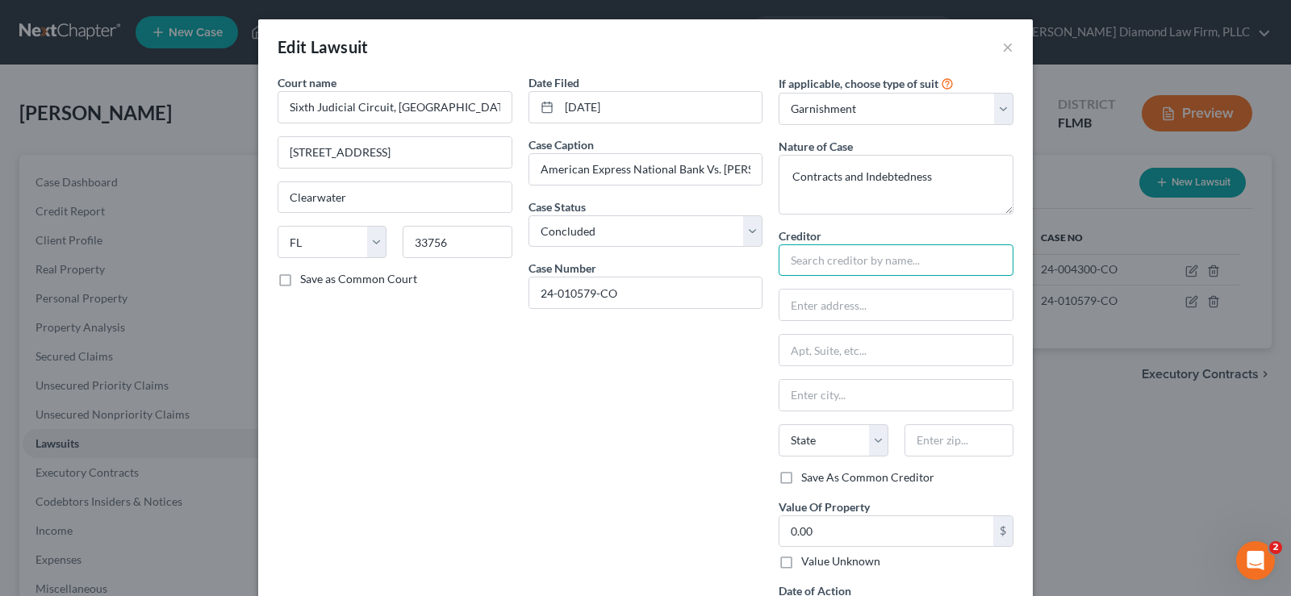
click at [823, 255] on input "text" at bounding box center [895, 260] width 235 height 32
click at [845, 257] on input "text" at bounding box center [895, 260] width 235 height 32
click at [849, 254] on input "text" at bounding box center [895, 260] width 235 height 32
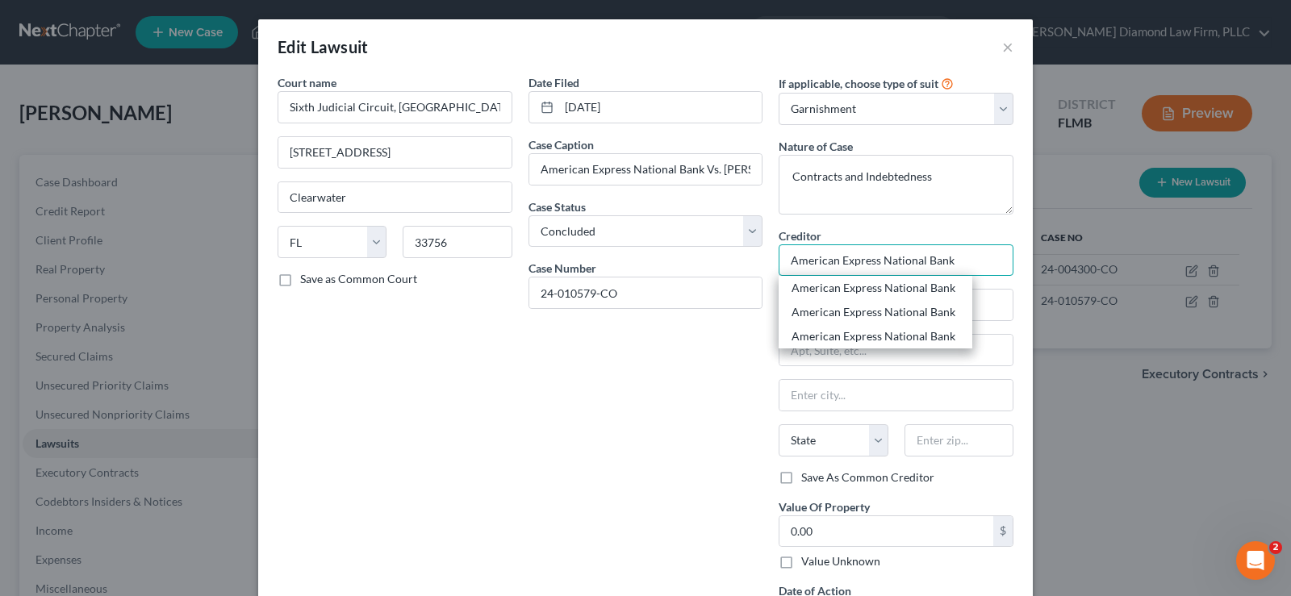
type input "American Express National Bank"
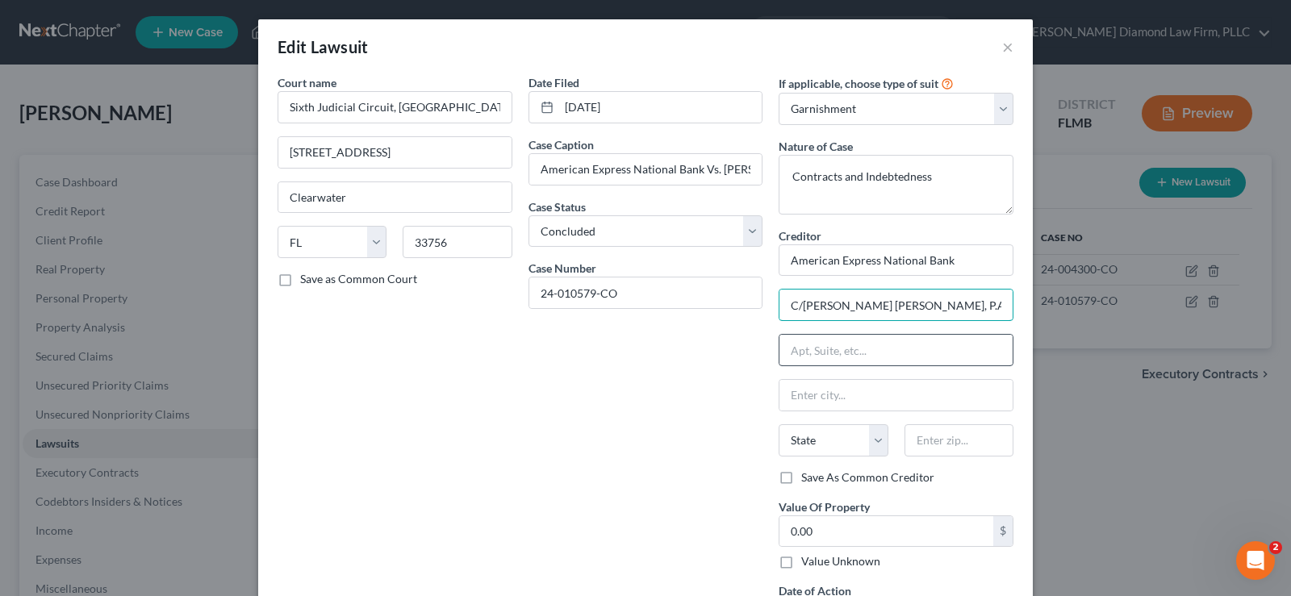
type input "C/[PERSON_NAME] [PERSON_NAME], P.A"
click at [848, 342] on input "text" at bounding box center [895, 350] width 233 height 31
type input "[STREET_ADDRESS]"
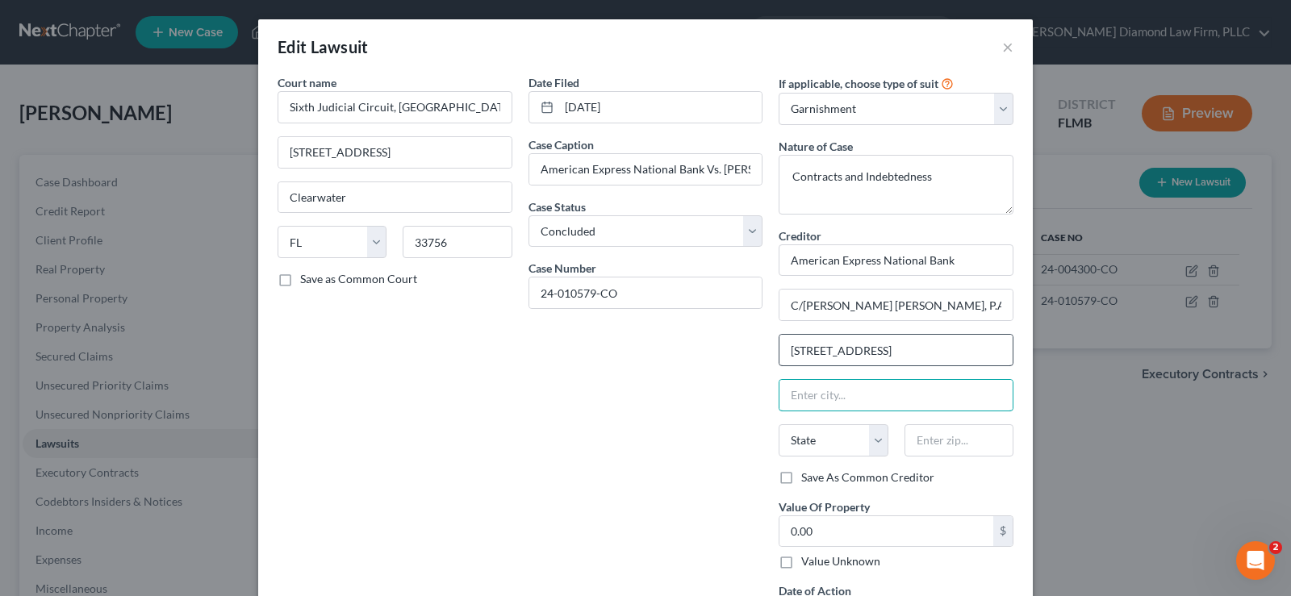
scroll to position [0, 0]
type input "33323"
type input "[GEOGRAPHIC_DATA]"
select select "9"
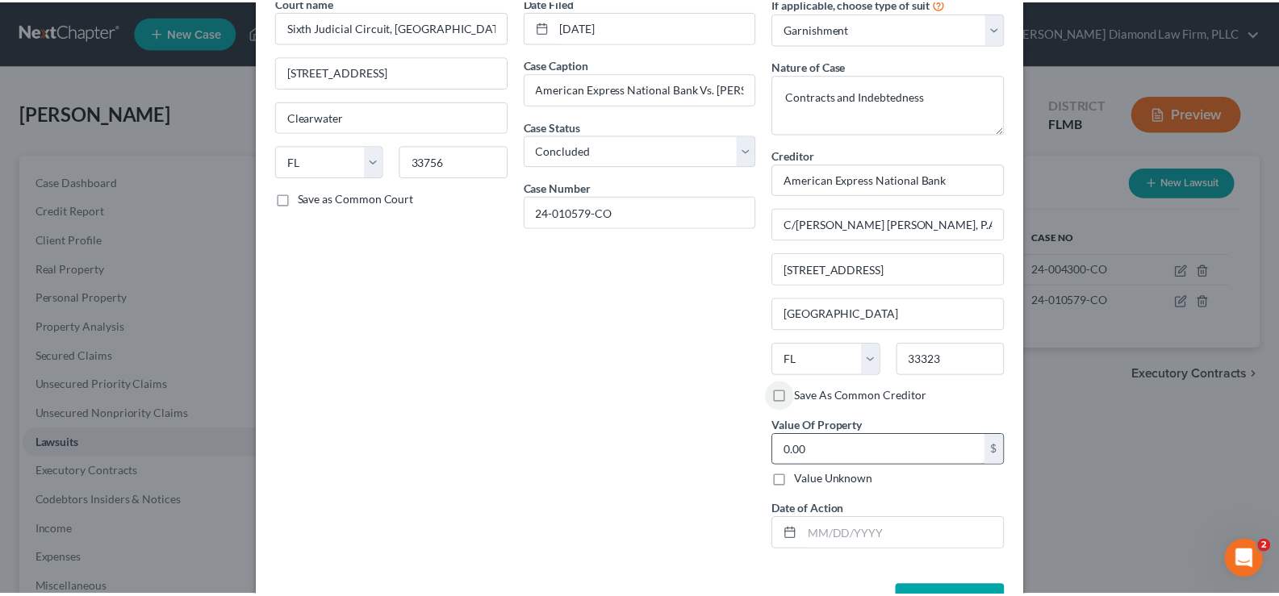
scroll to position [137, 0]
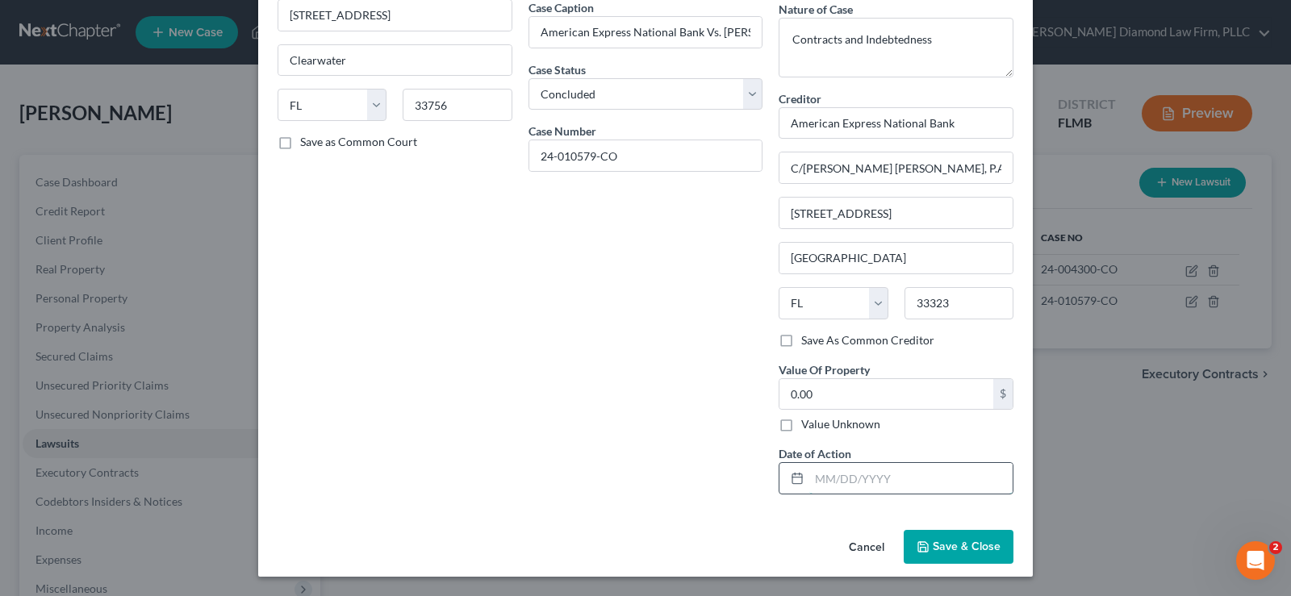
click at [873, 471] on input "text" at bounding box center [910, 478] width 203 height 31
click at [884, 479] on input "[DATE]" at bounding box center [910, 478] width 203 height 31
drag, startPoint x: 884, startPoint y: 478, endPoint x: 797, endPoint y: 481, distance: 87.2
click at [797, 481] on div "[DATE]" at bounding box center [895, 478] width 235 height 32
type input "[DATE]"
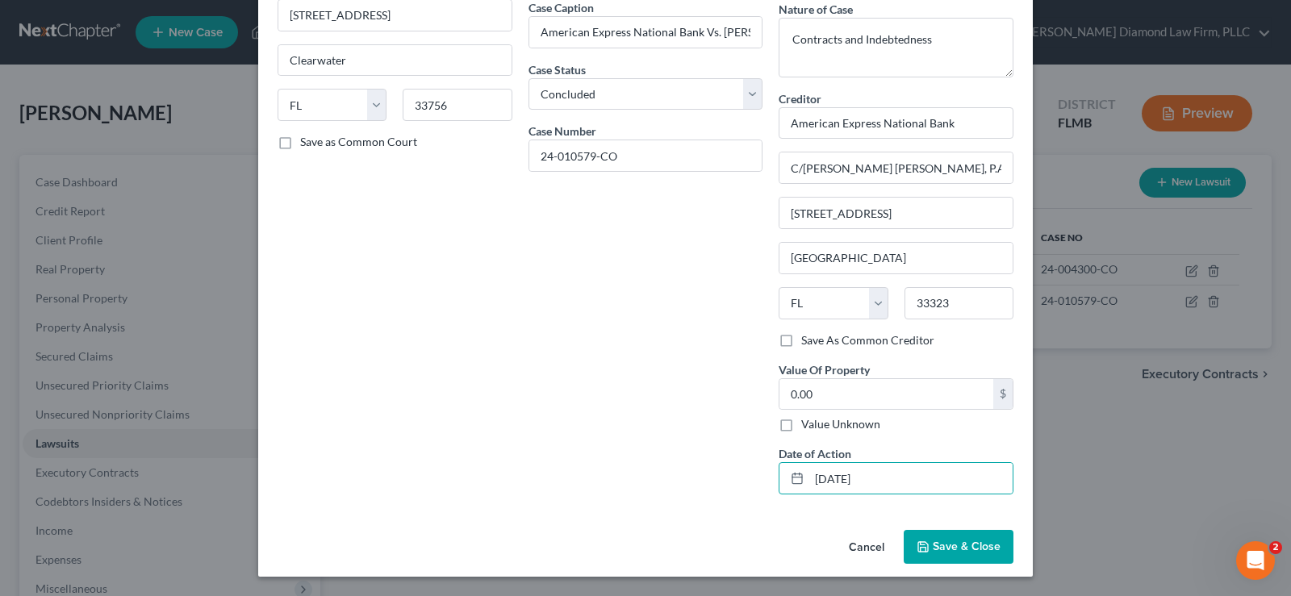
click at [948, 547] on span "Save & Close" at bounding box center [967, 547] width 68 height 14
